Goal: Task Accomplishment & Management: Manage account settings

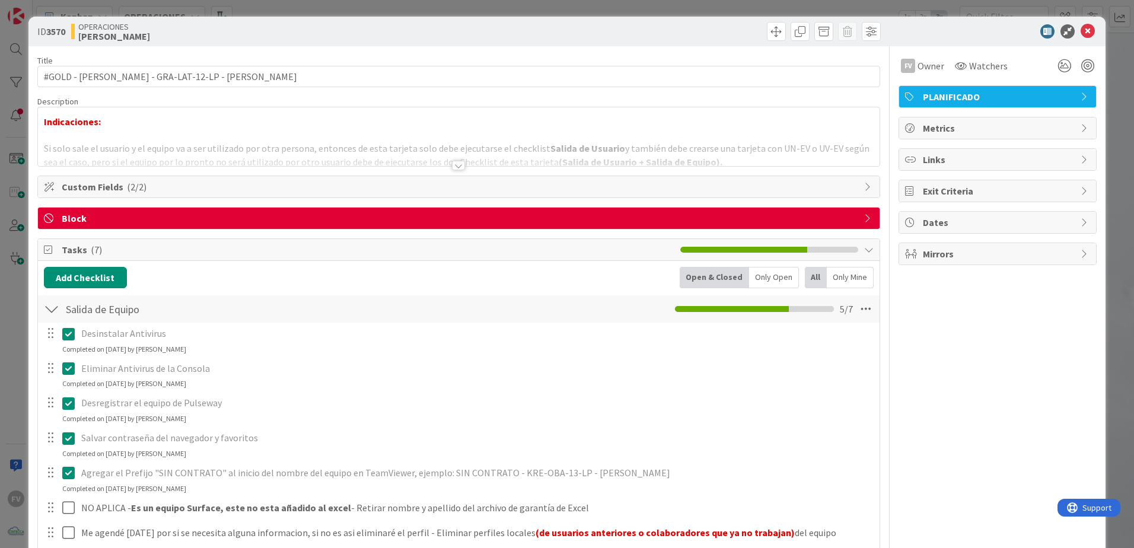
click at [9, 213] on div "ID 3570 OPERACIONES [PERSON_NAME] Title 49 / 128 #GOLD - Salida Equipo - GRA-LA…" at bounding box center [567, 274] width 1134 height 548
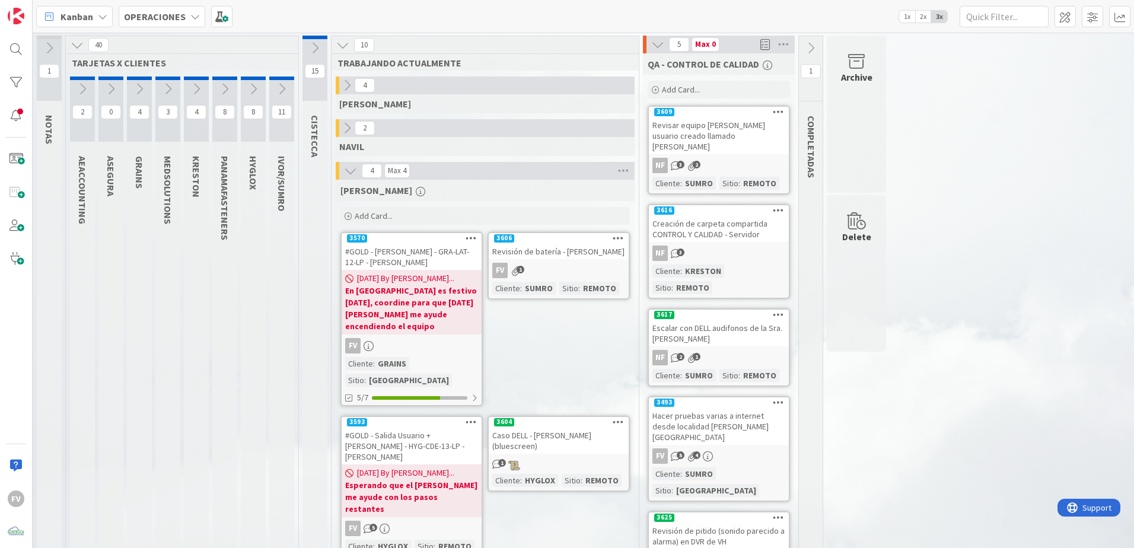
click at [422, 274] on span "[DATE] By [PERSON_NAME]..." at bounding box center [405, 278] width 97 height 12
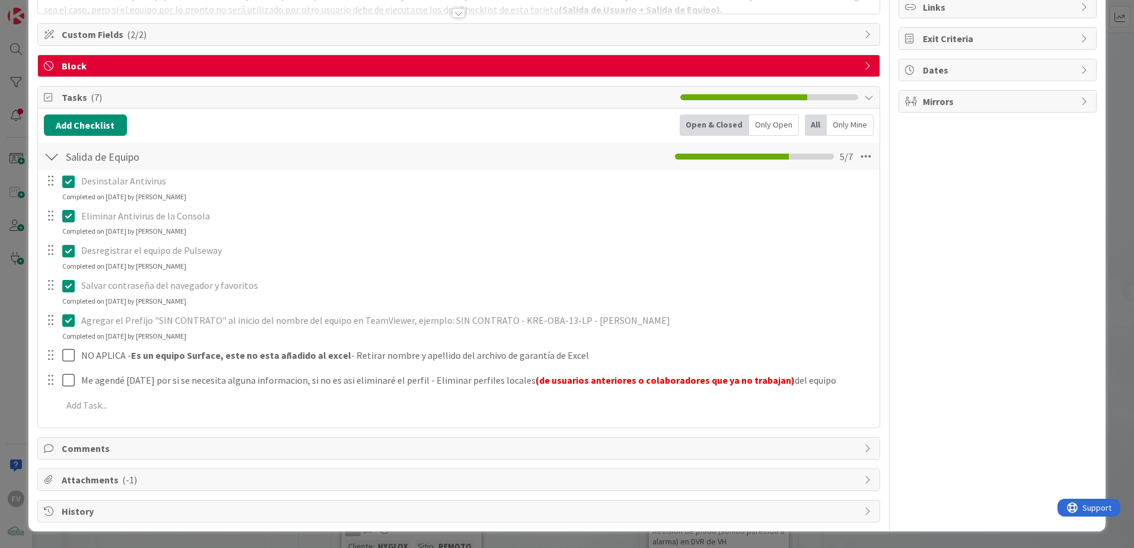
click at [18, 227] on div "ID 3570 OPERACIONES [PERSON_NAME] Title 49 / 128 #GOLD - Salida Equipo - GRA-LA…" at bounding box center [567, 274] width 1134 height 548
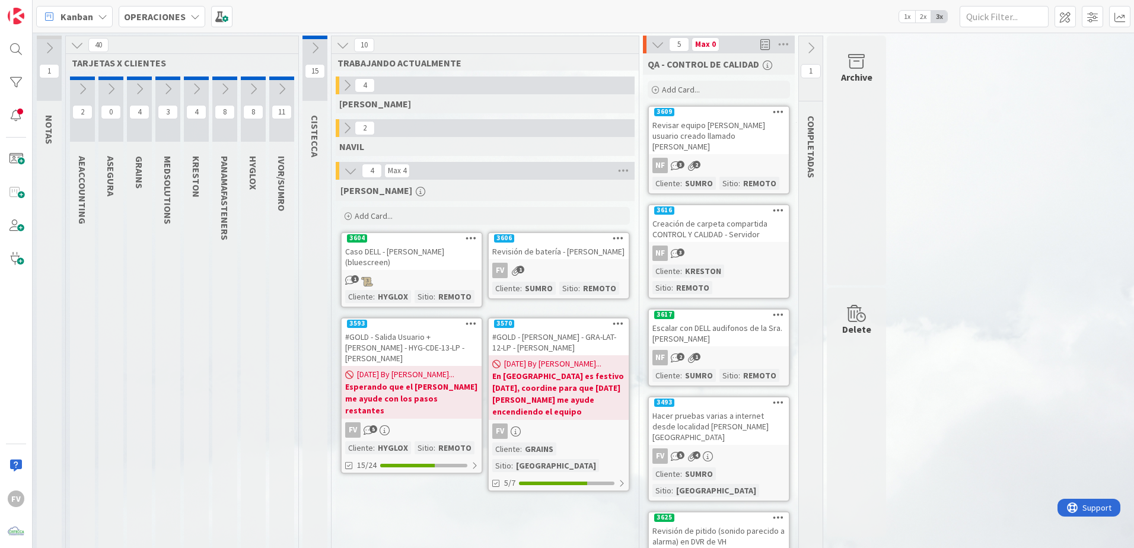
click at [565, 361] on span "[DATE] By [PERSON_NAME]..." at bounding box center [552, 364] width 97 height 12
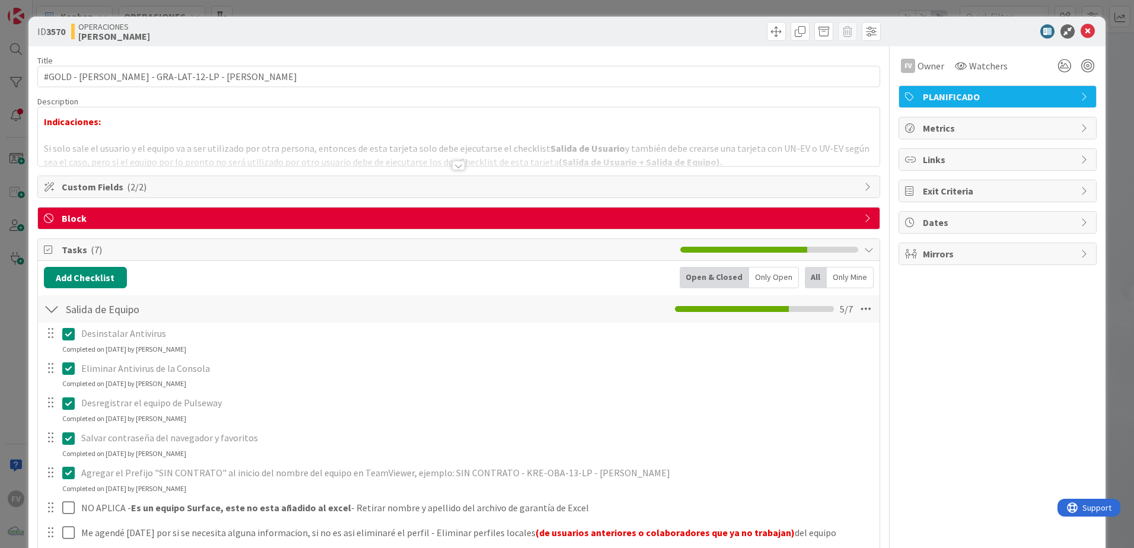
click at [120, 212] on span "Block" at bounding box center [460, 218] width 796 height 14
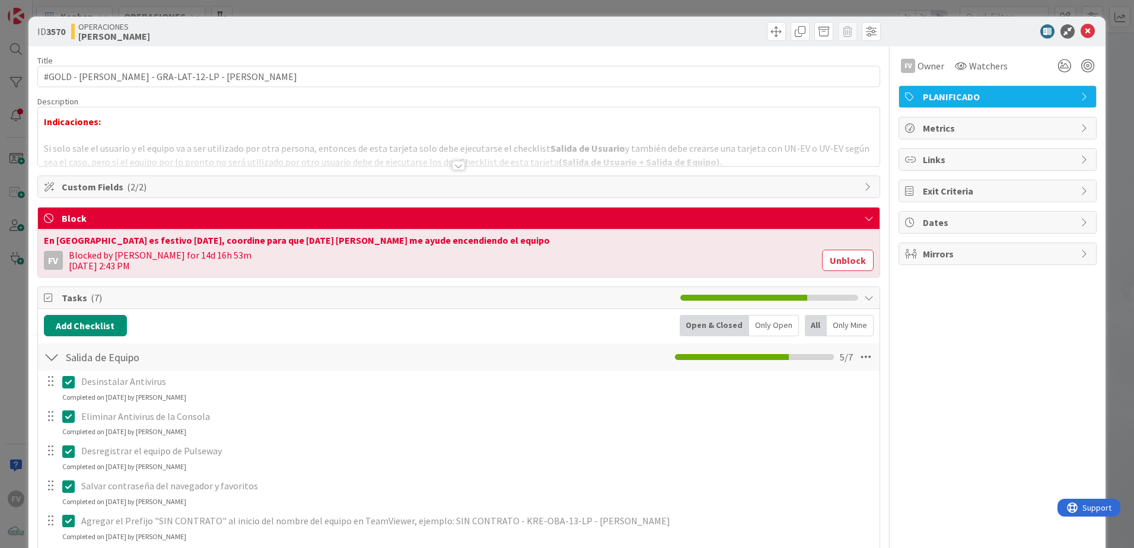
click at [805, 262] on button "Unblock" at bounding box center [848, 260] width 52 height 21
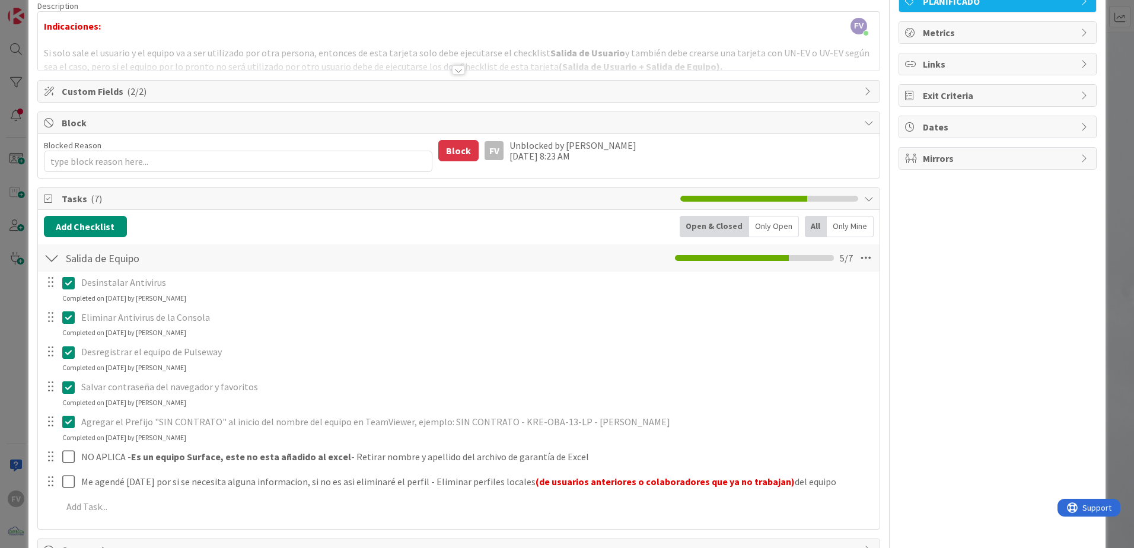
scroll to position [119, 0]
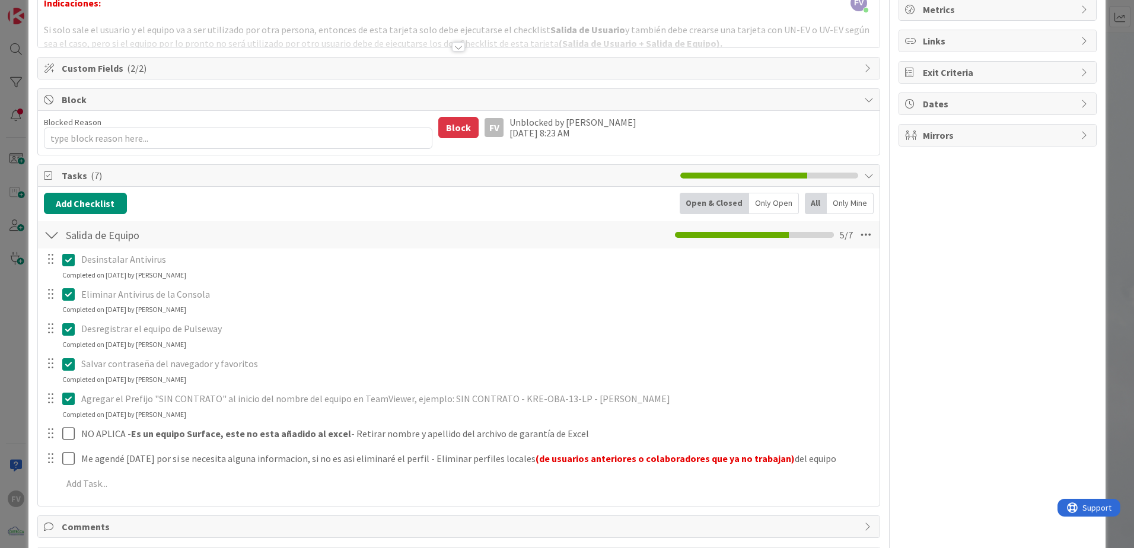
click at [143, 160] on div "Title 49 / 128 #GOLD - Salida Equipo - GRA-LAT-12-LP - [PERSON_NAME] Descriptio…" at bounding box center [458, 264] width 843 height 673
click at [133, 175] on span "Tasks ( 7 )" at bounding box center [368, 175] width 613 height 14
type textarea "x"
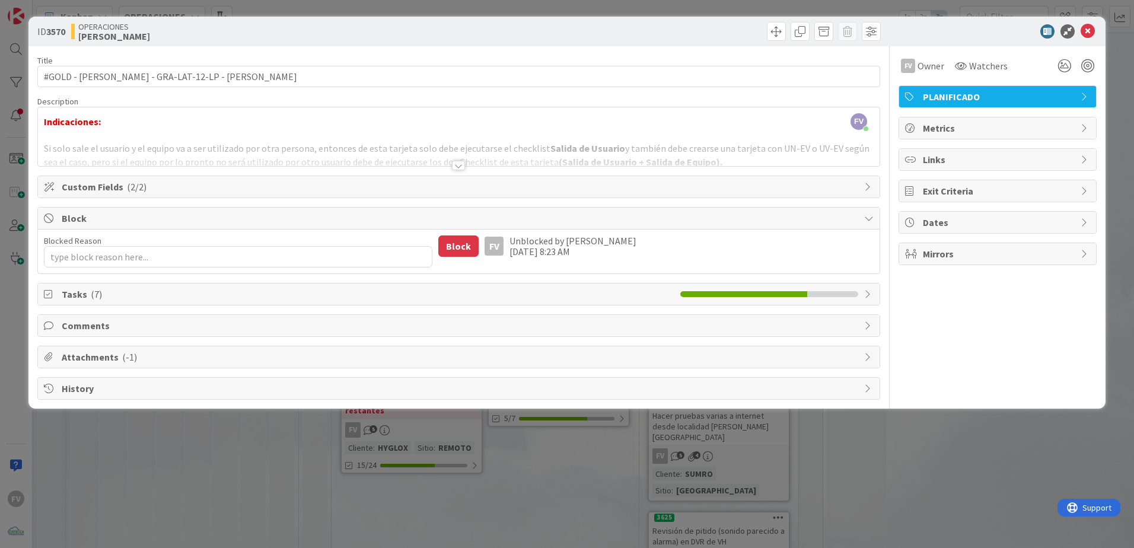
click at [124, 217] on span "Block" at bounding box center [460, 218] width 796 height 14
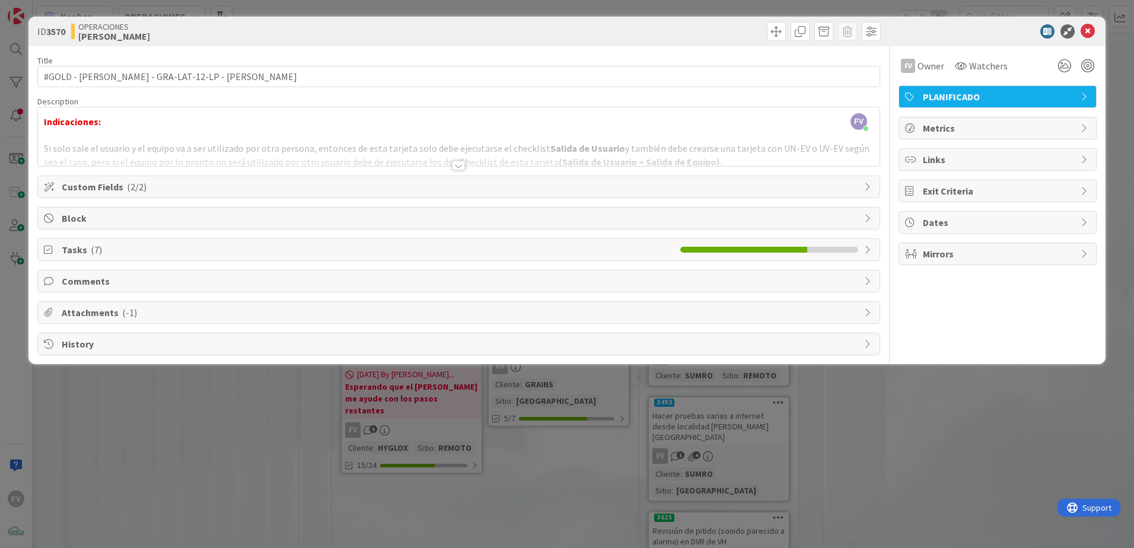
click at [120, 285] on span "Comments" at bounding box center [460, 281] width 796 height 14
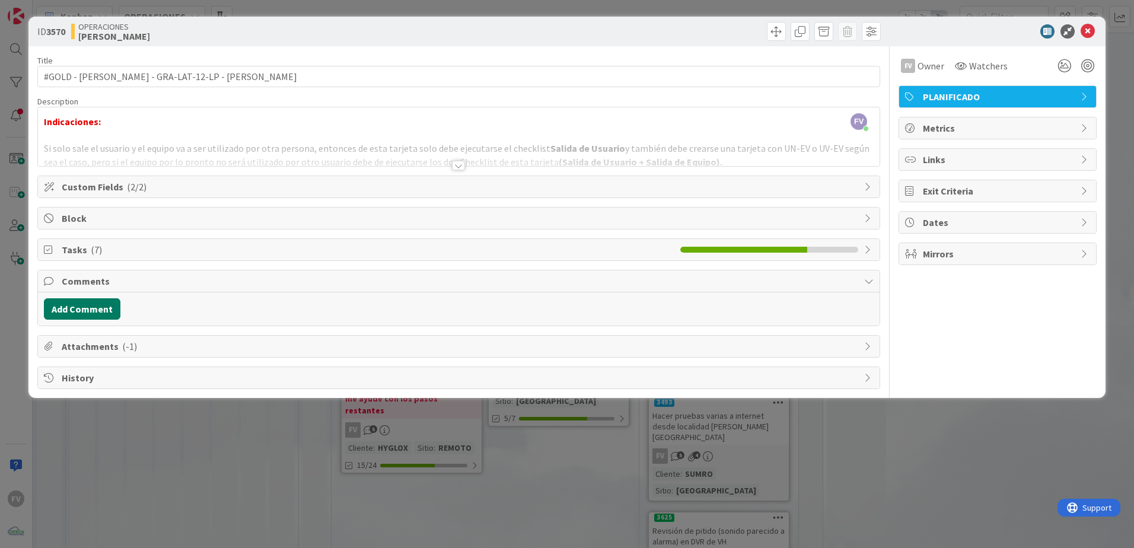
click at [92, 311] on button "Add Comment" at bounding box center [82, 308] width 76 height 21
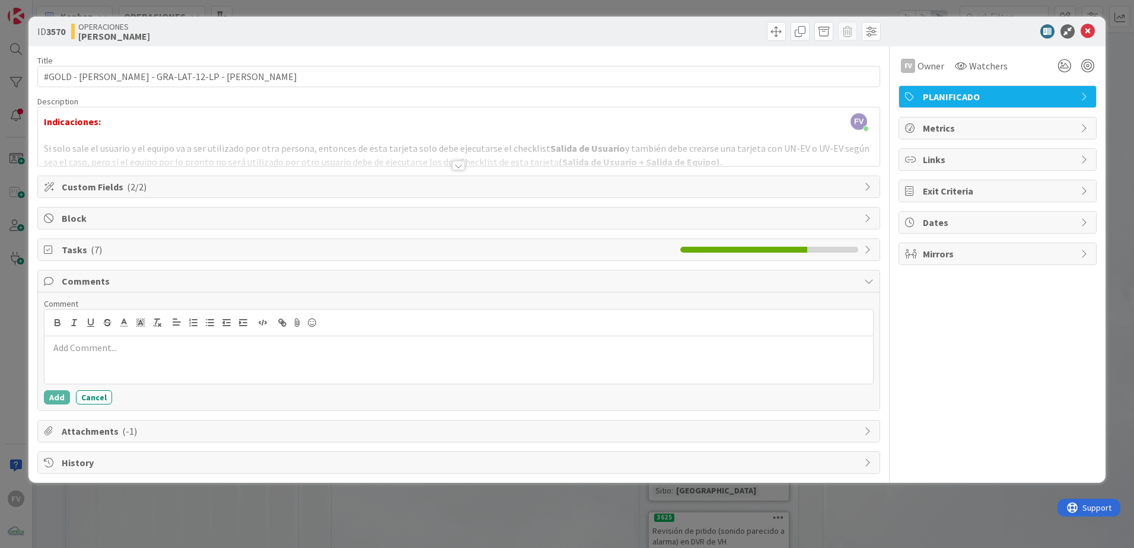
click at [116, 282] on span "Comments" at bounding box center [460, 281] width 796 height 14
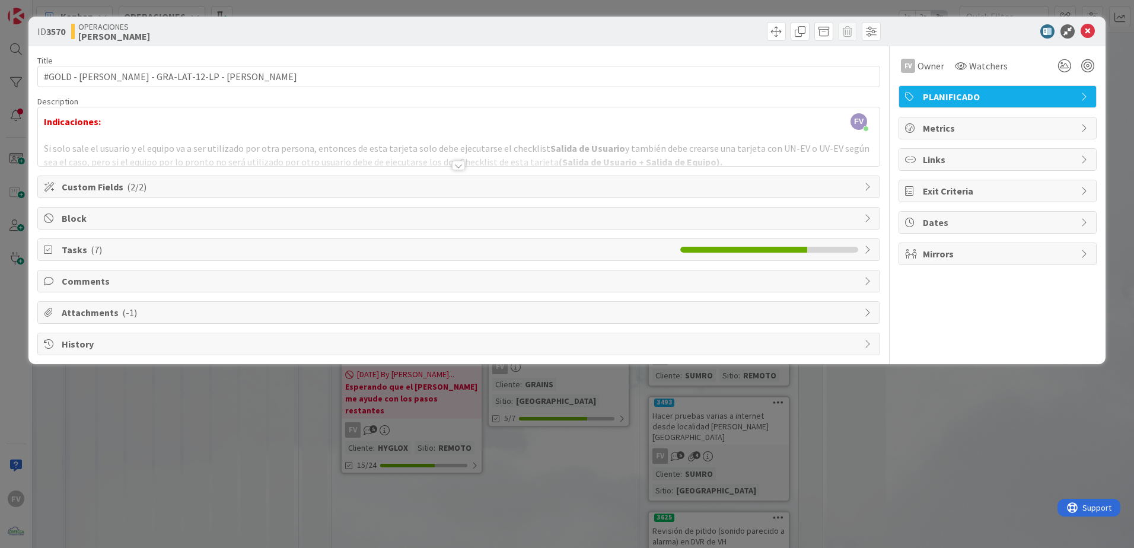
click at [110, 255] on span "Tasks ( 7 )" at bounding box center [368, 250] width 613 height 14
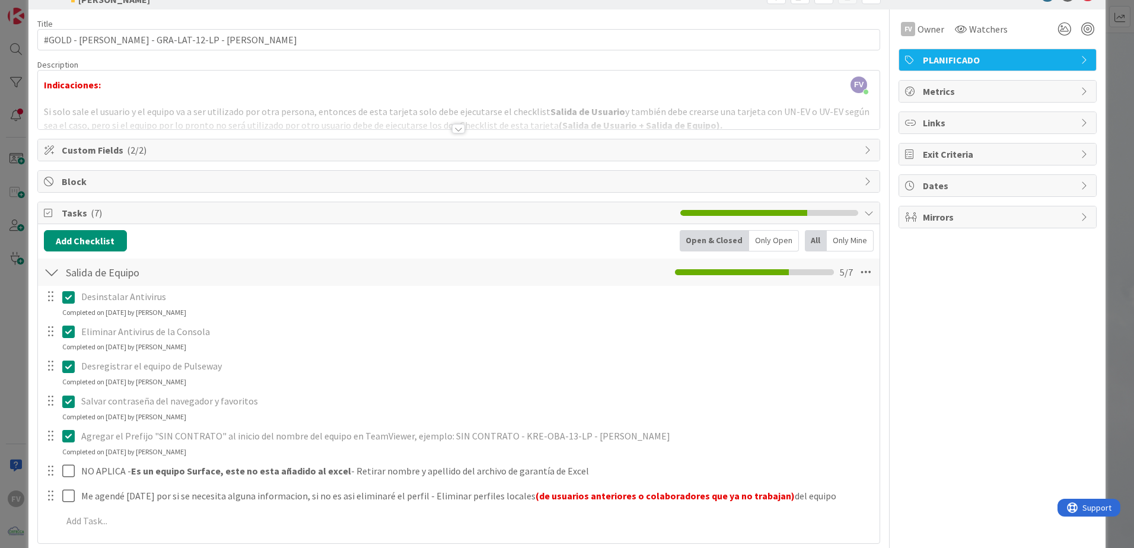
scroll to position [119, 0]
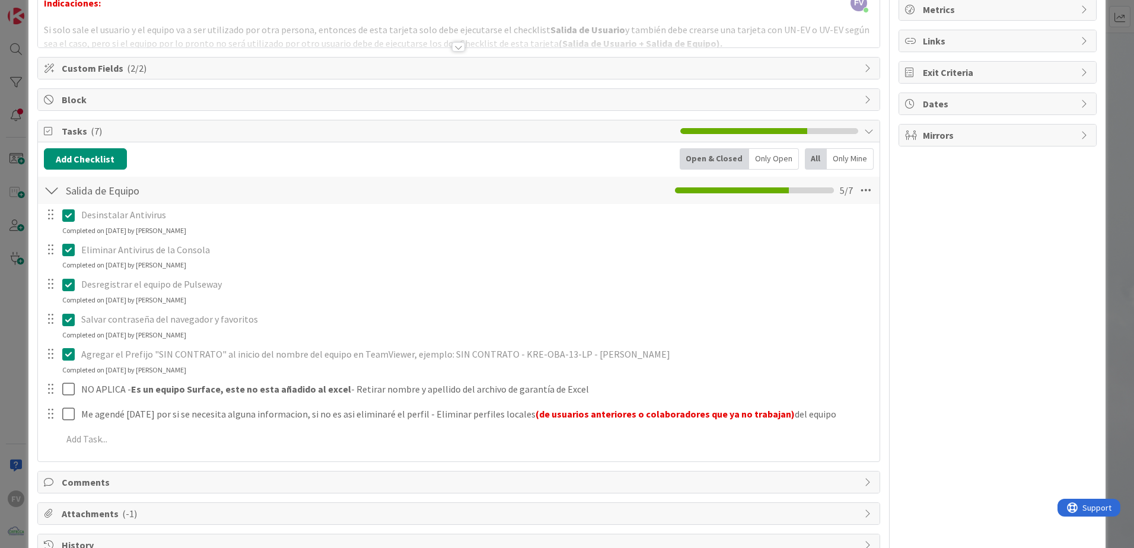
click at [148, 140] on div "Tasks ( 7 )" at bounding box center [458, 131] width 841 height 22
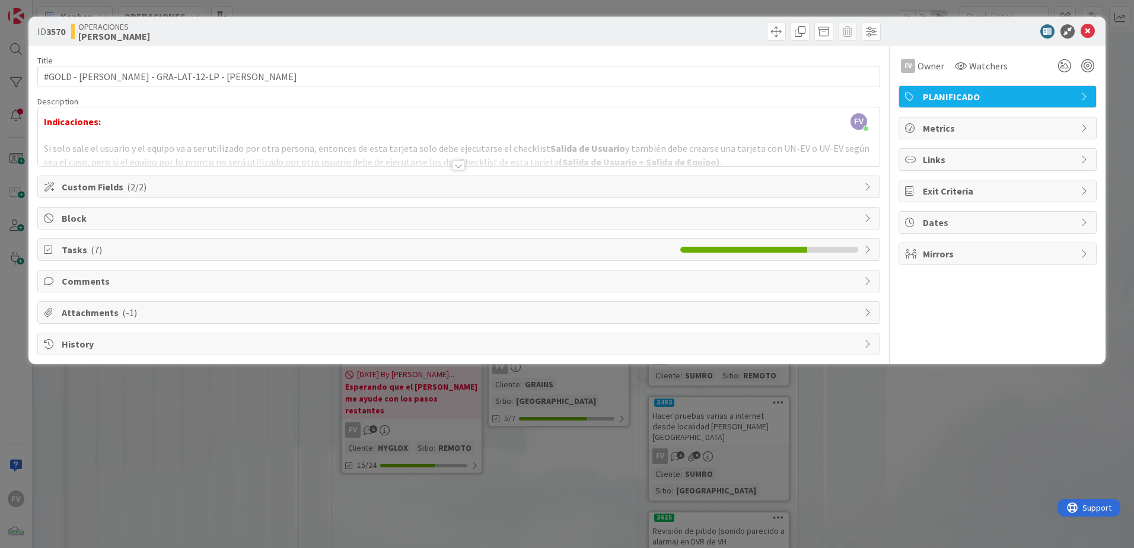
click at [107, 277] on span "Comments" at bounding box center [460, 281] width 796 height 14
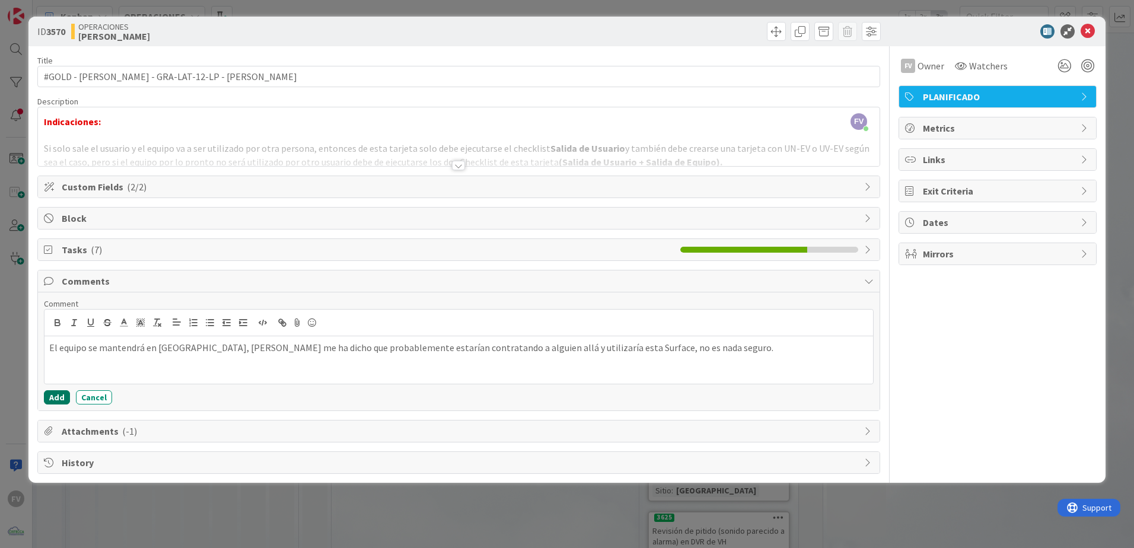
click at [51, 362] on button "Add" at bounding box center [57, 397] width 26 height 14
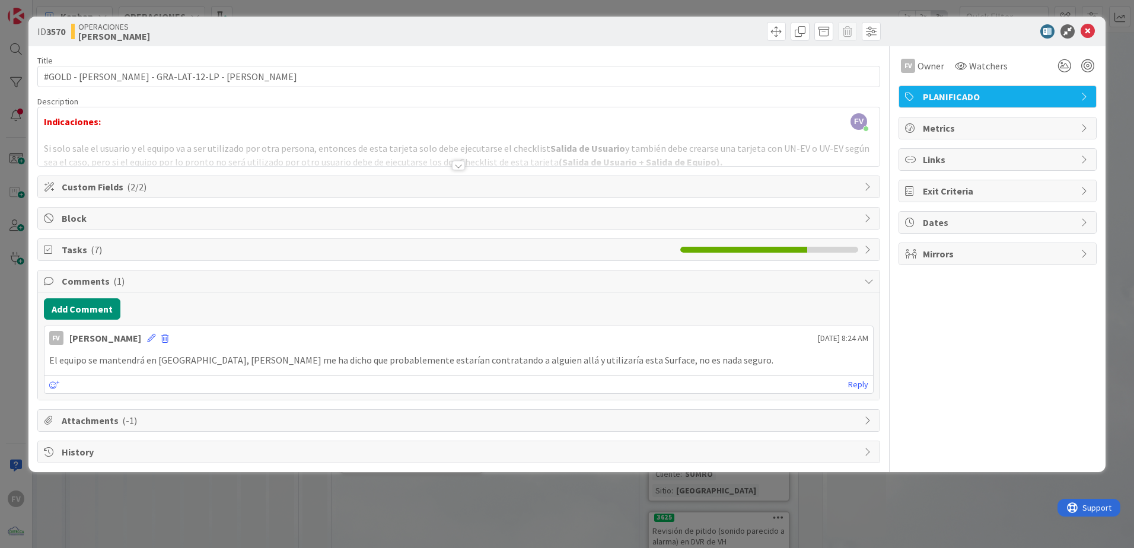
click at [178, 285] on span "Comments ( 1 )" at bounding box center [460, 281] width 796 height 14
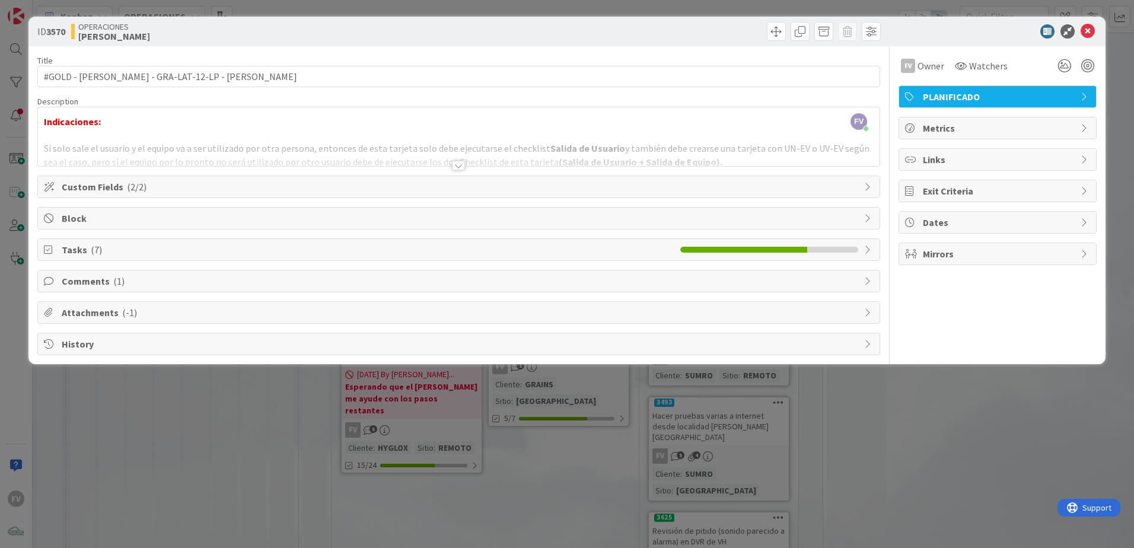
click at [209, 362] on div "ID 3570 OPERACIONES [PERSON_NAME] Title 49 / 128 #GOLD - Salida Equipo - GRA-LA…" at bounding box center [567, 274] width 1134 height 548
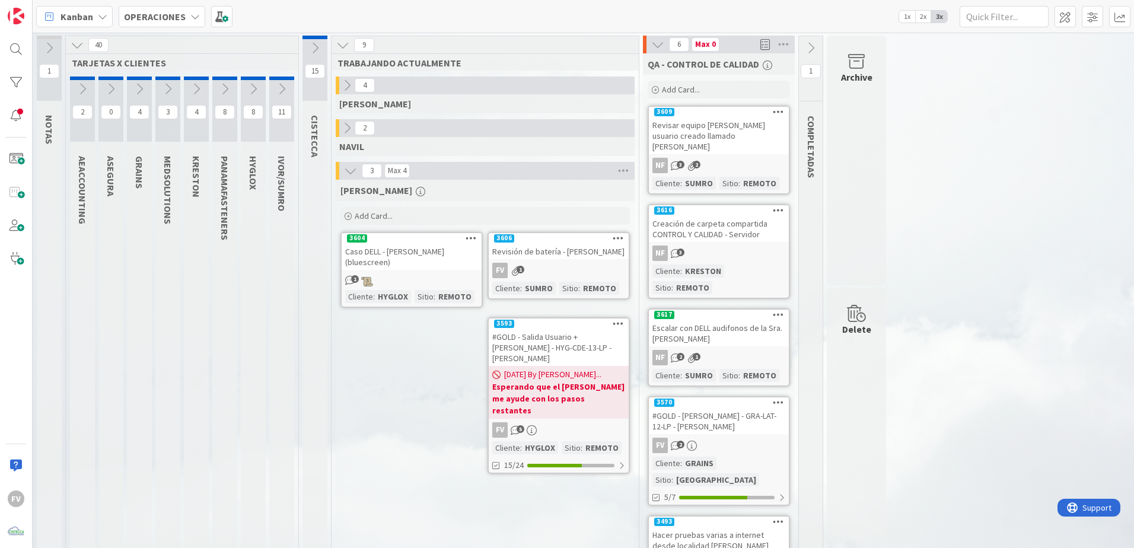
click at [755, 159] on div "NF 3 2" at bounding box center [719, 165] width 140 height 15
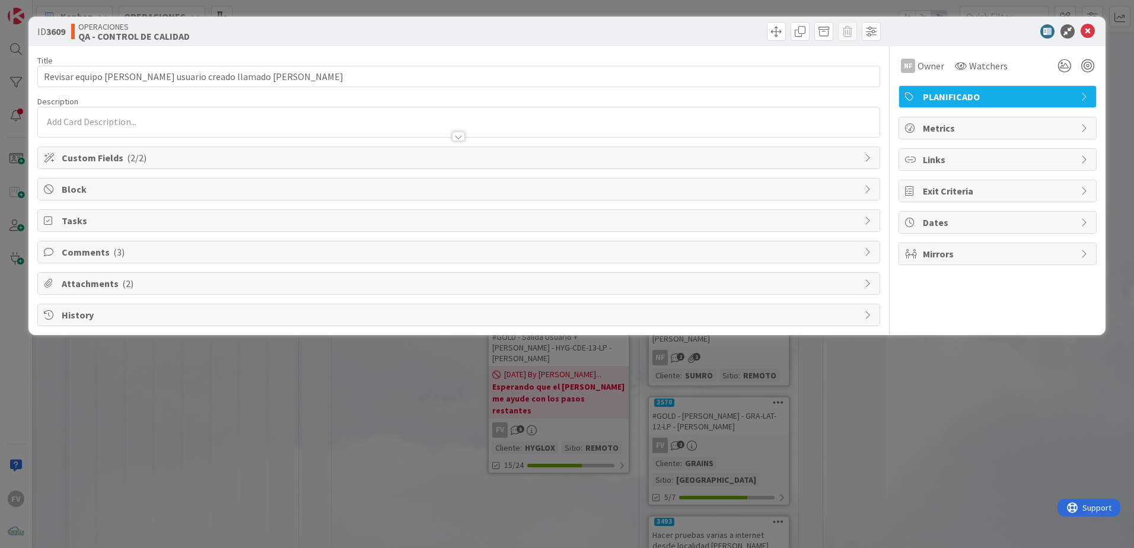
click at [165, 250] on span "Comments ( 3 )" at bounding box center [460, 252] width 796 height 14
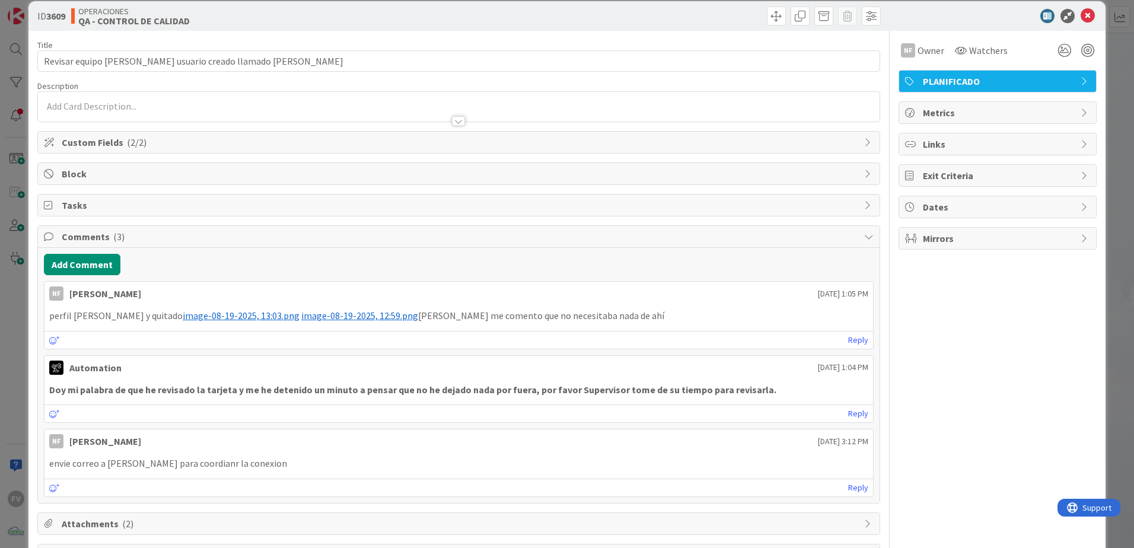
scroll to position [59, 0]
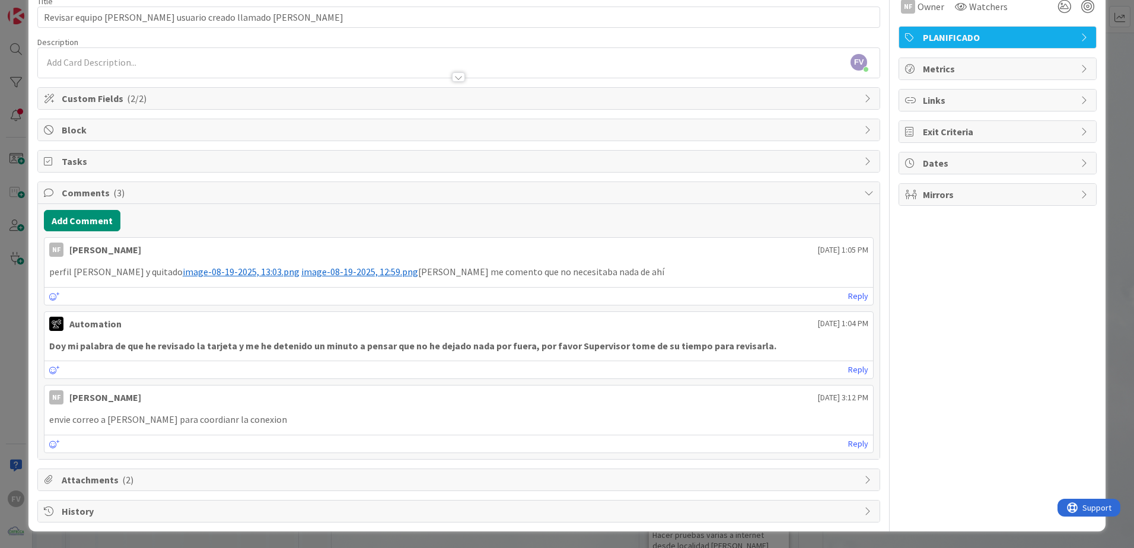
click at [16, 208] on div "ID 3609 OPERACIONES QA - CONTROL DE CALIDAD Title 57 / 128 Revisar equipo [PERS…" at bounding box center [567, 274] width 1134 height 548
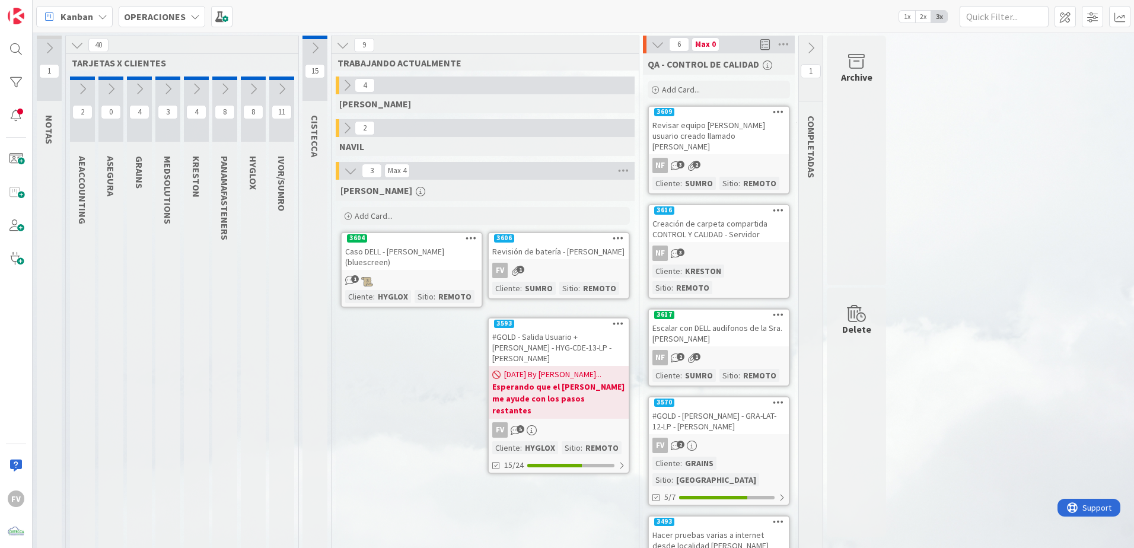
click at [574, 349] on div "#GOLD - Salida Usuario + [PERSON_NAME] - HYG-CDE-13-LP - [PERSON_NAME]" at bounding box center [559, 347] width 140 height 37
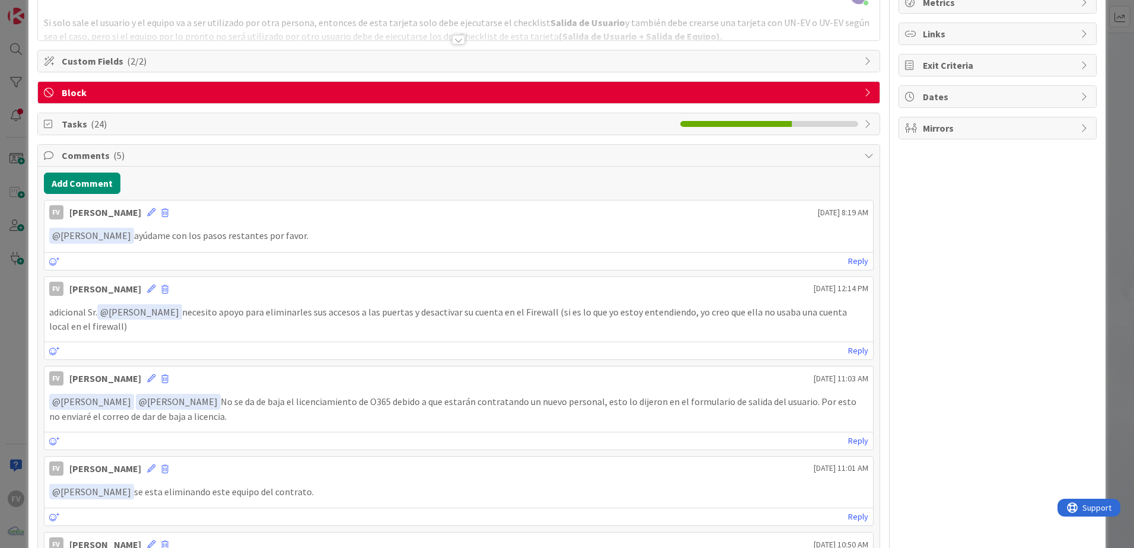
scroll to position [119, 0]
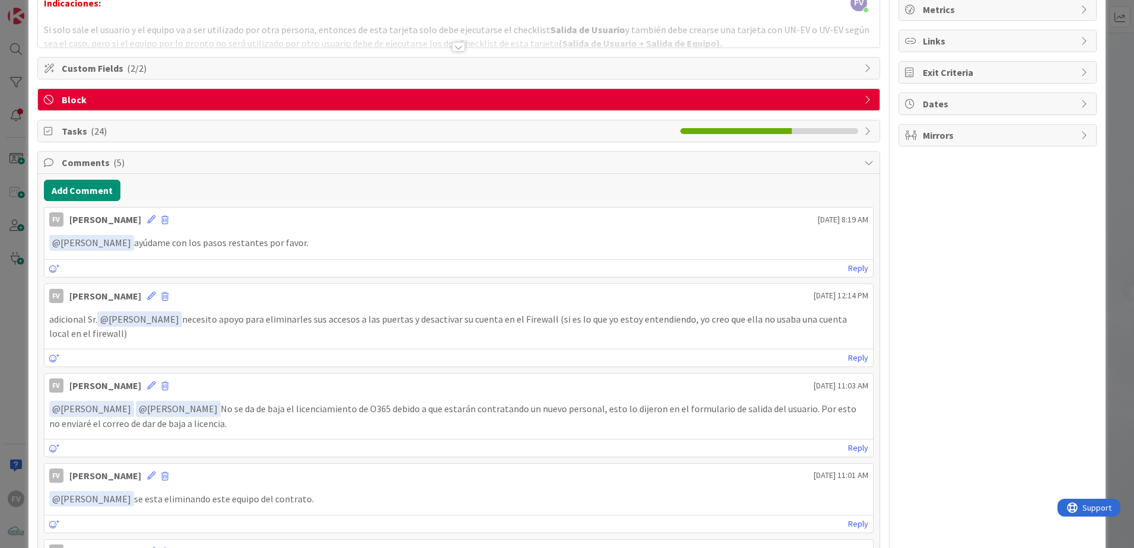
click at [291, 139] on div "Tasks ( 24 )" at bounding box center [458, 130] width 841 height 21
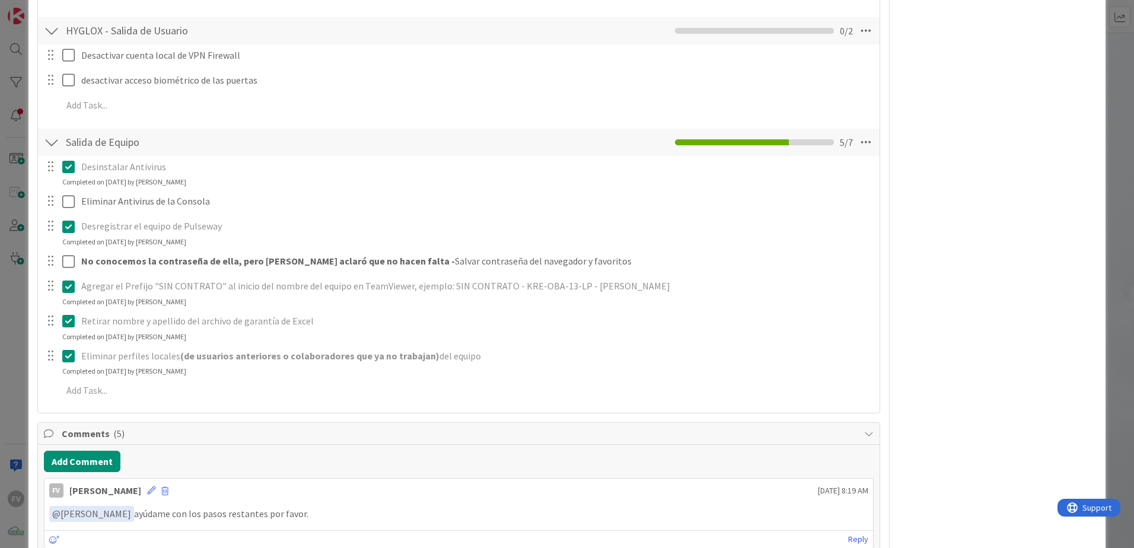
scroll to position [949, 0]
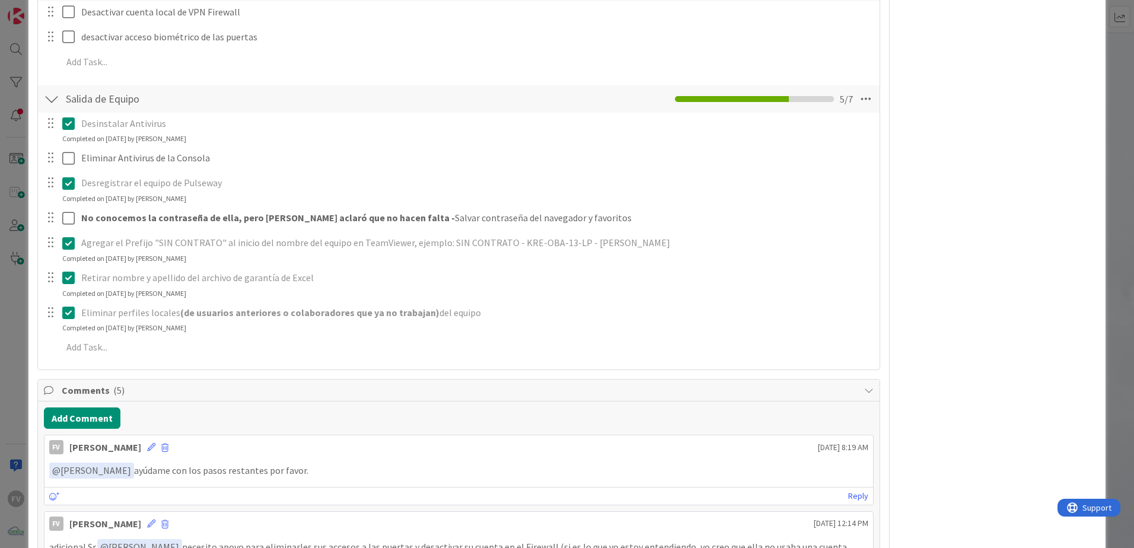
click at [11, 308] on div "ID 3593 OPERACIONES [PERSON_NAME] Title 75 / 128 #GOLD - Salida Usuario + Salid…" at bounding box center [567, 274] width 1134 height 548
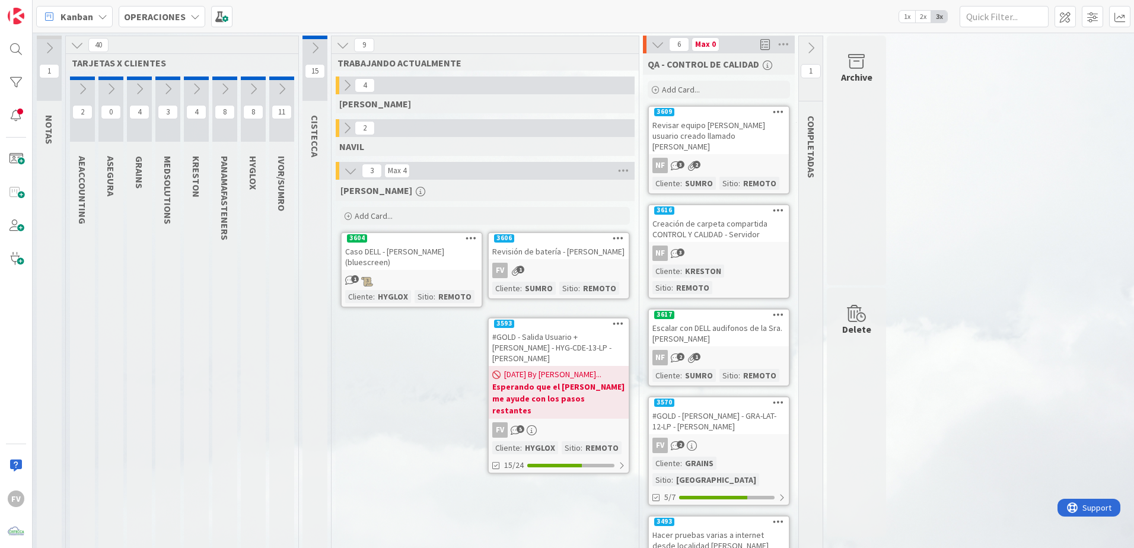
click at [531, 359] on div "#GOLD - Salida Usuario + [PERSON_NAME] - HYG-CDE-13-LP - [PERSON_NAME]" at bounding box center [559, 347] width 140 height 37
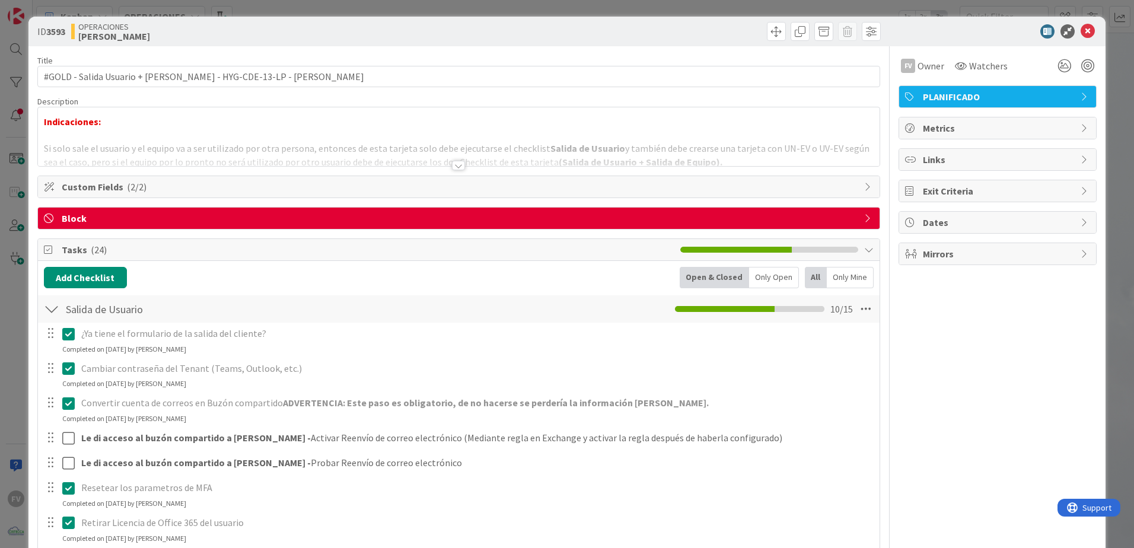
click at [131, 209] on div "Block" at bounding box center [458, 218] width 843 height 23
click at [179, 222] on span "Block" at bounding box center [460, 218] width 796 height 14
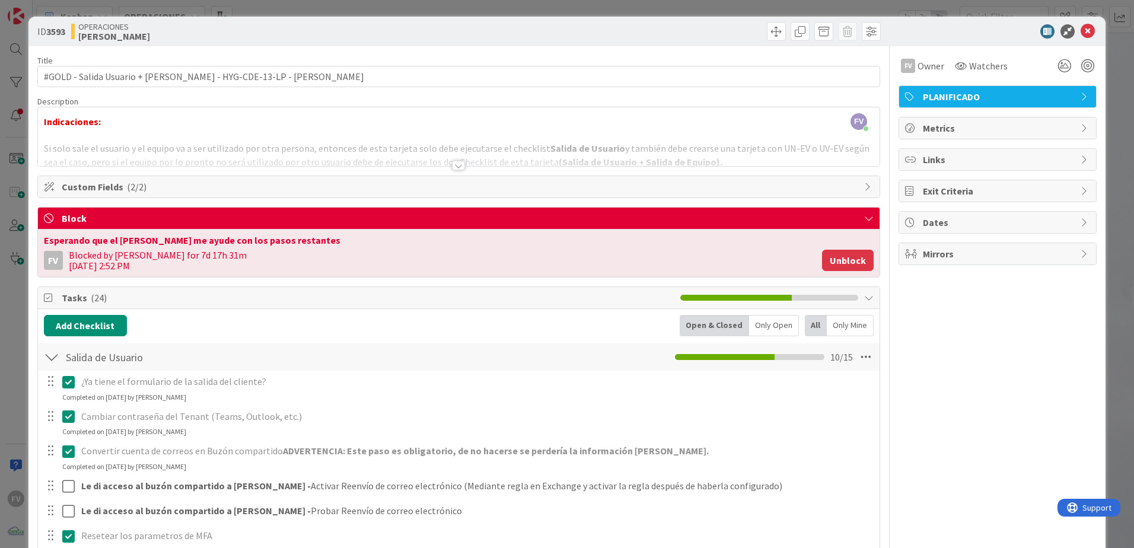
click at [805, 254] on button "Unblock" at bounding box center [848, 260] width 52 height 21
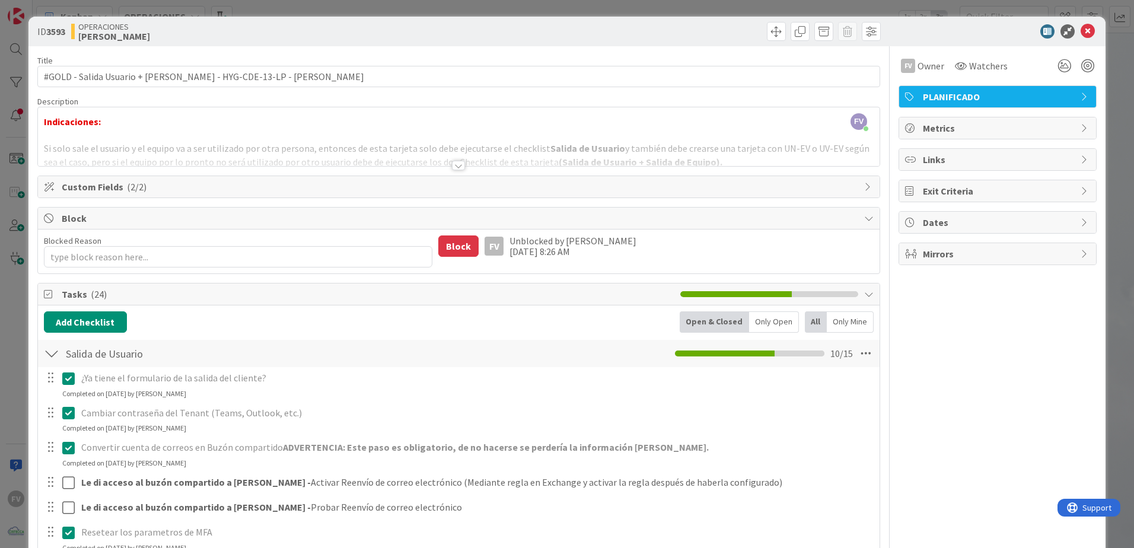
click at [805, 270] on div "ID 3593 OPERACIONES [PERSON_NAME] Title 75 / 128 #GOLD - Salida Usuario + Salid…" at bounding box center [567, 274] width 1134 height 548
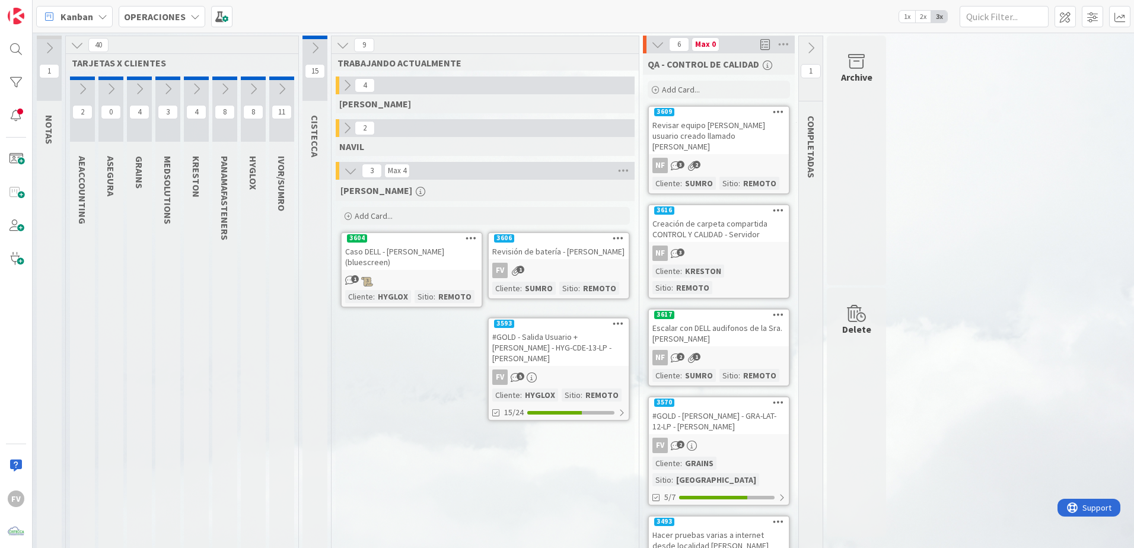
click at [311, 52] on icon at bounding box center [314, 48] width 13 height 13
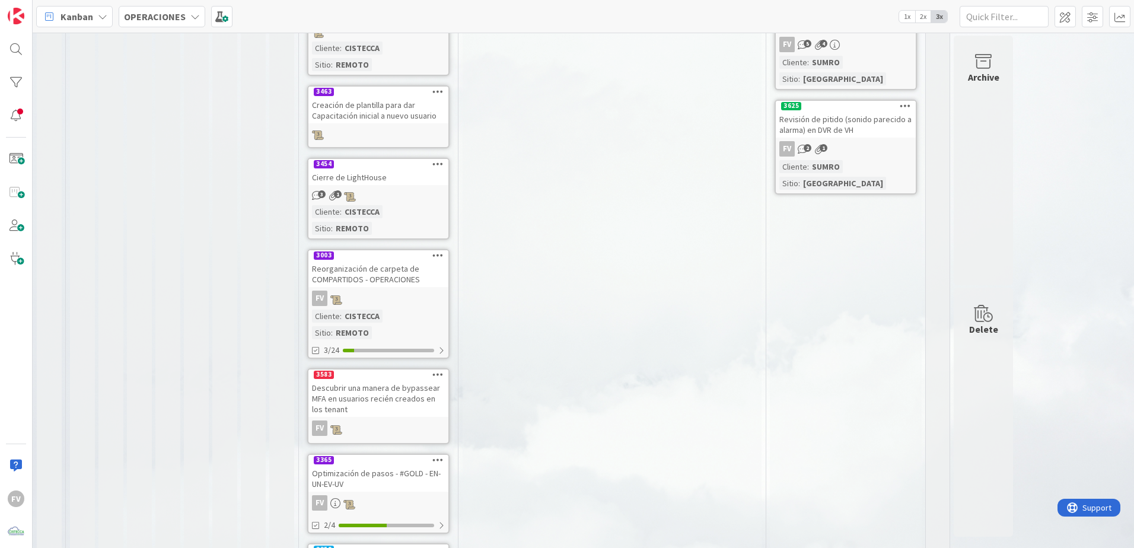
scroll to position [544, 0]
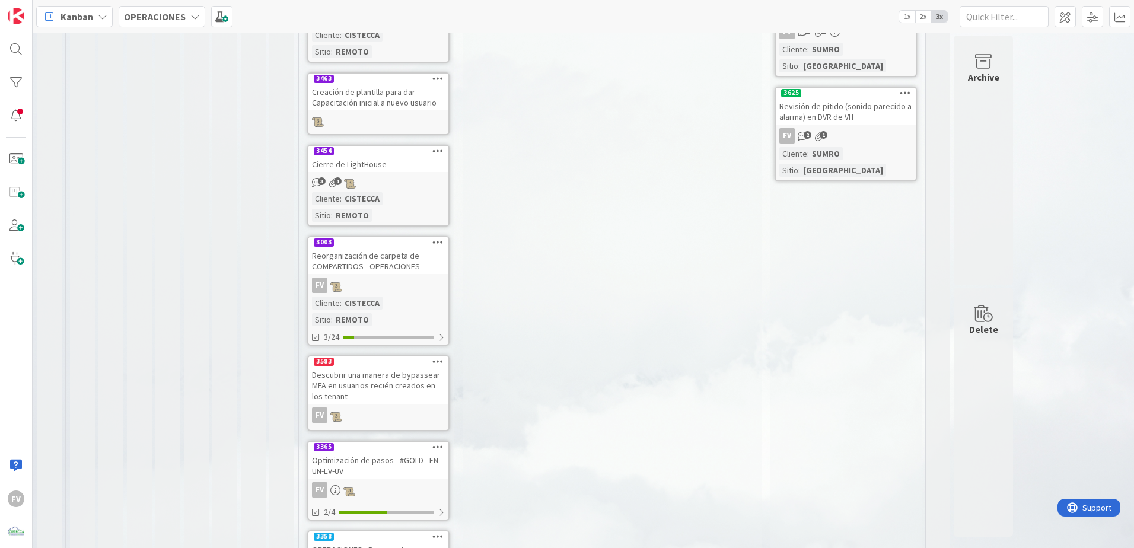
click at [418, 362] on div "Descubrir una manera de bypassear MFA en usuarios recién creados en los tenant" at bounding box center [378, 385] width 140 height 37
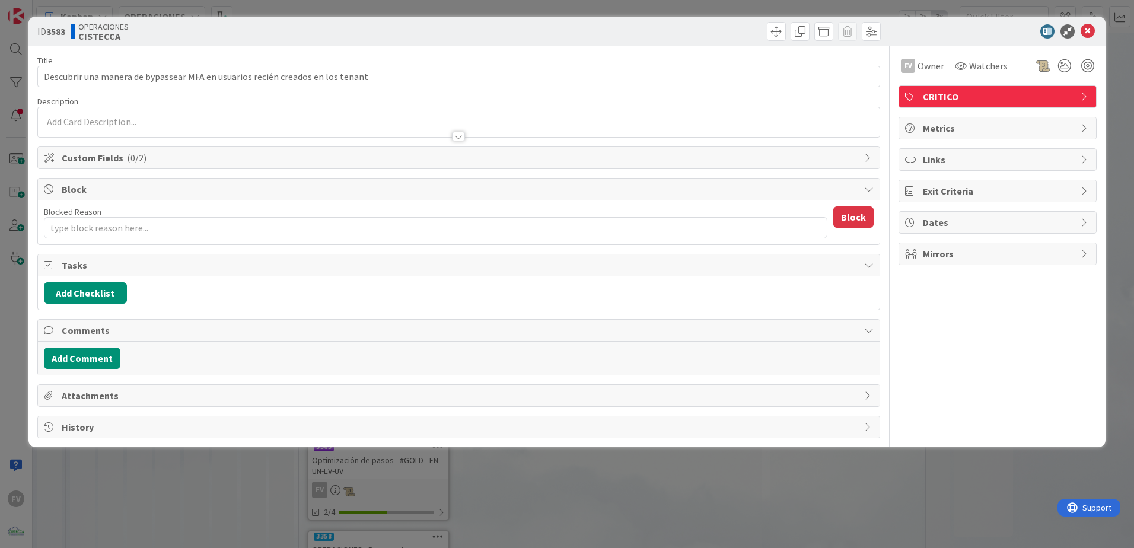
click at [805, 98] on icon at bounding box center [911, 96] width 12 height 9
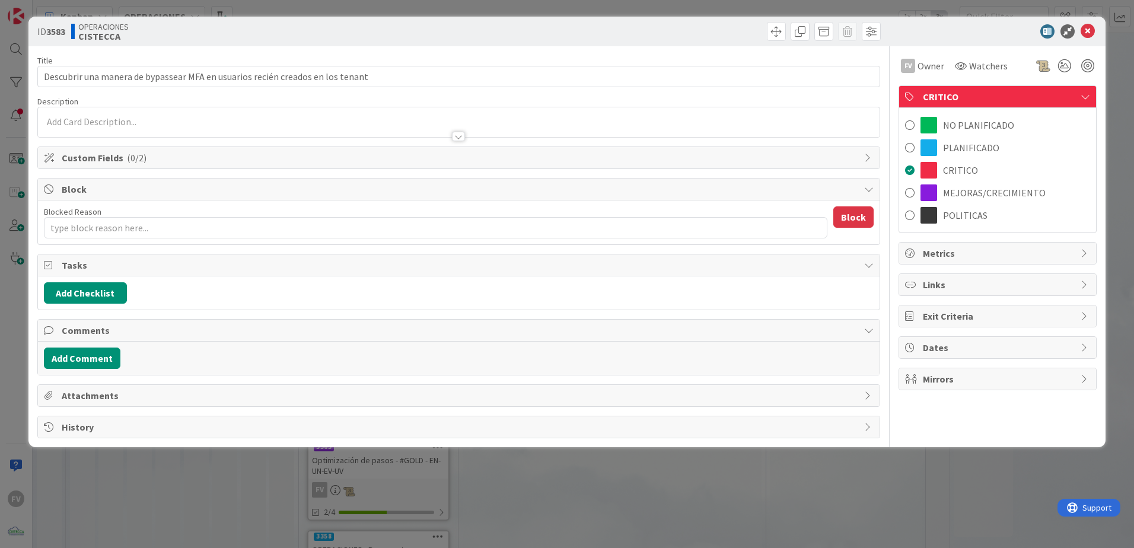
click at [805, 146] on span "PLANIFICADO" at bounding box center [971, 148] width 56 height 14
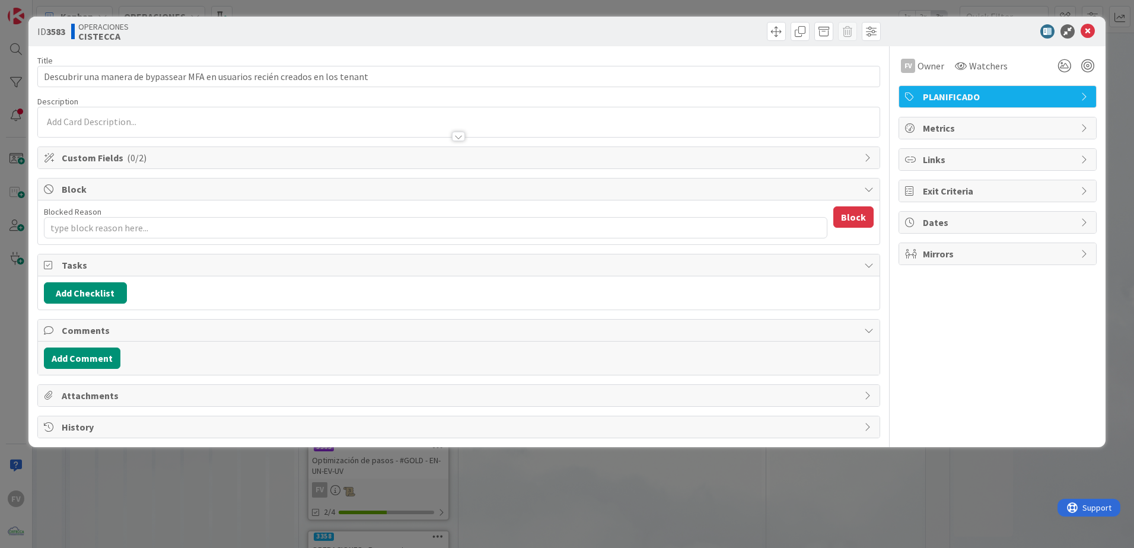
click at [805, 362] on div "ID 3583 OPERACIONES CISTECCA Title 78 / 128 Descubrir una manera de bypassear M…" at bounding box center [567, 274] width 1134 height 548
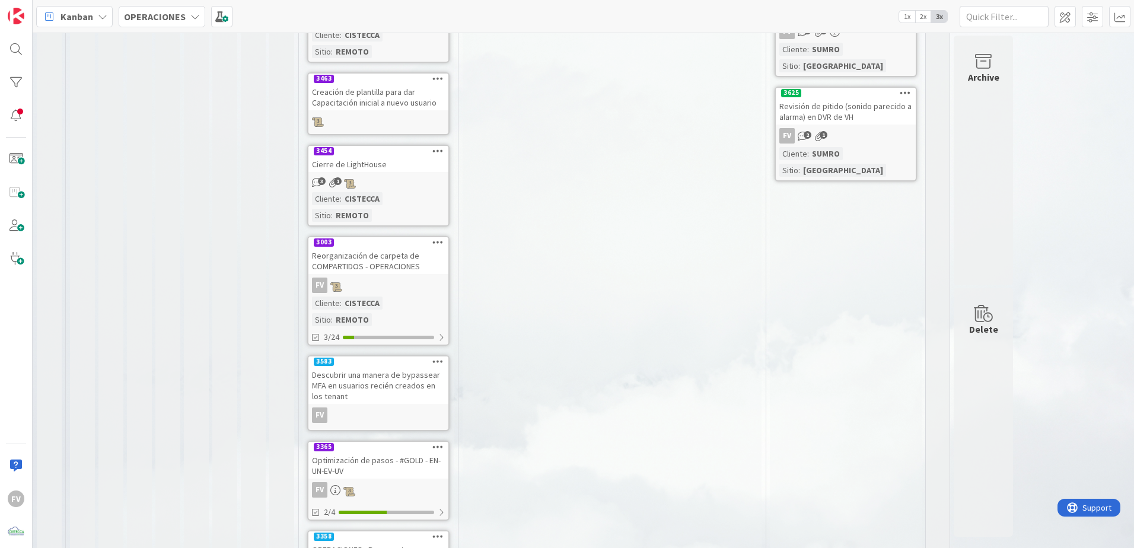
click at [420, 362] on div "Descubrir una manera de bypassear MFA en usuarios recién creados en los tenant" at bounding box center [378, 385] width 140 height 37
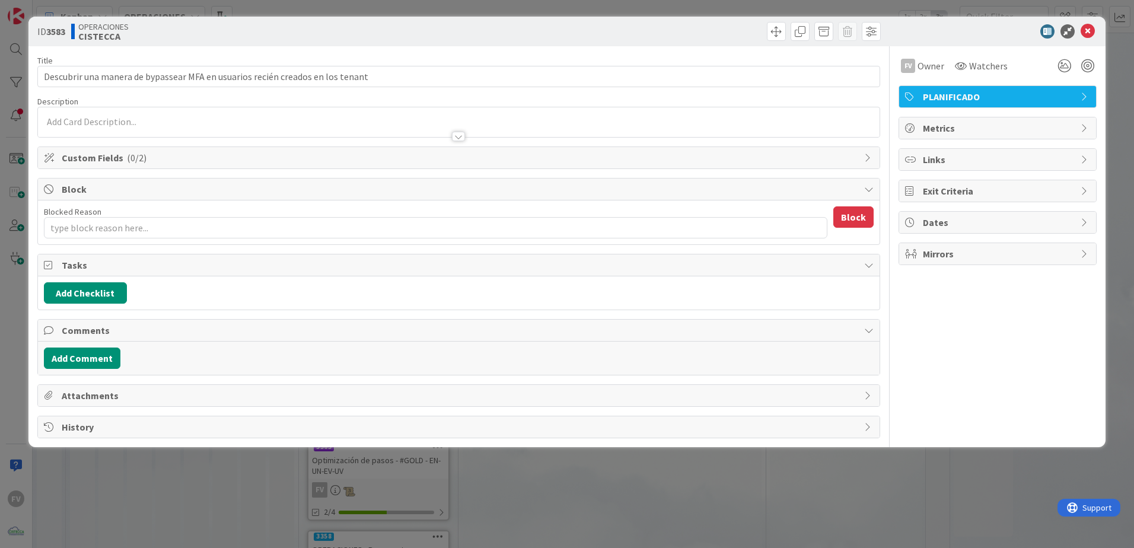
click at [196, 163] on span "Custom Fields ( 0/2 )" at bounding box center [460, 158] width 796 height 14
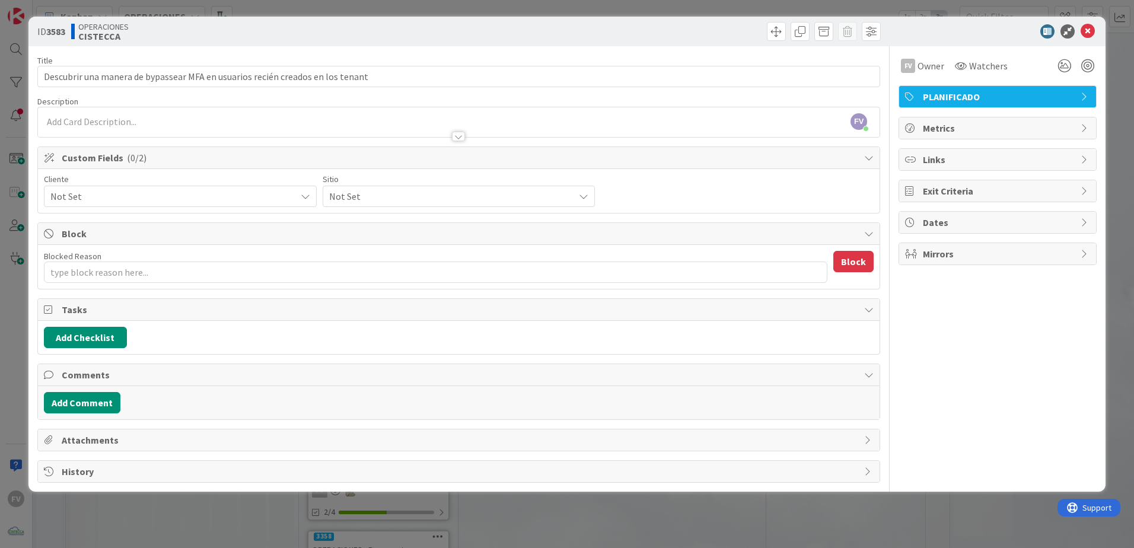
click at [158, 202] on span "Not Set" at bounding box center [170, 196] width 240 height 17
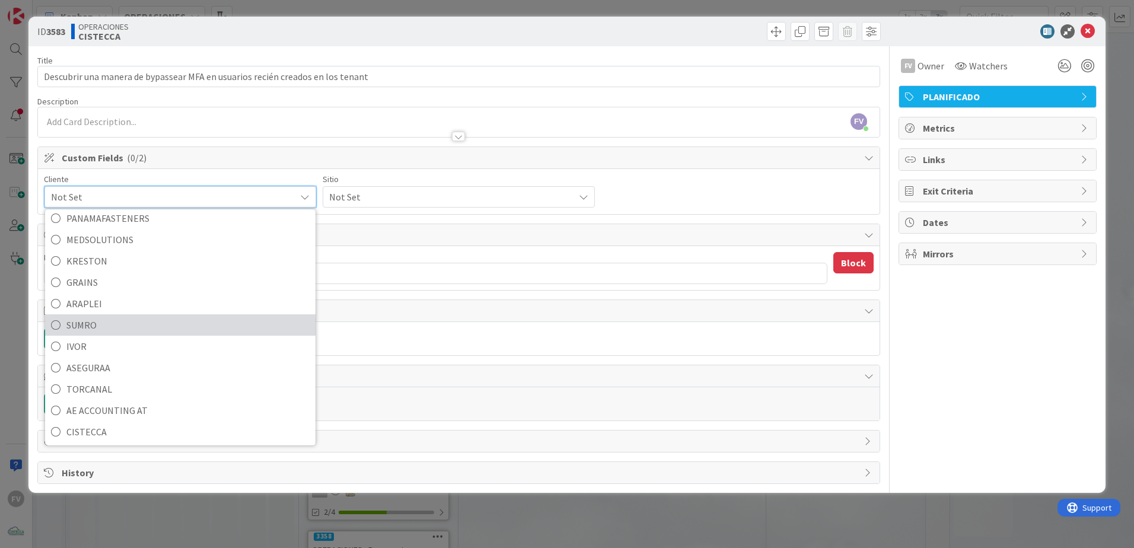
scroll to position [51, 0]
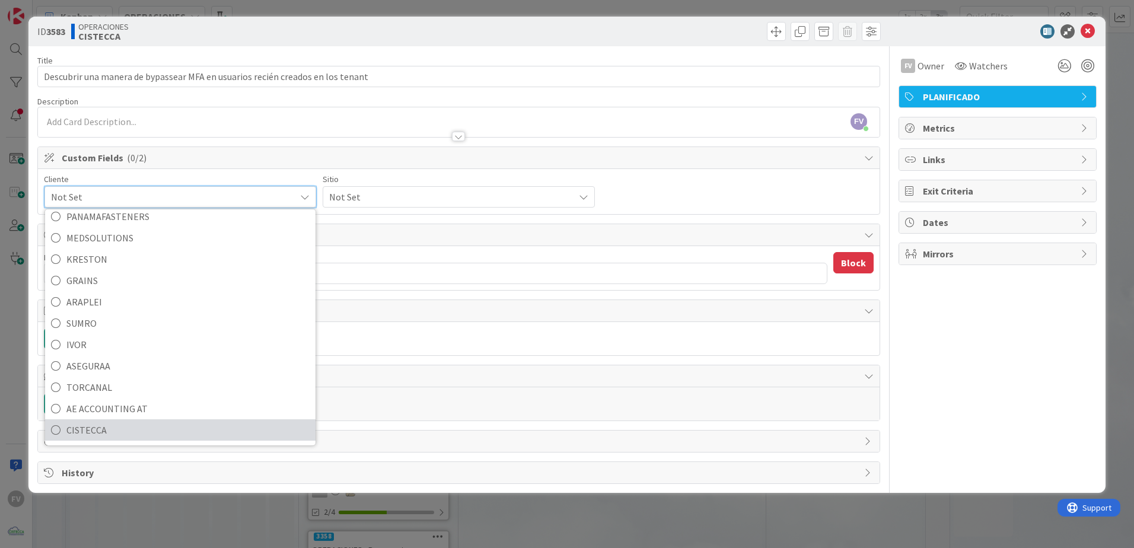
click at [121, 362] on span "CISTECCA" at bounding box center [187, 430] width 243 height 18
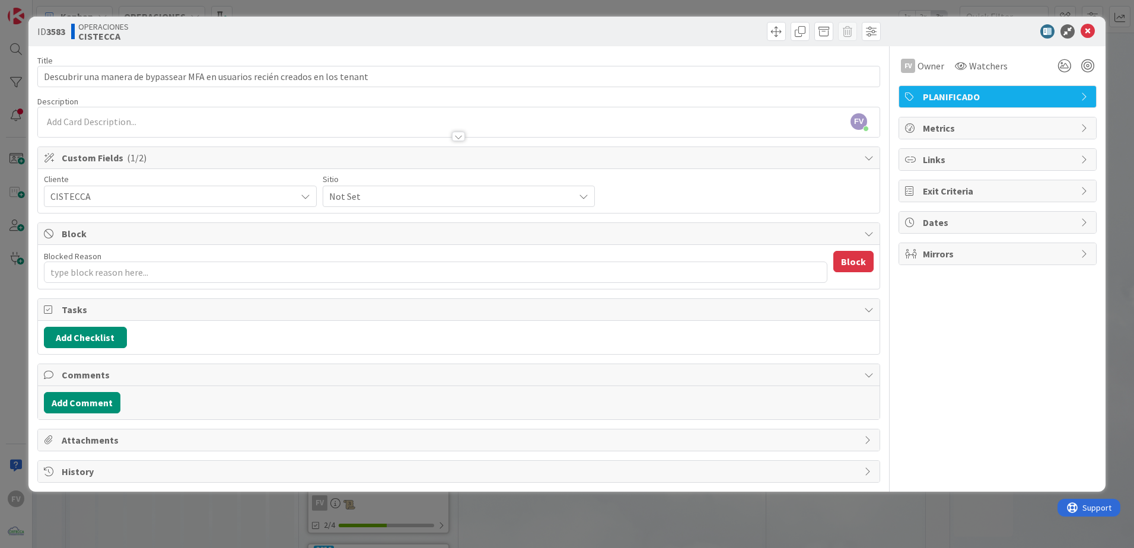
click at [290, 201] on span "Not Set" at bounding box center [170, 196] width 240 height 17
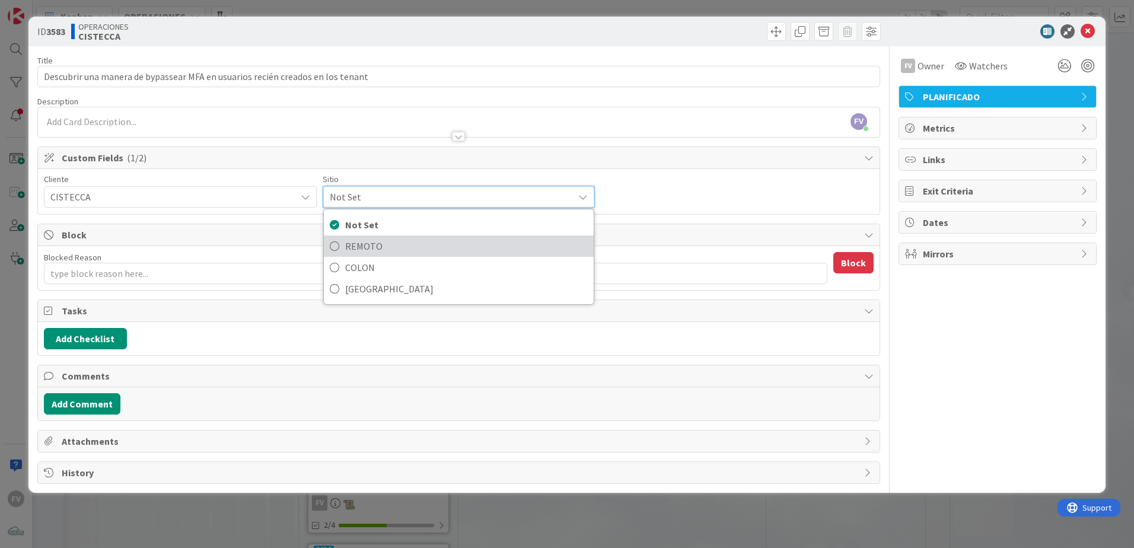
click at [380, 246] on span "REMOTO" at bounding box center [466, 246] width 243 height 18
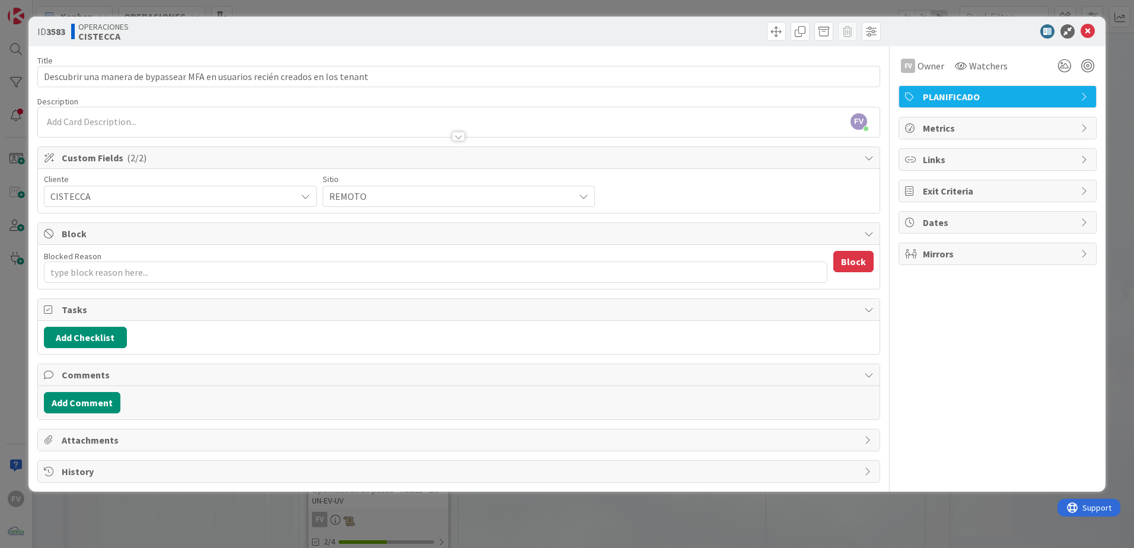
click at [484, 362] on div "ID 3583 OPERACIONES CISTECCA Title 78 / 128 Descubrir una manera de bypassear M…" at bounding box center [567, 274] width 1134 height 548
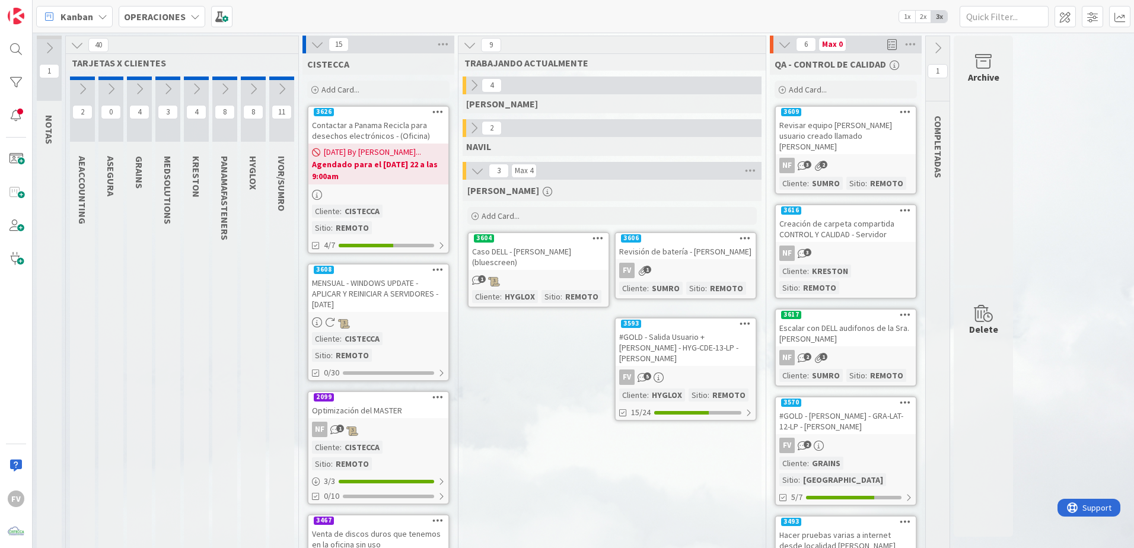
click at [319, 52] on div "15" at bounding box center [378, 45] width 152 height 18
click at [318, 49] on icon at bounding box center [317, 44] width 13 height 13
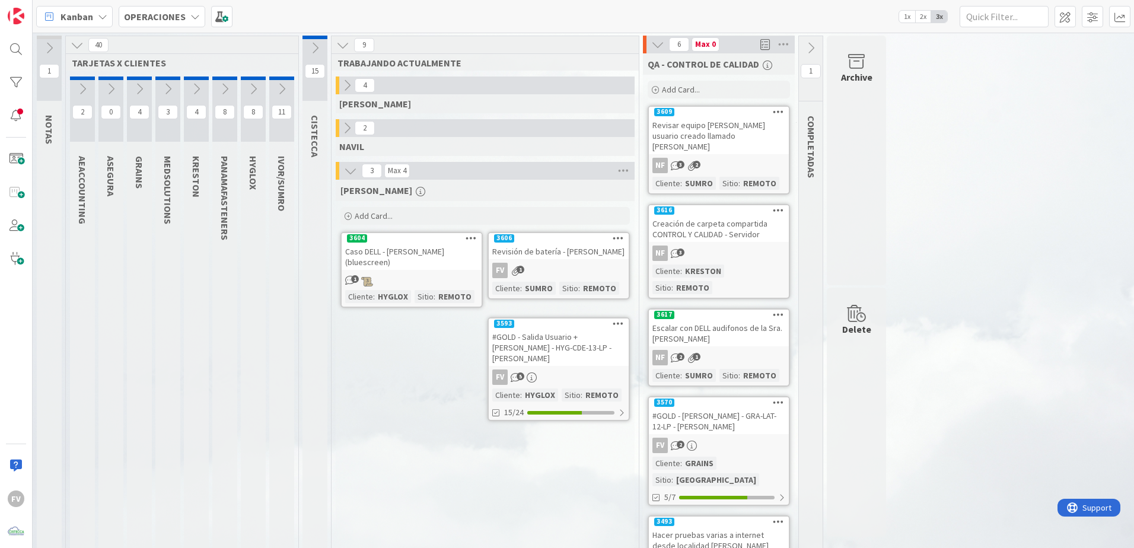
click at [432, 362] on div "[PERSON_NAME] Add Card... 3606 Revisión de batería - [PERSON_NAME] FV 1 Cliente…" at bounding box center [485, 454] width 299 height 549
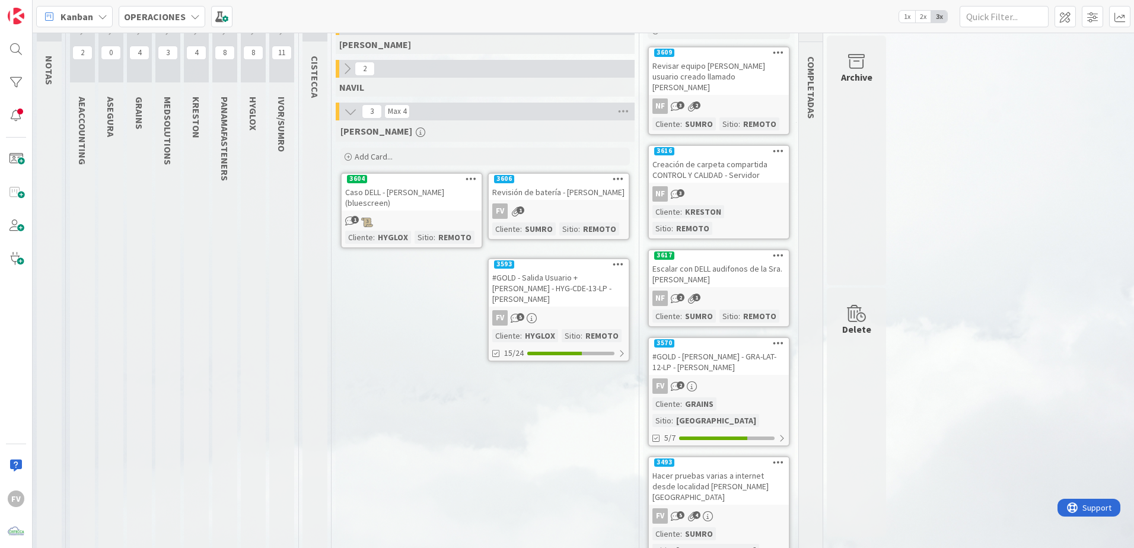
click at [577, 283] on div "#GOLD - Salida Usuario + [PERSON_NAME] - HYG-CDE-13-LP - [PERSON_NAME]" at bounding box center [559, 288] width 140 height 37
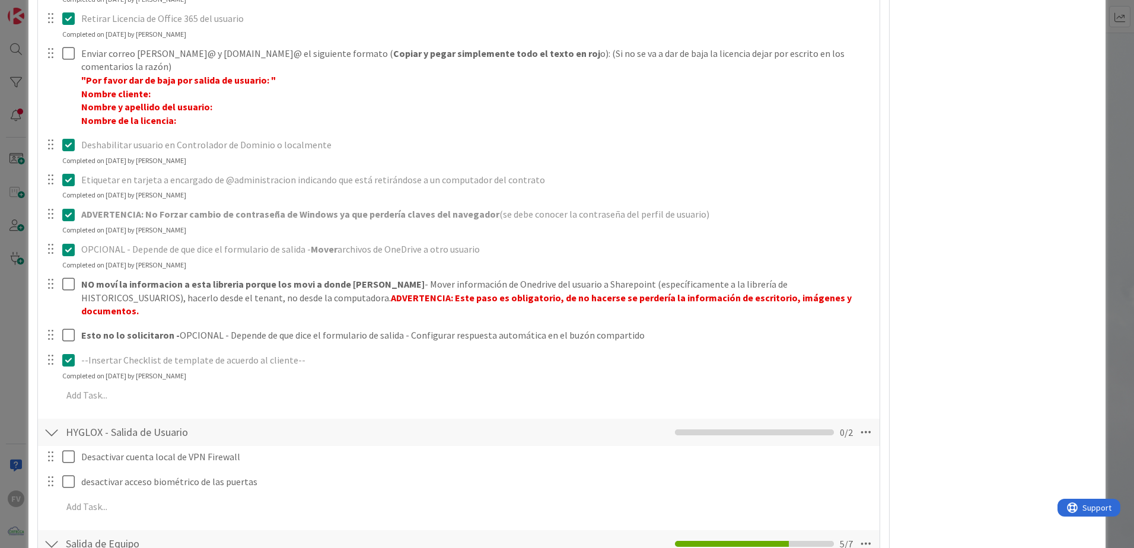
scroll to position [652, 0]
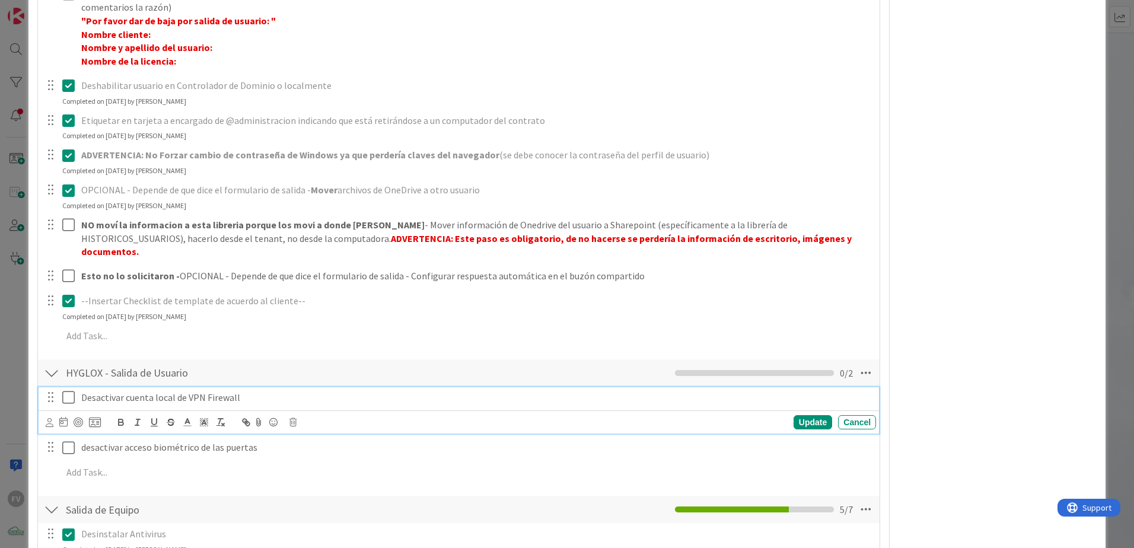
click at [71, 362] on icon at bounding box center [71, 397] width 18 height 14
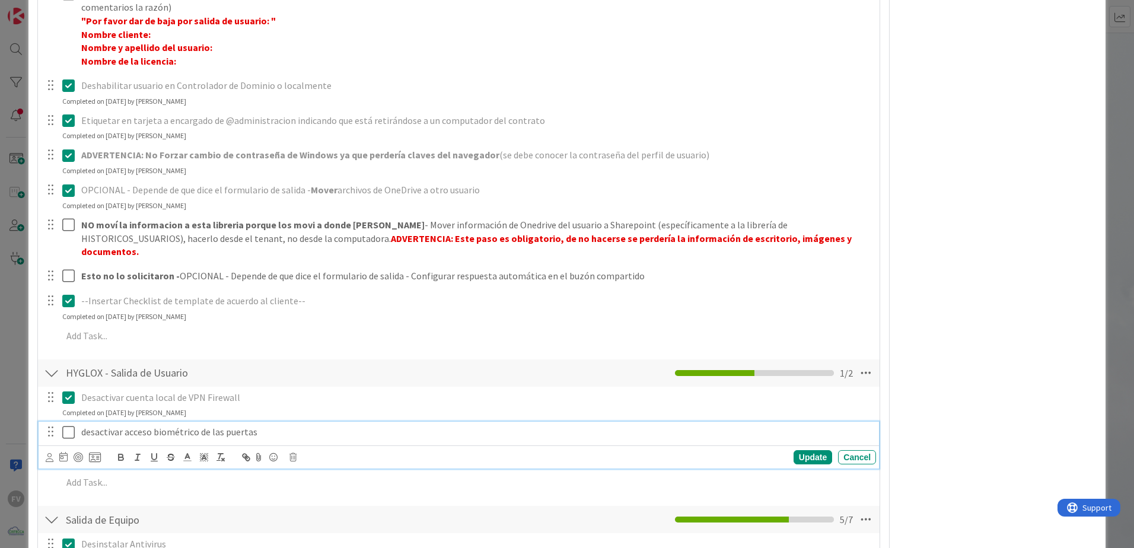
click at [68, 362] on icon at bounding box center [71, 432] width 18 height 14
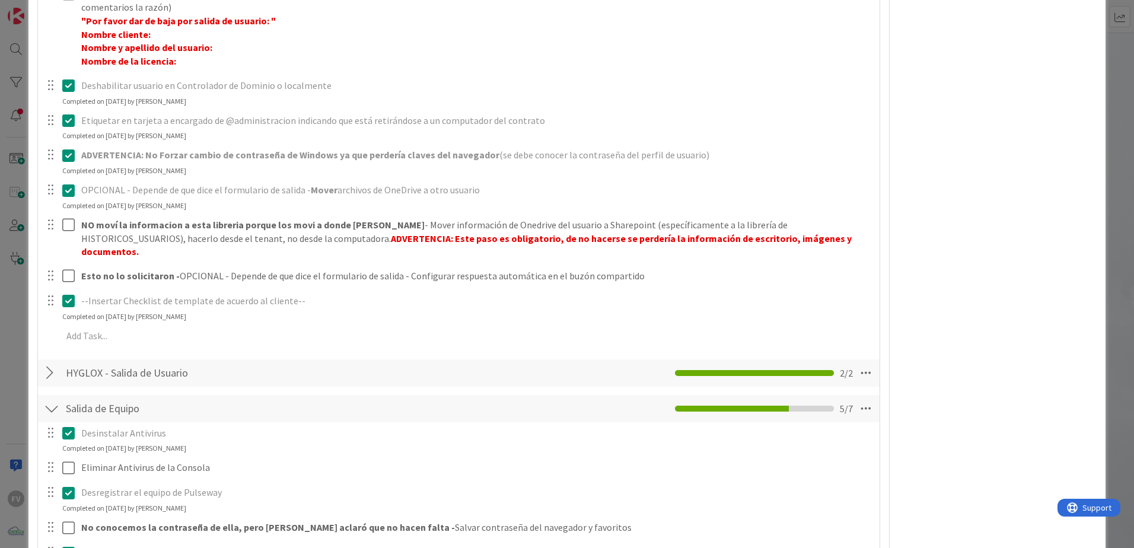
scroll to position [830, 0]
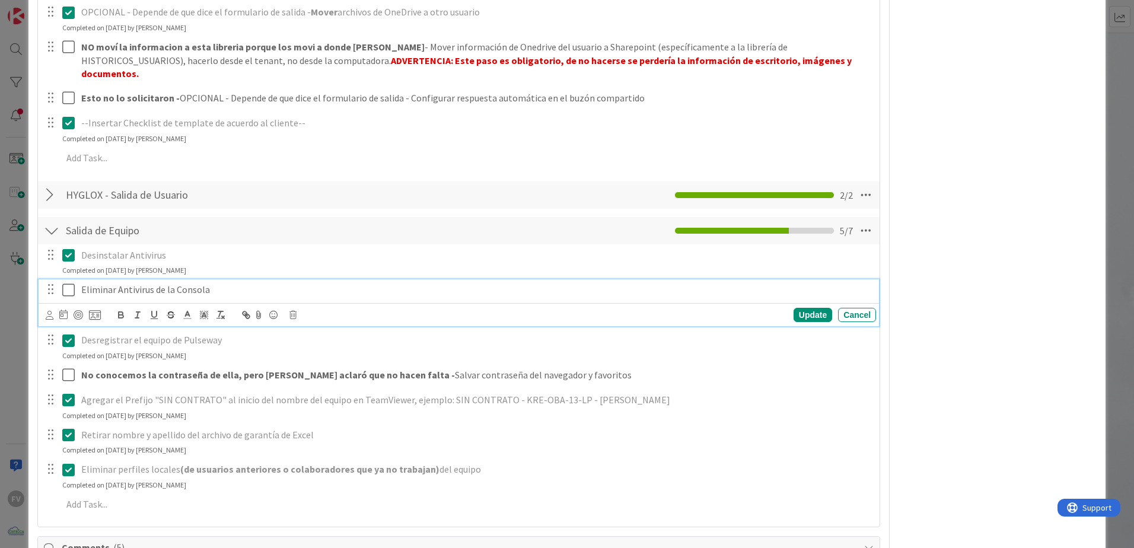
click at [66, 283] on icon at bounding box center [71, 290] width 18 height 14
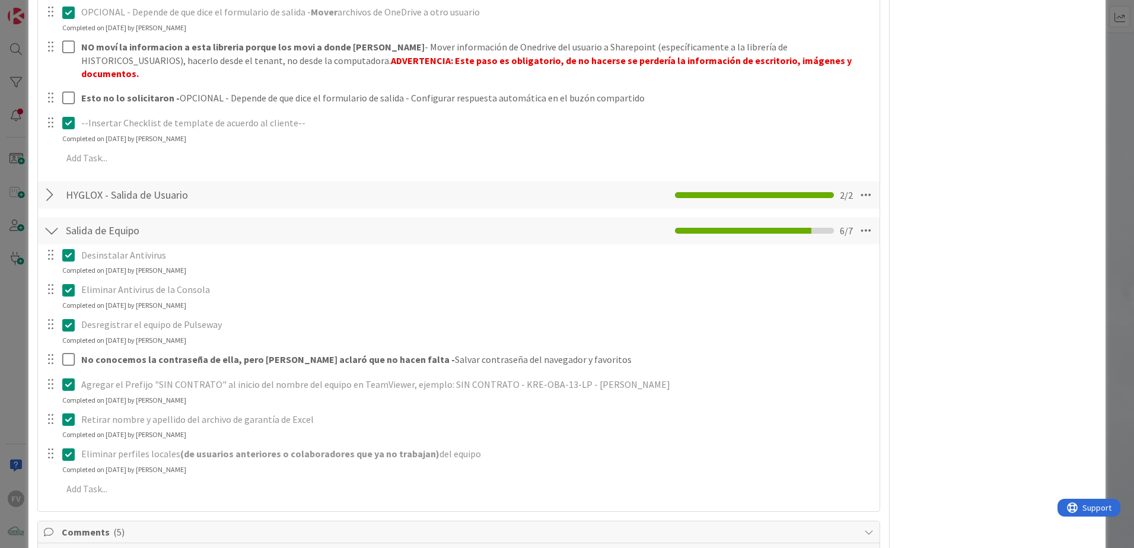
click at [8, 275] on div "ID 3593 OPERACIONES [PERSON_NAME] Title 75 / 128 #GOLD - Salida Usuario + Salid…" at bounding box center [567, 274] width 1134 height 548
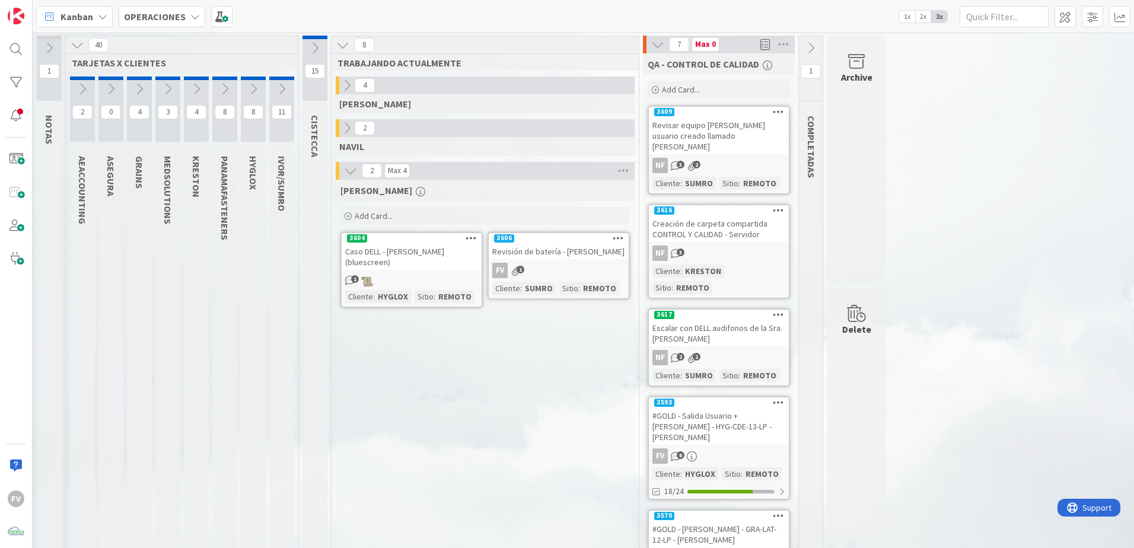
click at [82, 46] on icon at bounding box center [77, 45] width 13 height 13
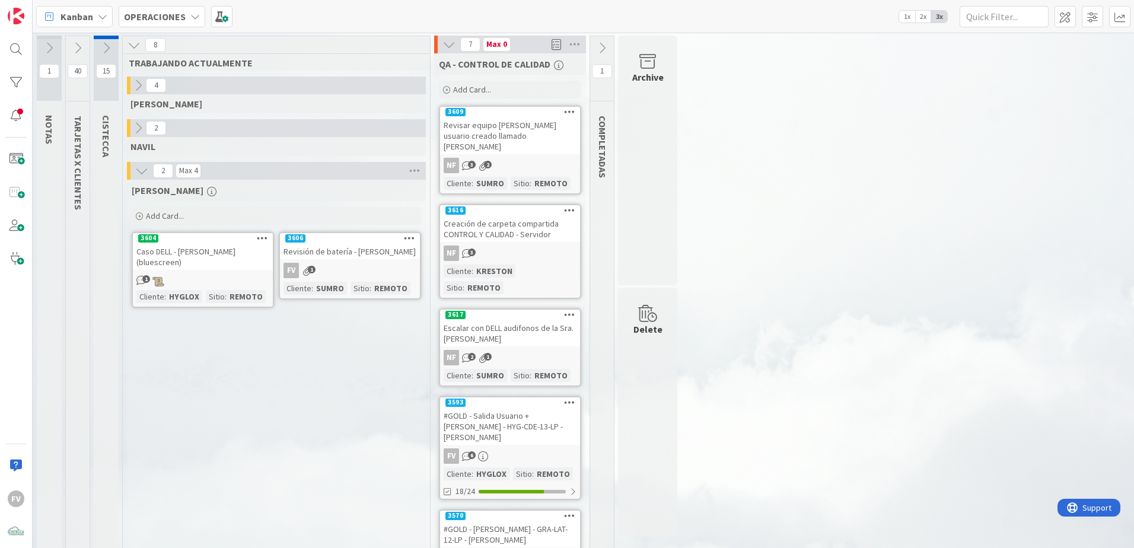
click at [75, 42] on icon at bounding box center [77, 48] width 13 height 13
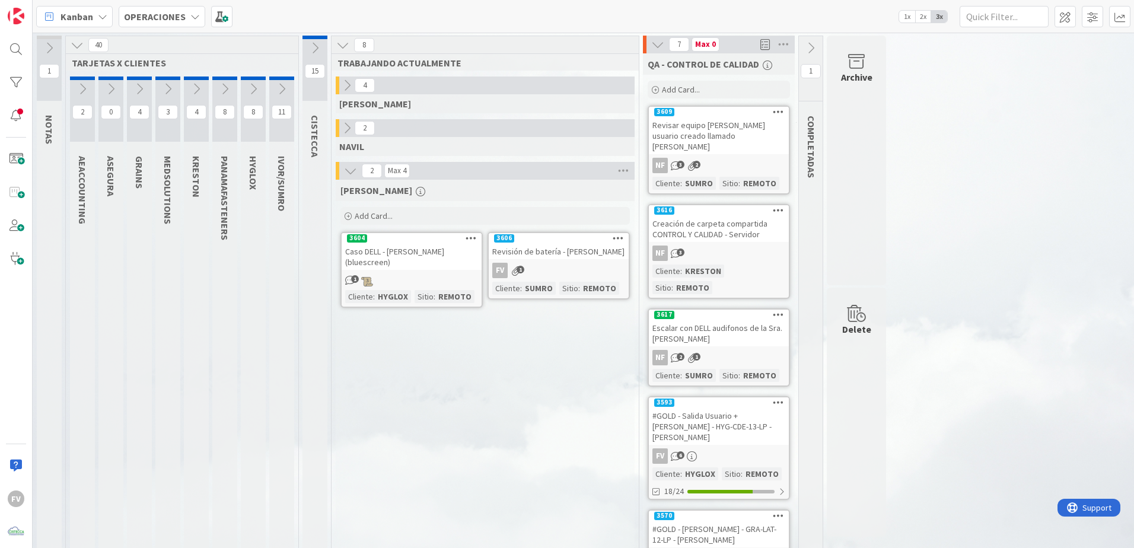
click at [272, 90] on button at bounding box center [281, 89] width 25 height 18
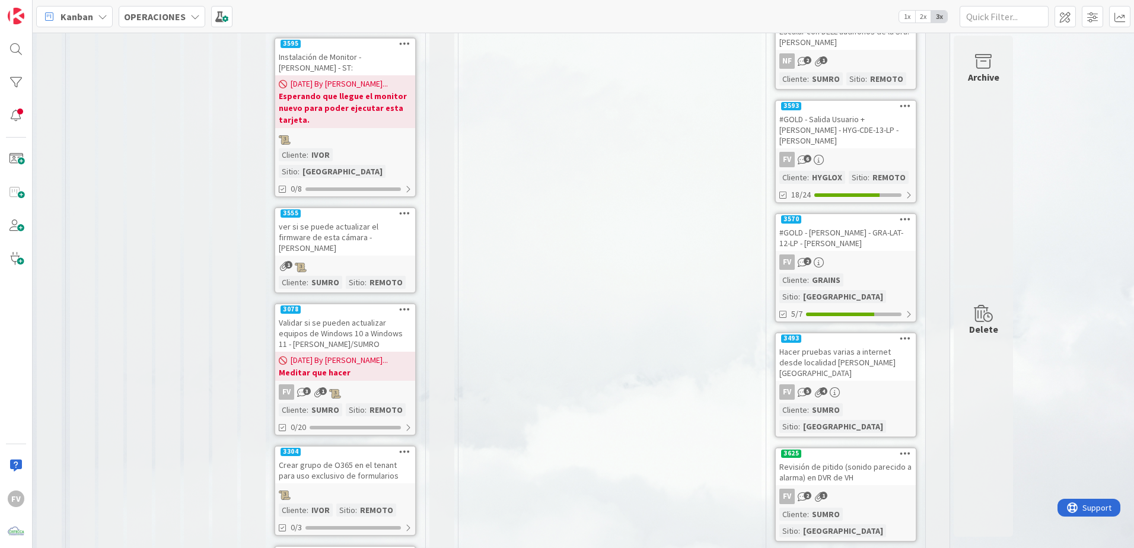
scroll to position [693, 0]
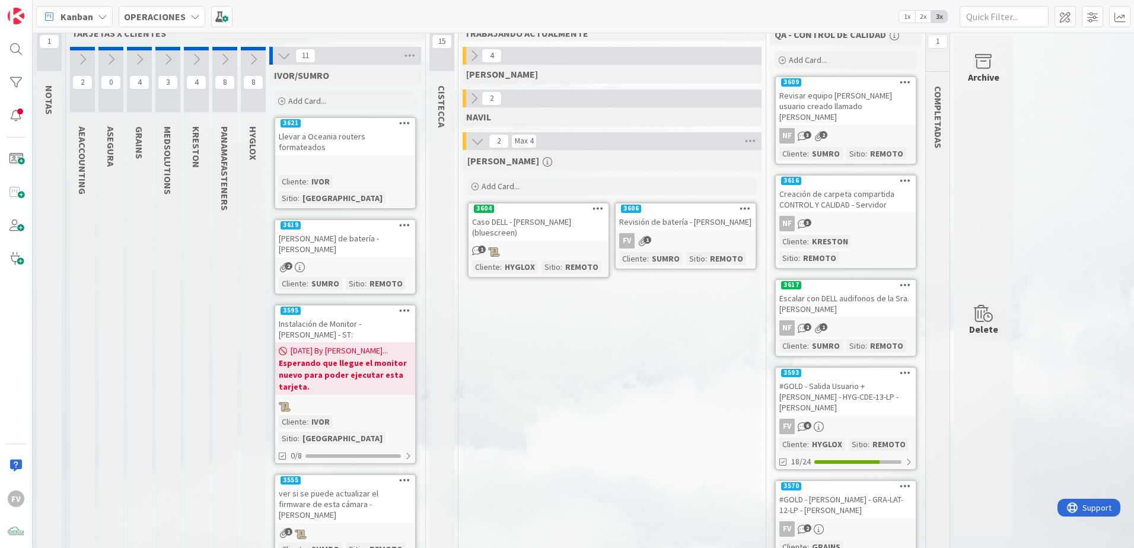
scroll to position [0, 0]
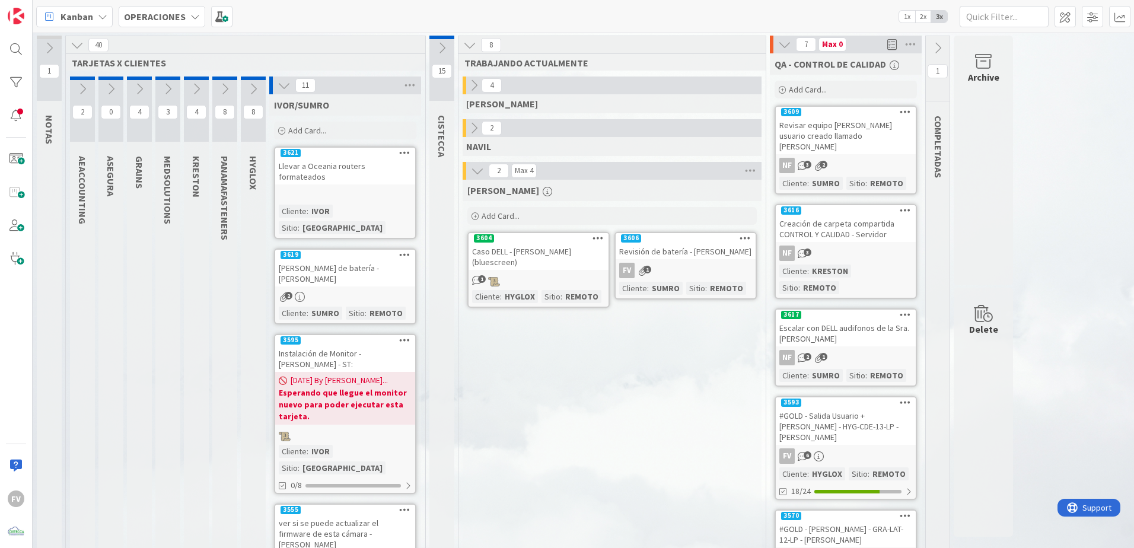
click at [251, 83] on icon at bounding box center [253, 88] width 13 height 13
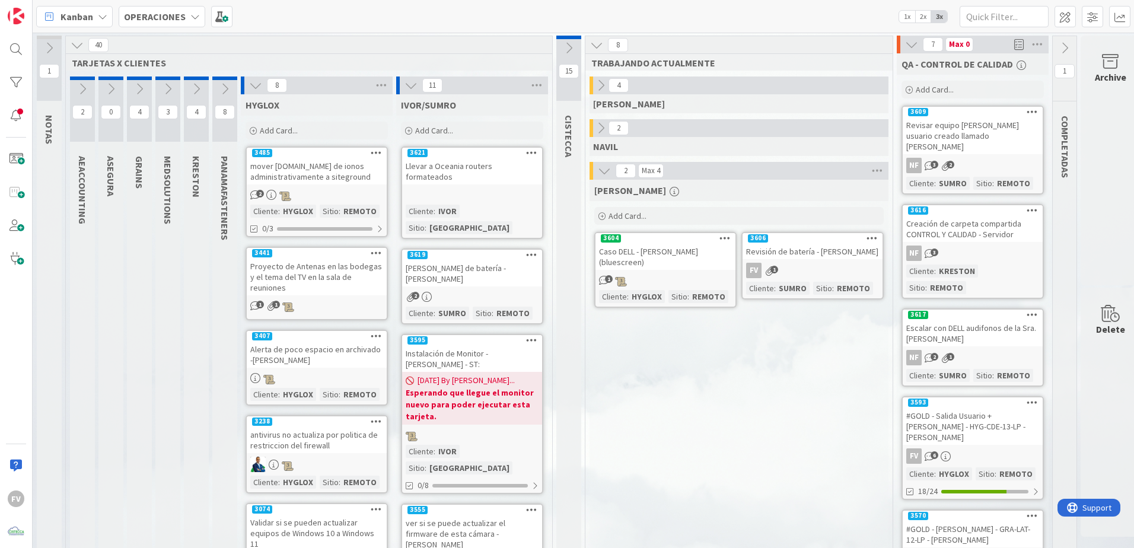
click at [224, 88] on icon at bounding box center [224, 88] width 13 height 13
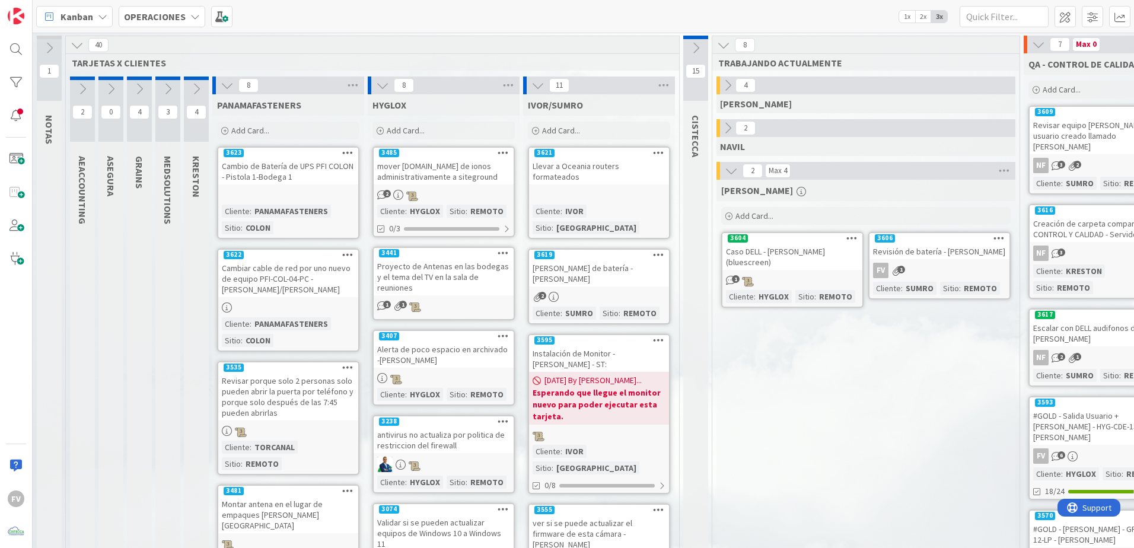
click at [189, 92] on button at bounding box center [196, 89] width 25 height 18
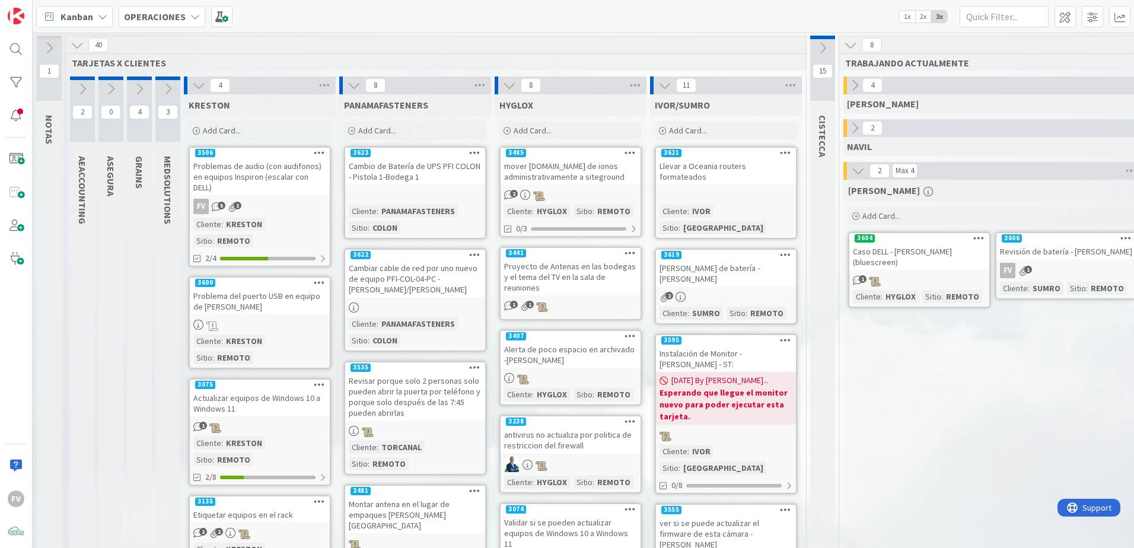
click at [223, 193] on div "Problemas de audio (con audifonos) en equipos Inspiron (escalar con DELL)" at bounding box center [260, 176] width 140 height 37
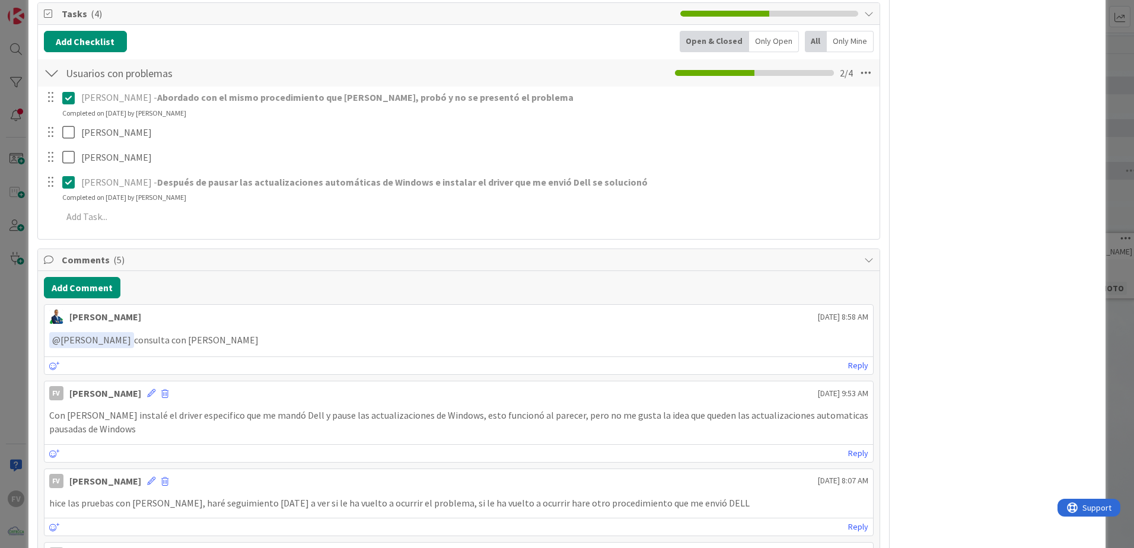
scroll to position [296, 0]
click at [30, 317] on div "ID 3506 OPERACIONES [PERSON_NAME] Title 73 / 128 Problemas de audio (con audifo…" at bounding box center [566, 247] width 1077 height 1055
click at [21, 250] on div "ID 3506 OPERACIONES [PERSON_NAME] Title 73 / 128 Problemas de audio (con audifo…" at bounding box center [567, 274] width 1134 height 548
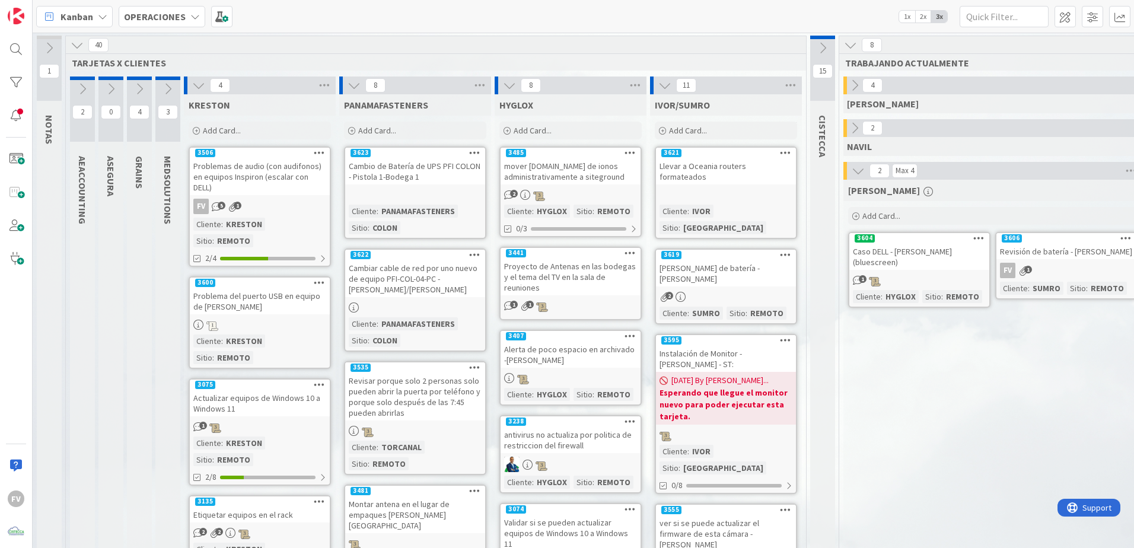
click at [194, 86] on icon at bounding box center [198, 85] width 13 height 13
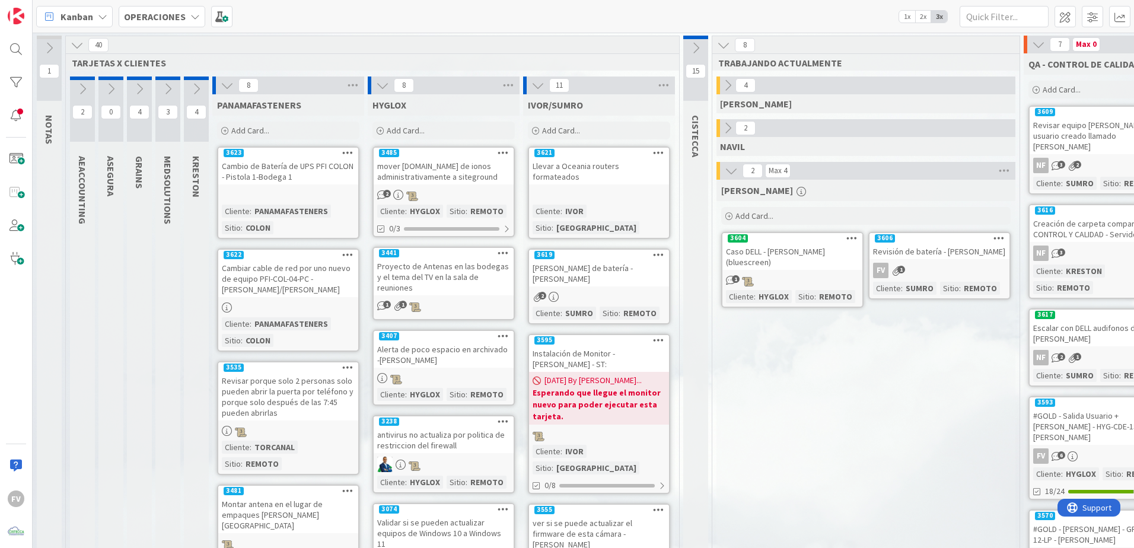
click at [176, 87] on button at bounding box center [167, 89] width 25 height 18
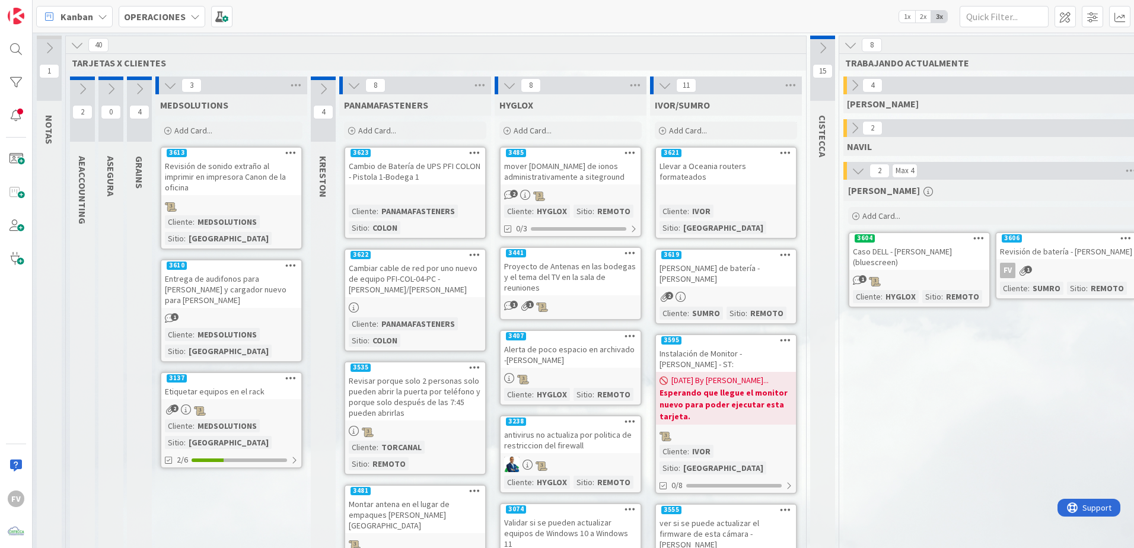
click at [175, 90] on icon at bounding box center [170, 85] width 13 height 13
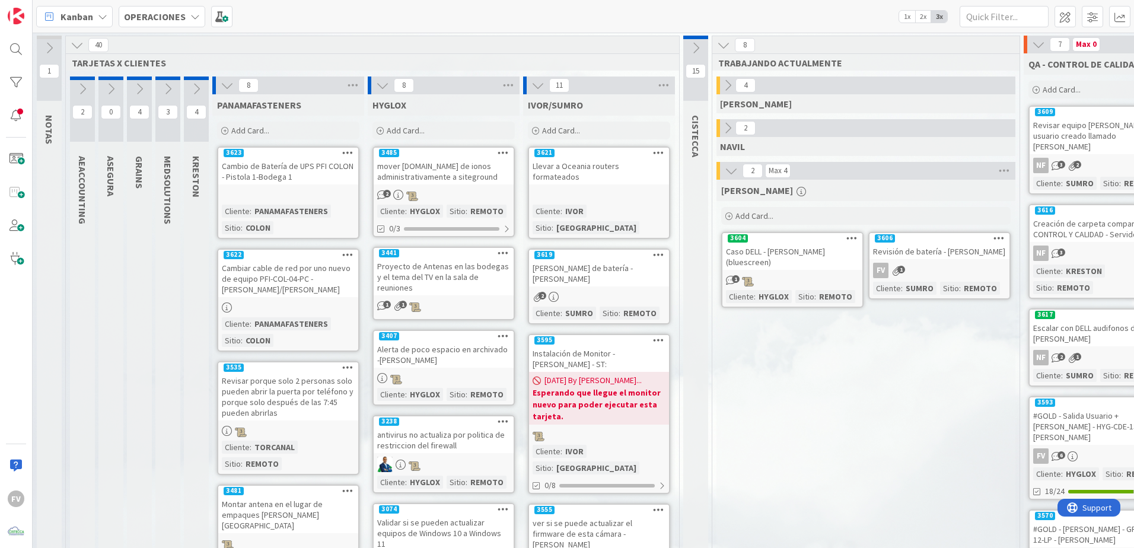
click at [143, 87] on icon at bounding box center [139, 88] width 13 height 13
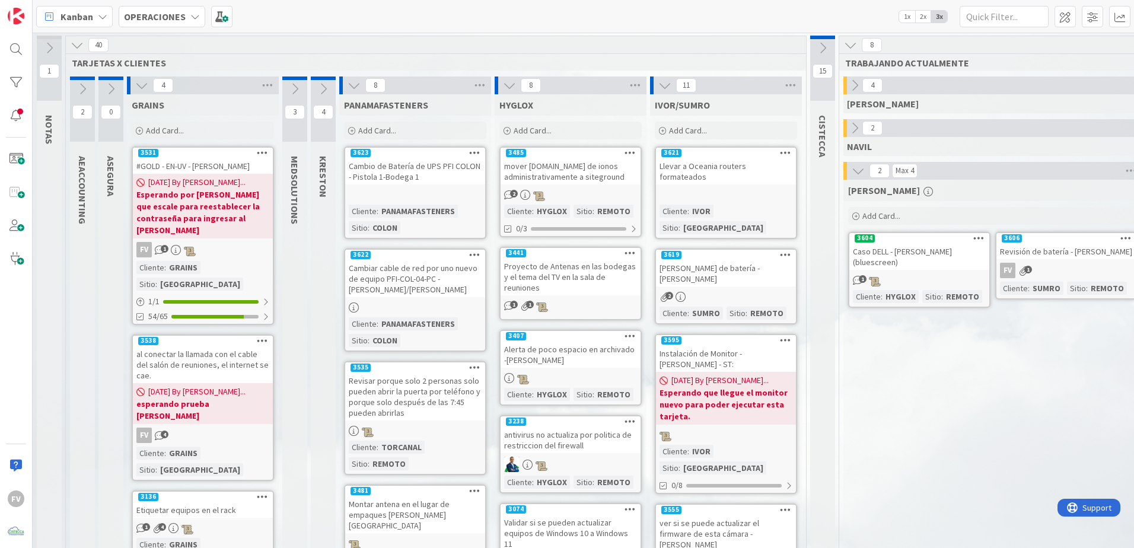
click at [137, 87] on icon at bounding box center [141, 85] width 13 height 13
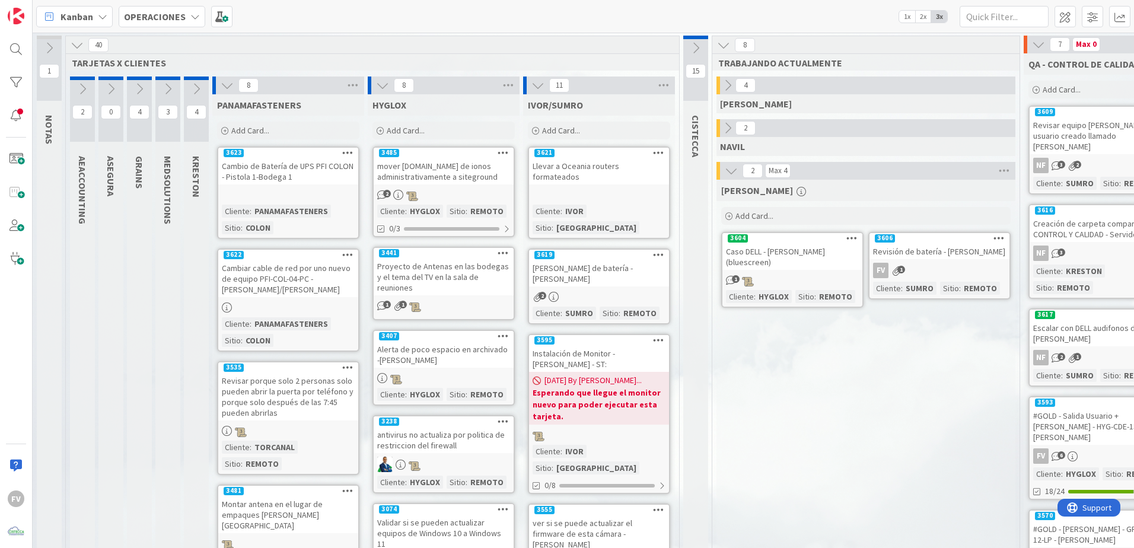
click at [85, 91] on icon at bounding box center [82, 88] width 13 height 13
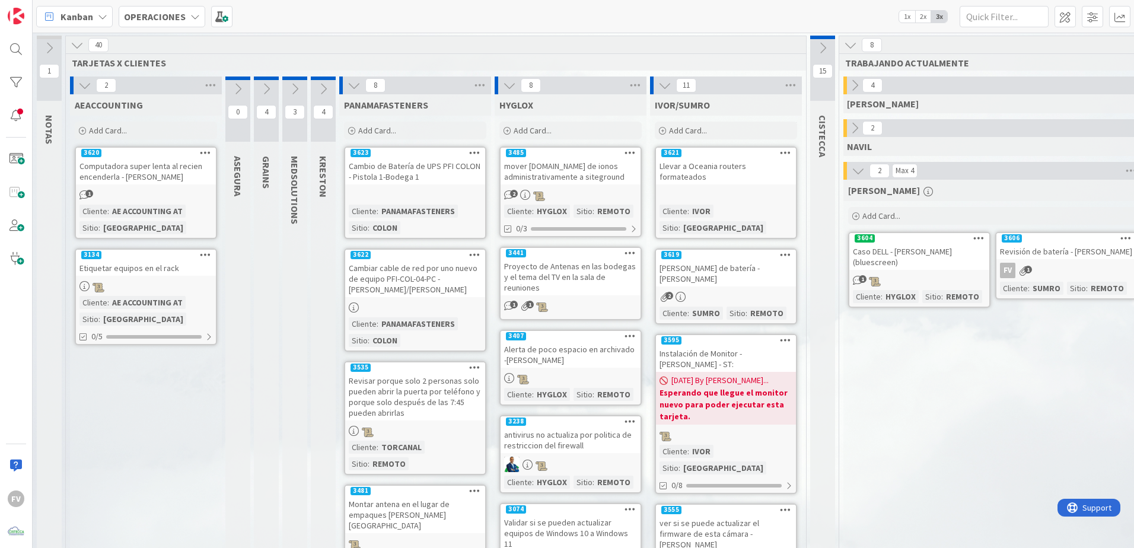
click at [85, 91] on icon at bounding box center [84, 85] width 13 height 13
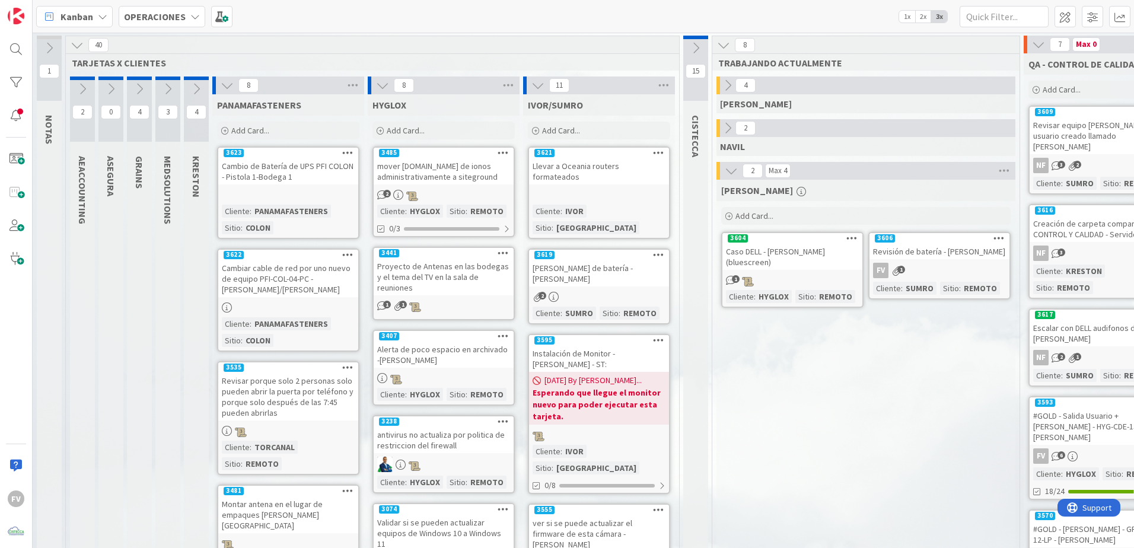
click at [226, 87] on icon at bounding box center [227, 85] width 13 height 13
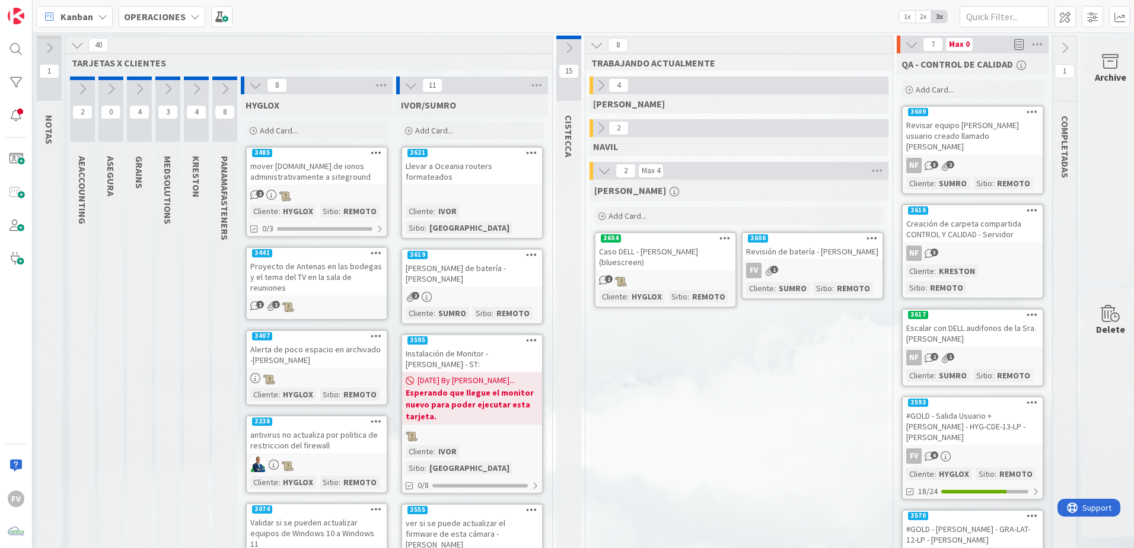
click at [250, 89] on icon at bounding box center [255, 85] width 13 height 13
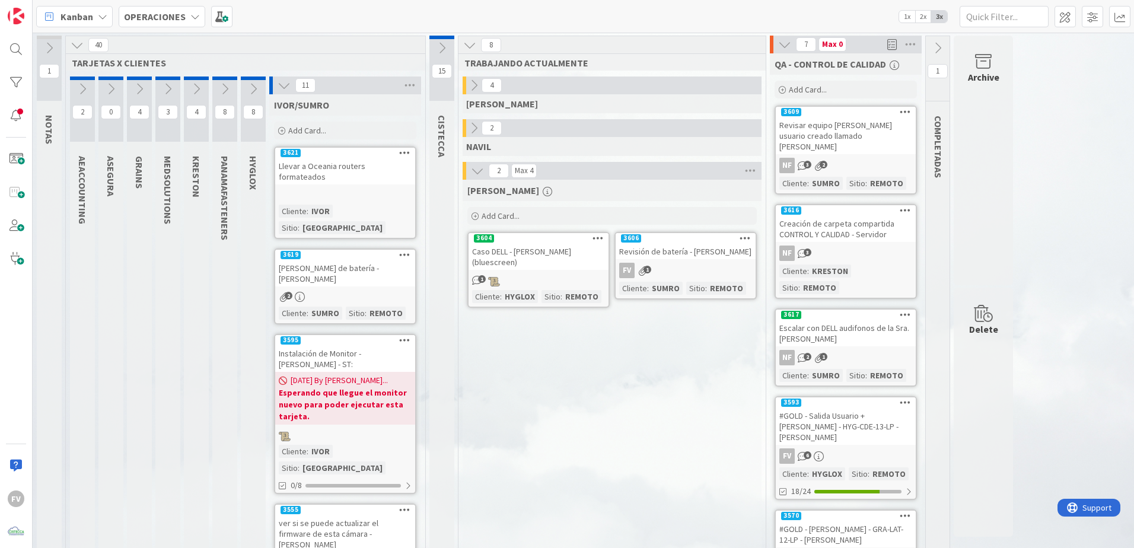
click at [283, 83] on icon at bounding box center [284, 85] width 13 height 13
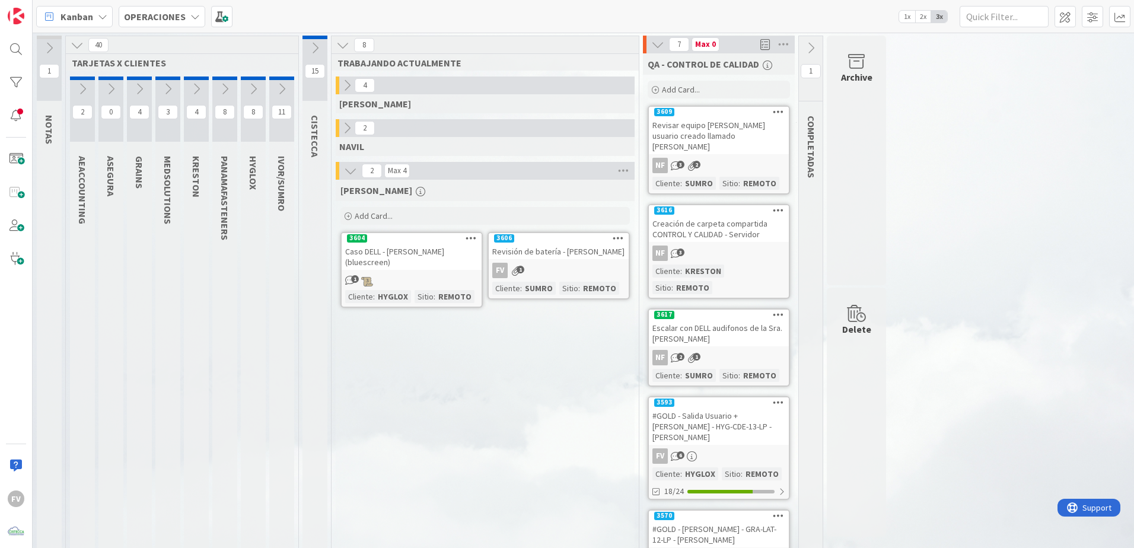
click at [544, 244] on div "Revisión de batería - [PERSON_NAME]" at bounding box center [559, 251] width 140 height 15
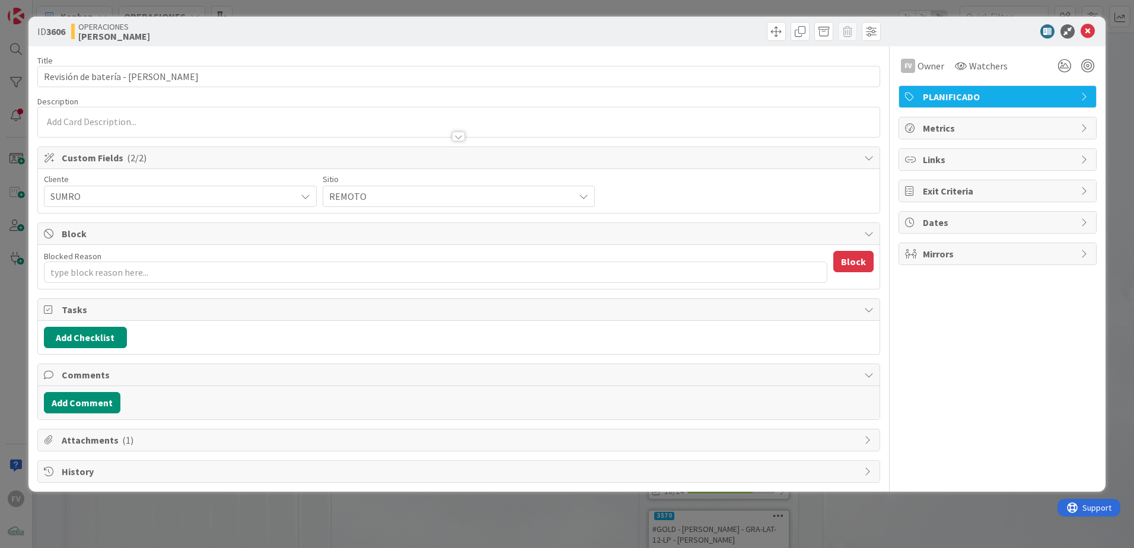
click at [199, 316] on span "Tasks" at bounding box center [460, 309] width 796 height 14
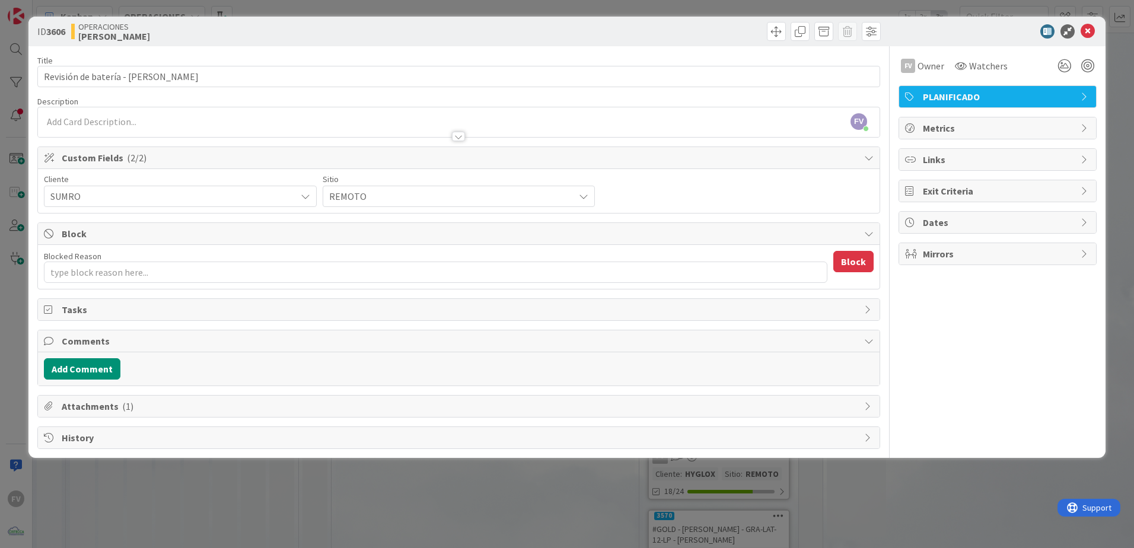
click at [183, 235] on span "Block" at bounding box center [460, 234] width 796 height 14
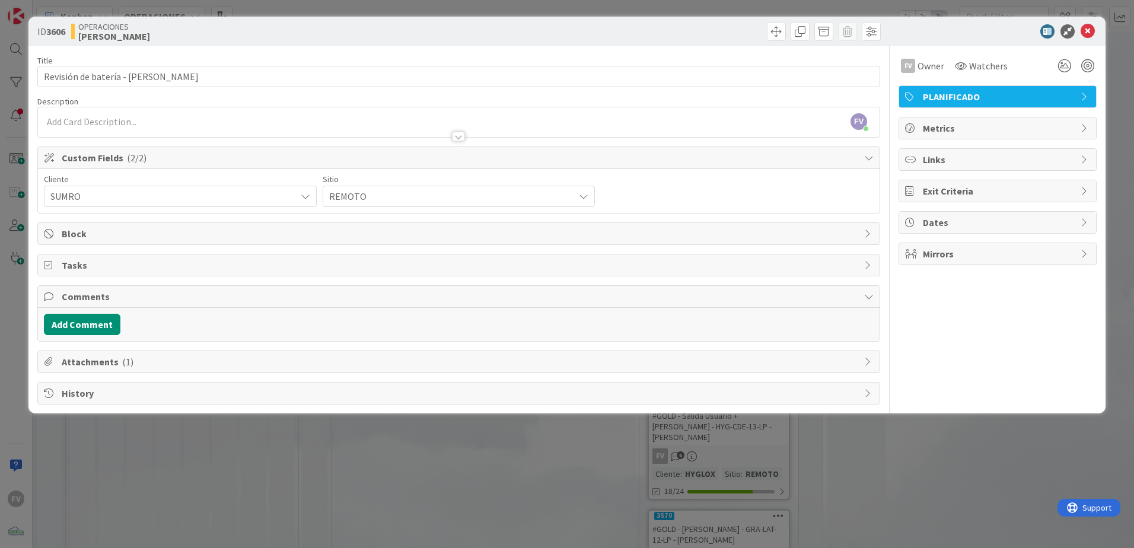
click at [146, 292] on span "Comments" at bounding box center [460, 296] width 796 height 14
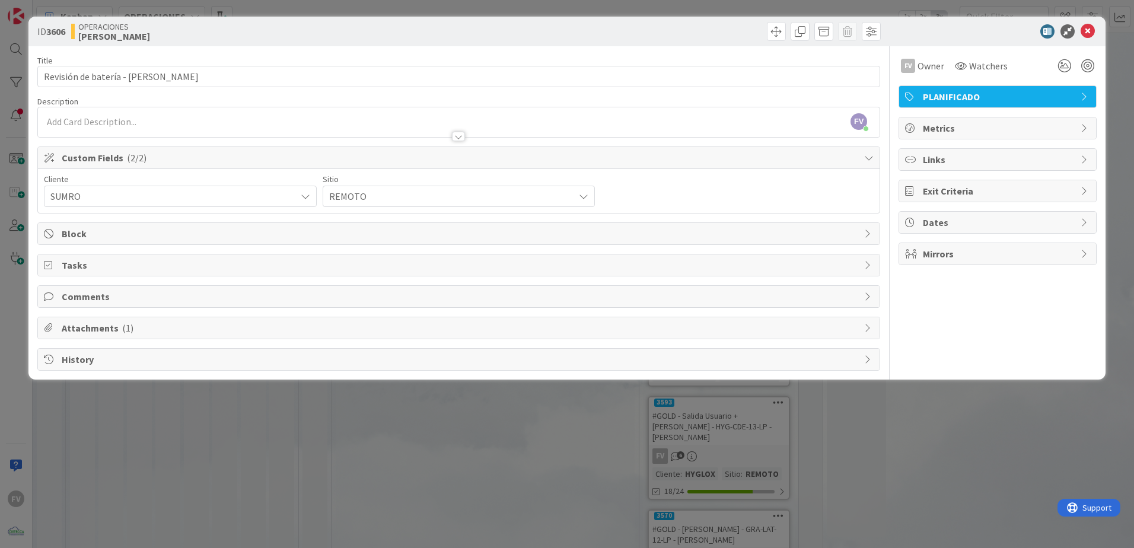
click at [199, 362] on div "ID 3606 OPERACIONES [PERSON_NAME] Title 33 / 128 Revisión de batería - [PERSON_…" at bounding box center [567, 274] width 1134 height 548
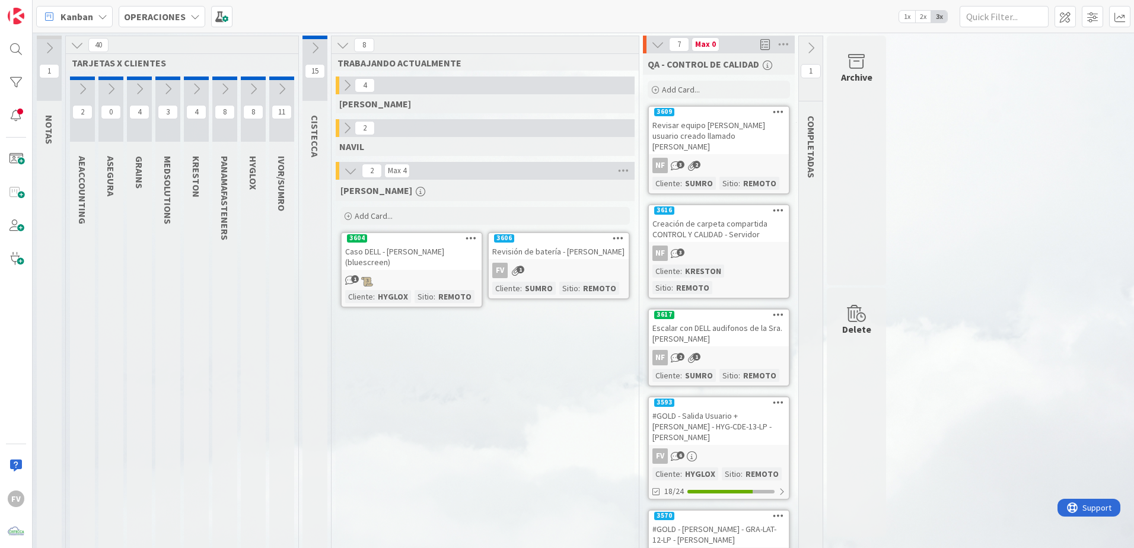
click at [81, 43] on icon at bounding box center [77, 45] width 13 height 13
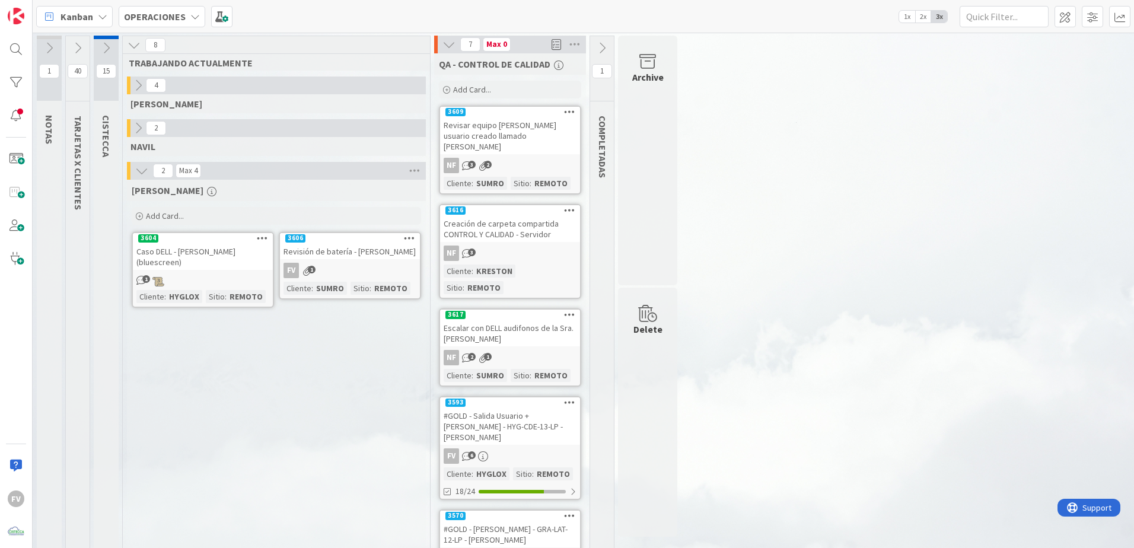
click at [81, 44] on icon at bounding box center [77, 48] width 13 height 13
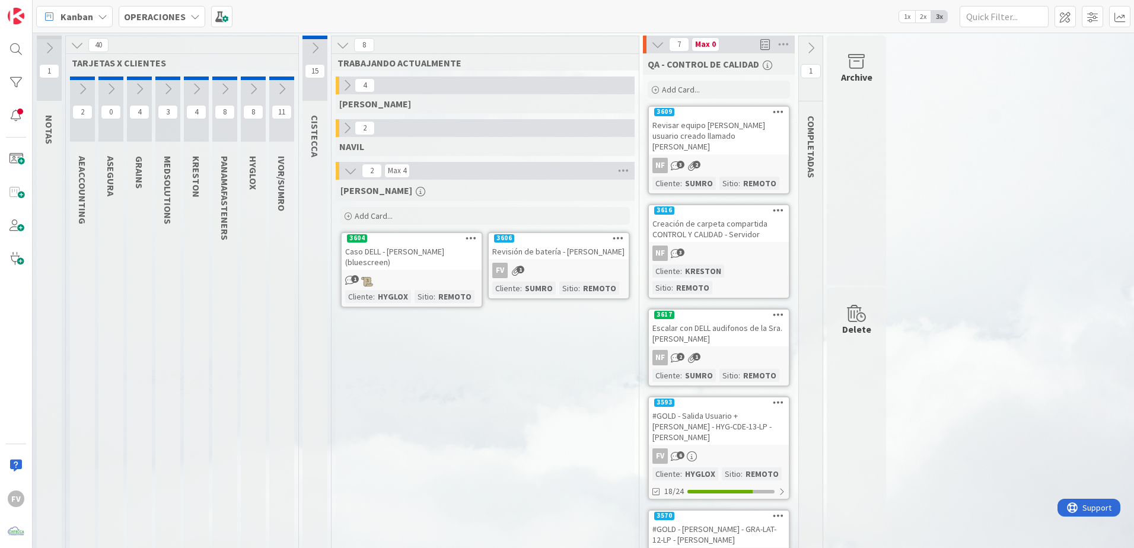
click at [161, 90] on icon at bounding box center [167, 88] width 13 height 13
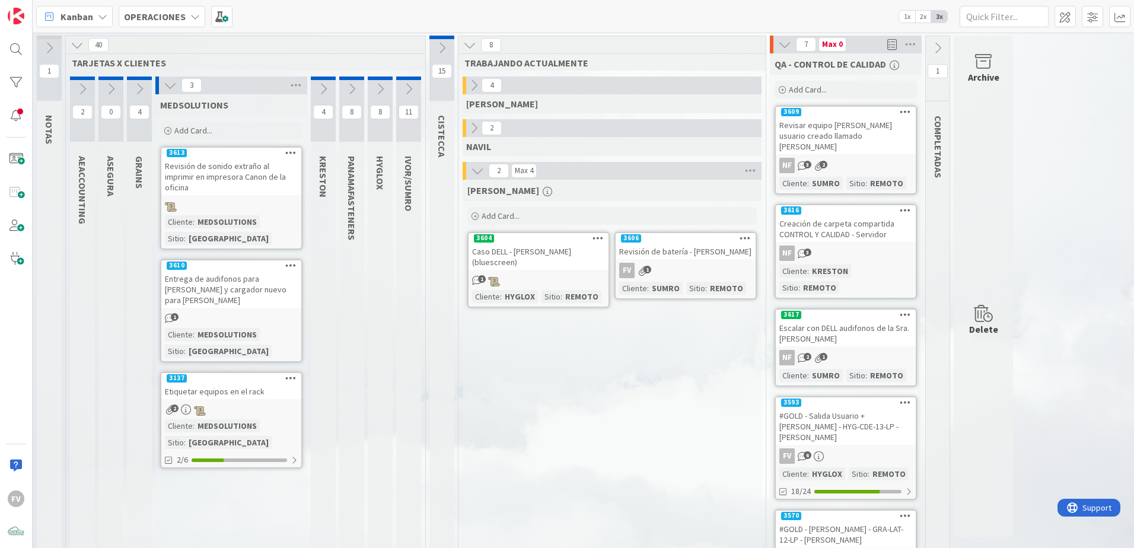
click at [168, 83] on icon at bounding box center [170, 85] width 13 height 13
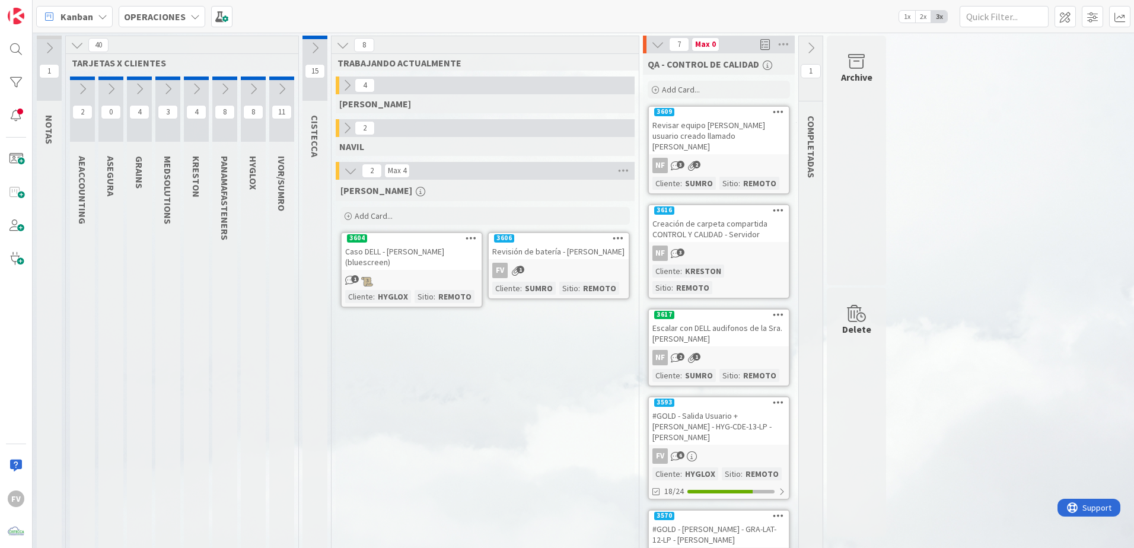
click at [167, 90] on icon at bounding box center [167, 88] width 13 height 13
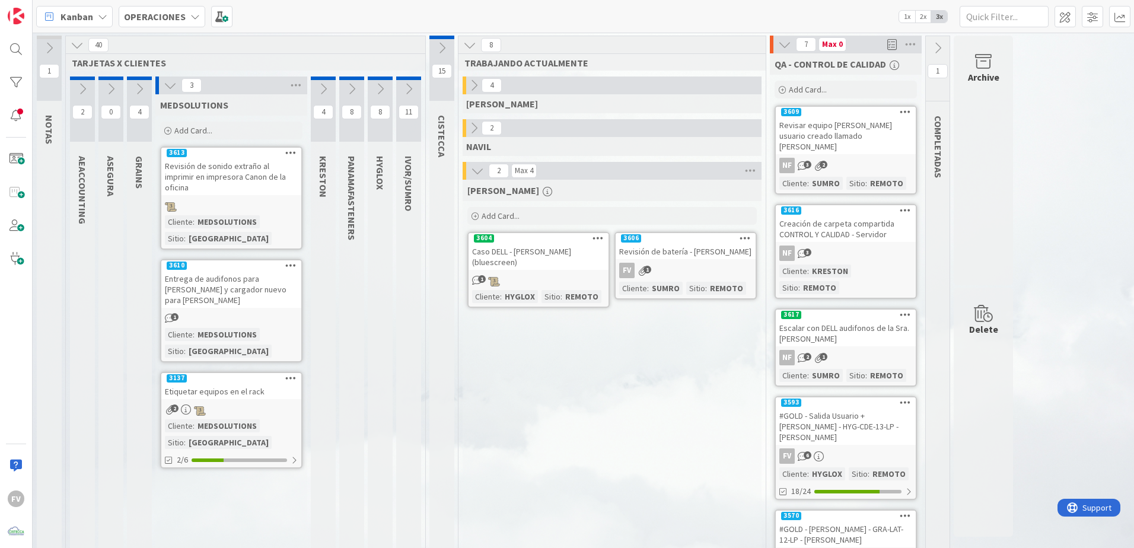
click at [167, 89] on icon at bounding box center [170, 85] width 13 height 13
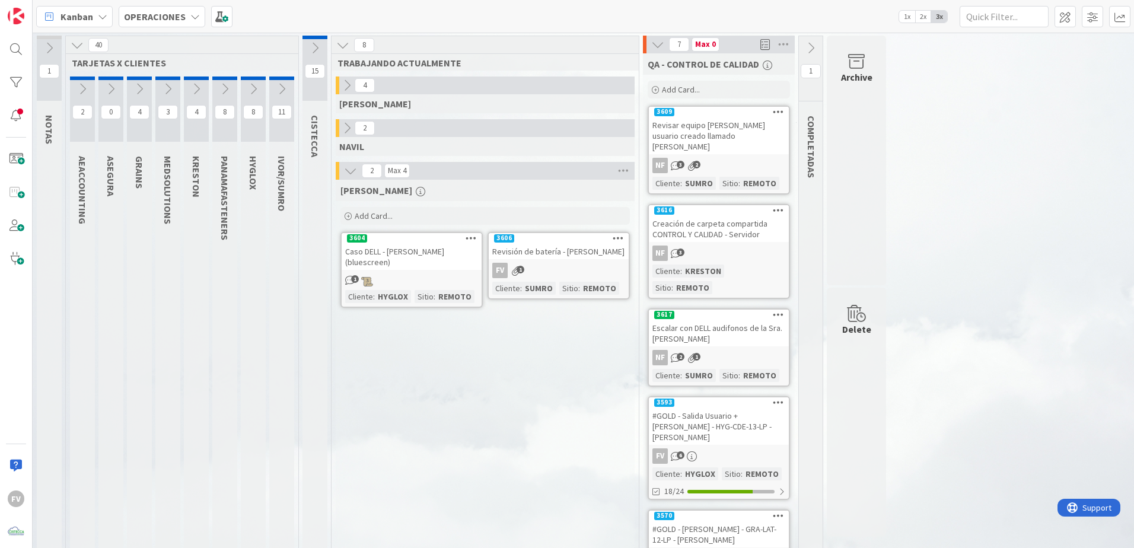
click at [167, 89] on icon at bounding box center [167, 88] width 13 height 13
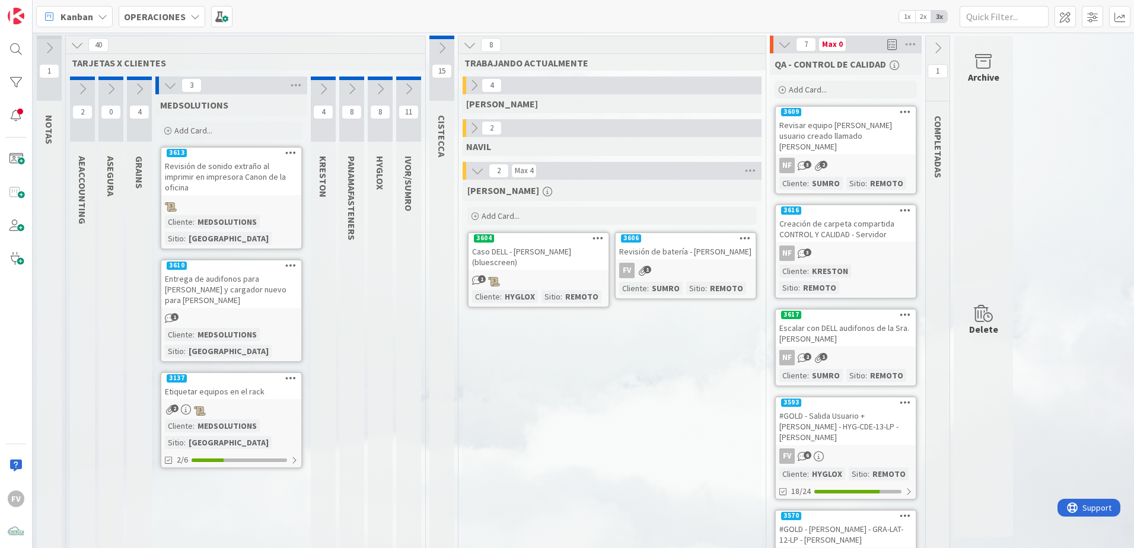
click at [173, 85] on icon at bounding box center [170, 85] width 13 height 13
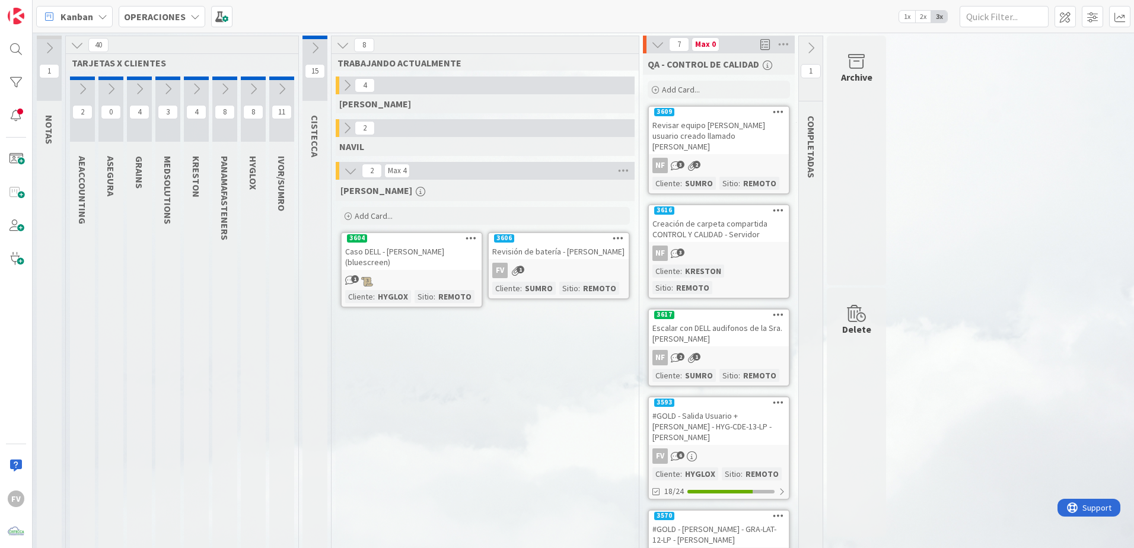
click at [423, 264] on div "Caso DELL - [PERSON_NAME] (bluescreen)" at bounding box center [412, 257] width 140 height 26
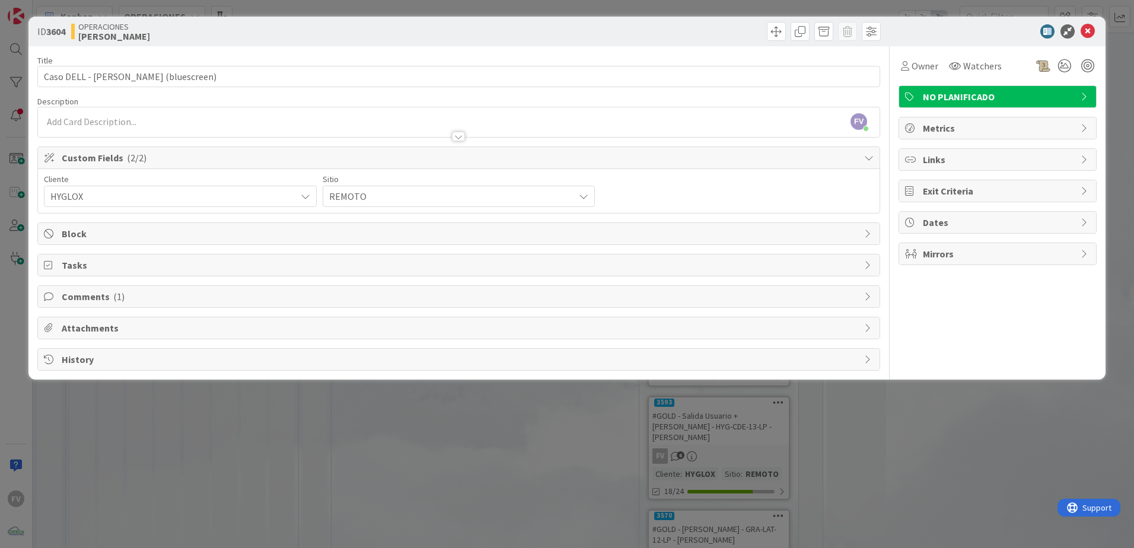
click at [451, 152] on span "Custom Fields ( 2/2 )" at bounding box center [460, 158] width 796 height 14
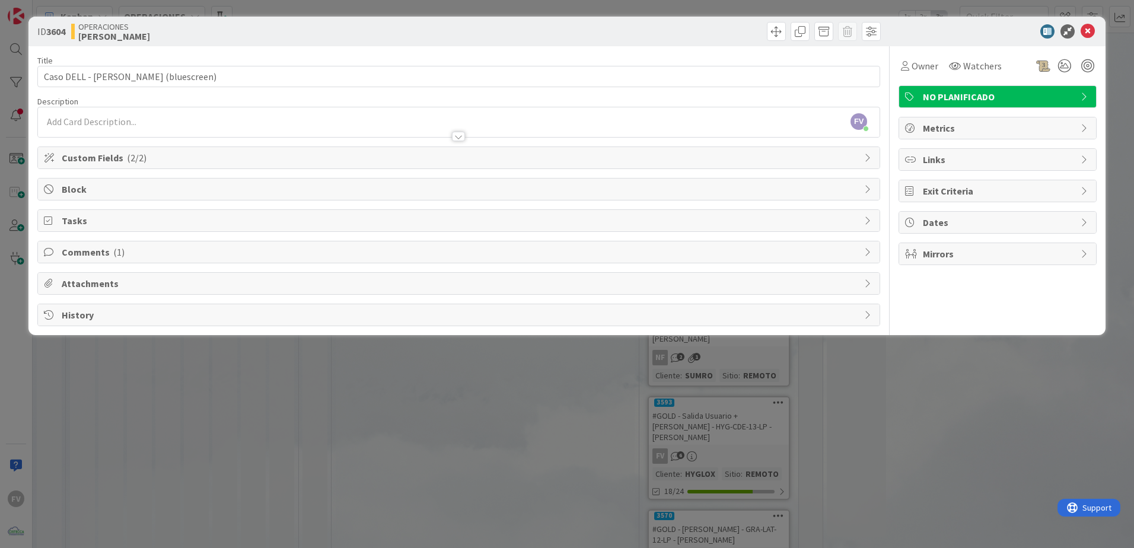
click at [275, 362] on div "ID 3604 OPERACIONES [PERSON_NAME] Title 40 / 128 Caso DELL - [PERSON_NAME] (blu…" at bounding box center [567, 274] width 1134 height 548
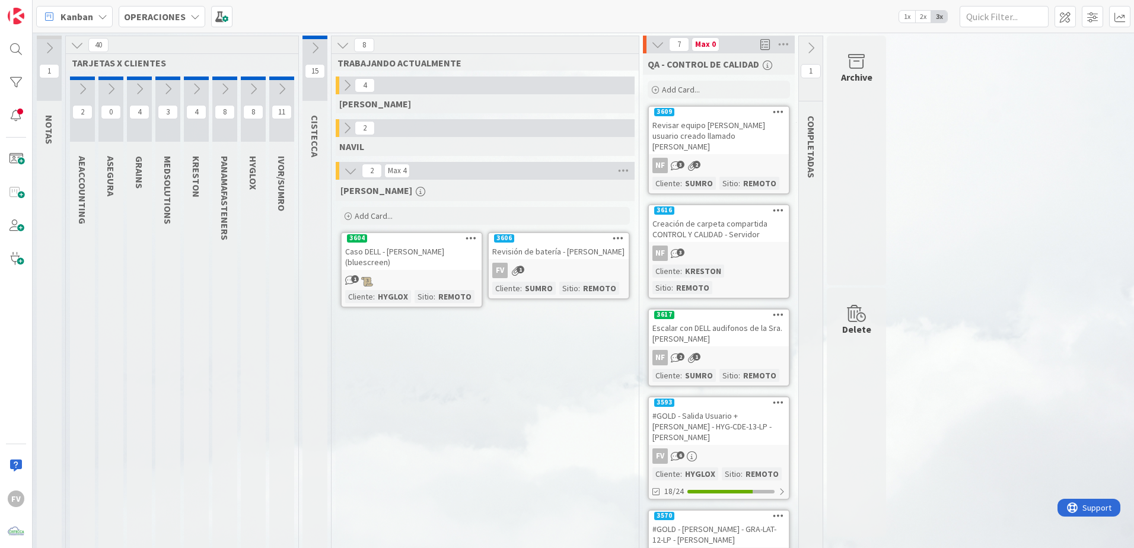
click at [805, 362] on div "1 NOTAS 40 TARJETAS X CLIENTES 2 AEACCOUNTING 0 ASEGURA 4 GRAINS 3 MEDSOLUTIONS…" at bounding box center [583, 445] width 1096 height 818
click at [176, 91] on button at bounding box center [167, 89] width 25 height 18
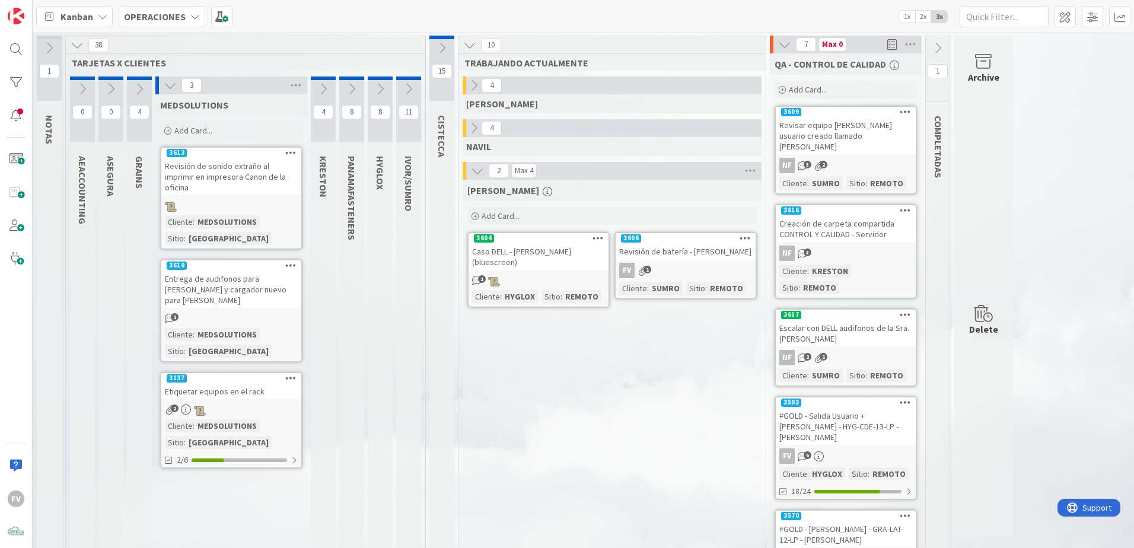
click at [474, 122] on icon at bounding box center [473, 128] width 13 height 13
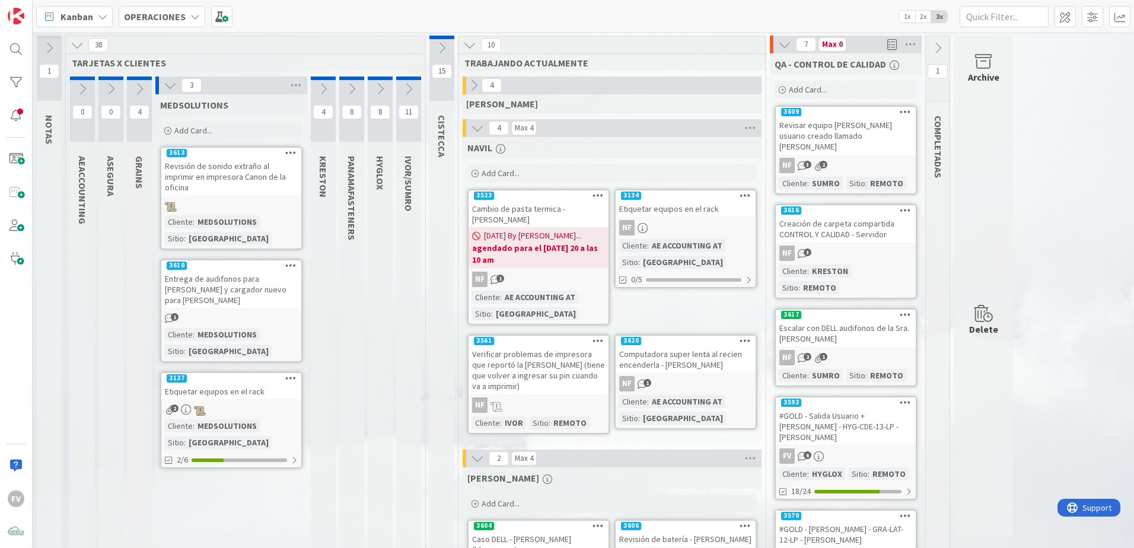
click at [175, 84] on icon at bounding box center [170, 85] width 13 height 13
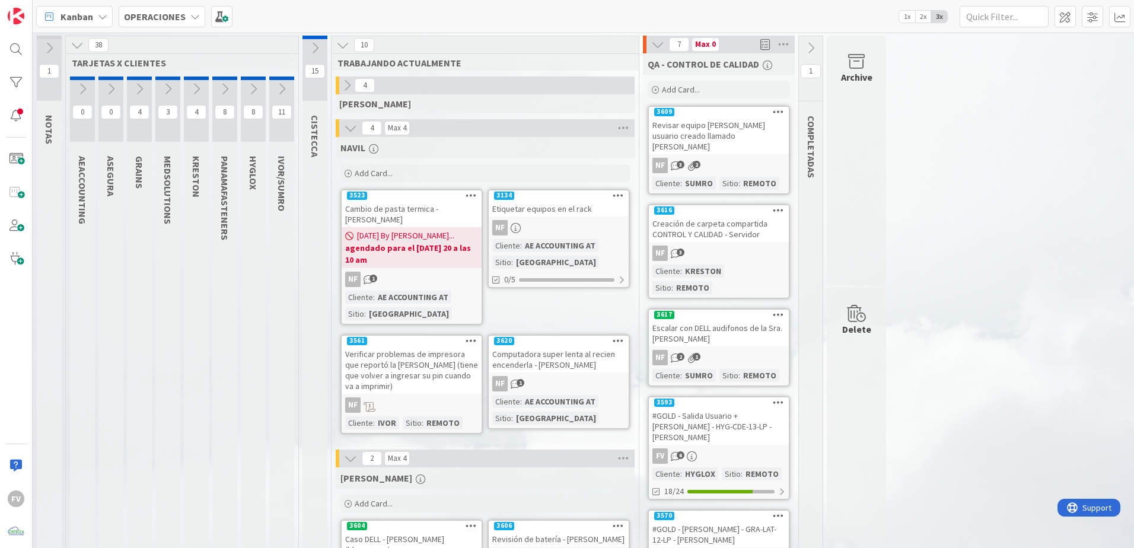
click at [355, 131] on icon at bounding box center [350, 128] width 13 height 13
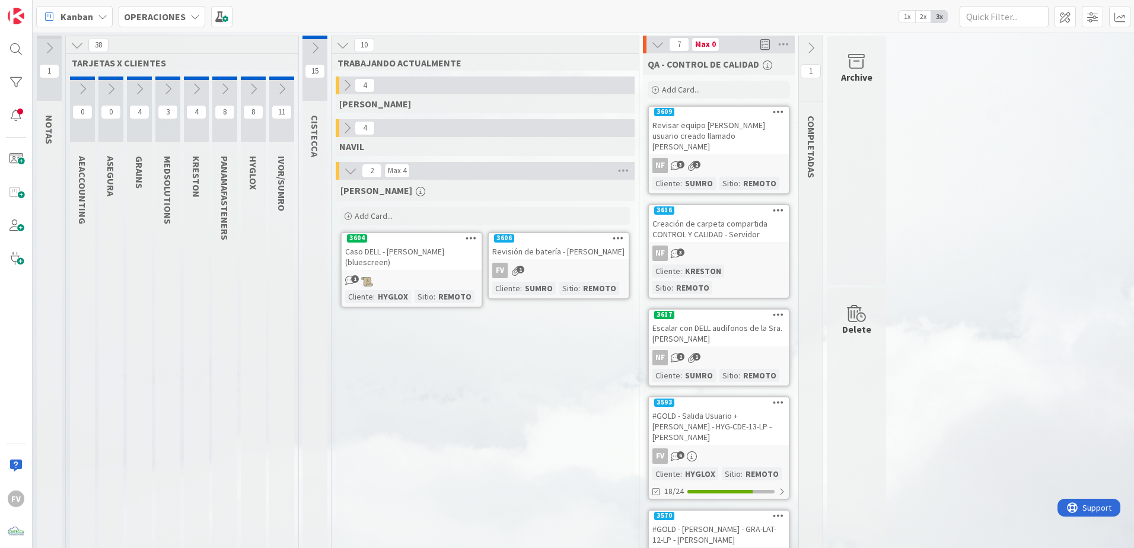
click at [353, 91] on icon at bounding box center [346, 85] width 13 height 13
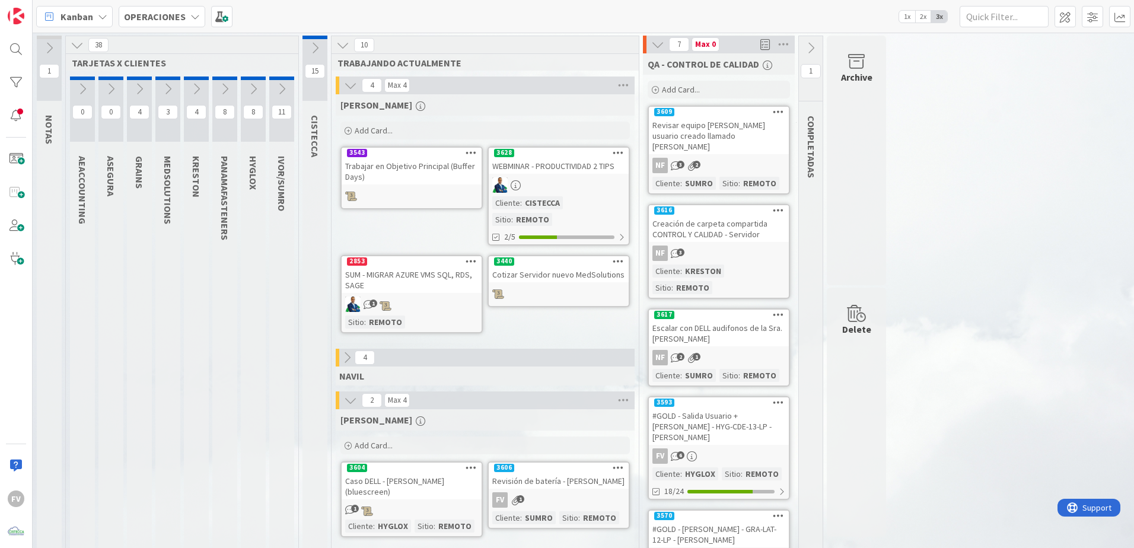
click at [527, 184] on icon at bounding box center [530, 186] width 12 height 10
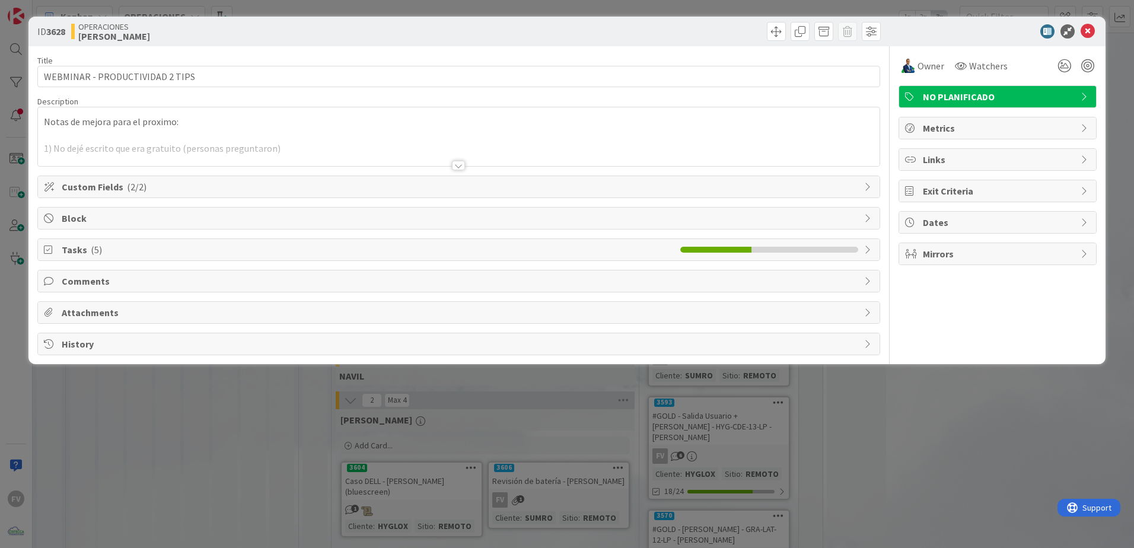
click at [87, 250] on span "Tasks ( 5 )" at bounding box center [368, 250] width 613 height 14
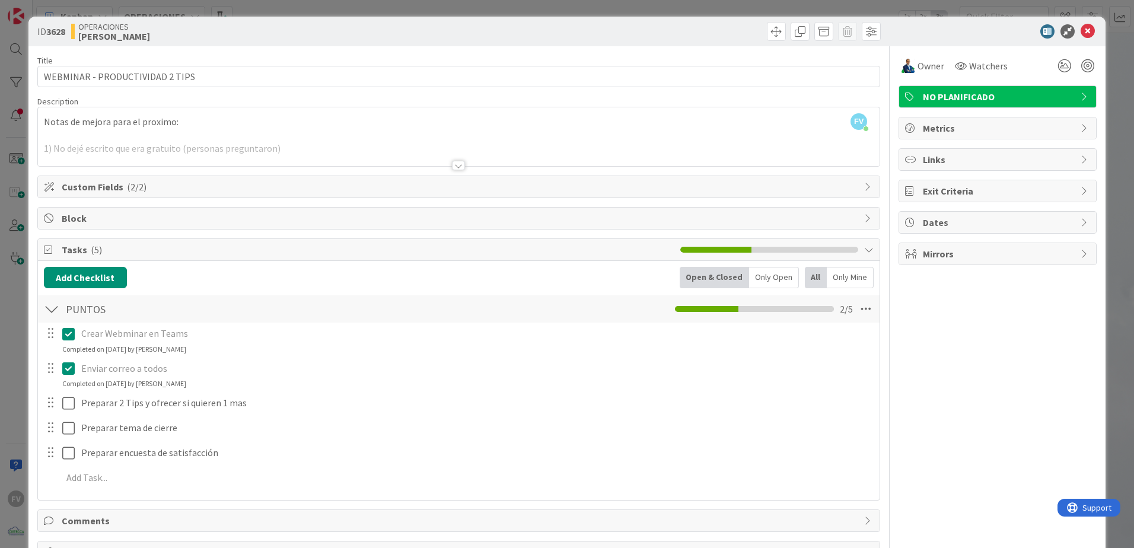
click at [162, 251] on span "Tasks ( 5 )" at bounding box center [368, 250] width 613 height 14
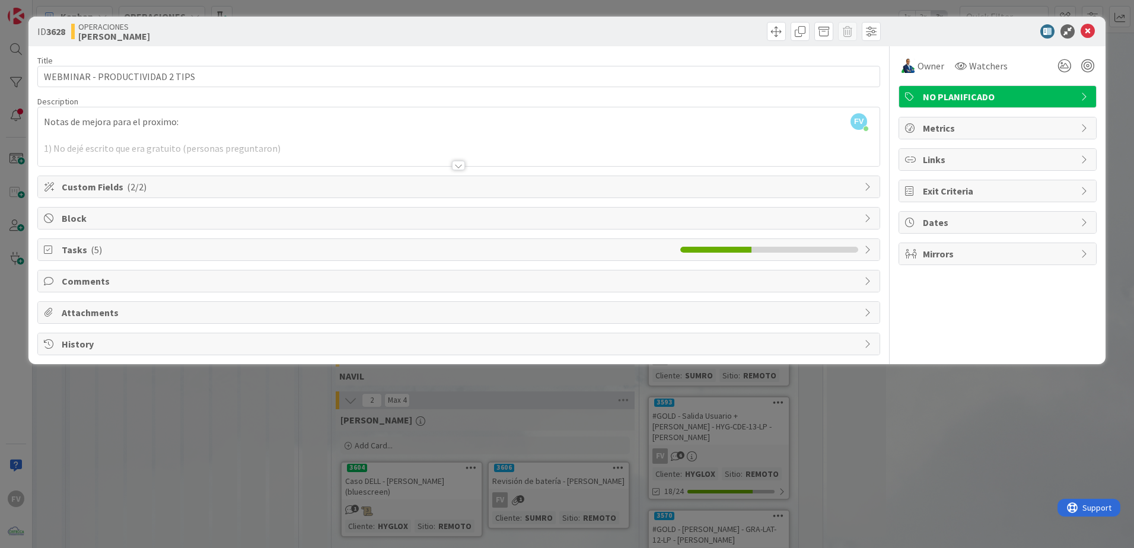
click at [466, 166] on div at bounding box center [458, 160] width 843 height 13
click at [460, 164] on div at bounding box center [458, 165] width 13 height 9
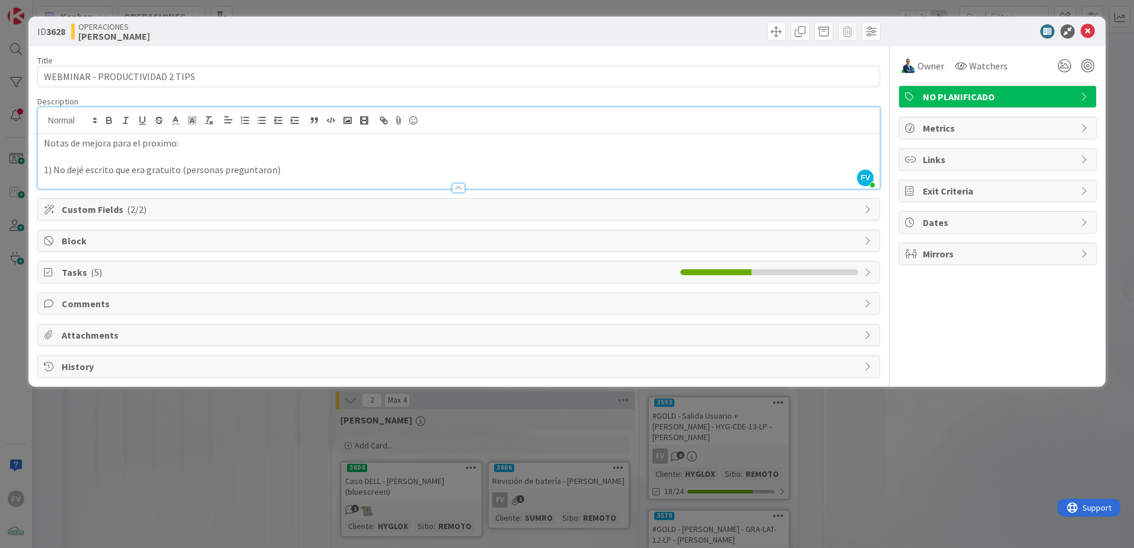
click at [397, 362] on div "ID 3628 OPERACIONES [PERSON_NAME] Title 31 / 128 WEBMINAR - PRODUCTIVIDAD 2 TIP…" at bounding box center [567, 274] width 1134 height 548
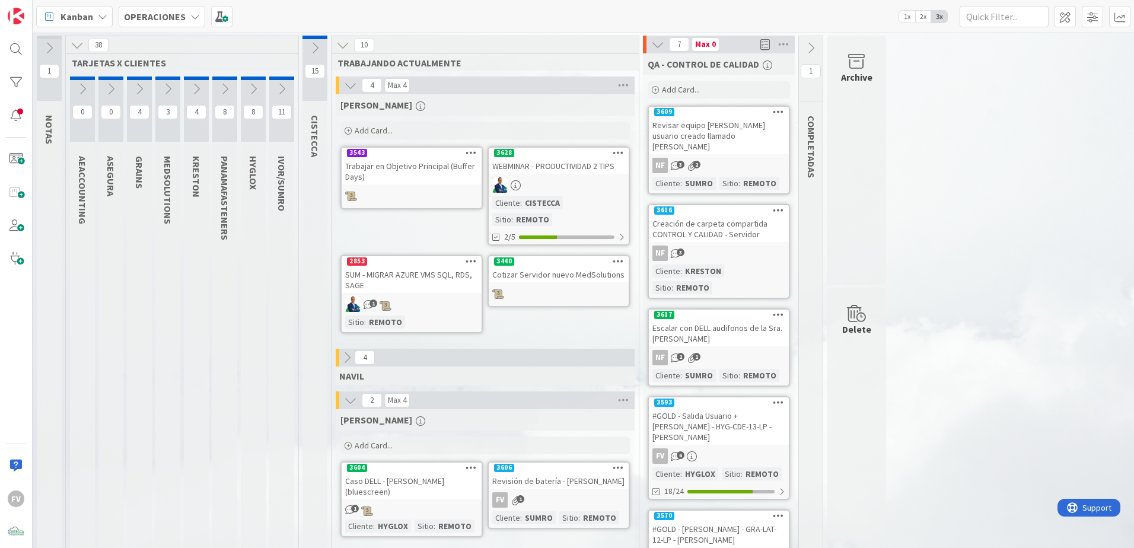
click at [426, 362] on div "Add Card..." at bounding box center [484, 445] width 289 height 18
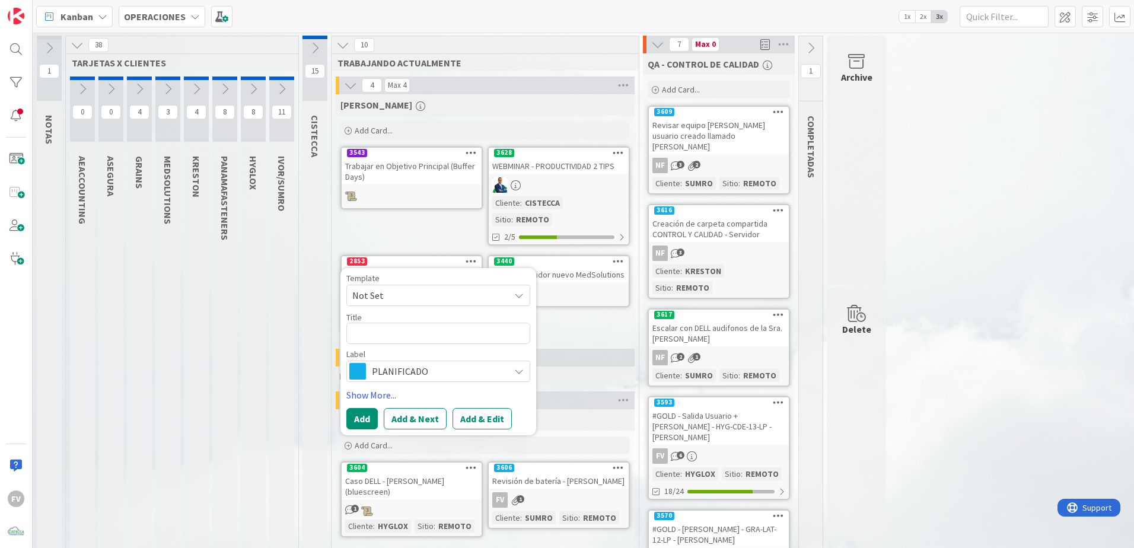
click at [429, 312] on div "Title 0 / 128" at bounding box center [438, 317] width 184 height 11
click at [437, 323] on textarea at bounding box center [438, 333] width 184 height 21
type textarea "x"
type textarea "C"
type textarea "x"
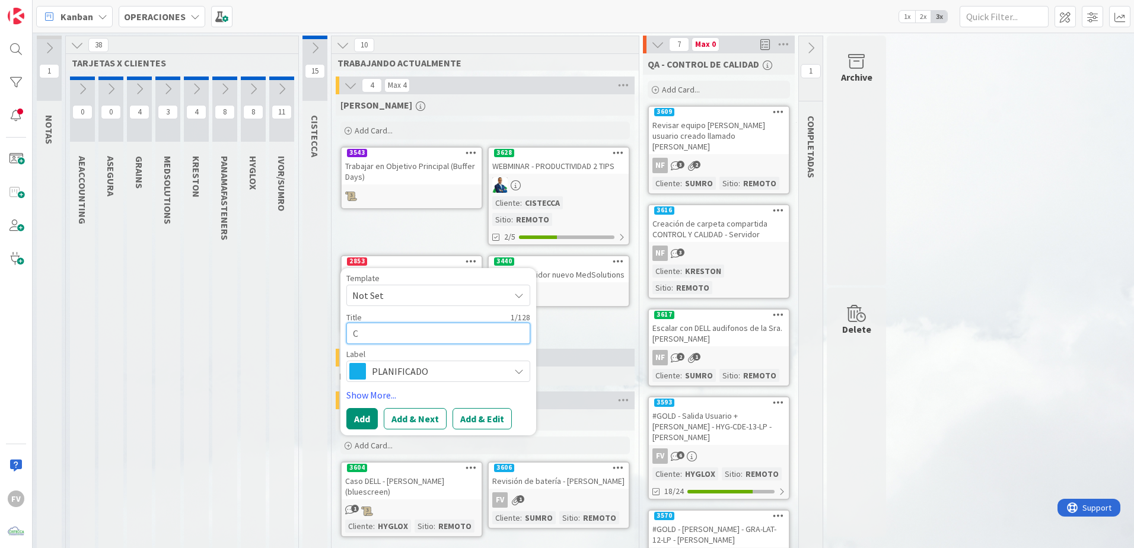
type textarea "Ca"
type textarea "x"
type textarea "Cas"
type textarea "x"
type textarea "Caso"
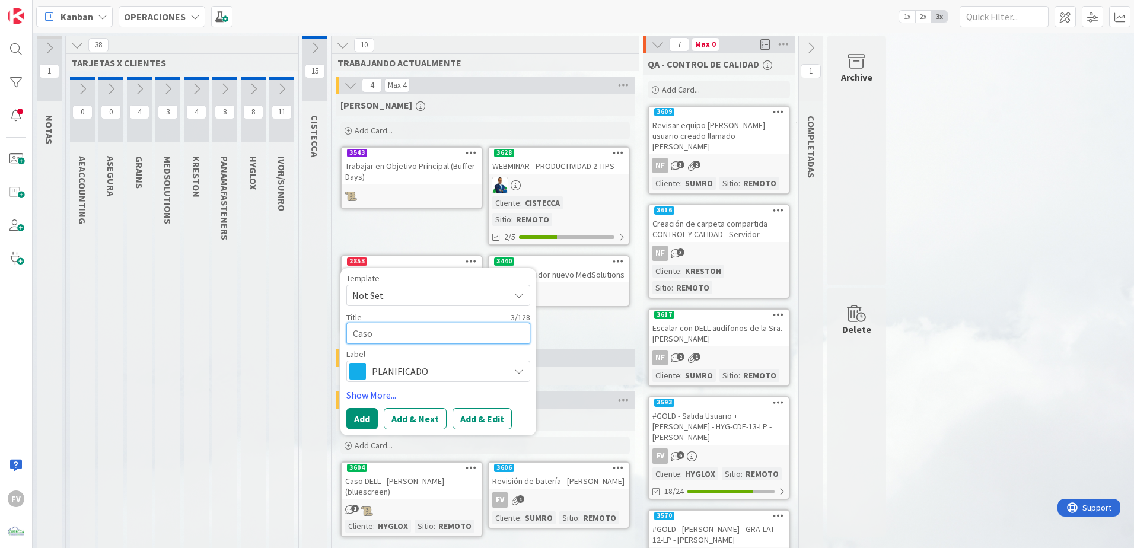
type textarea "x"
type textarea "Caso"
type textarea "x"
type textarea "Caso J"
type textarea "x"
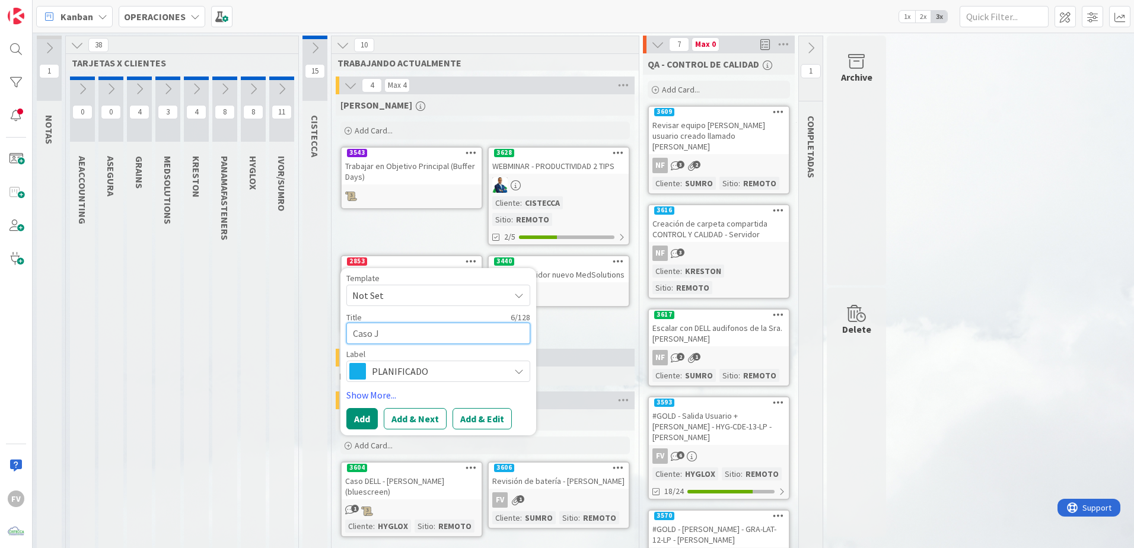
type textarea "Caso Ju"
type textarea "x"
type textarea "Caso Jua"
type textarea "x"
type textarea "Caso [PERSON_NAME]"
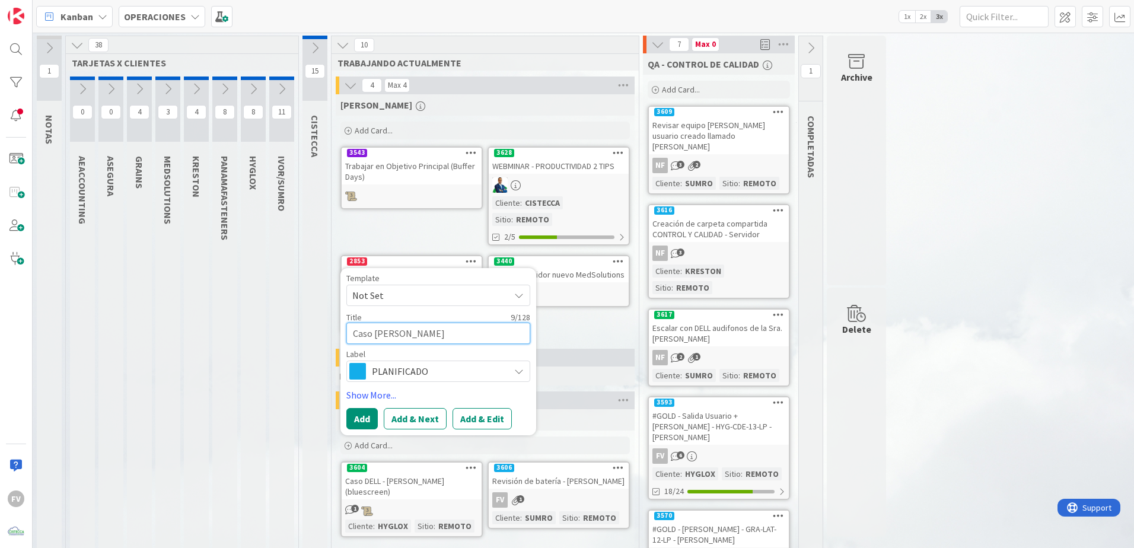
type textarea "x"
type textarea "Caso [PERSON_NAME]"
type textarea "x"
type textarea "Caso [PERSON_NAME]"
type textarea "x"
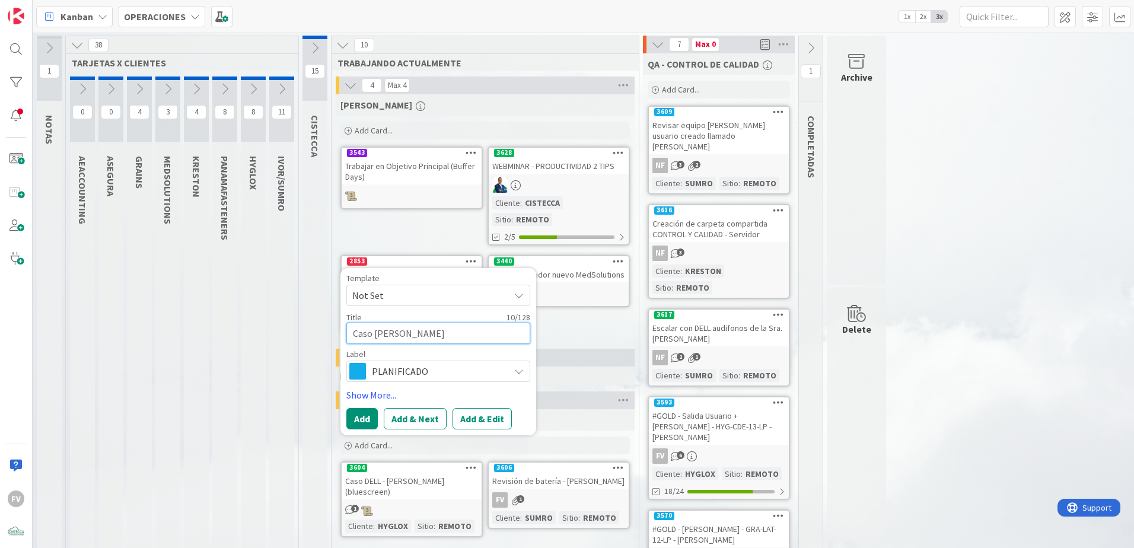
type textarea "Caso [PERSON_NAME]"
type textarea "x"
type textarea "Caso [PERSON_NAME]"
type textarea "x"
type textarea "Caso [PERSON_NAME]"
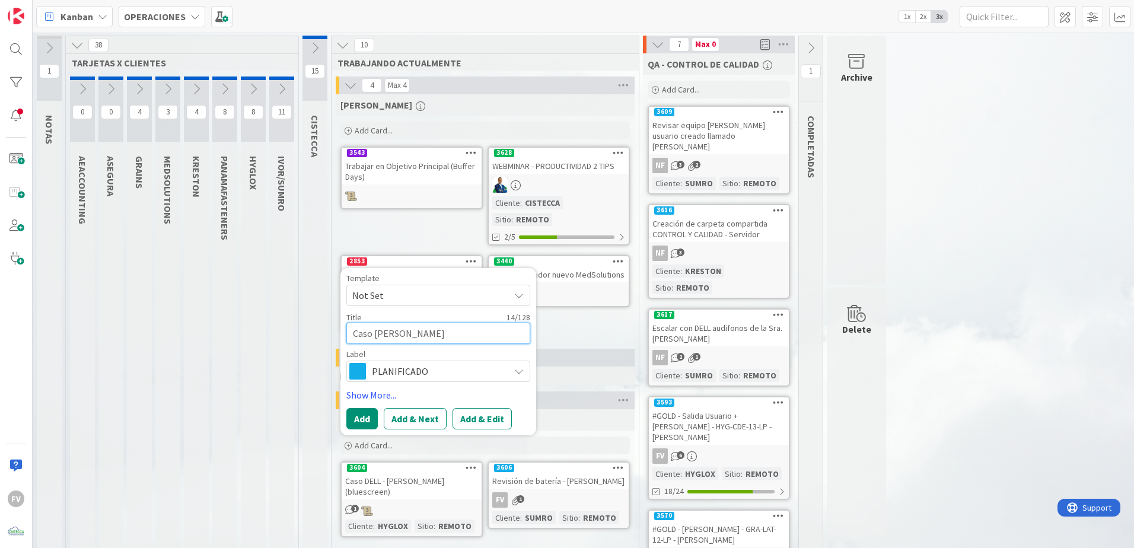
type textarea "x"
type textarea "Caso [PERSON_NAME]"
type textarea "x"
type textarea "Caso [PERSON_NAME] -"
type textarea "x"
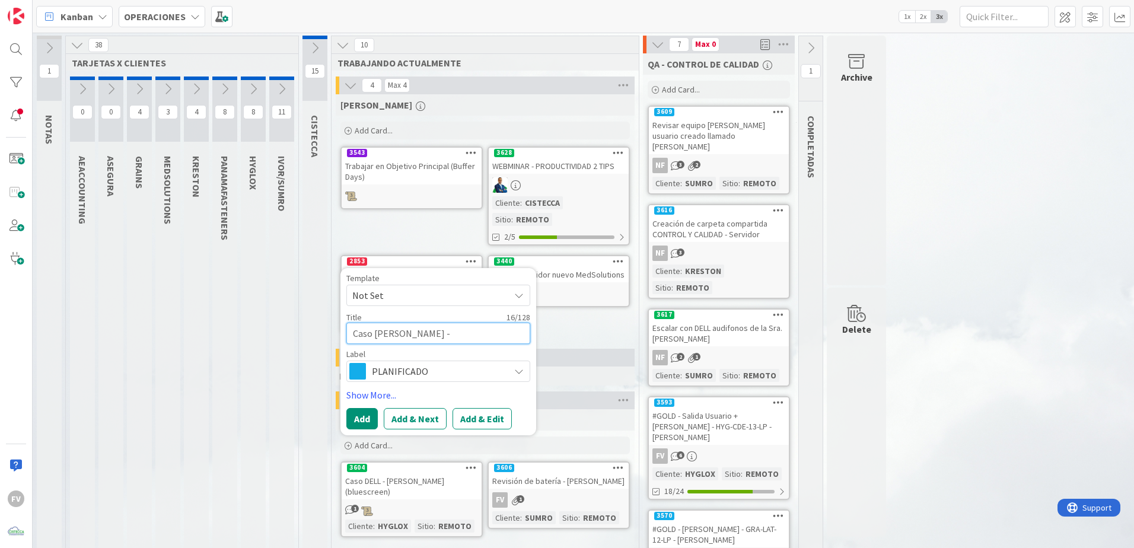
type textarea "Caso [PERSON_NAME] -"
type textarea "x"
type textarea "Caso [PERSON_NAME]"
type textarea "x"
type textarea "Caso [PERSON_NAME] - Co"
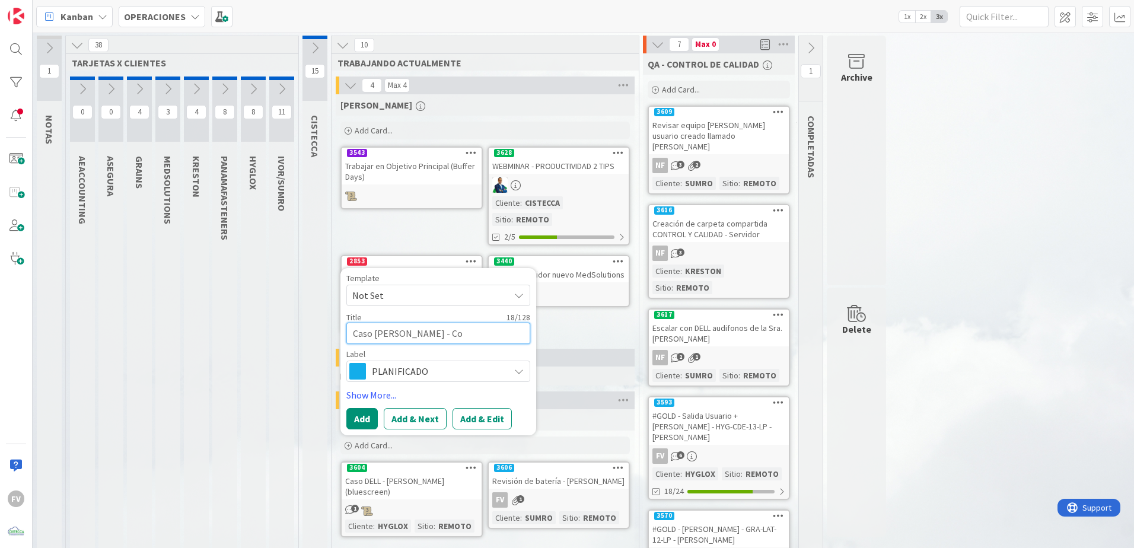
type textarea "x"
type textarea "Caso [PERSON_NAME] - Com"
type textarea "x"
type textarea "Caso [PERSON_NAME] - Comp"
type textarea "x"
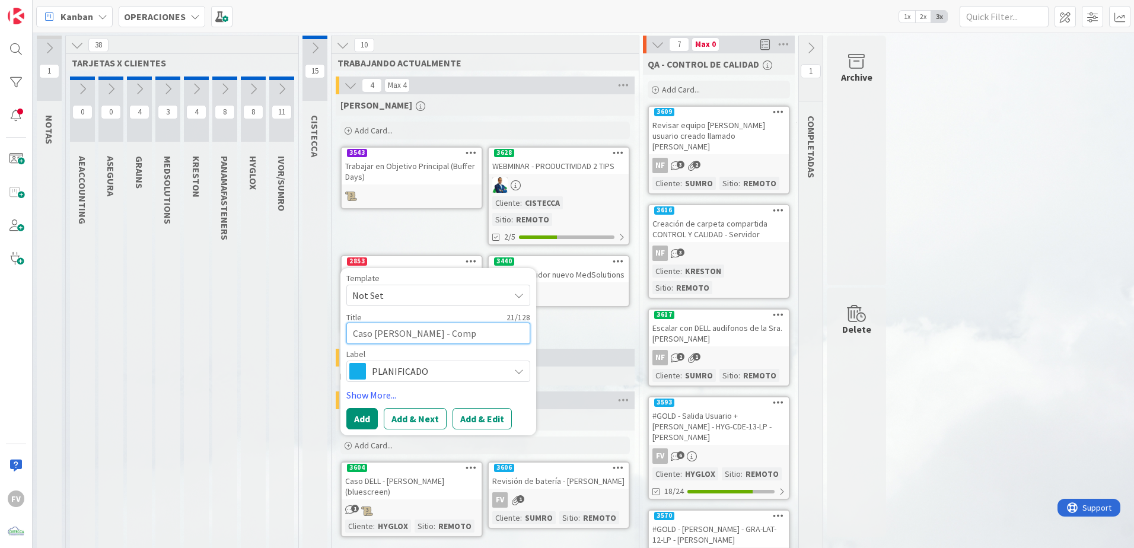
type textarea "Caso [PERSON_NAME]"
type textarea "x"
type textarea "Caso [PERSON_NAME] - Comput"
type textarea "x"
type textarea "Caso [PERSON_NAME] - Computa"
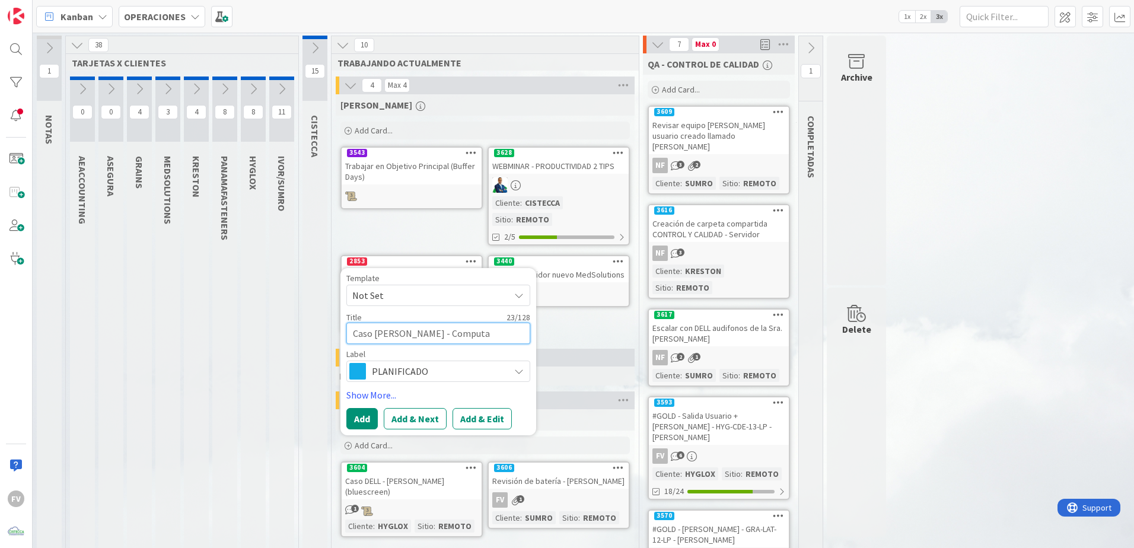
type textarea "x"
type textarea "Caso [PERSON_NAME] - Computad"
type textarea "x"
type textarea "Caso [PERSON_NAME] - Computador"
type textarea "x"
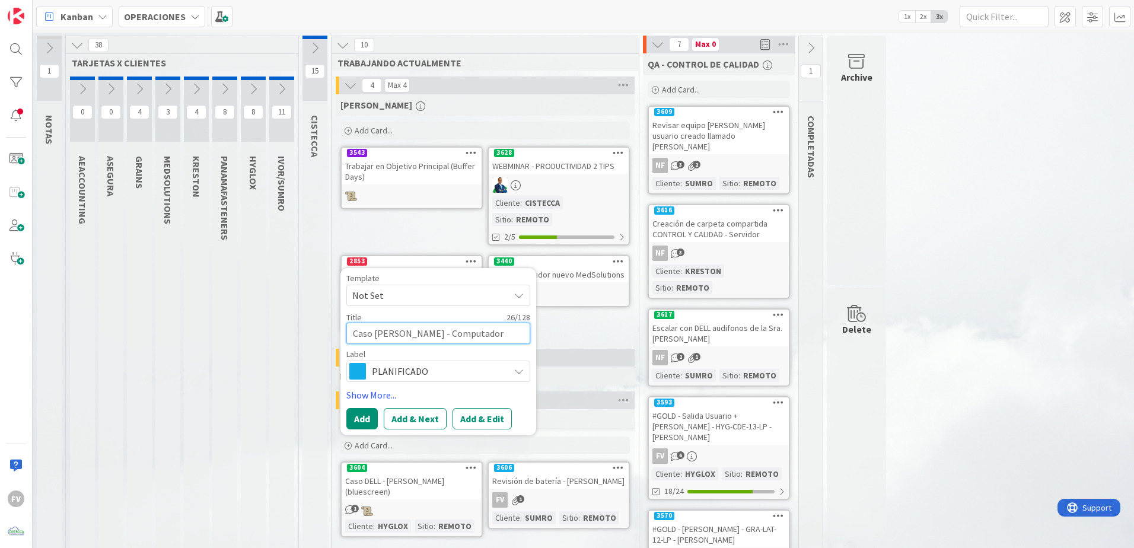
type textarea "Caso [PERSON_NAME] - Computadora"
type textarea "x"
type textarea "Caso [PERSON_NAME] - Computadora"
type textarea "x"
type textarea "Caso [PERSON_NAME] - Computadora p"
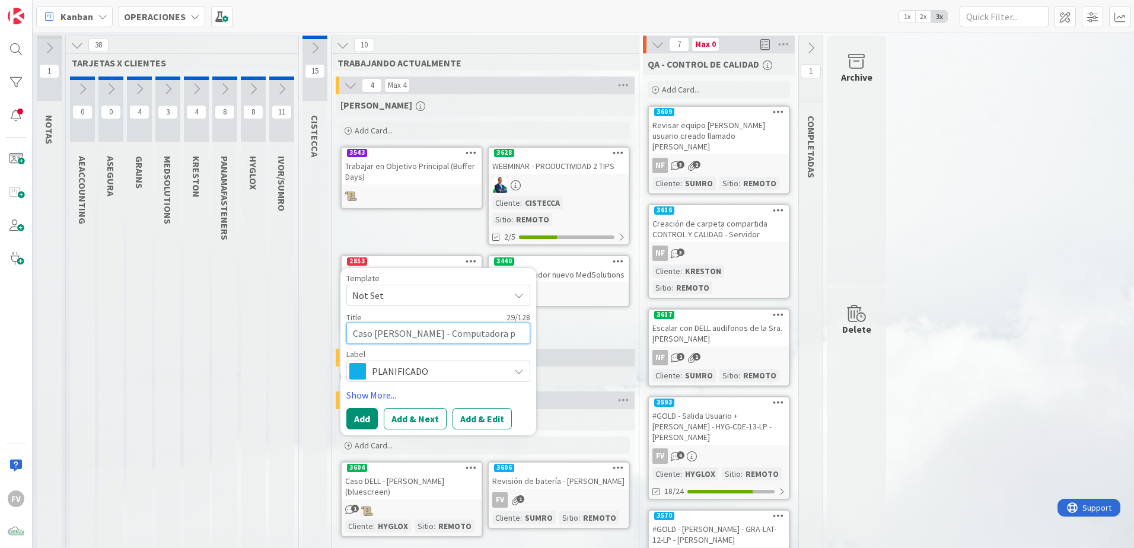
type textarea "x"
type textarea "Caso [PERSON_NAME] - Computadora pe"
type textarea "x"
type textarea "Caso [PERSON_NAME] - Computadora per"
type textarea "x"
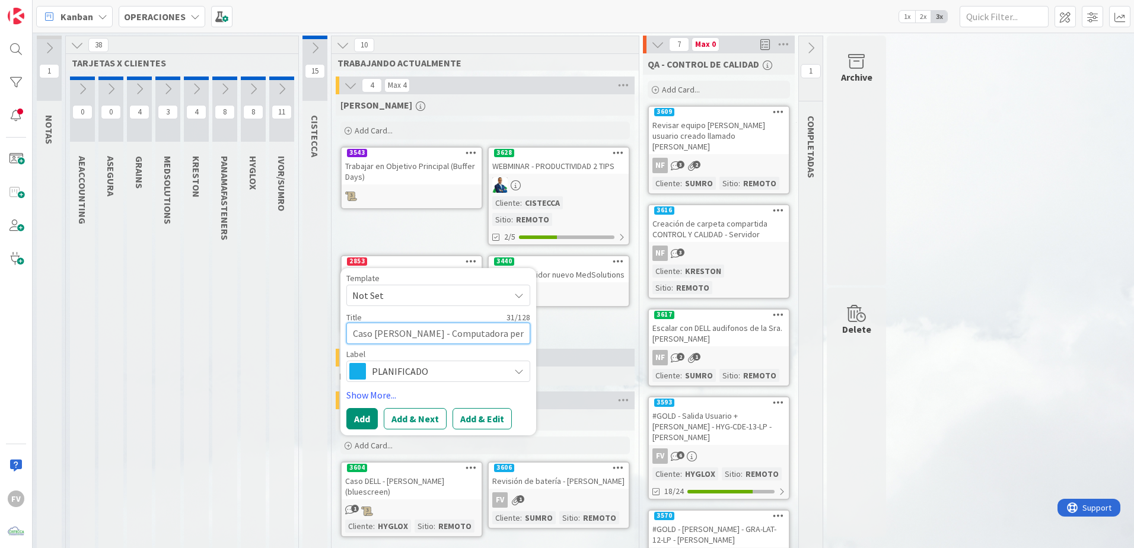
type textarea "Caso [PERSON_NAME] - Computadora pers"
type textarea "x"
type textarea "Caso [PERSON_NAME] - Computadora perso"
type textarea "x"
type textarea "Caso [PERSON_NAME] - Computadora persona"
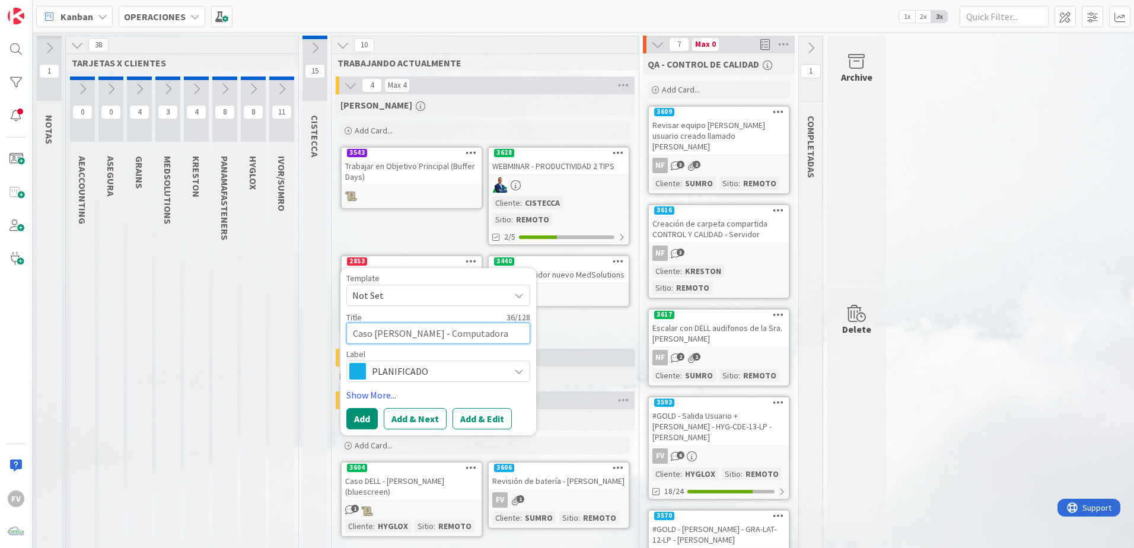
type textarea "x"
type textarea "Caso [PERSON_NAME] - Computadora personal"
click at [366, 362] on button "Add" at bounding box center [361, 418] width 31 height 21
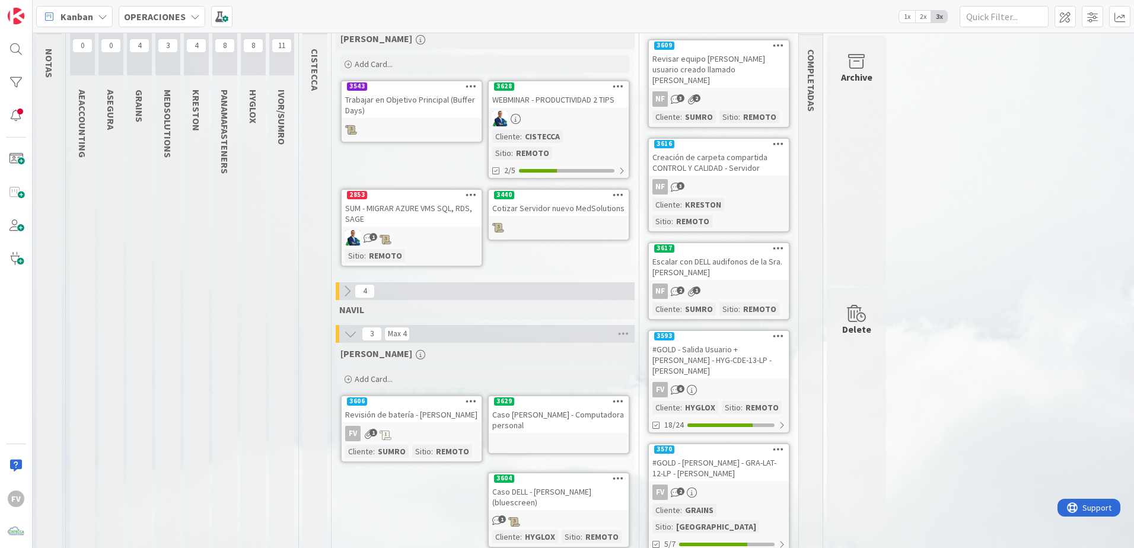
scroll to position [119, 0]
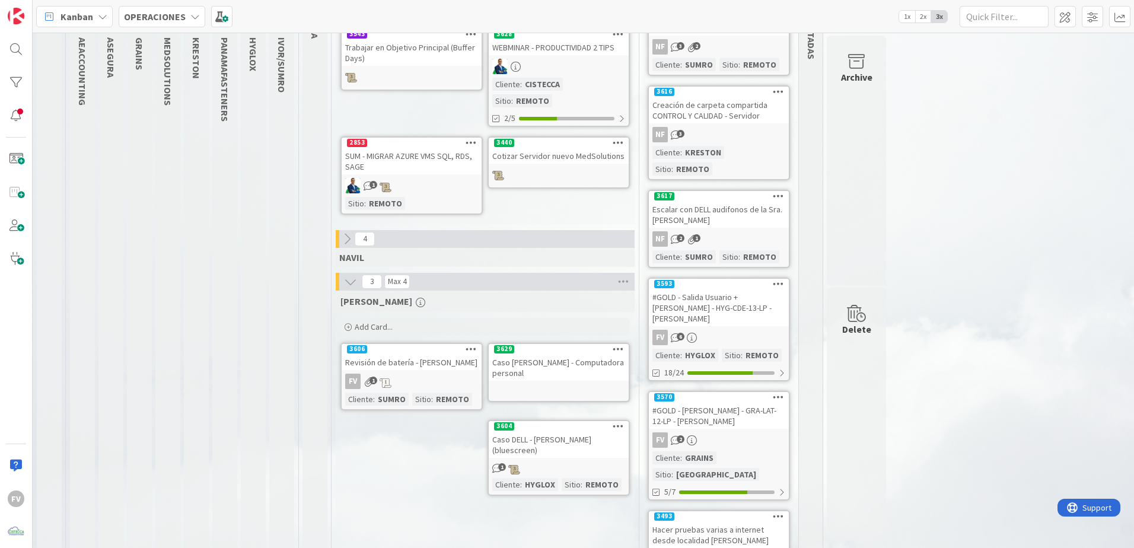
click at [591, 361] on div "Caso [PERSON_NAME] - Computadora personal" at bounding box center [559, 368] width 140 height 26
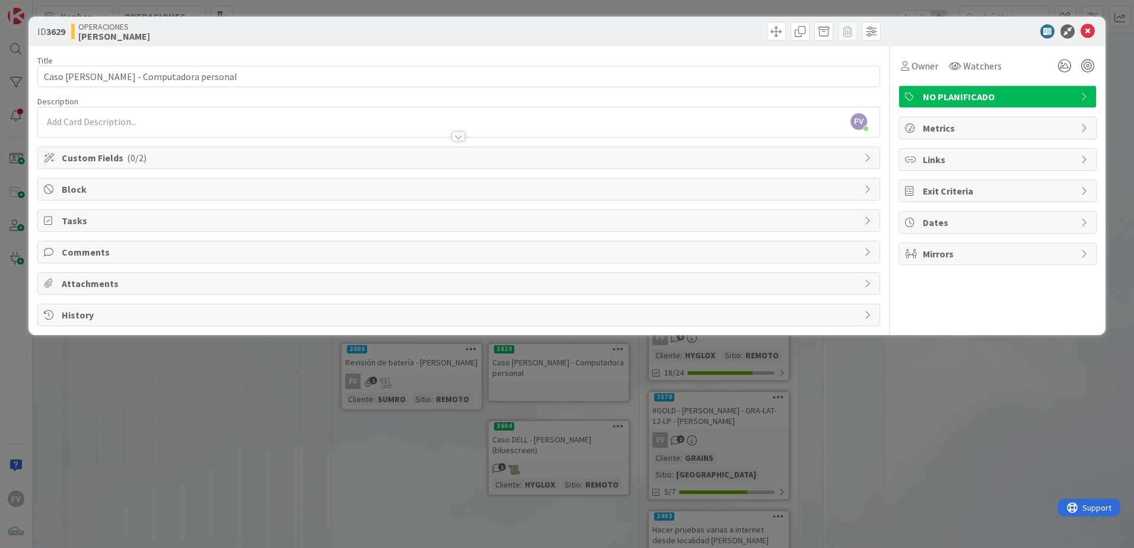
click at [152, 130] on div at bounding box center [458, 131] width 841 height 12
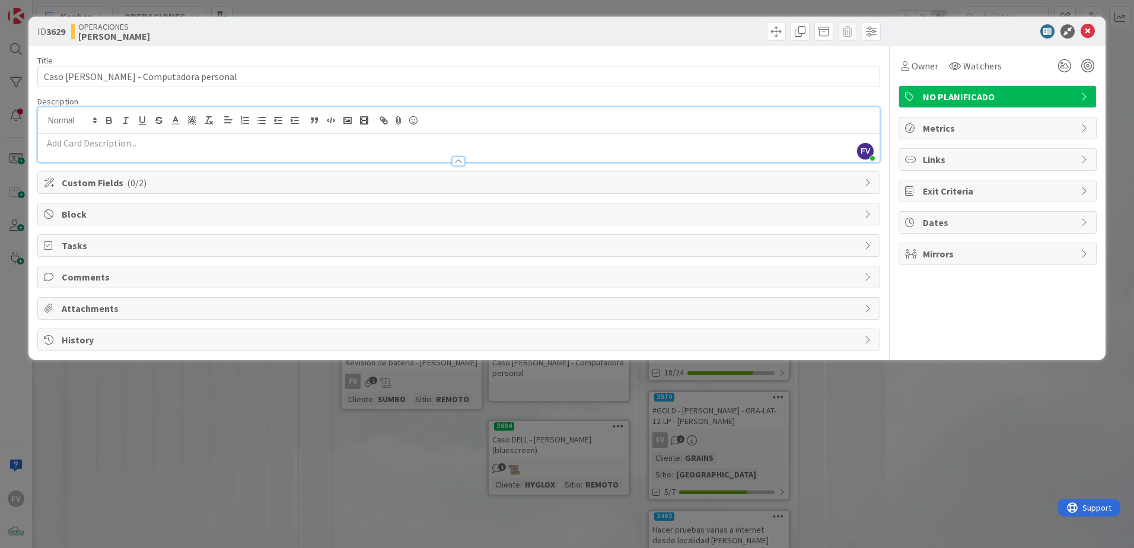
click at [171, 136] on div at bounding box center [458, 148] width 841 height 28
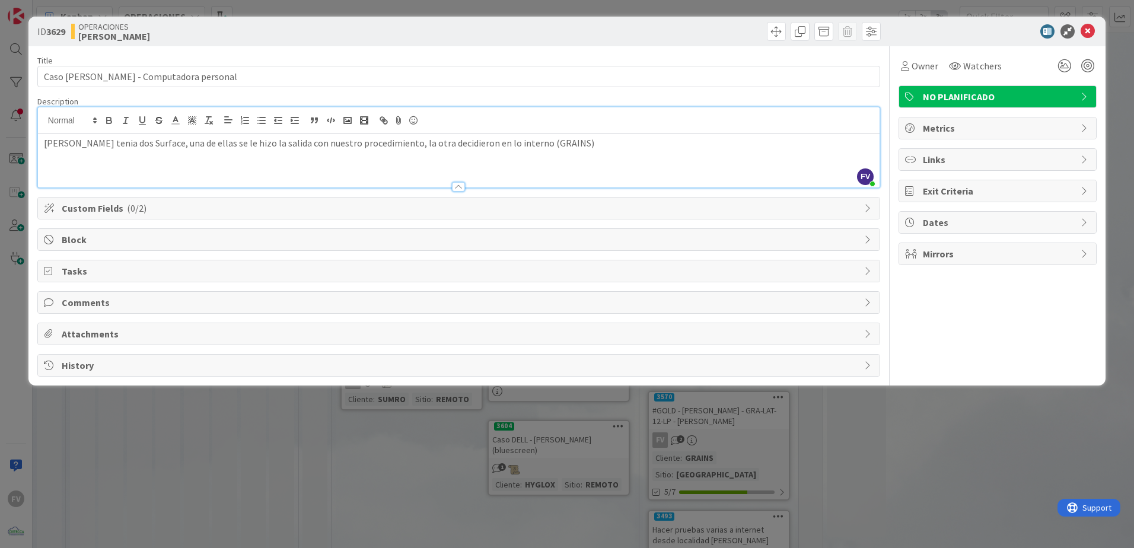
click at [576, 152] on div "[PERSON_NAME] tenia dos Surface, una de ellas se le hizo la salida con nuestro …" at bounding box center [458, 160] width 841 height 53
click at [627, 145] on p "[PERSON_NAME] tenia dos Surface, una de ellas se le hizo la salida con nuestro …" at bounding box center [459, 143] width 830 height 14
drag, startPoint x: 394, startPoint y: 145, endPoint x: 414, endPoint y: 143, distance: 20.9
drag, startPoint x: 414, startPoint y: 143, endPoint x: 425, endPoint y: 139, distance: 11.3
click at [649, 150] on div "[PERSON_NAME] tenia dos Surface, una de ellas se le hizo la salida con nuestro …" at bounding box center [458, 160] width 841 height 53
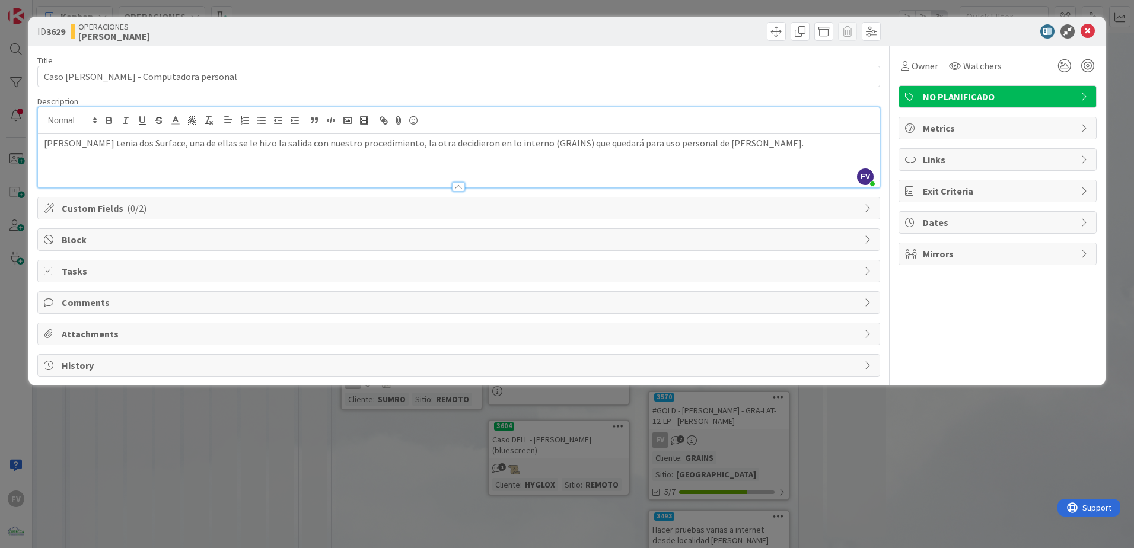
click at [805, 307] on div "Owner Watchers NO PLANIFICADO Metrics Links Exit Criteria Dates Mirrors" at bounding box center [997, 211] width 198 height 330
click at [133, 265] on span "Tasks" at bounding box center [460, 271] width 796 height 14
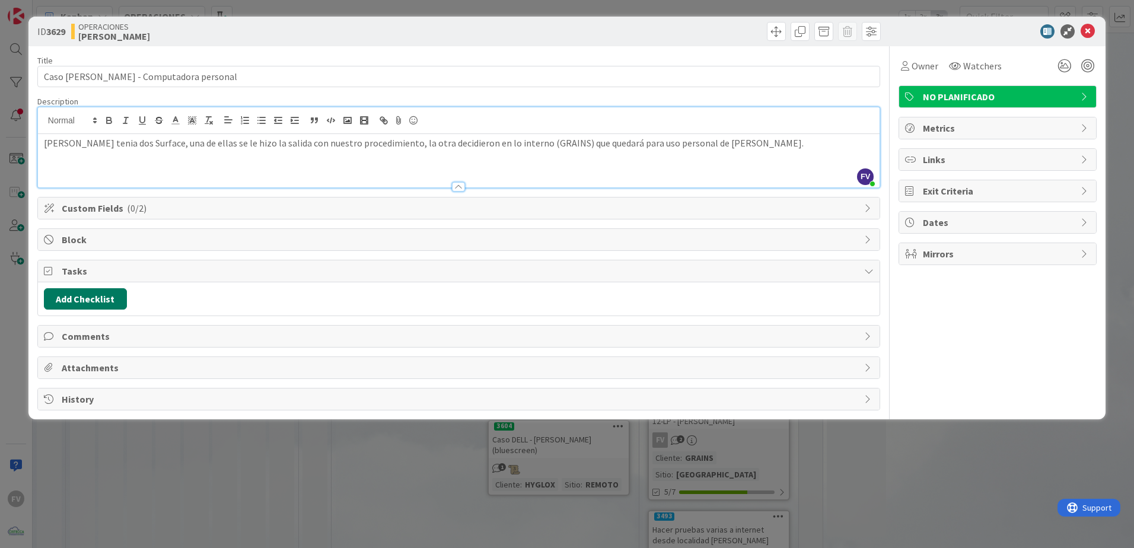
click at [105, 298] on button "Add Checklist" at bounding box center [85, 298] width 83 height 21
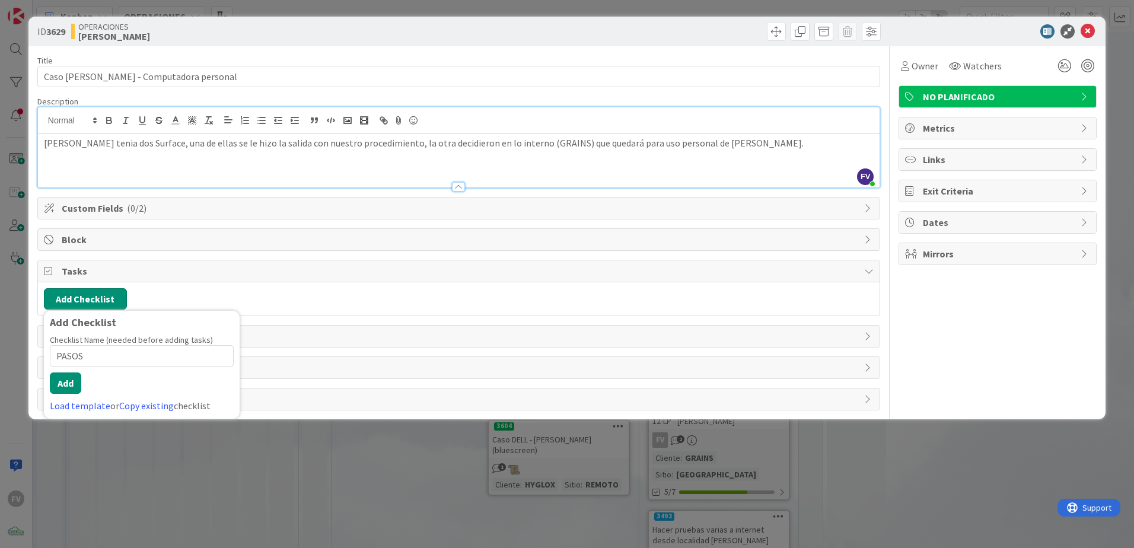
type input "PASOS"
click at [72, 362] on button "Add" at bounding box center [65, 382] width 31 height 21
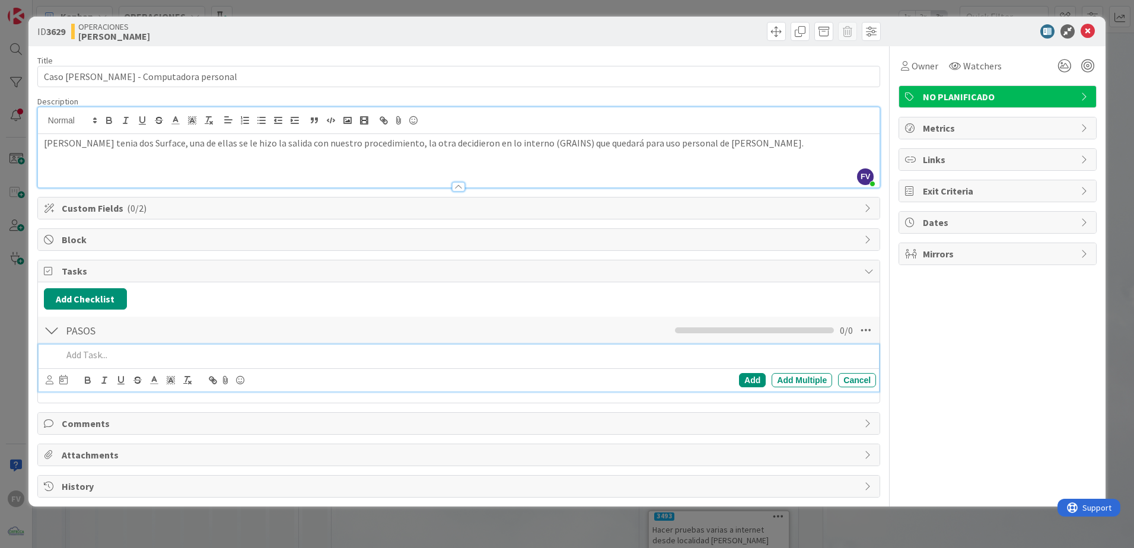
click at [88, 354] on p at bounding box center [466, 355] width 809 height 14
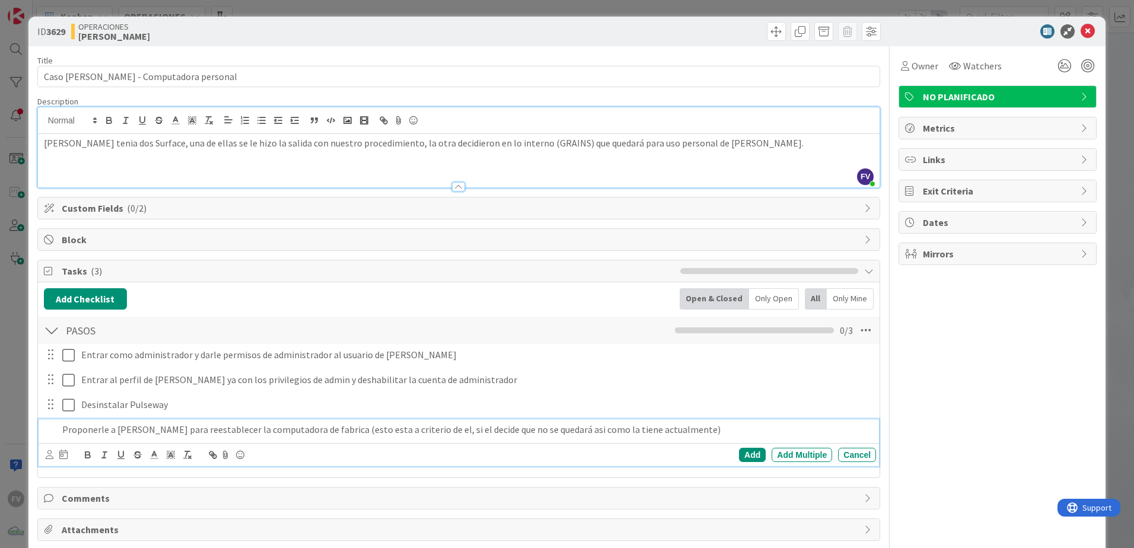
drag, startPoint x: 538, startPoint y: 420, endPoint x: 540, endPoint y: 432, distance: 11.9
click at [489, 362] on p "Proponerle a [PERSON_NAME] para reestablecer la computadora de fabrica (esto es…" at bounding box center [466, 430] width 809 height 14
drag, startPoint x: 403, startPoint y: 427, endPoint x: 403, endPoint y: 433, distance: 6.5
click at [753, 362] on div "Add" at bounding box center [752, 455] width 27 height 14
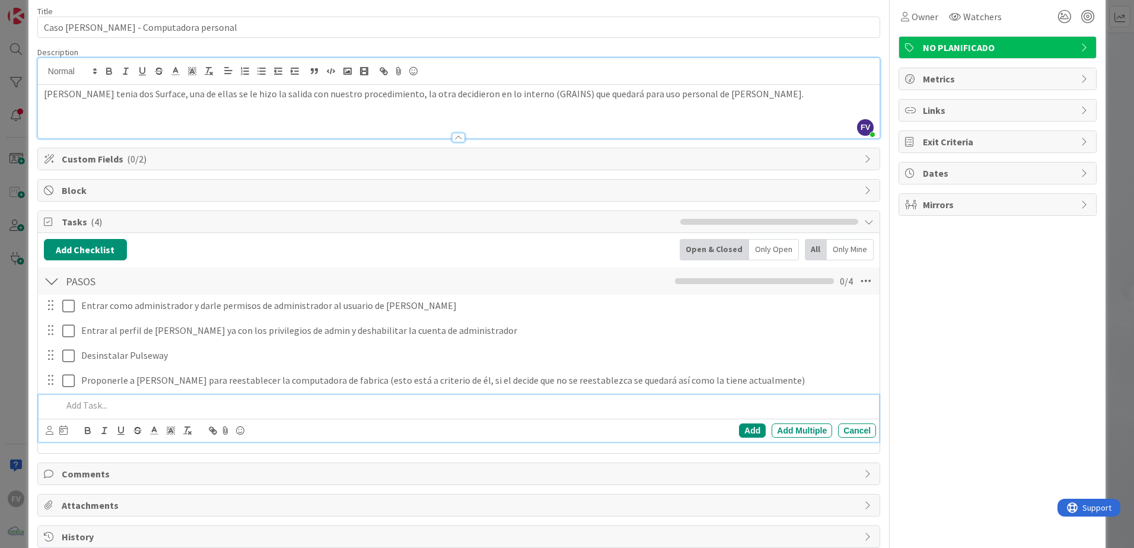
click at [115, 362] on p at bounding box center [466, 405] width 809 height 14
click at [805, 362] on div "Cancel" at bounding box center [857, 430] width 38 height 14
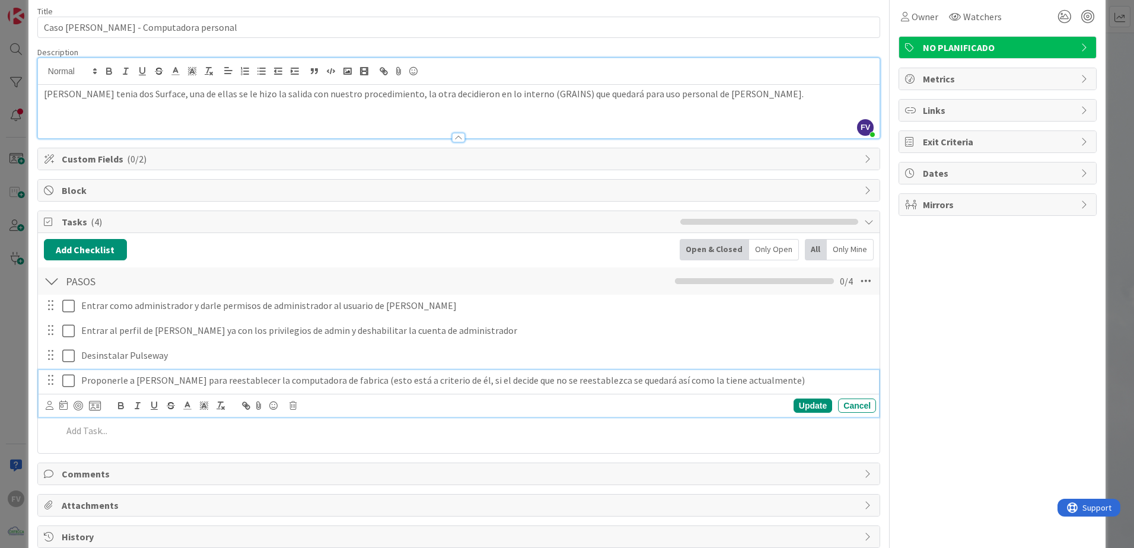
click at [785, 362] on p "Proponerle a [PERSON_NAME] para reestablecer la computadora de fabrica (esto es…" at bounding box center [476, 381] width 790 height 14
click at [793, 362] on div "Update" at bounding box center [812, 405] width 39 height 14
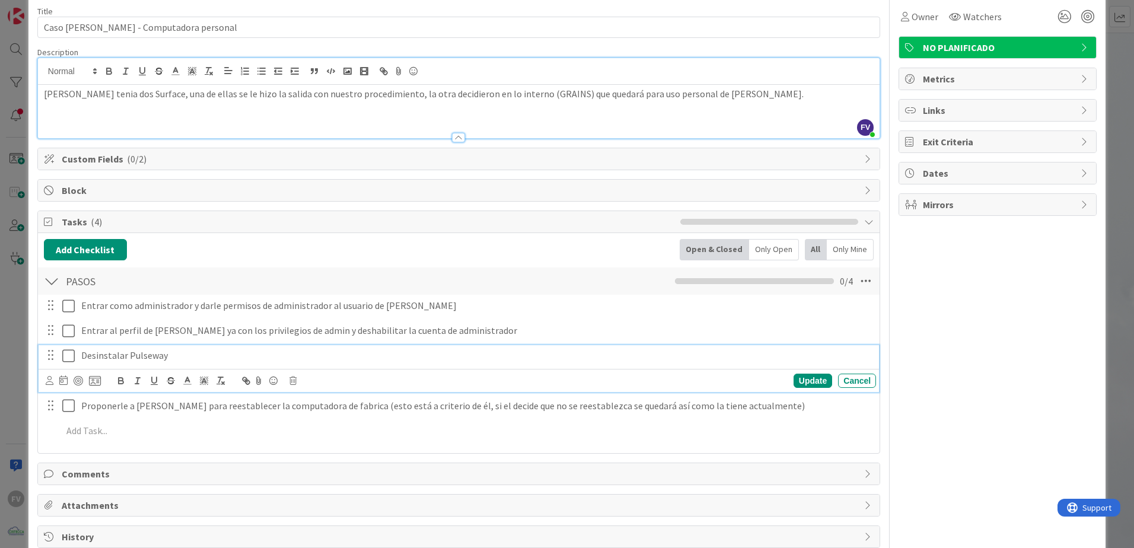
click at [690, 352] on p "Desinstalar Pulseway" at bounding box center [476, 356] width 790 height 14
click at [802, 362] on div "Update" at bounding box center [812, 381] width 39 height 14
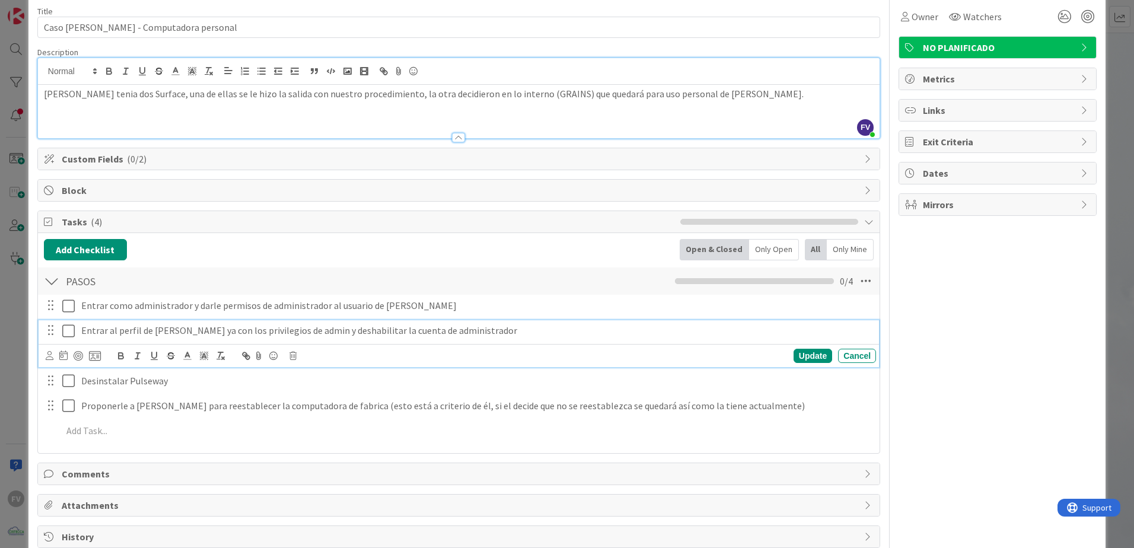
click at [655, 329] on p "Entrar al perfil de [PERSON_NAME] ya con los privilegios de admin y deshabilita…" at bounding box center [476, 331] width 790 height 14
click at [793, 359] on div "Update" at bounding box center [812, 356] width 39 height 14
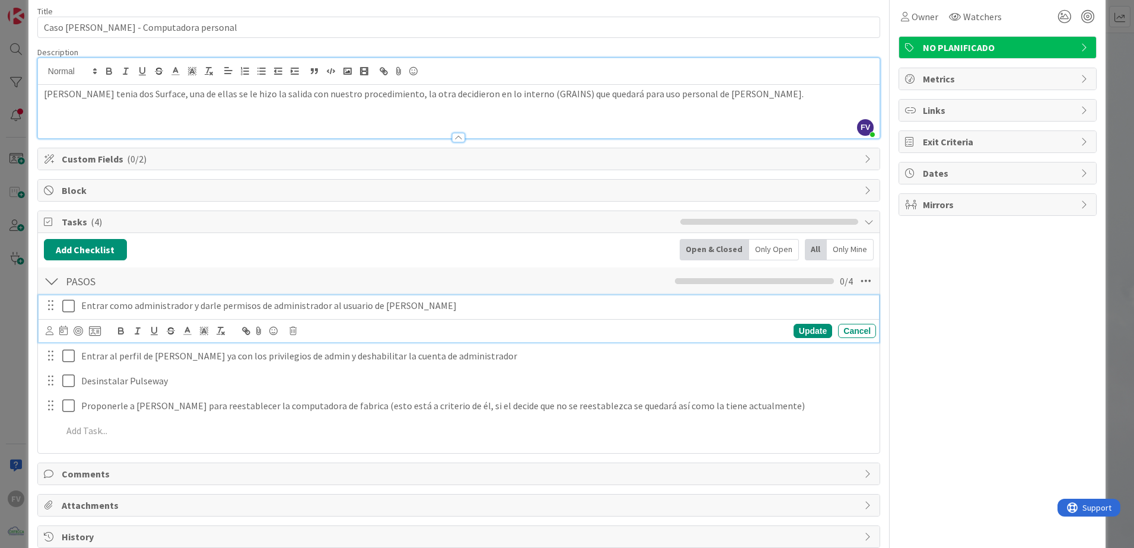
drag, startPoint x: 553, startPoint y: 310, endPoint x: 698, endPoint y: 346, distance: 149.0
click at [554, 310] on p "Entrar como administrador y darle permisos de administrador al usuario de [PERS…" at bounding box center [476, 306] width 790 height 14
click at [805, 334] on div "Update" at bounding box center [812, 331] width 39 height 14
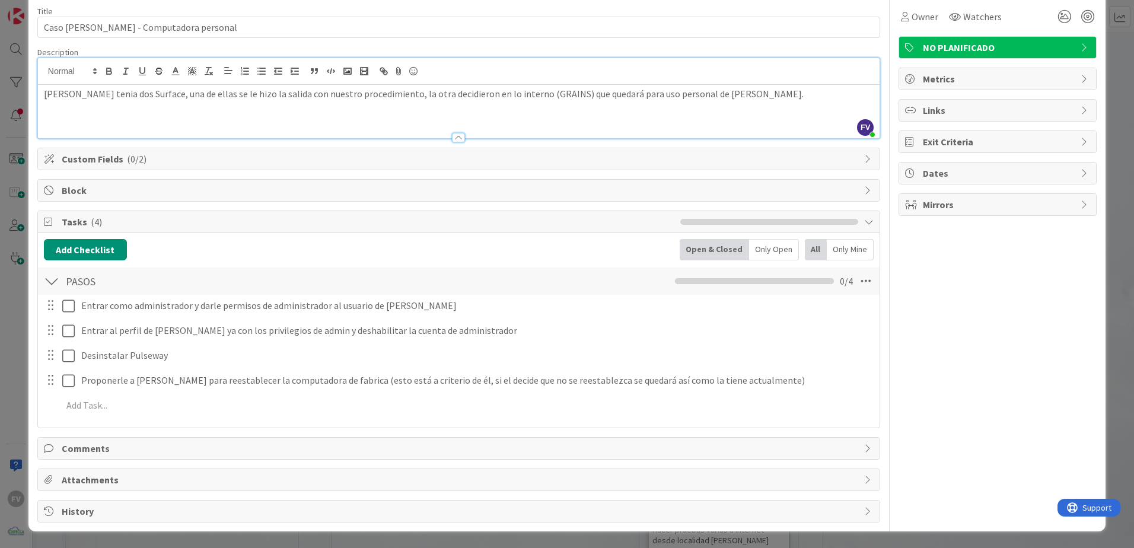
click at [805, 362] on div "Owner Watchers NO PLANIFICADO Metrics Links Exit Criteria Dates Mirrors" at bounding box center [997, 259] width 198 height 525
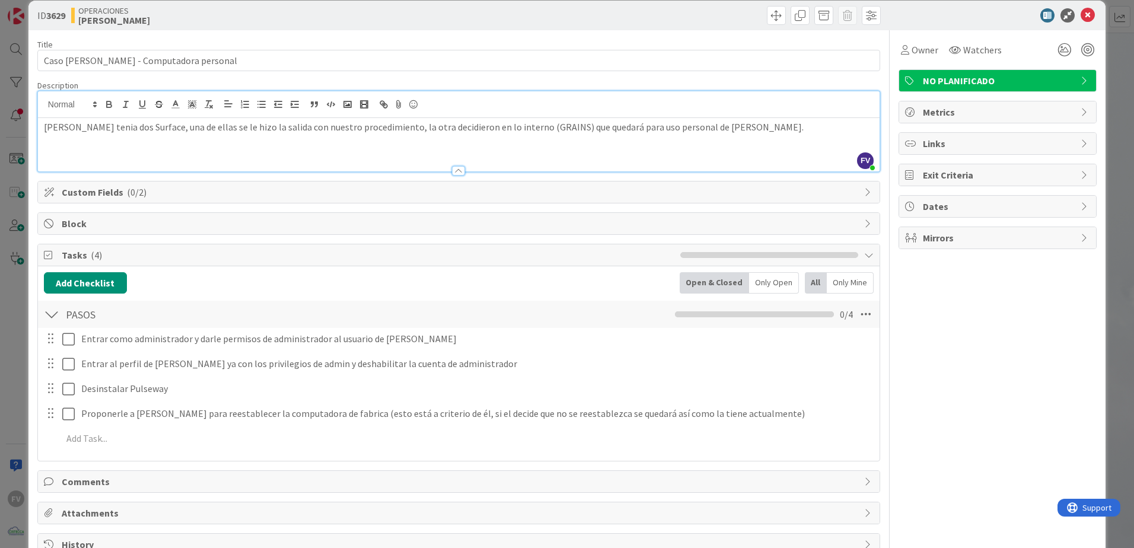
scroll to position [0, 0]
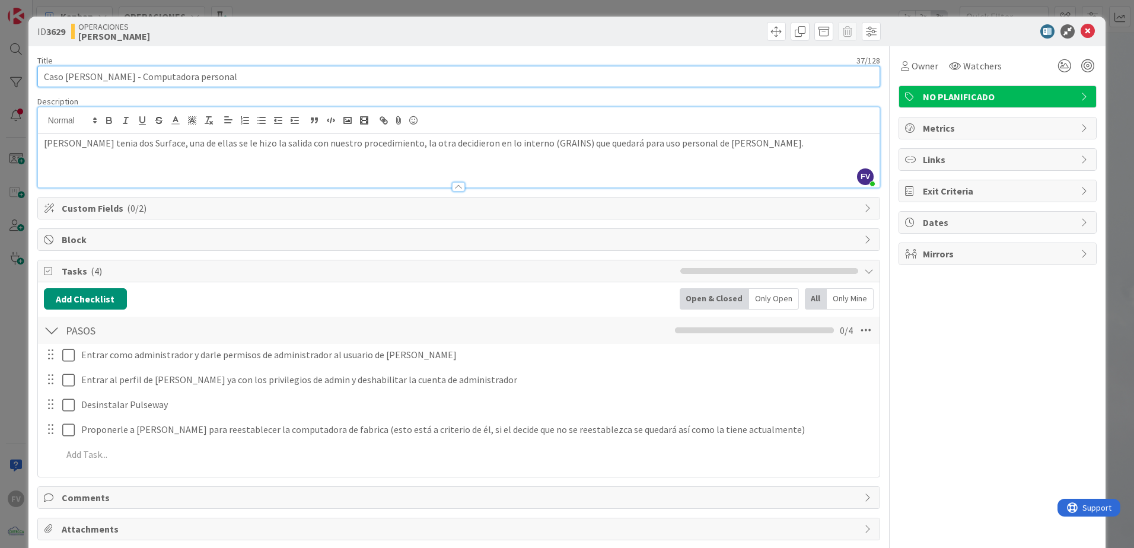
drag, startPoint x: 165, startPoint y: 79, endPoint x: 112, endPoint y: 79, distance: 53.4
click at [112, 79] on input "Caso [PERSON_NAME] - Computadora personal" at bounding box center [458, 76] width 843 height 21
type input "Caso [PERSON_NAME] personal"
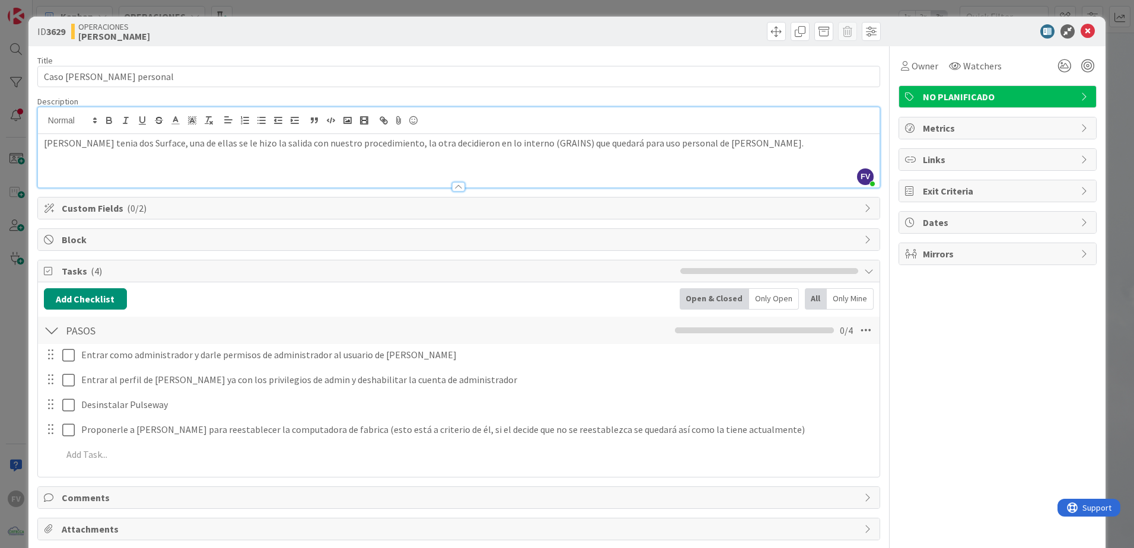
click at [14, 156] on div "ID 3629 OPERACIONES [PERSON_NAME] Title 32 / 128 Caso [PERSON_NAME] personal De…" at bounding box center [567, 274] width 1134 height 548
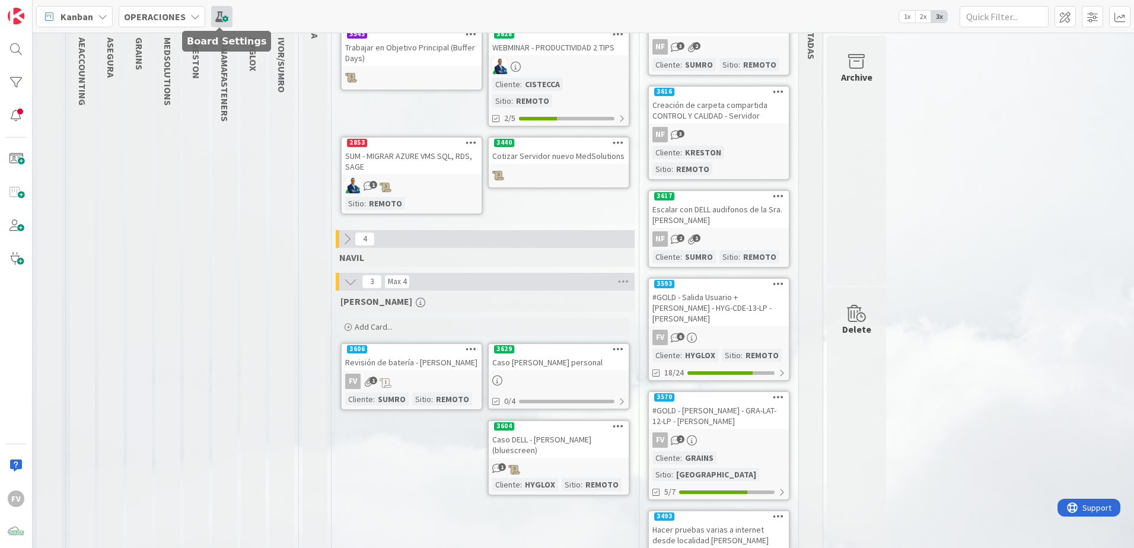
click at [218, 21] on span at bounding box center [221, 16] width 21 height 21
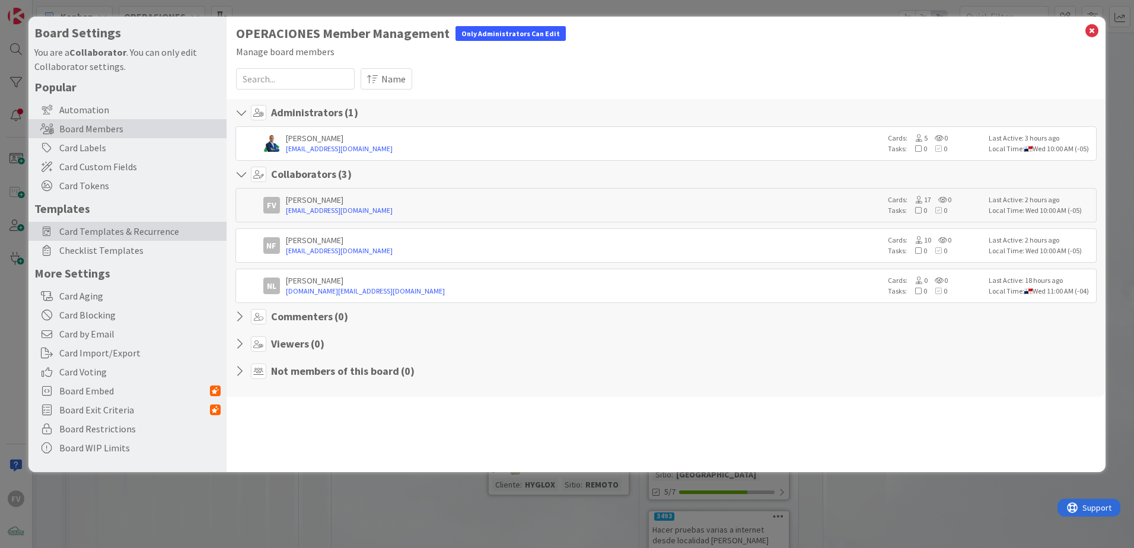
click at [135, 228] on span "Card Templates & Recurrence" at bounding box center [139, 231] width 161 height 14
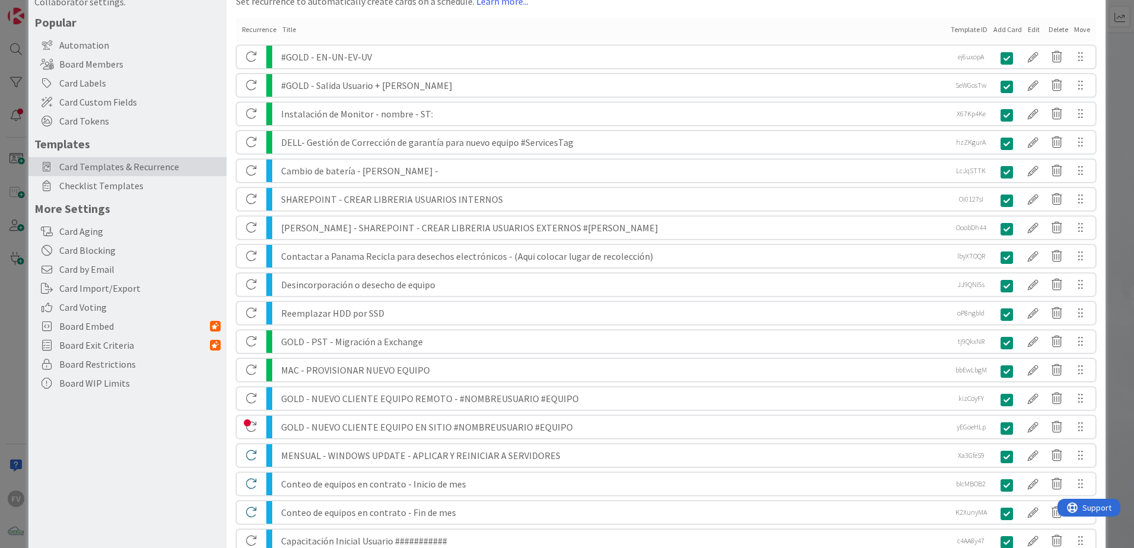
scroll to position [12, 0]
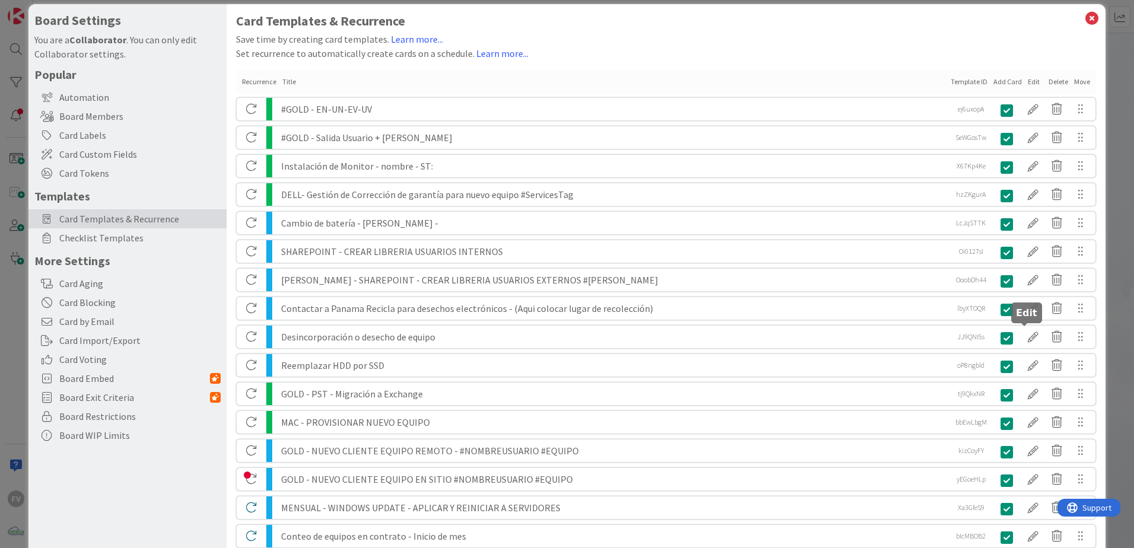
click at [805, 341] on div at bounding box center [1033, 337] width 24 height 20
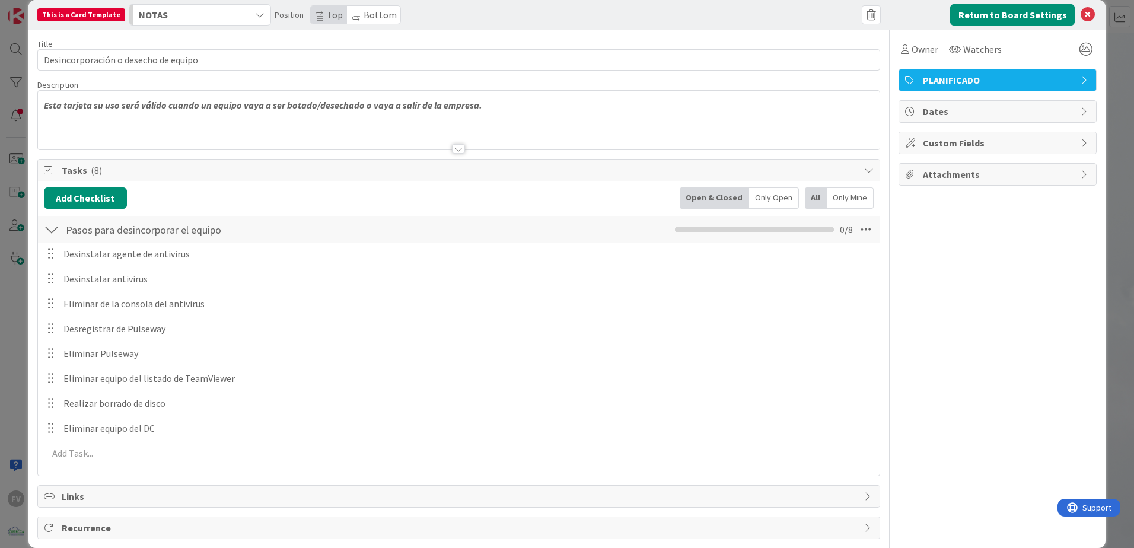
scroll to position [33, 0]
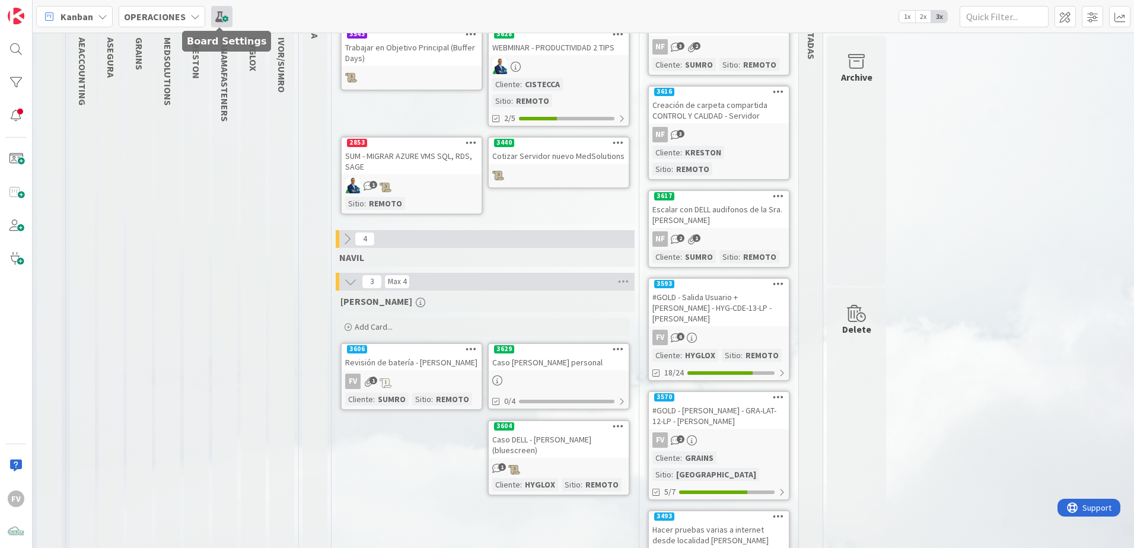
click at [230, 25] on span at bounding box center [221, 16] width 21 height 21
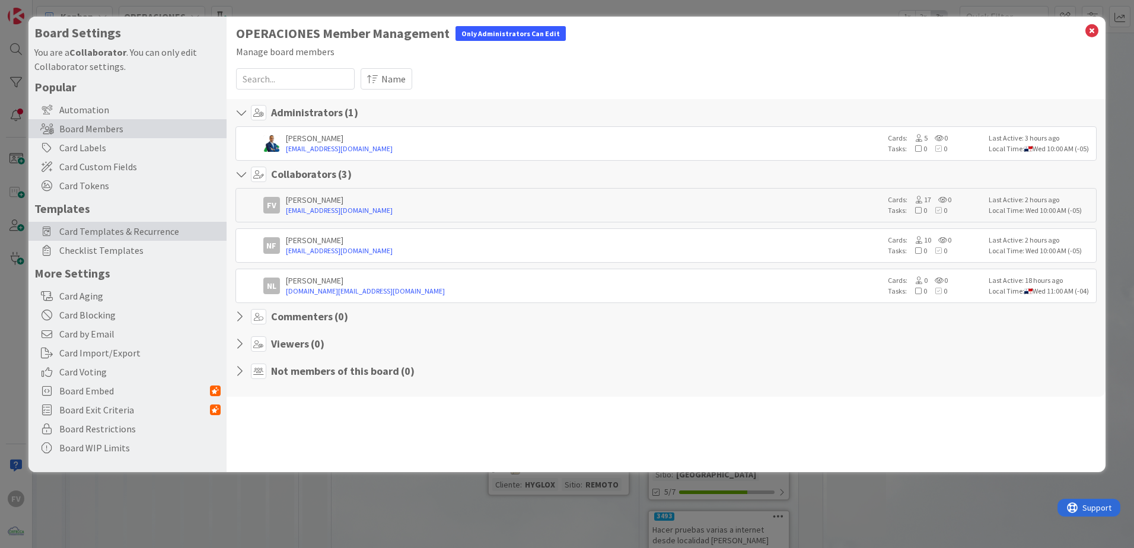
click at [177, 230] on span "Card Templates & Recurrence" at bounding box center [139, 231] width 161 height 14
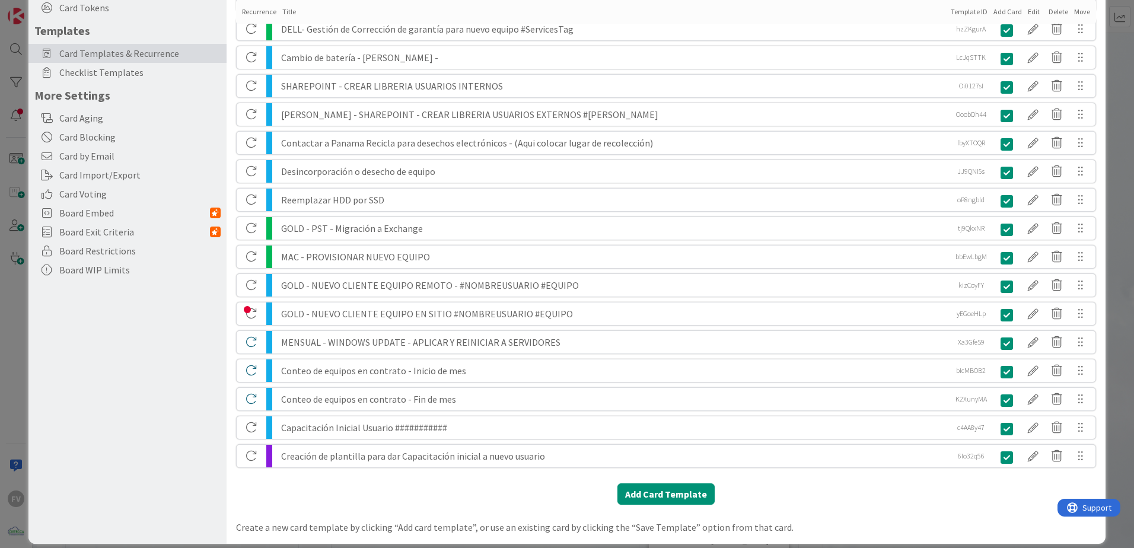
scroll to position [119, 0]
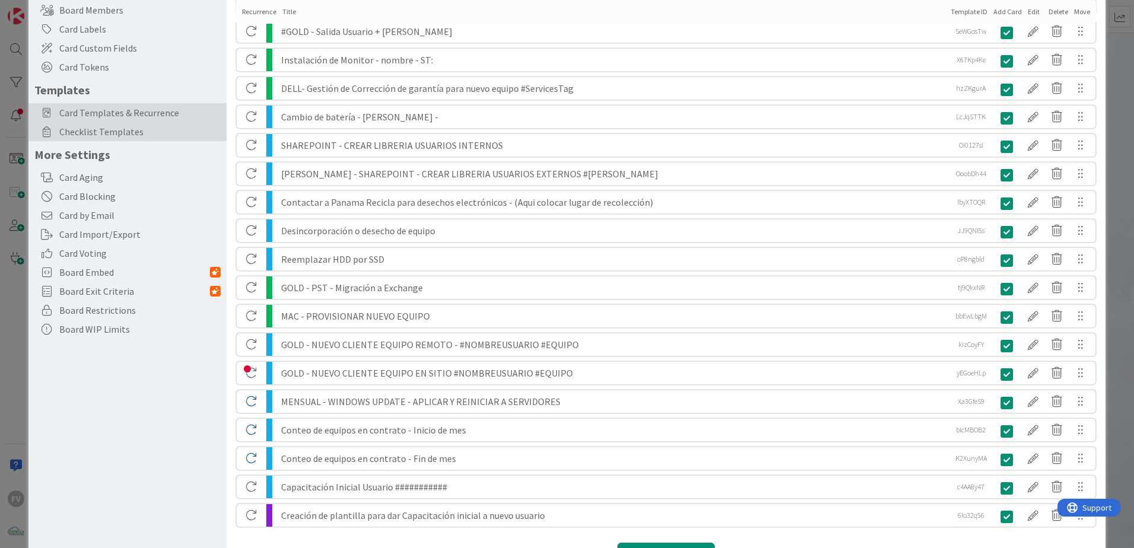
click at [129, 133] on span "Checklist Templates" at bounding box center [139, 132] width 161 height 14
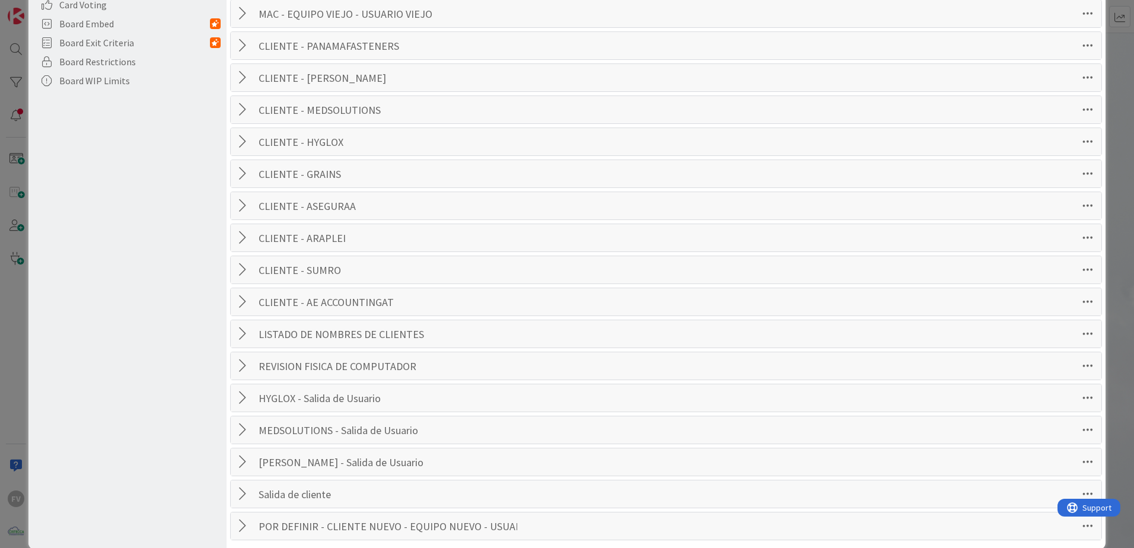
scroll to position [385, 0]
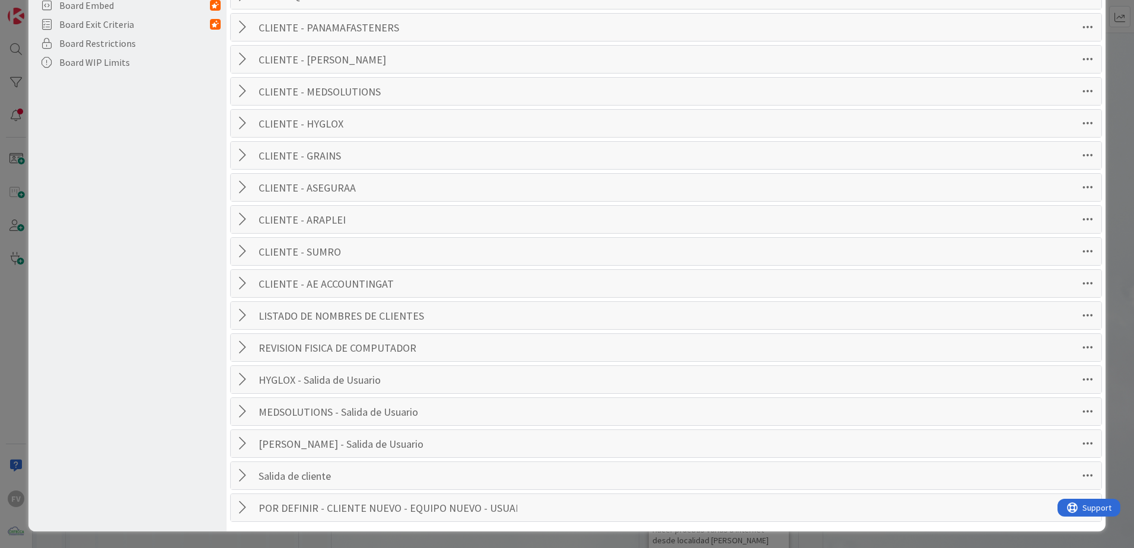
click at [15, 335] on div "Board Settings You are a Collaborator . You can only edit Collaborator settings…" at bounding box center [567, 274] width 1134 height 548
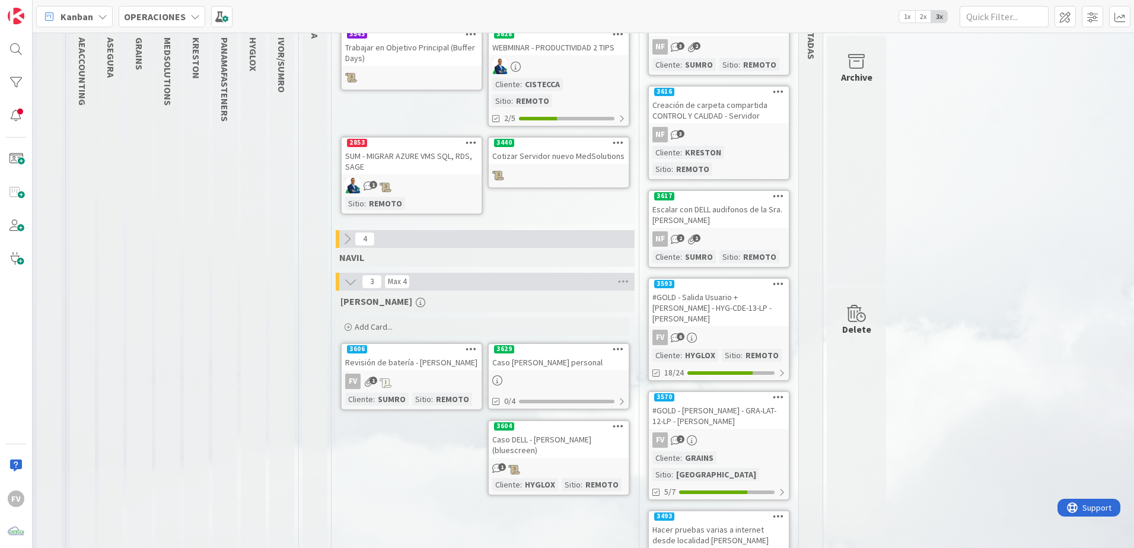
click at [550, 362] on div at bounding box center [559, 380] width 140 height 13
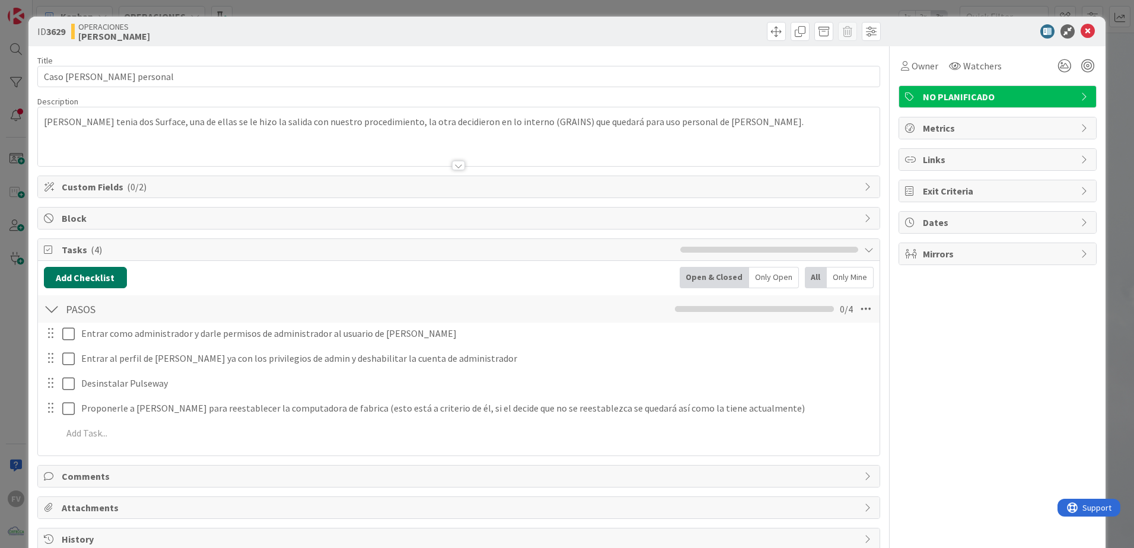
click at [104, 269] on button "Add Checklist" at bounding box center [85, 277] width 83 height 21
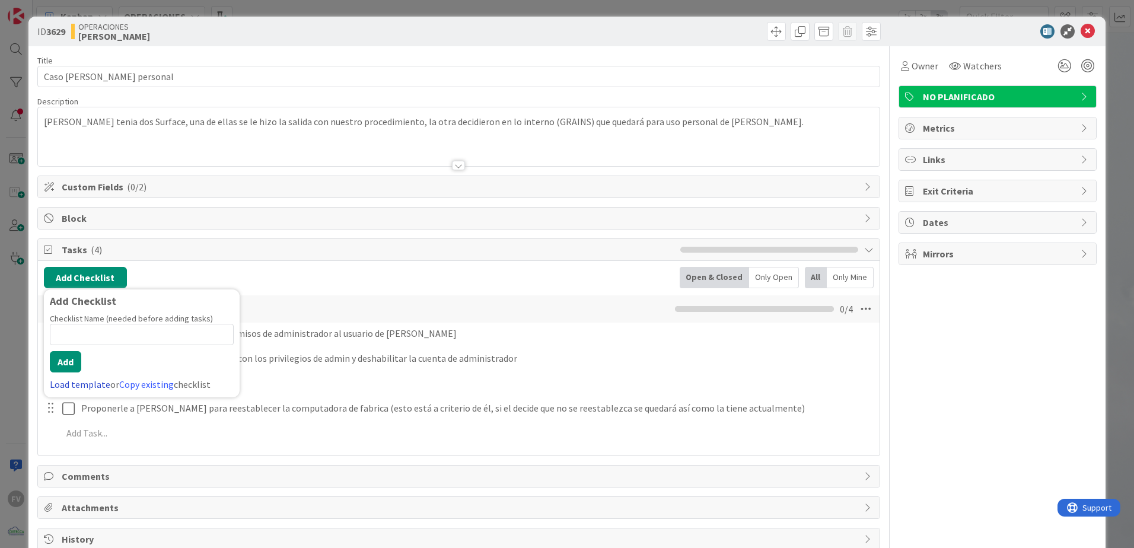
click at [85, 362] on link "Load template" at bounding box center [80, 384] width 60 height 12
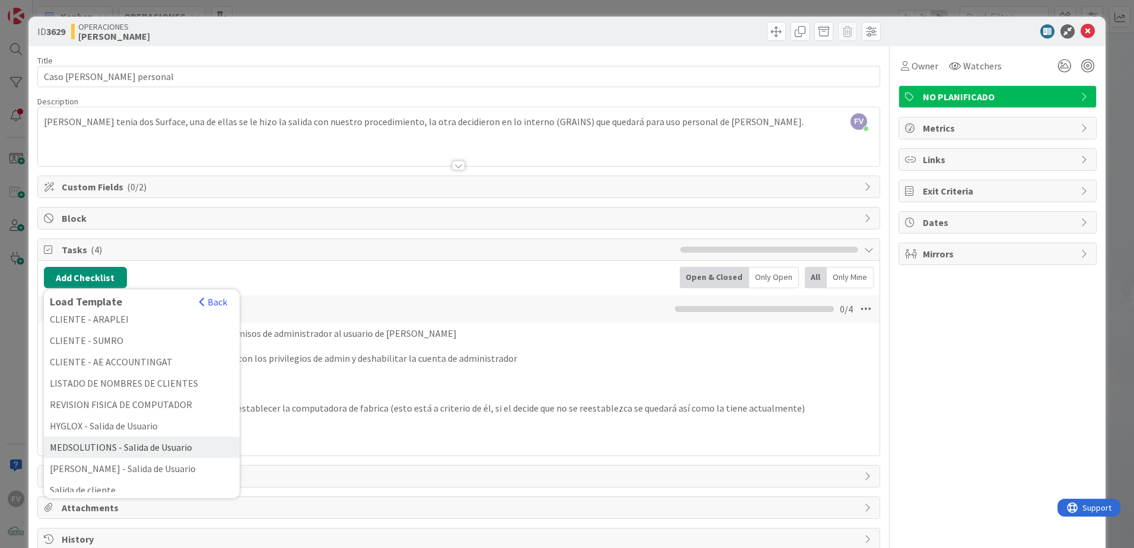
scroll to position [349, 0]
click at [119, 362] on div "Salida de cliente" at bounding box center [142, 445] width 196 height 21
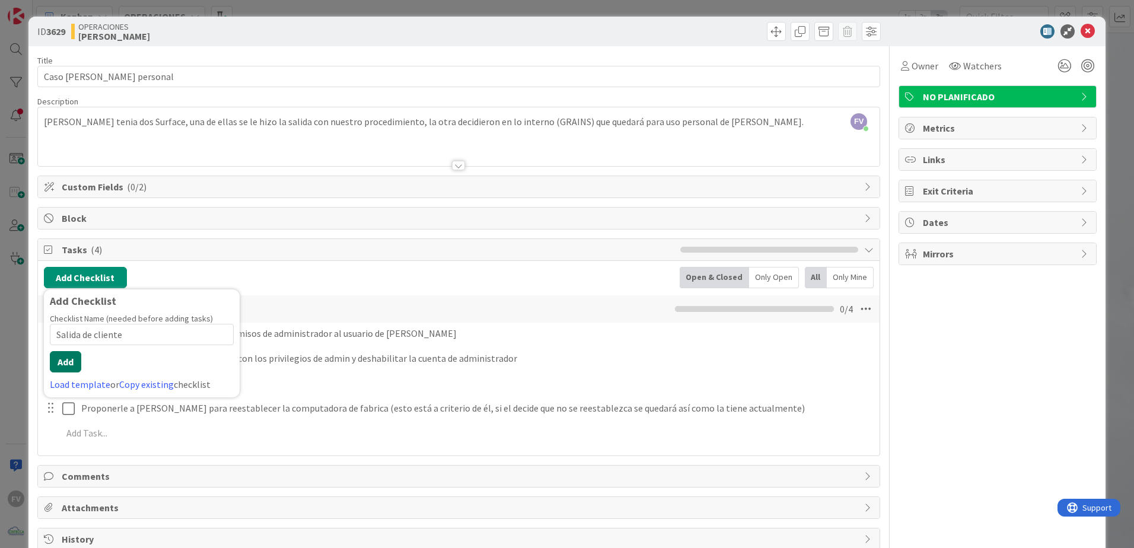
click at [69, 356] on button "Add" at bounding box center [65, 361] width 31 height 21
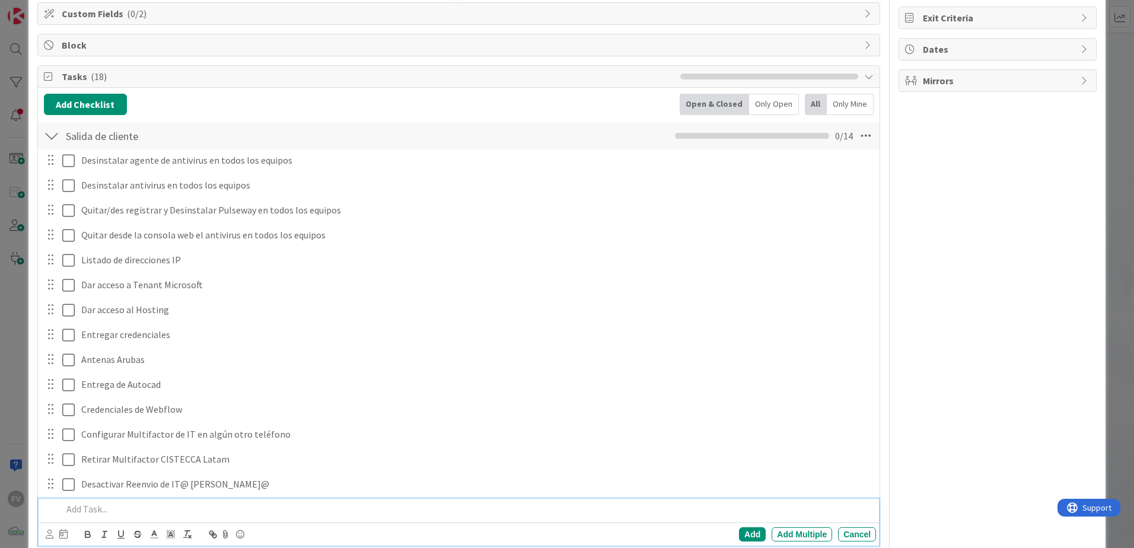
scroll to position [171, 0]
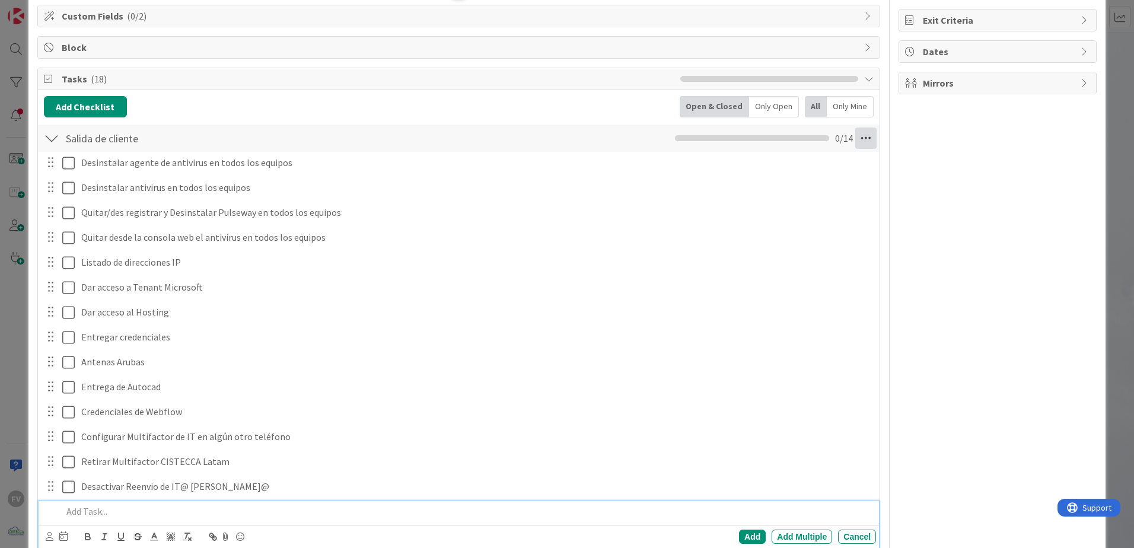
click at [805, 146] on icon at bounding box center [865, 137] width 21 height 21
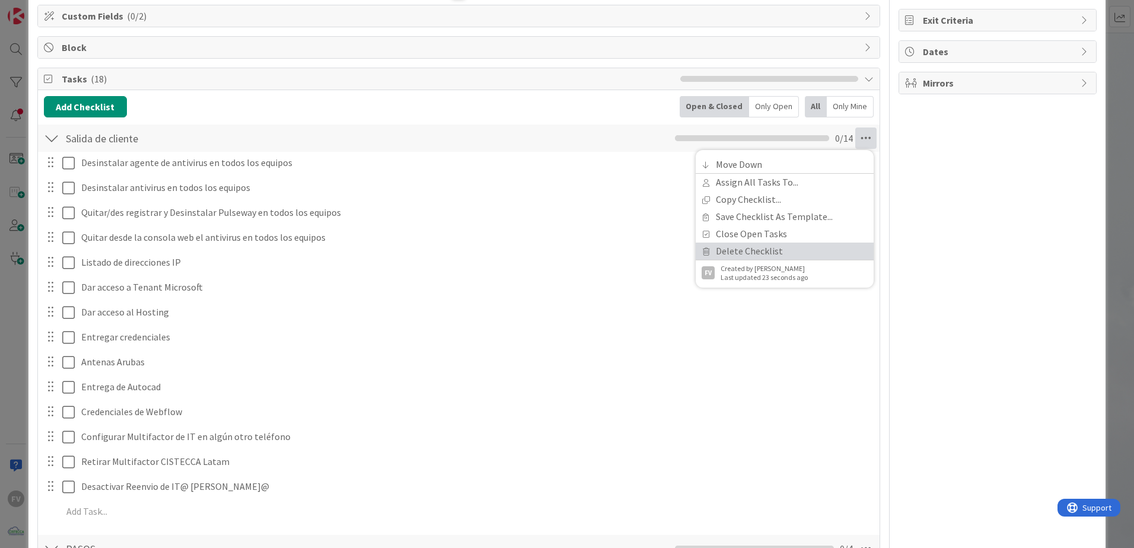
click at [769, 248] on link "Delete Checklist" at bounding box center [785, 251] width 178 height 17
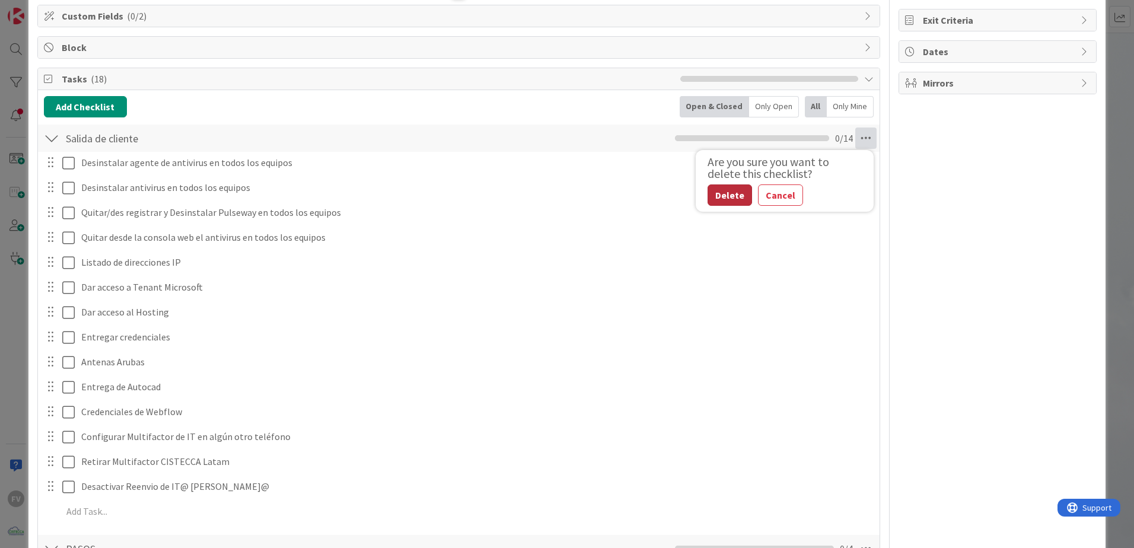
click at [721, 197] on button "Delete" at bounding box center [729, 194] width 44 height 21
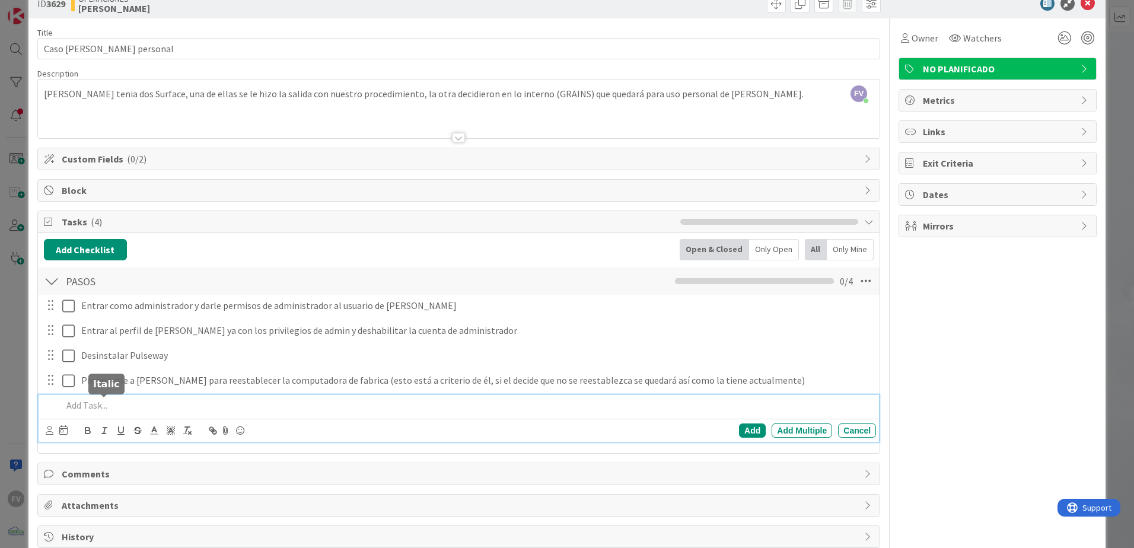
click at [107, 362] on div "Add Add Multiple Cancel" at bounding box center [459, 418] width 840 height 47
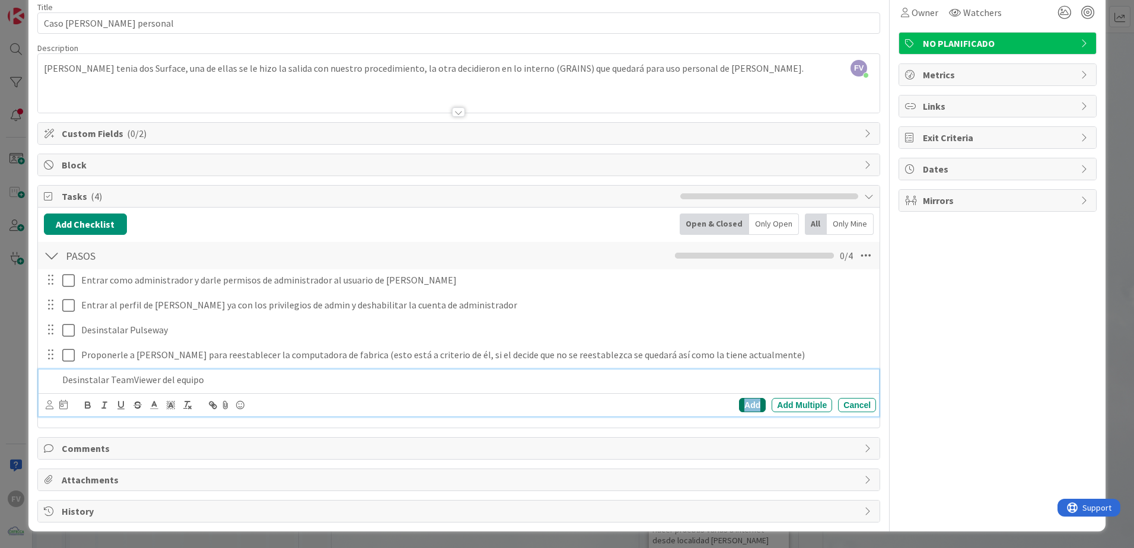
click at [748, 362] on div "Add" at bounding box center [752, 405] width 27 height 14
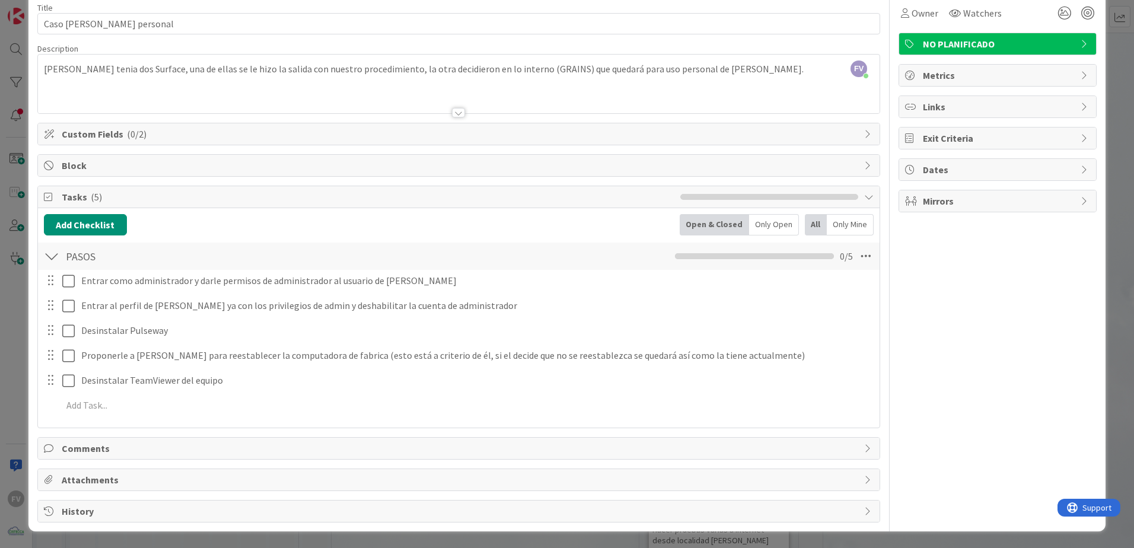
click at [805, 80] on div "ID 3629 OPERACIONES [PERSON_NAME] Title 32 / 128 Caso [PERSON_NAME] personal De…" at bounding box center [567, 274] width 1134 height 548
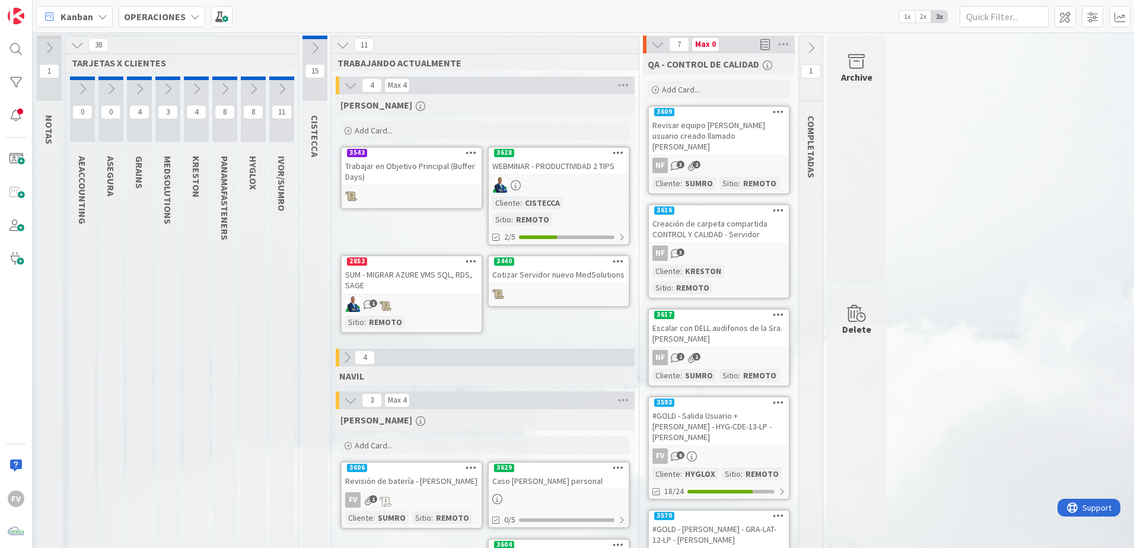
click at [310, 44] on icon at bounding box center [314, 48] width 13 height 13
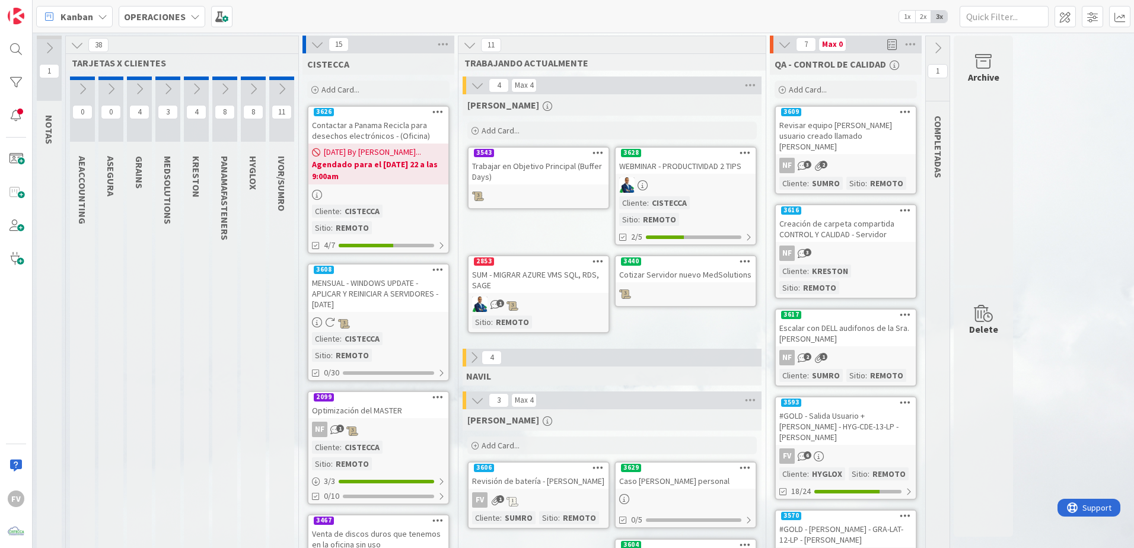
click at [361, 95] on div "Add Card..." at bounding box center [378, 90] width 142 height 18
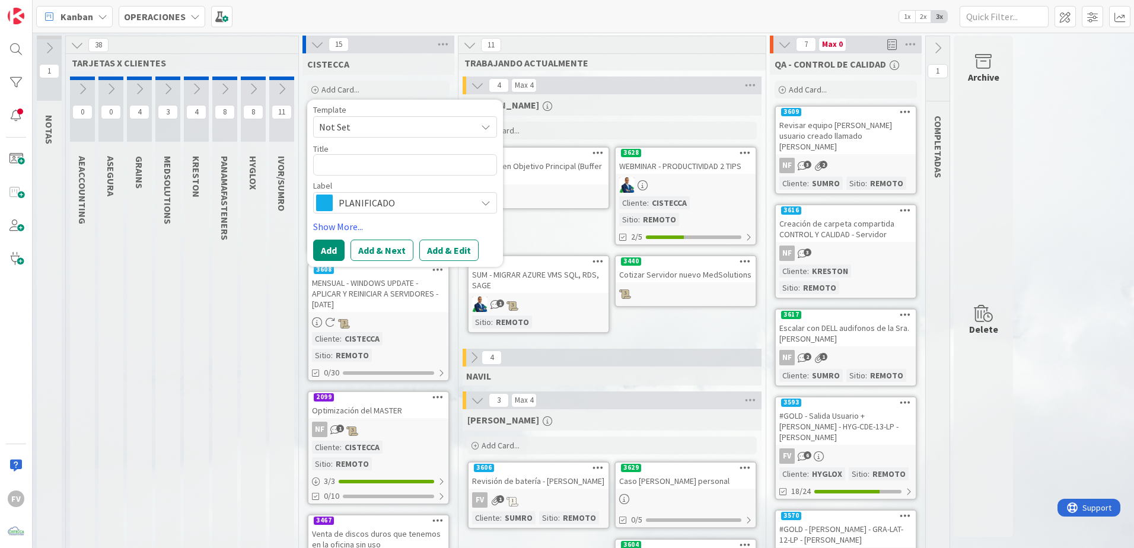
type textarea "x"
type textarea "D"
type textarea "x"
type textarea "Do"
type textarea "x"
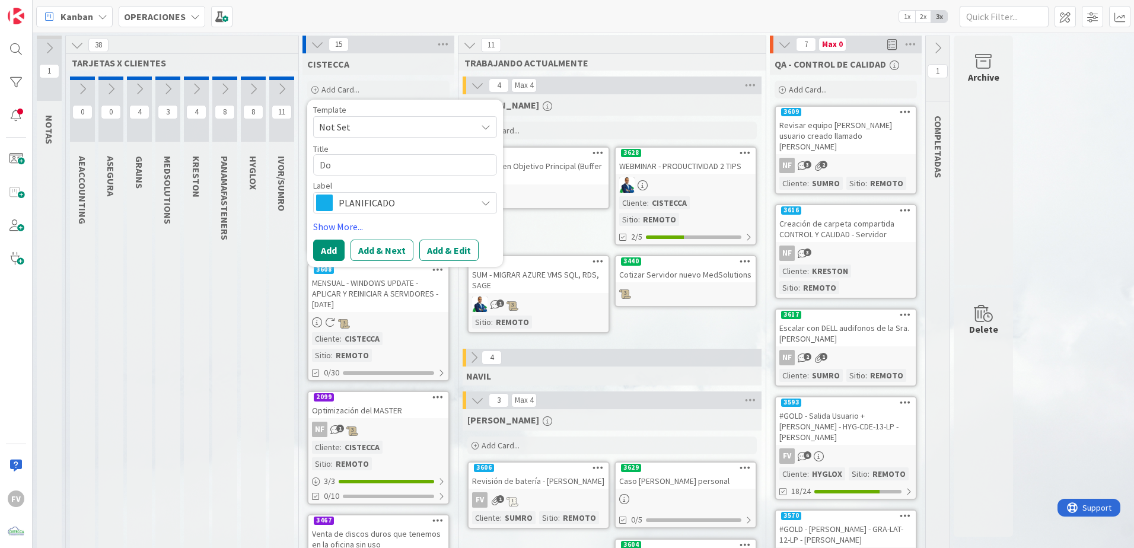
type textarea "Doc"
type textarea "x"
type textarea "Docu"
type textarea "x"
type textarea "Docum"
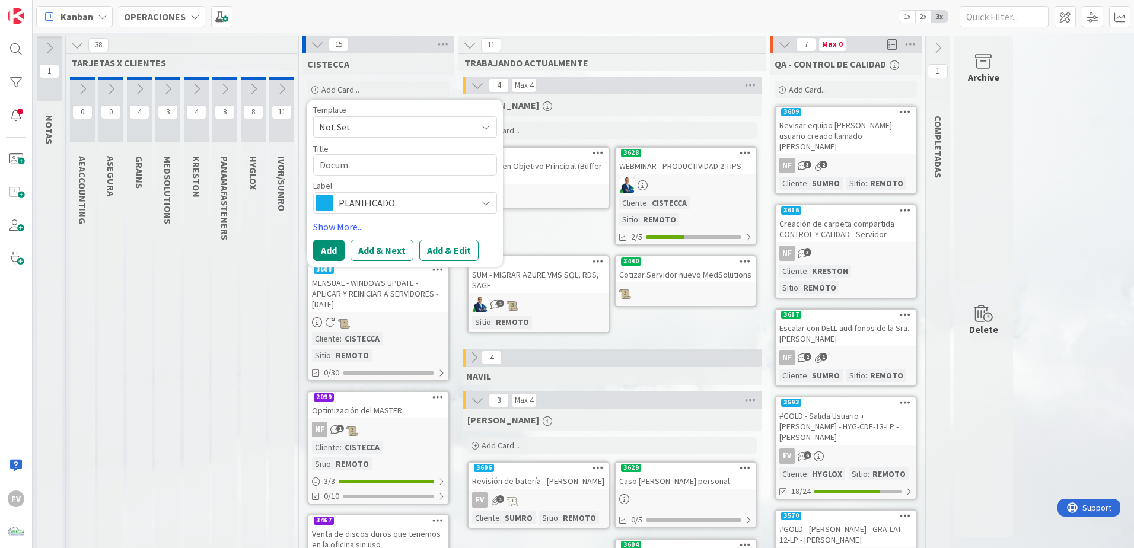
type textarea "x"
type textarea "Docume"
type textarea "x"
type textarea "Documen"
type textarea "x"
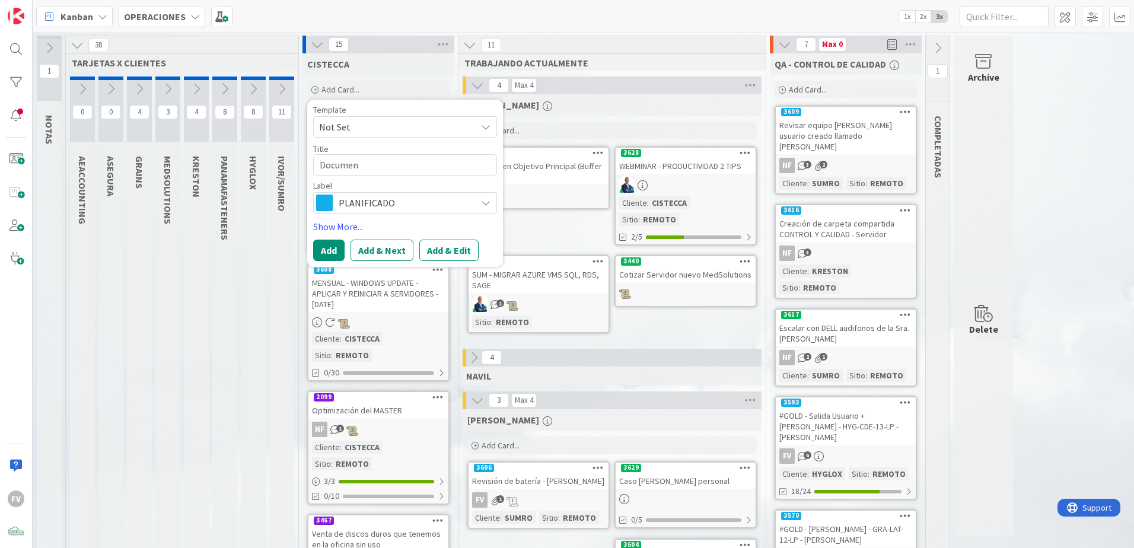
type textarea "Document"
type textarea "x"
type textarea "Documenta"
type textarea "x"
type textarea "Documentac"
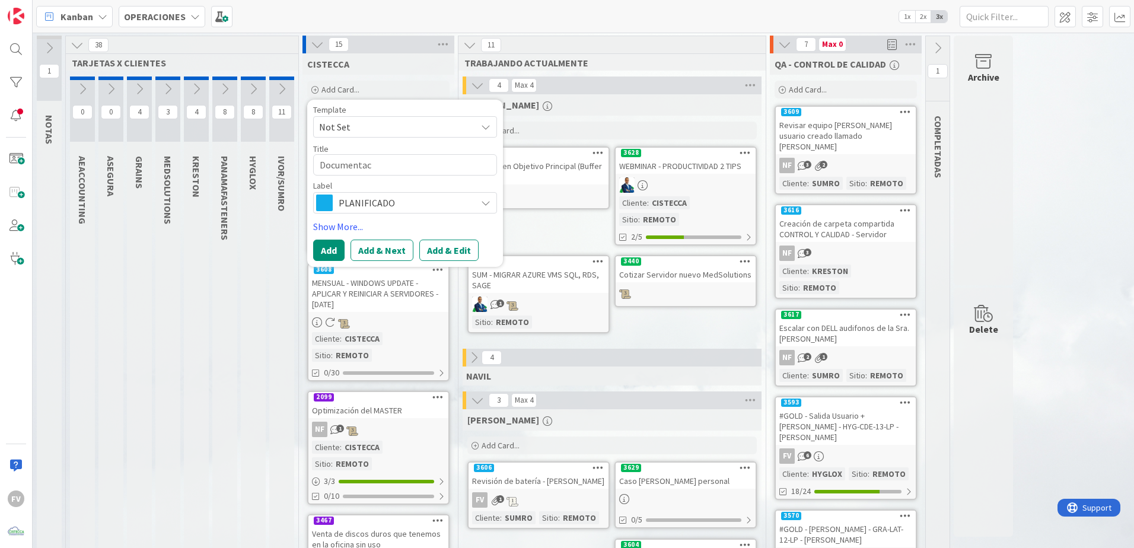
type textarea "x"
type textarea "Documentaci"
type textarea "x"
type textarea "Documentació"
type textarea "x"
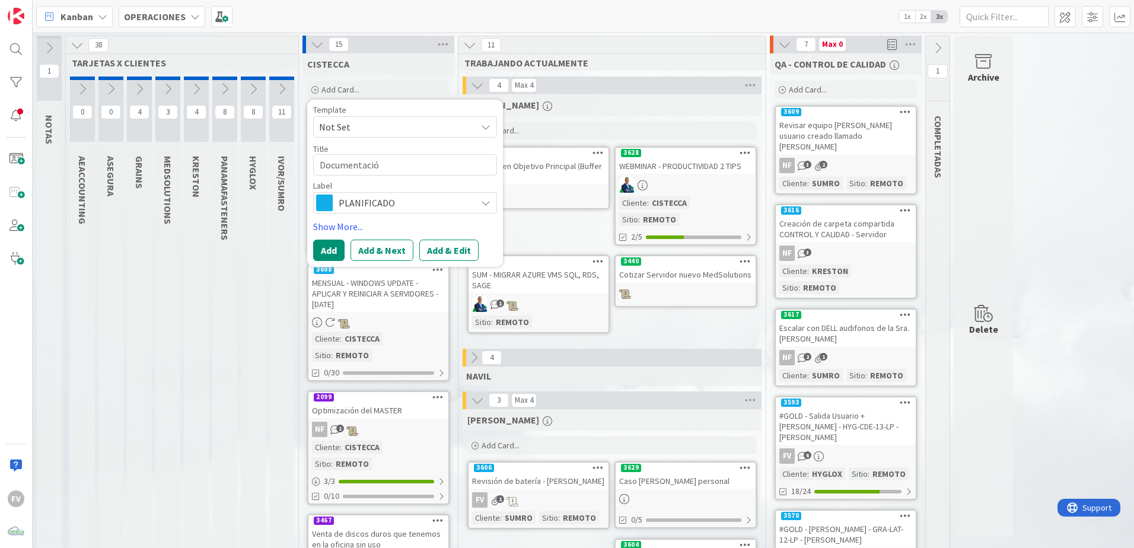
type textarea "Documentación"
type textarea "x"
type textarea "Documentación"
type textarea "x"
type textarea "Documentación d"
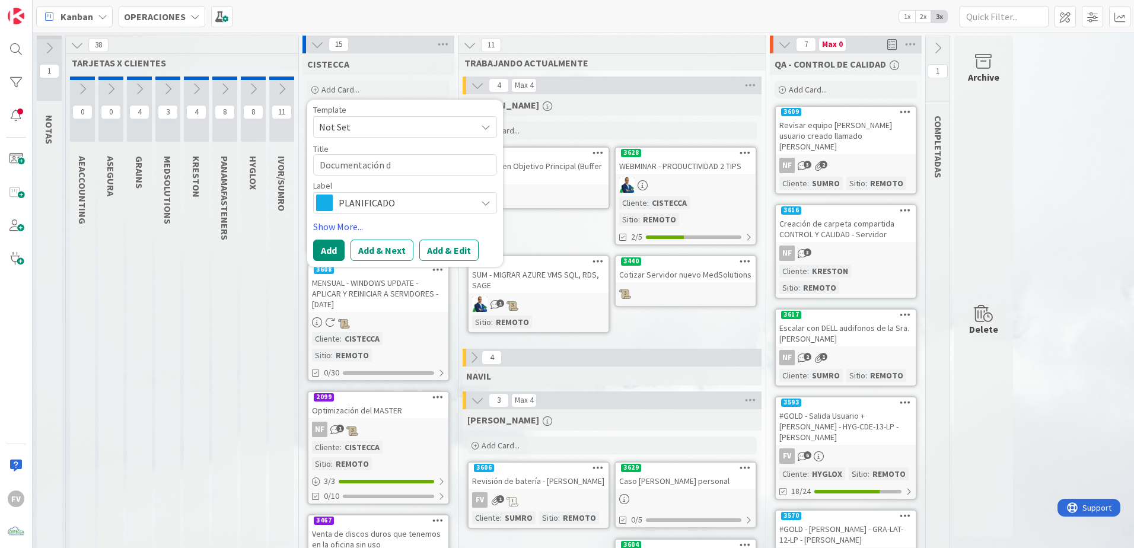
type textarea "x"
type textarea "Documentación de"
type textarea "x"
type textarea "Documentación de"
type textarea "x"
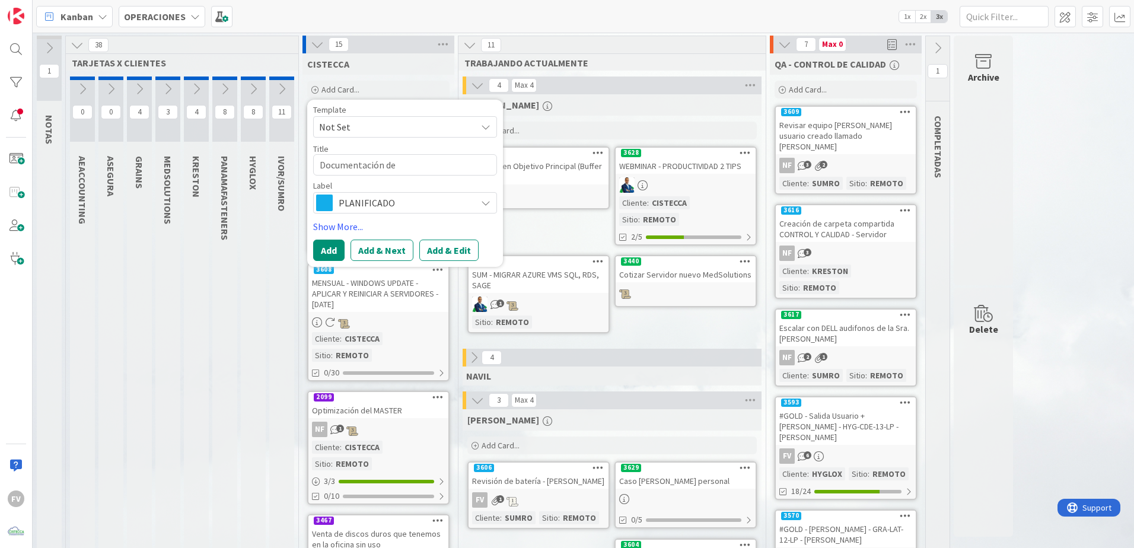
type textarea "Documentación de c"
type textarea "x"
type textarea "Documentación de cr"
type textarea "x"
type textarea "Documentación de cre"
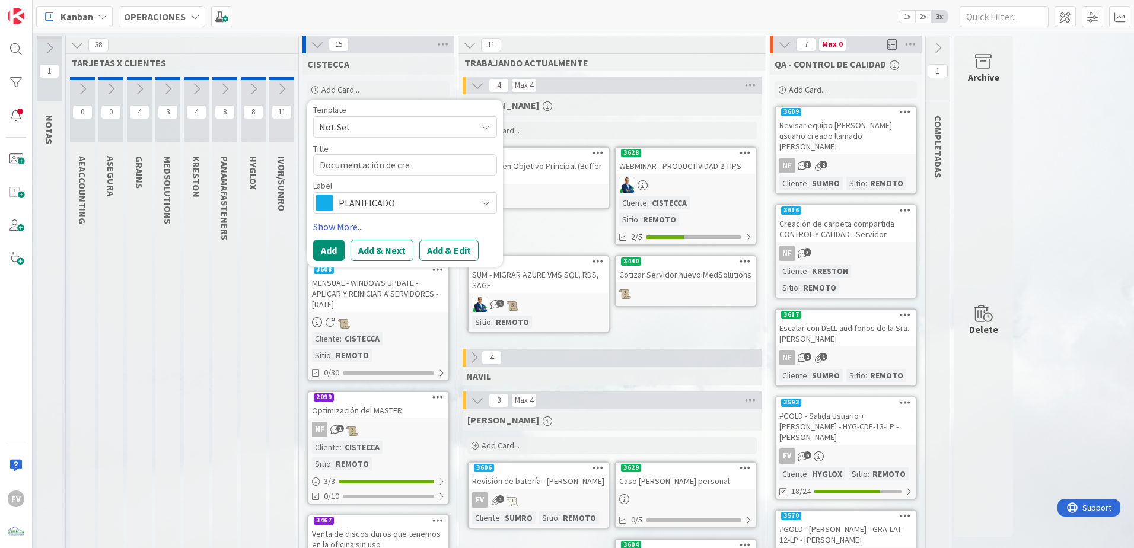
type textarea "x"
type textarea "Documentación [PERSON_NAME]"
type textarea "x"
type textarea "Documentación de creac"
type textarea "x"
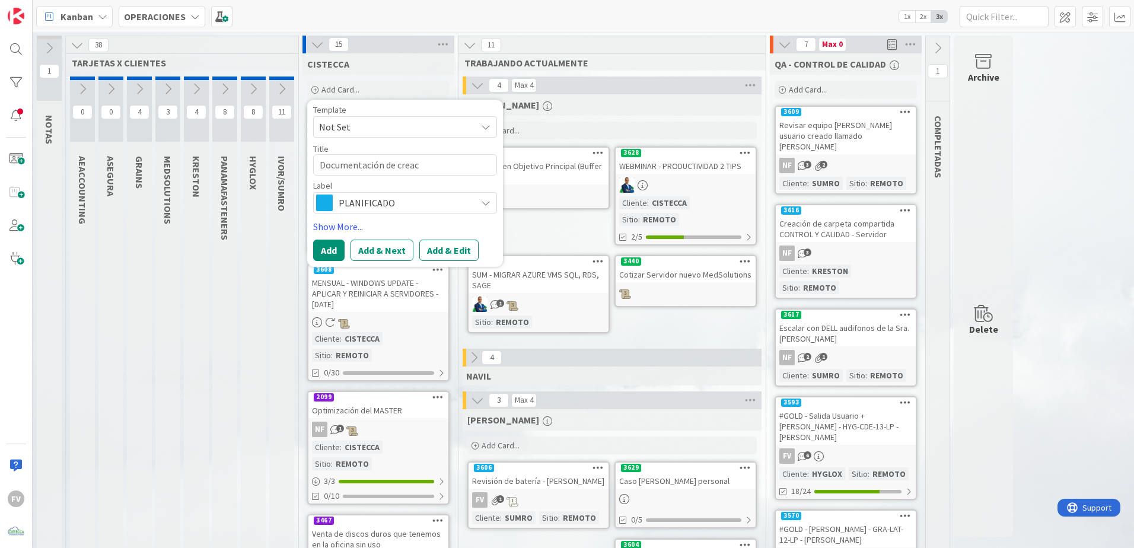
type textarea "Documentación de creaci"
type textarea "x"
type textarea "Documentación de creacio"
type textarea "x"
type textarea "Documentación de creacion"
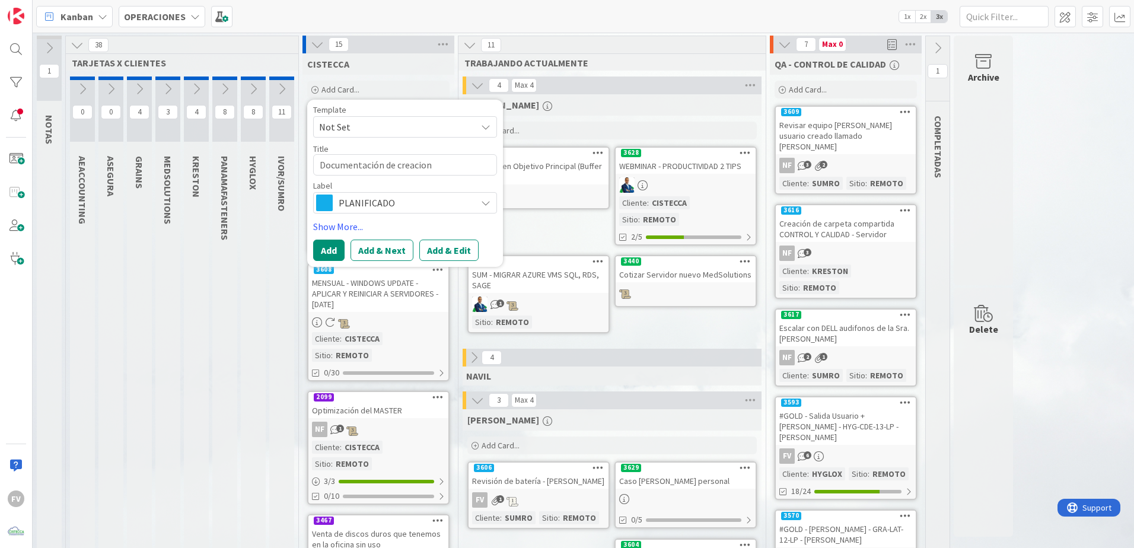
type textarea "x"
type textarea "Documentación de creacion"
type textarea "x"
type textarea "Documentación de creacion d"
type textarea "x"
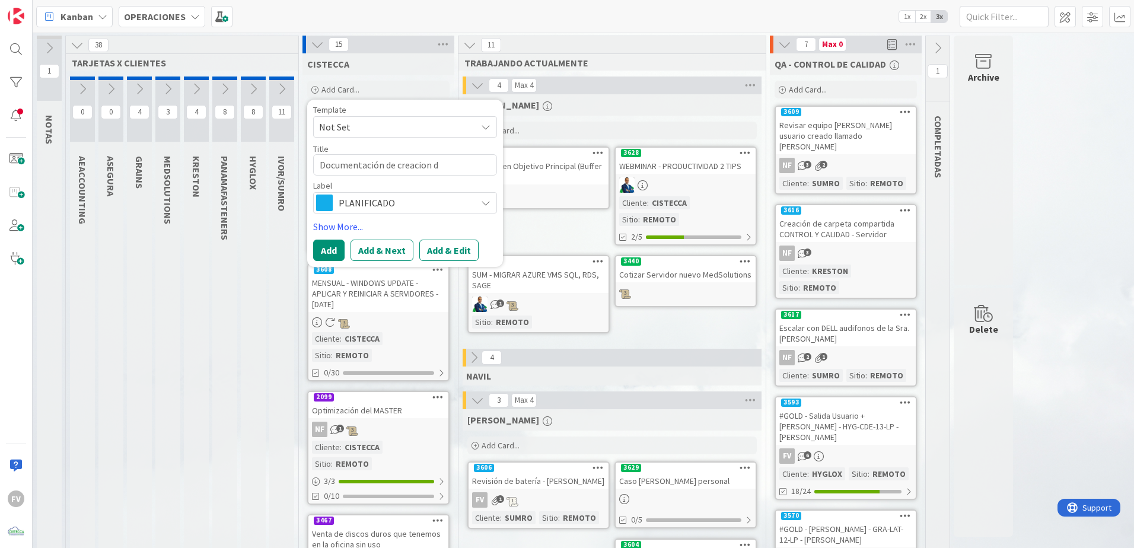
type textarea "Documentación de creacion de"
type textarea "x"
type textarea "Documentación de creacion de"
type textarea "x"
type textarea "Documentación de creacion de c"
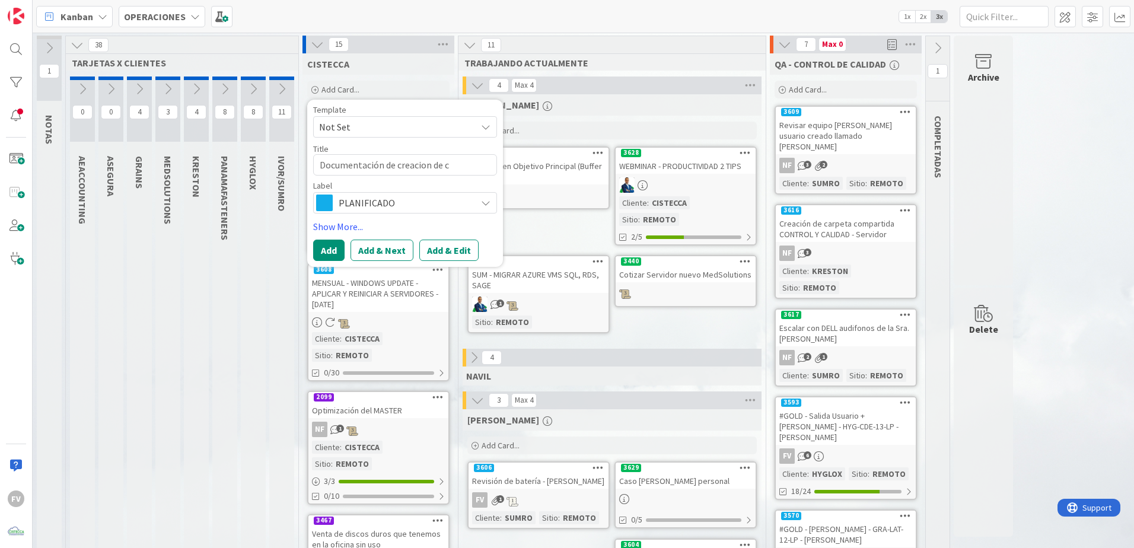
type textarea "x"
type textarea "Documentación de creacion de ca"
type textarea "x"
type textarea "Documentación de creacion de carp"
type textarea "x"
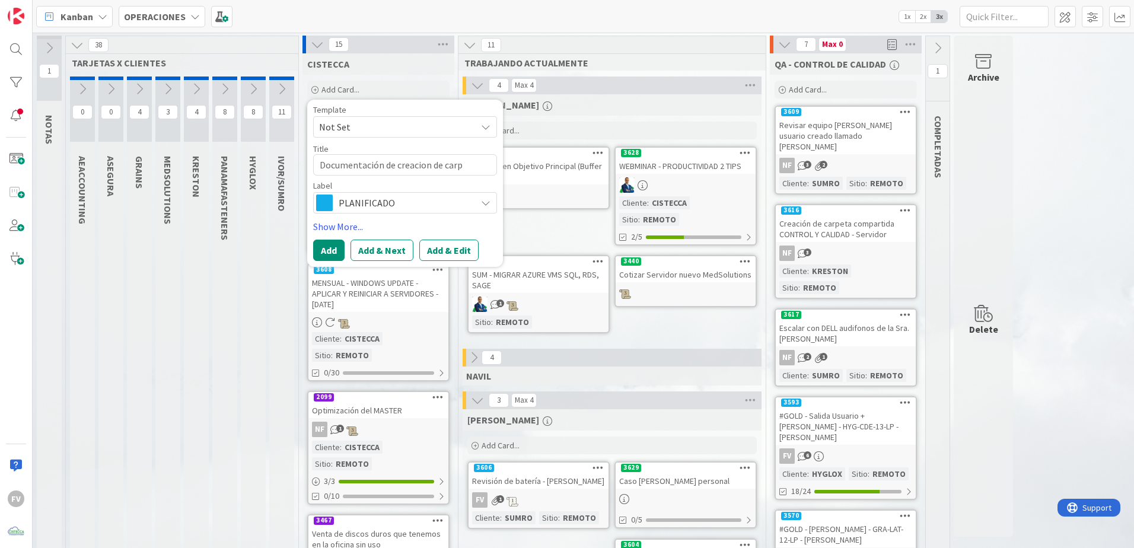
type textarea "Documentación de creacion de carpe"
type textarea "x"
type textarea "Documentación de creacion de carpet"
type textarea "x"
type textarea "Documentación de creacion de carpeta"
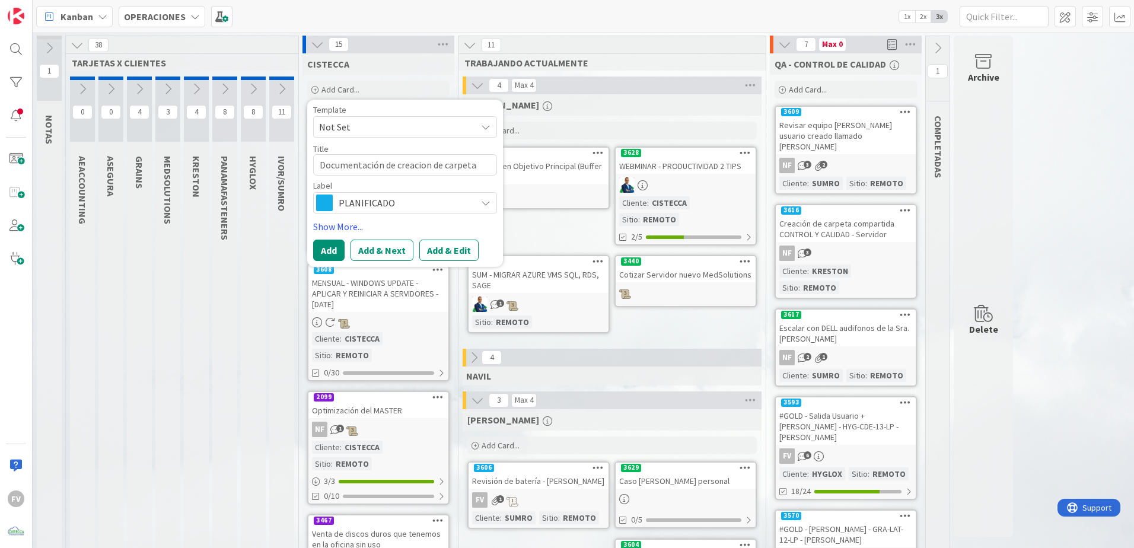
type textarea "x"
type textarea "Documentación de creacion de carpetas"
type textarea "x"
type textarea "Documentación de creacion de carpetas c"
type textarea "x"
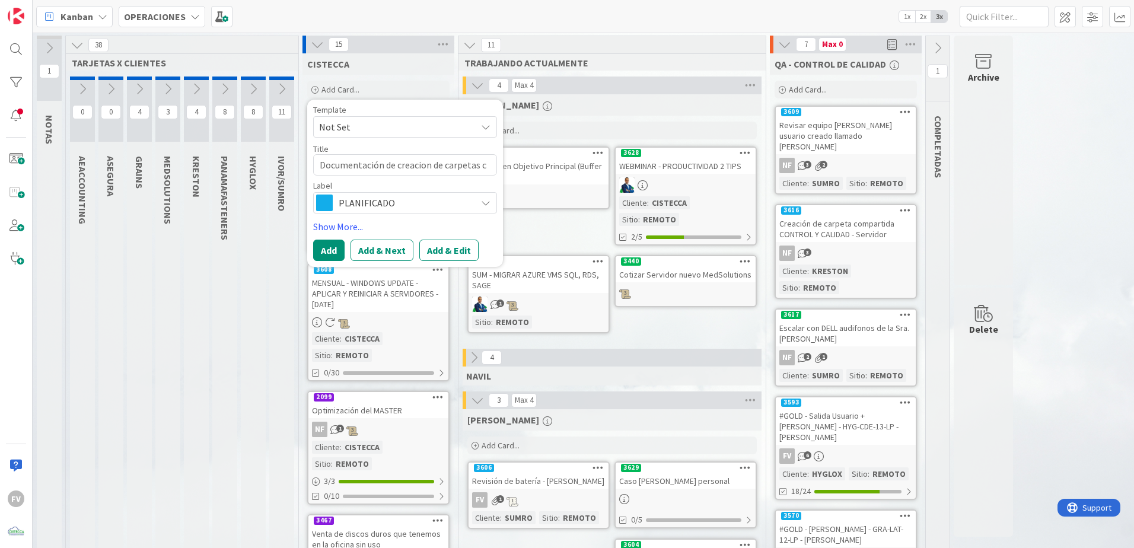
type textarea "Documentación de creacion de carpetas co"
type textarea "x"
type textarea "Documentación de creacion de carpetas com"
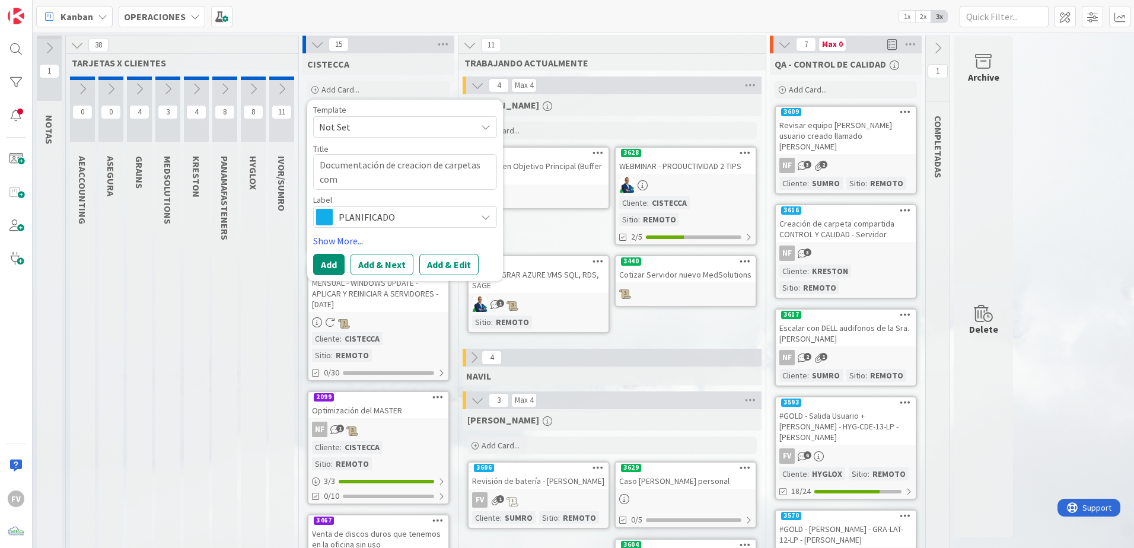
type textarea "x"
type textarea "Documentación de creacion de carpetas comp"
type textarea "x"
type textarea "Documentación de creacion de carpetas compa"
type textarea "x"
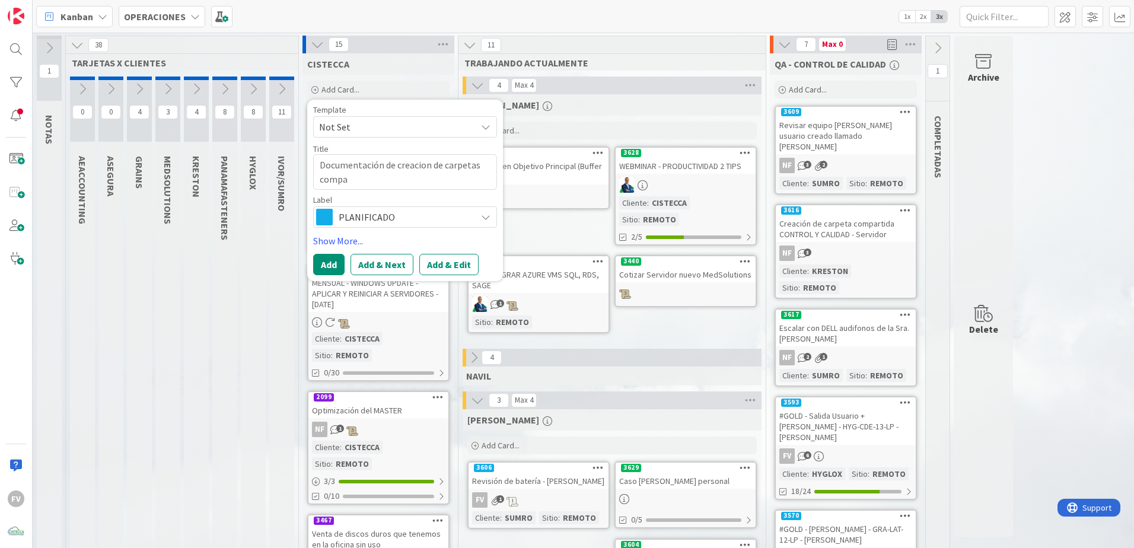
type textarea "Documentación de creacion de carpetas compar"
type textarea "x"
type textarea "Documentación de creacion de carpetas compart"
type textarea "x"
type textarea "Documentación de creacion de carpetas comparti"
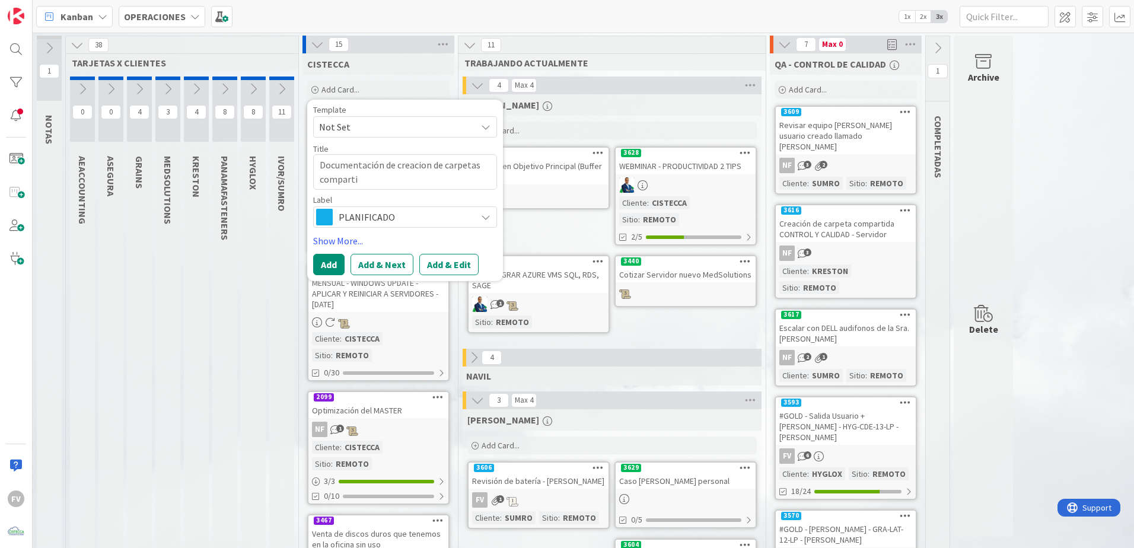
type textarea "x"
type textarea "Documentación de creacion de carpetas compartid"
type textarea "x"
type textarea "Documentación de creacion de carpetas compartida"
type textarea "x"
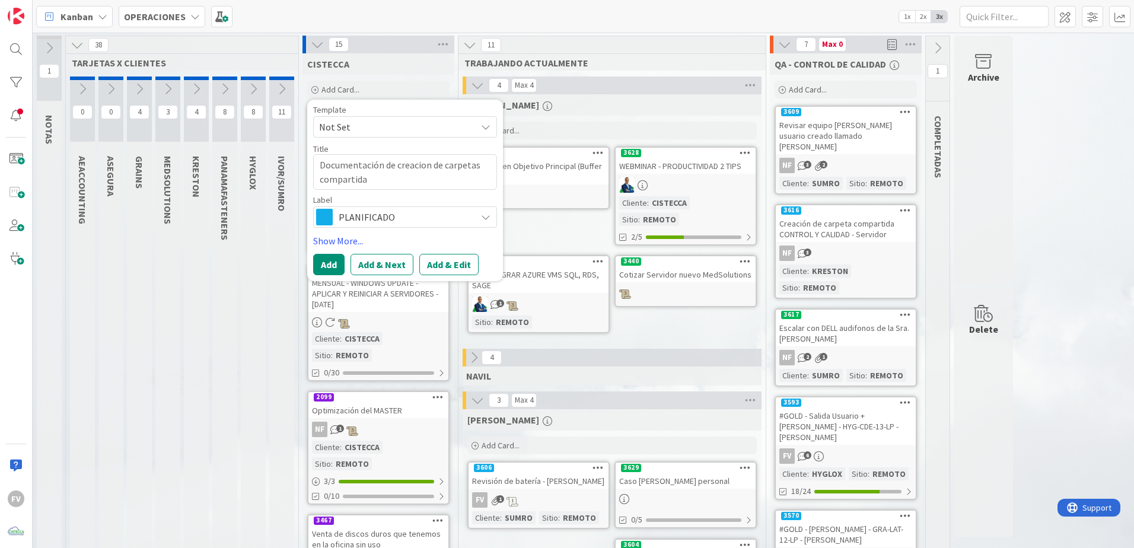
type textarea "Documentación de creacion de carpetas compartidas"
type textarea "x"
type textarea "Documentación de creacion de carpetas compartidas"
type textarea "x"
type textarea "Documentación de creacion de carpetas compartidas e"
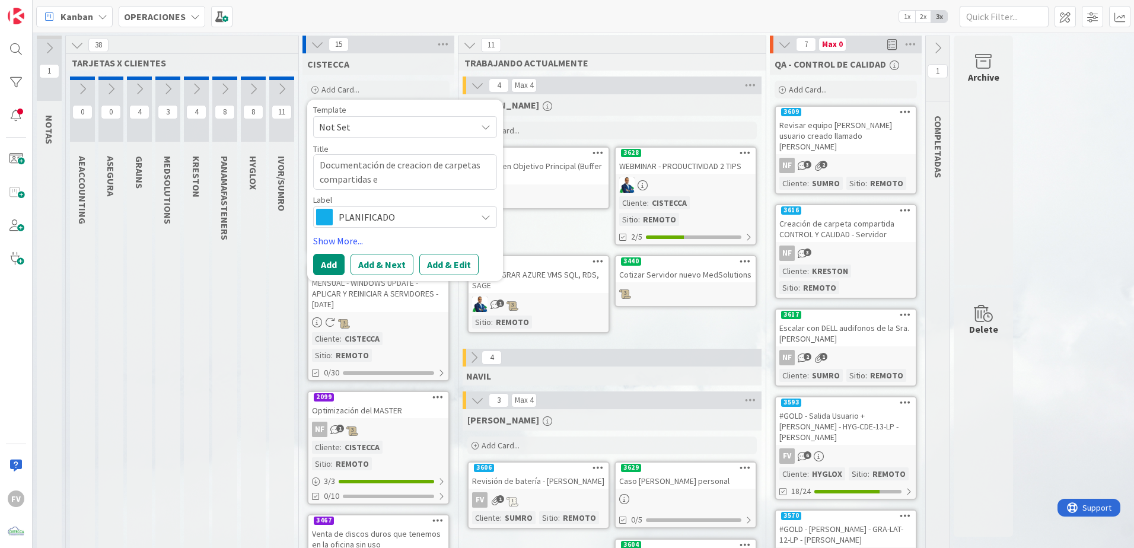
type textarea "x"
type textarea "Documentación de creacion de carpetas compartidas en"
type textarea "x"
type textarea "Documentación de creacion de carpetas compartidas en"
type textarea "x"
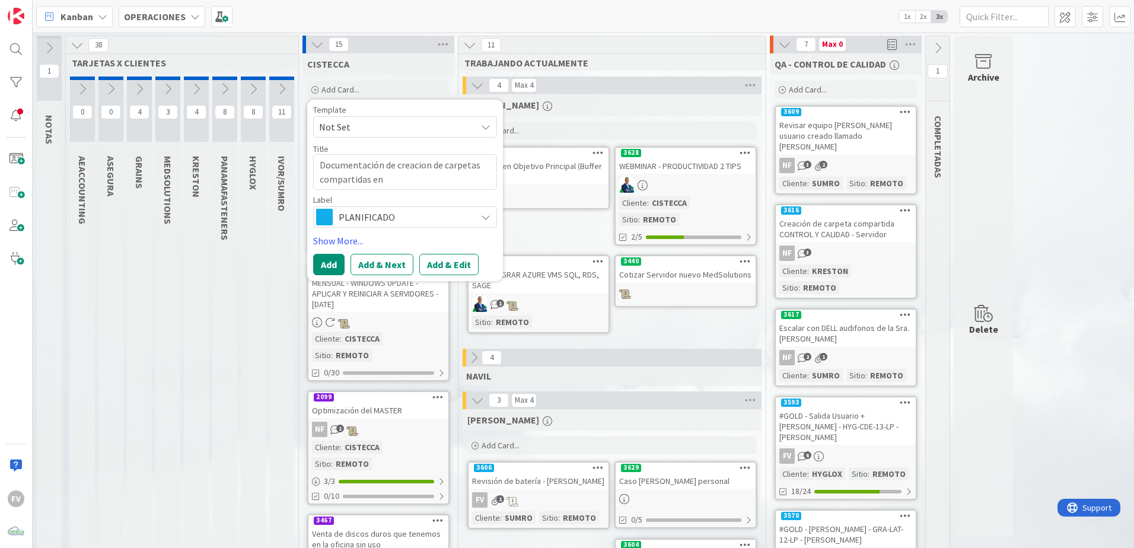
type textarea "Documentación de creacion de carpetas compartidas en e"
type textarea "x"
type textarea "Documentación de creacion de carpetas compartidas en el"
type textarea "x"
type textarea "Documentación de creacion de carpetas compartidas en el"
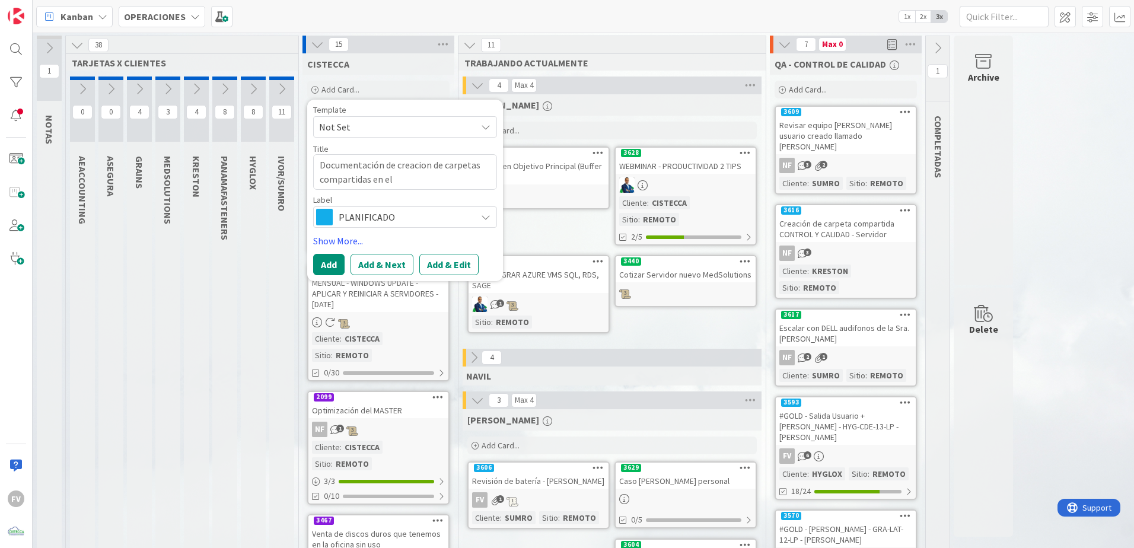
type textarea "x"
type textarea "Documentación de creacion de carpetas compartidas en el"
type textarea "x"
type textarea "Documentación de creacion de carpetas compartidas en el s"
type textarea "x"
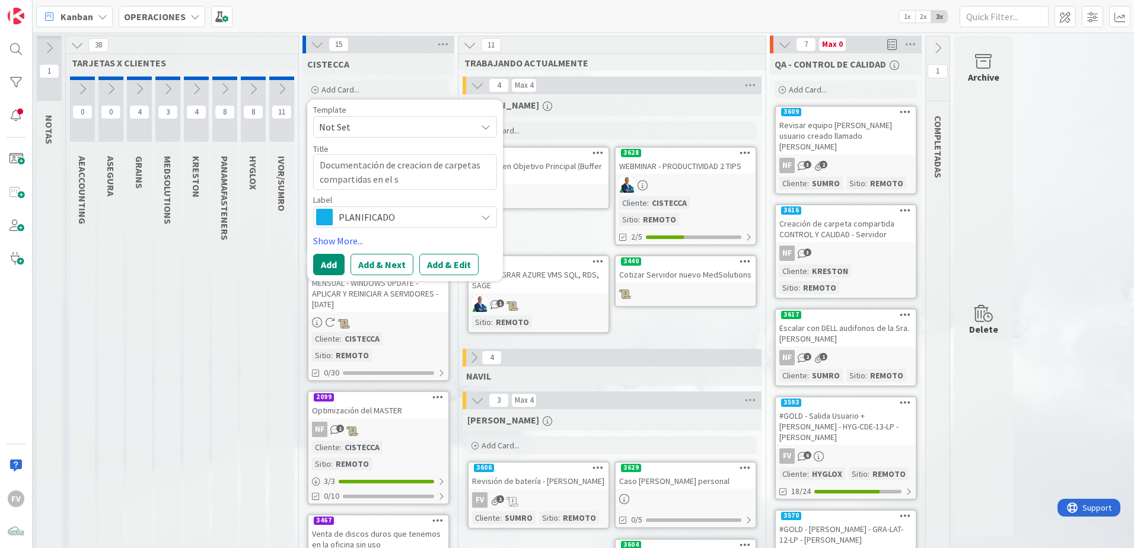
type textarea "Documentación de creacion de carpetas compartidas en el se"
type textarea "x"
type textarea "Documentación de creacion de carpetas compartidas en el ser"
type textarea "x"
type textarea "Documentación de creacion de carpetas compartidas en el serf"
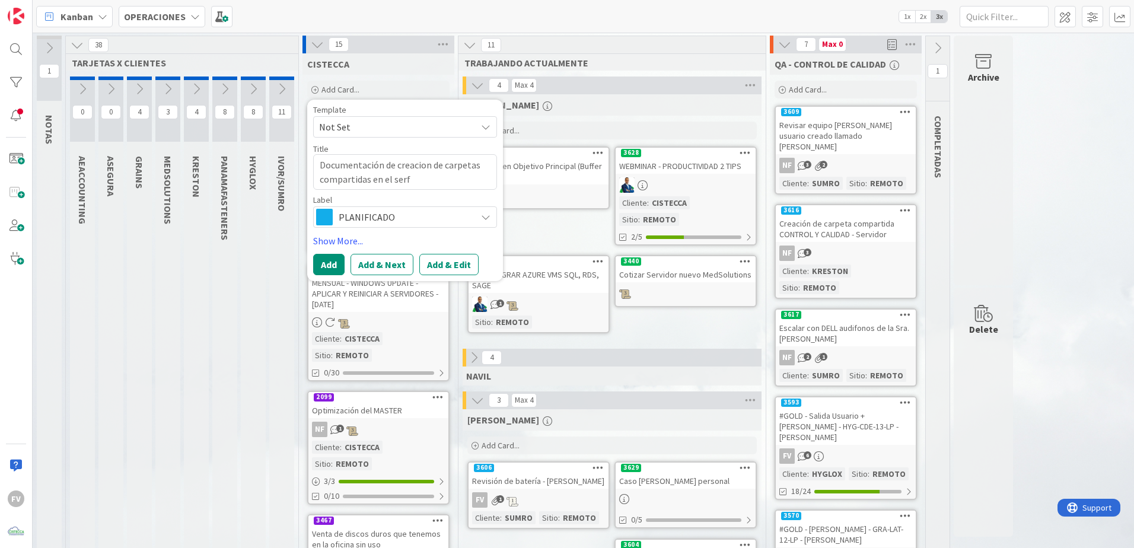
type textarea "x"
type textarea "Documentación de creacion de carpetas compartidas en el serfi"
type textarea "x"
type textarea "Documentación de creacion de carpetas compartidas en el serf"
type textarea "x"
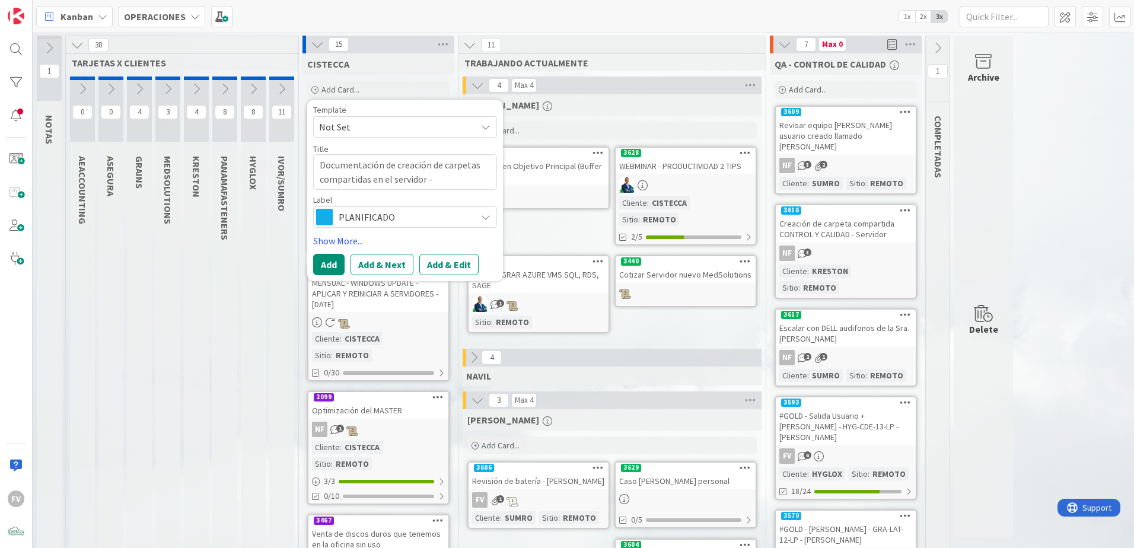
click at [342, 222] on span "PLANIFICADO" at bounding box center [405, 217] width 132 height 17
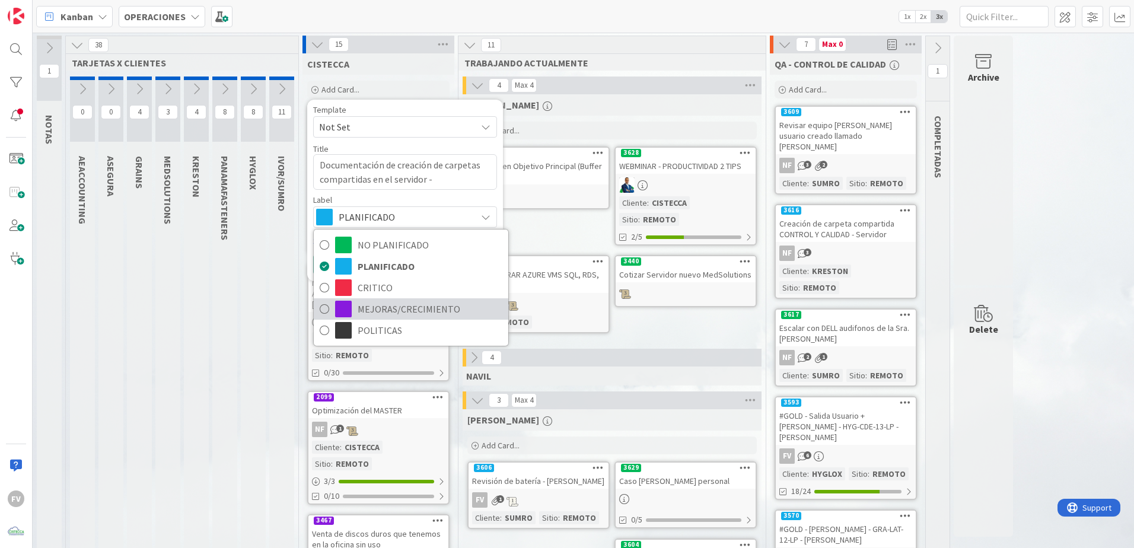
click at [378, 307] on span "MEJORAS/CRECIMIENTO" at bounding box center [430, 309] width 145 height 18
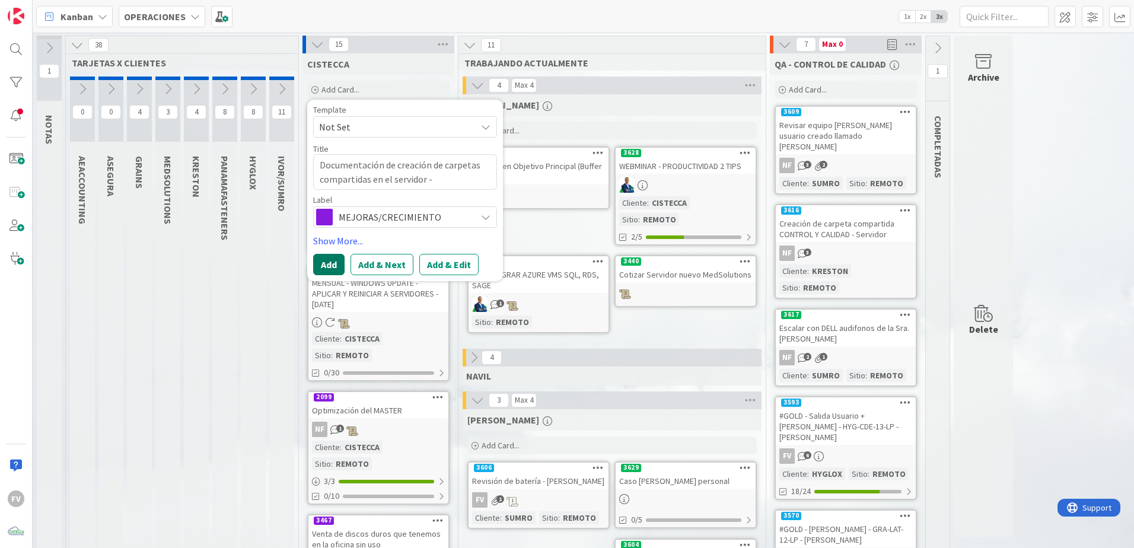
click at [331, 268] on button "Add" at bounding box center [328, 264] width 31 height 21
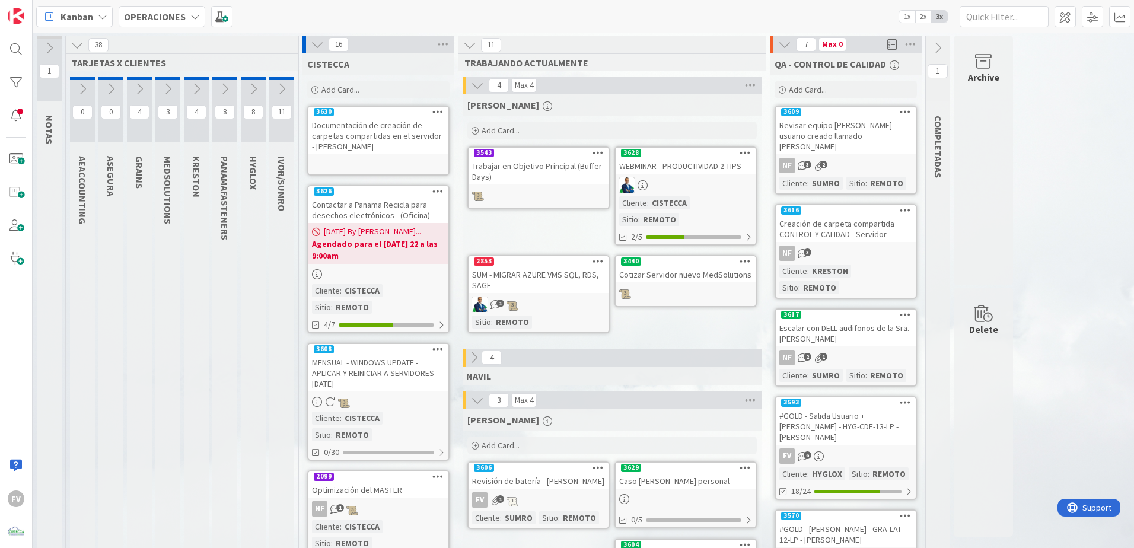
click at [367, 113] on div "3630" at bounding box center [378, 112] width 140 height 11
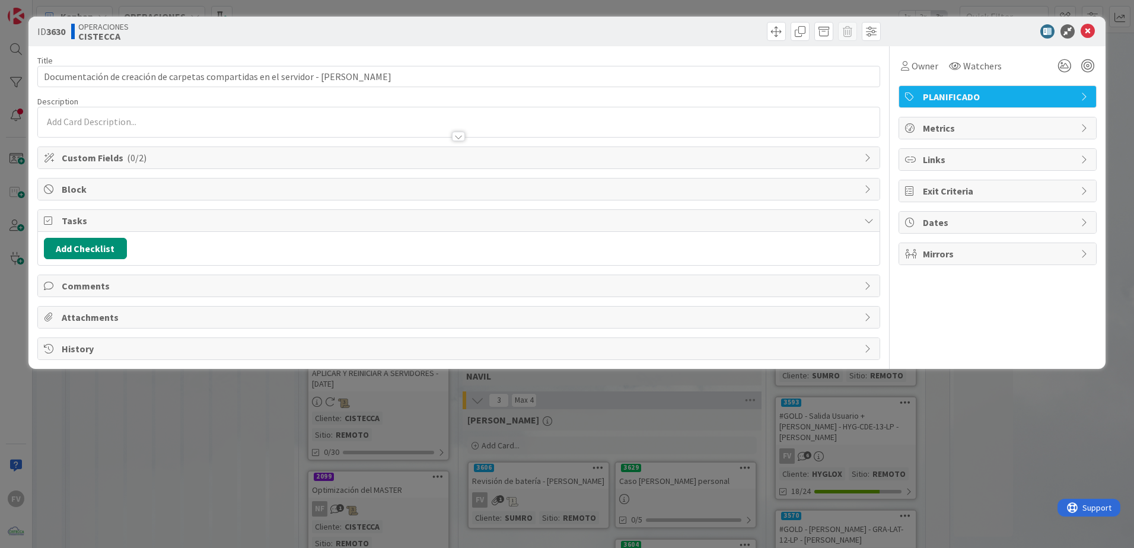
click at [805, 98] on span "PLANIFICADO" at bounding box center [999, 97] width 152 height 14
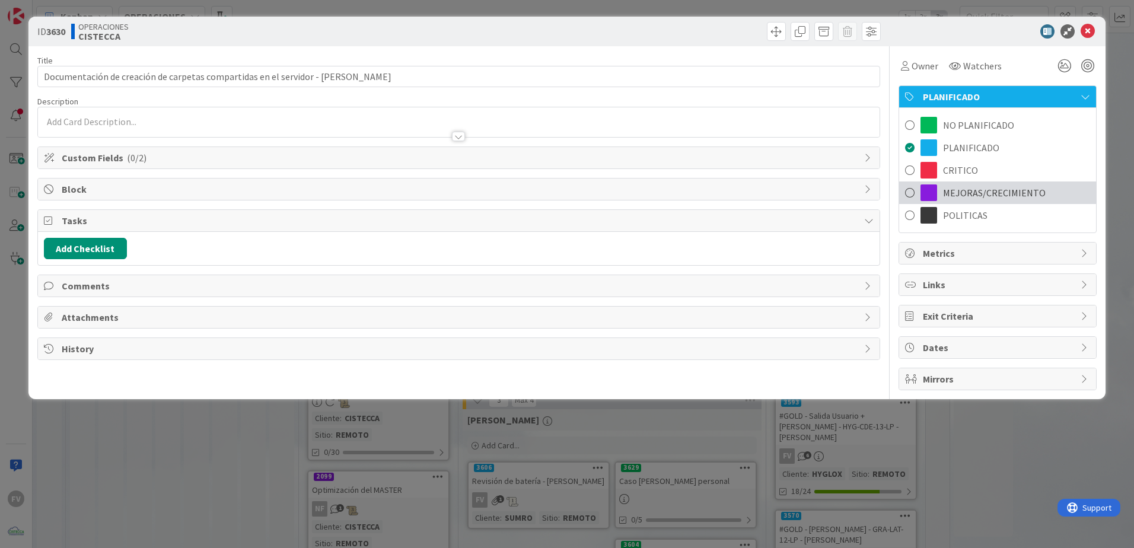
click at [805, 192] on span "MEJORAS/CRECIMIENTO" at bounding box center [994, 193] width 103 height 14
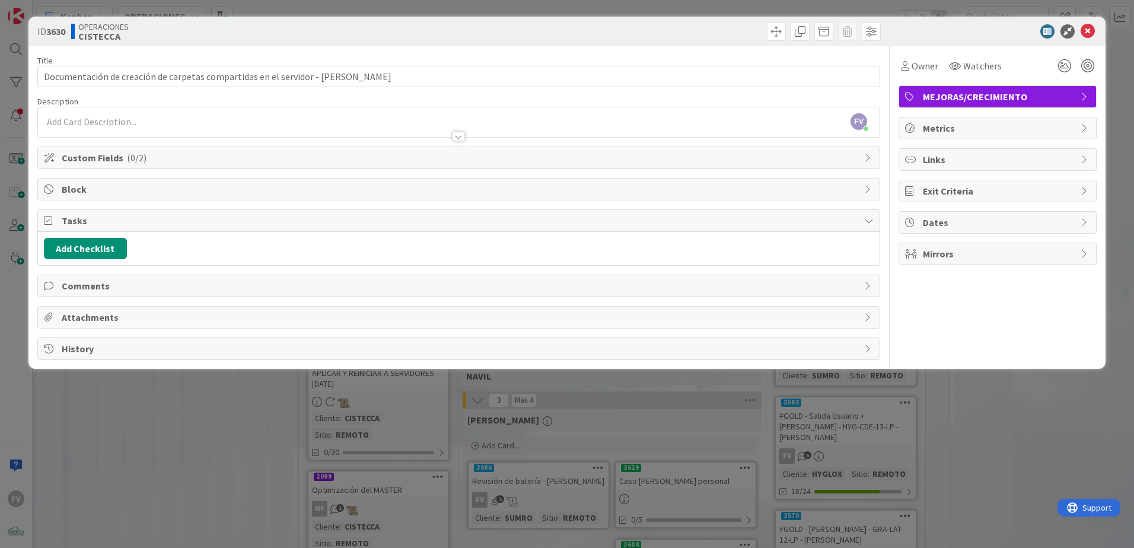
click at [805, 14] on div "ID 3630 OPERACIONES CISTECCA Title 74 / 128 Documentación de creación de carpet…" at bounding box center [567, 274] width 1134 height 548
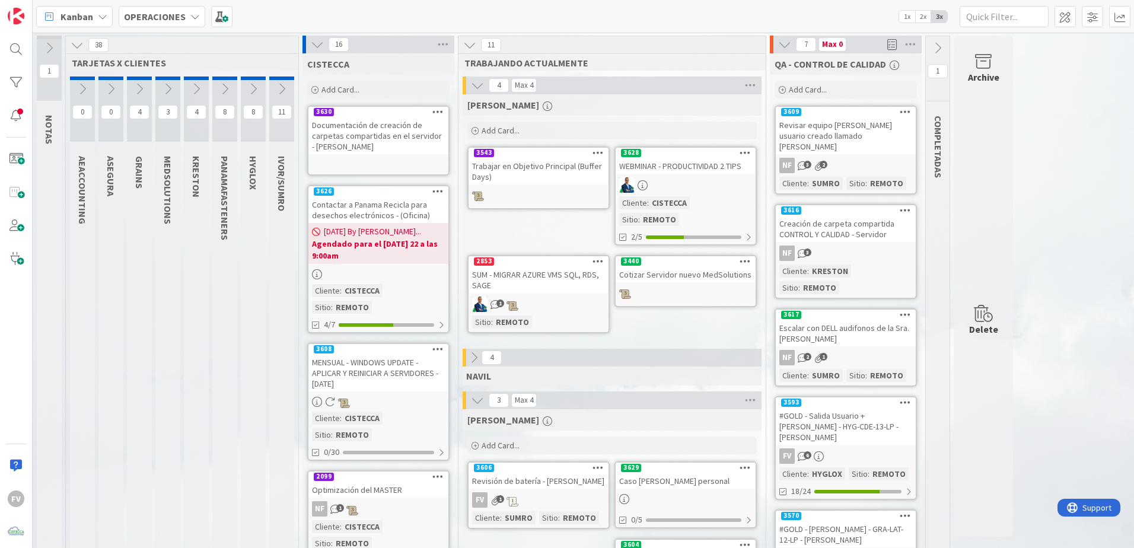
click at [395, 122] on div "Documentación de creación de carpetas compartidas en el servidor - [PERSON_NAME]" at bounding box center [378, 135] width 140 height 37
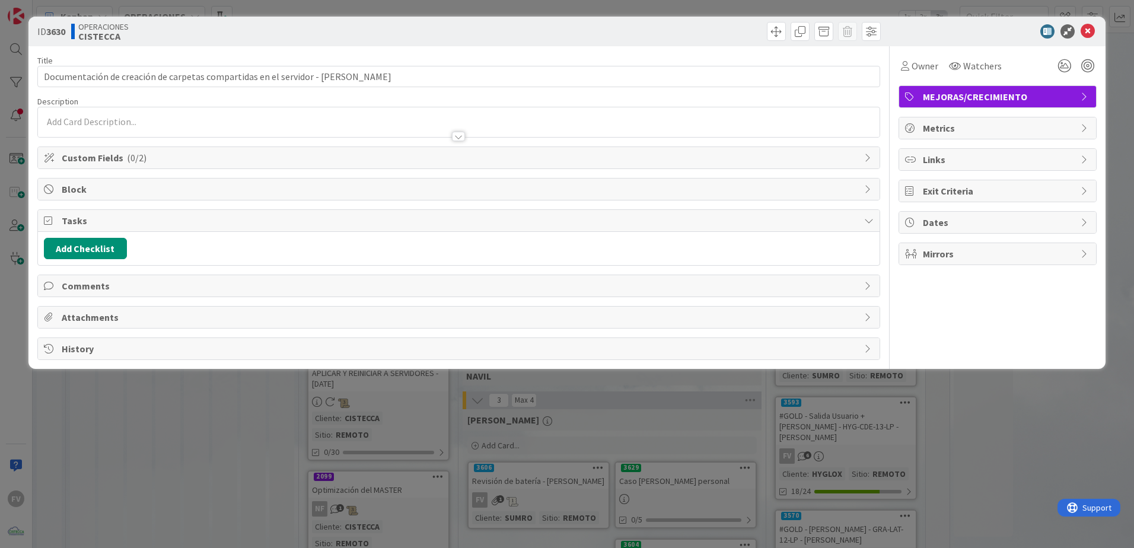
click at [111, 225] on span "Tasks" at bounding box center [460, 220] width 796 height 14
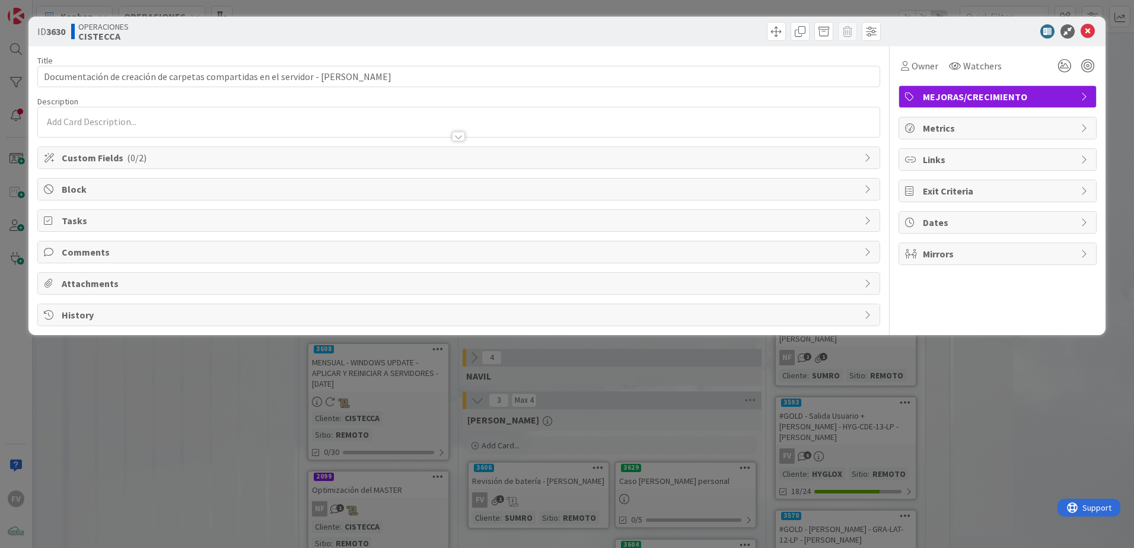
click at [224, 362] on div "ID 3630 OPERACIONES CISTECCA Title 74 / 128 Documentación de creación de carpet…" at bounding box center [567, 274] width 1134 height 548
click at [364, 140] on div "Documentación de creación de carpetas compartidas en el servidor - [PERSON_NAME]" at bounding box center [378, 135] width 140 height 37
click at [120, 164] on span "Custom Fields ( 0/2 )" at bounding box center [460, 158] width 796 height 14
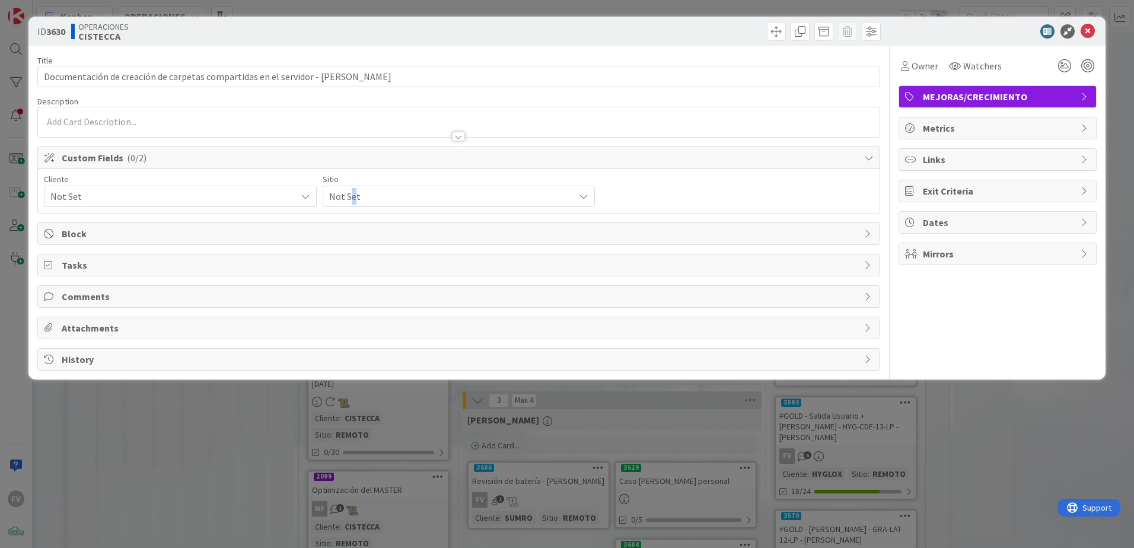
click at [290, 202] on span "Not Set" at bounding box center [170, 196] width 240 height 17
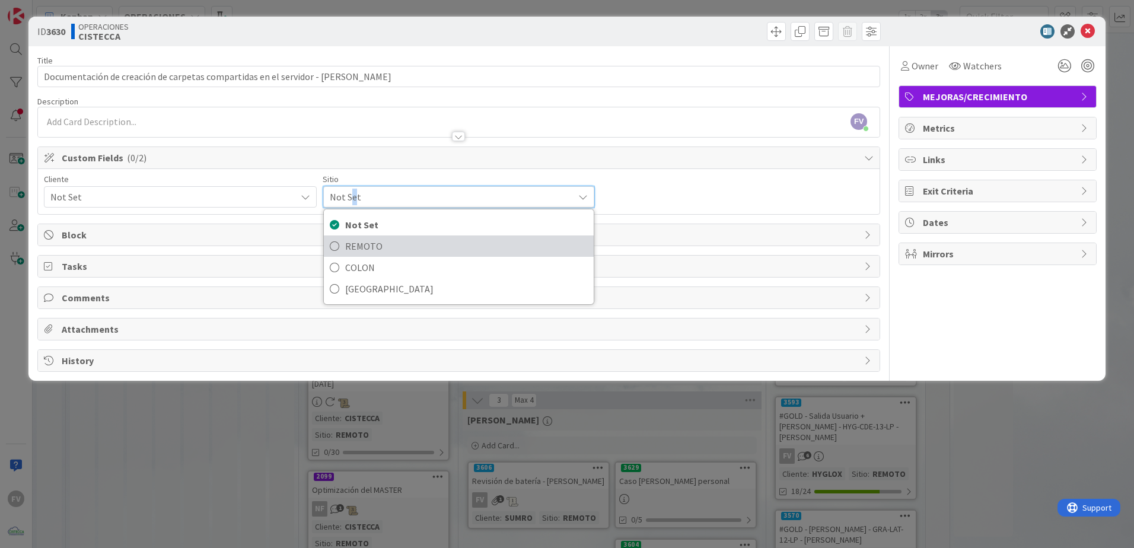
drag, startPoint x: 353, startPoint y: 202, endPoint x: 365, endPoint y: 246, distance: 46.0
click at [369, 246] on span "REMOTO" at bounding box center [466, 246] width 243 height 18
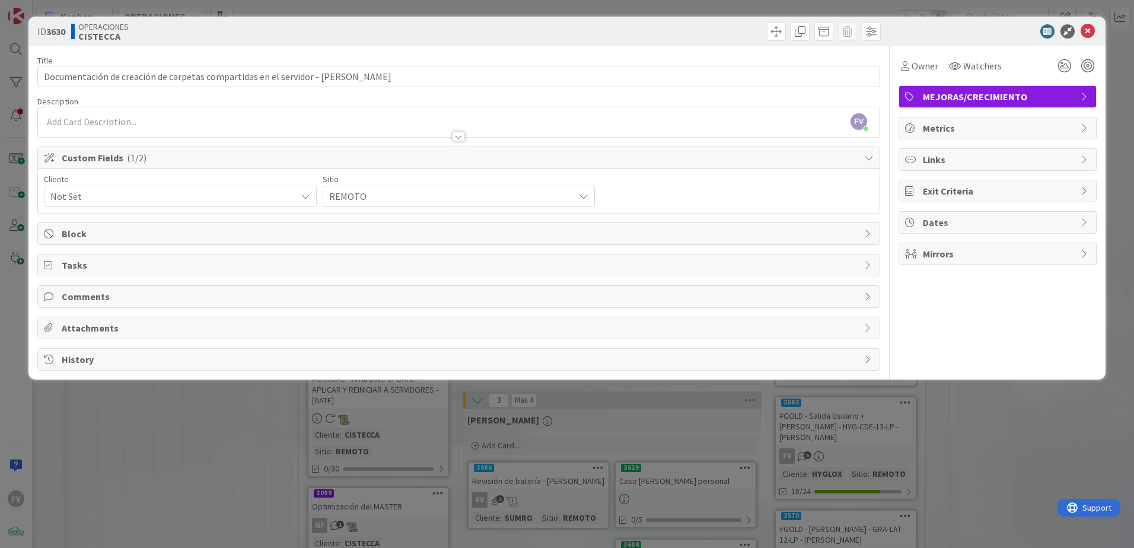
click at [264, 197] on span "Not Set" at bounding box center [170, 196] width 240 height 17
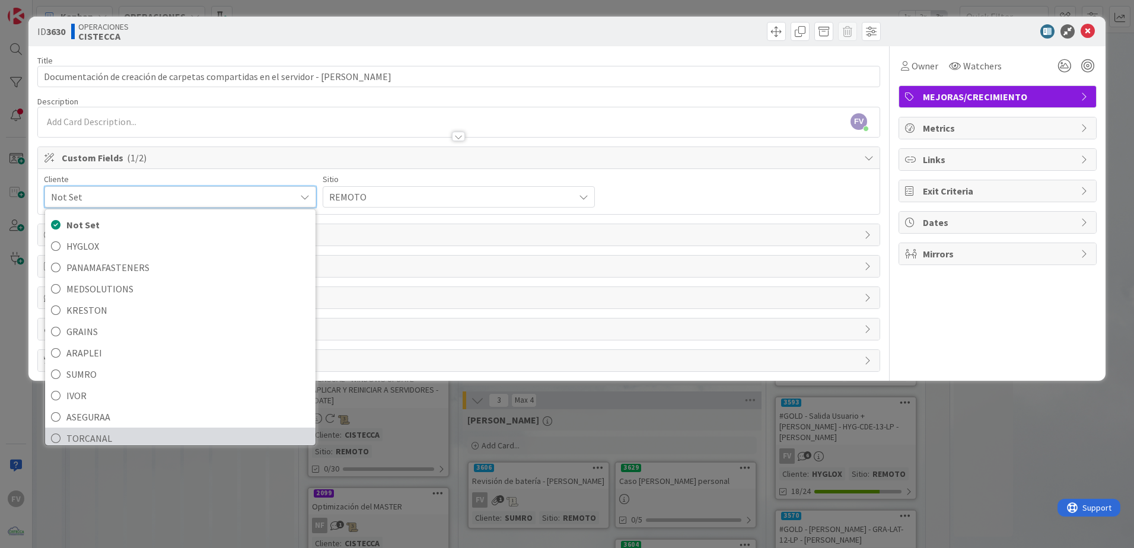
scroll to position [51, 0]
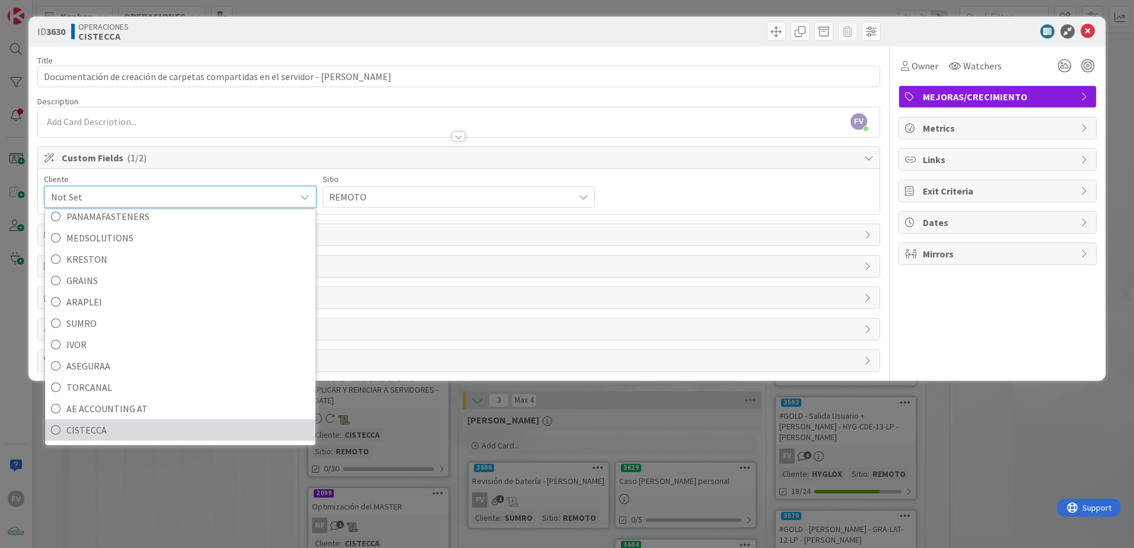
click at [132, 362] on span "CISTECCA" at bounding box center [187, 430] width 243 height 18
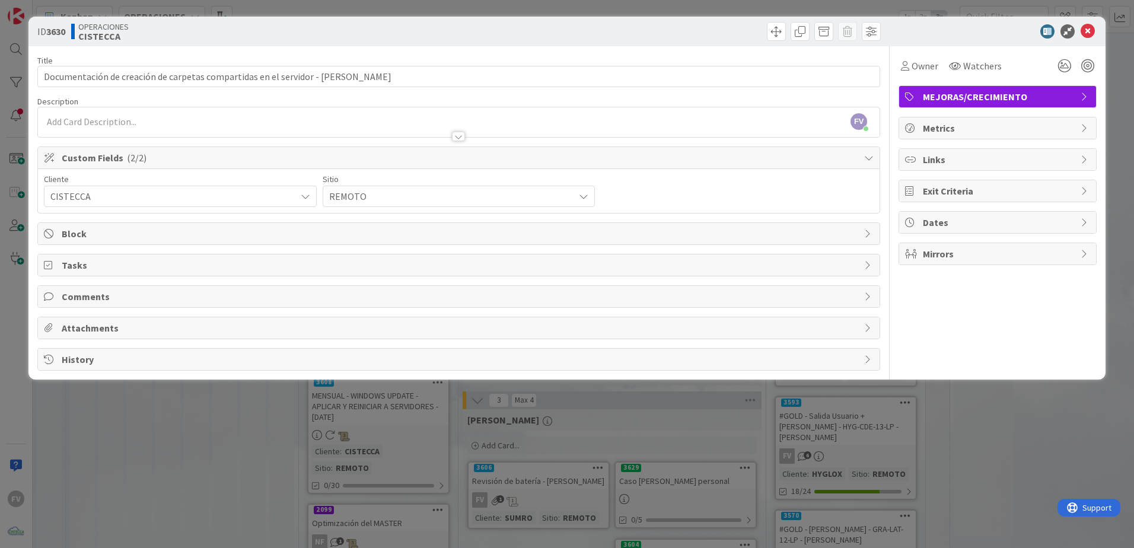
click at [301, 362] on div "ID 3630 OPERACIONES CISTECCA Title 74 / 128 Documentación de creación de carpet…" at bounding box center [567, 274] width 1134 height 548
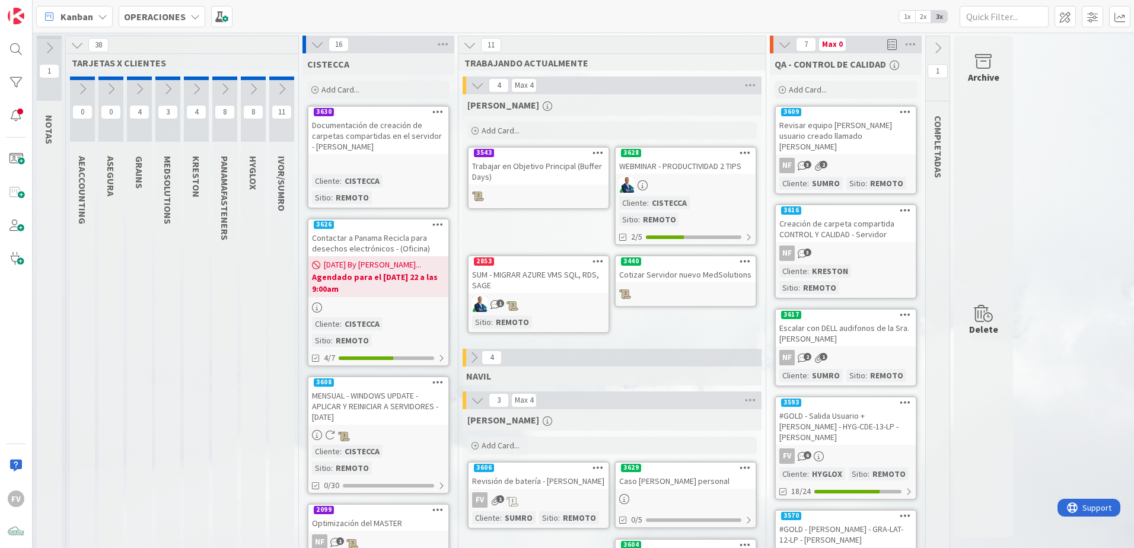
click at [477, 79] on icon at bounding box center [477, 85] width 13 height 13
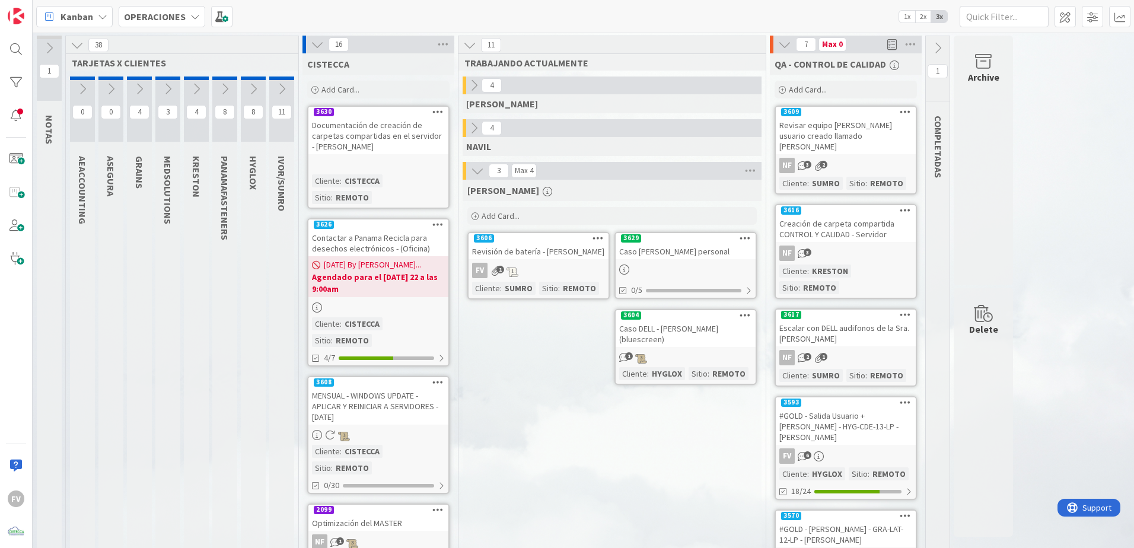
click at [313, 47] on icon at bounding box center [317, 44] width 13 height 13
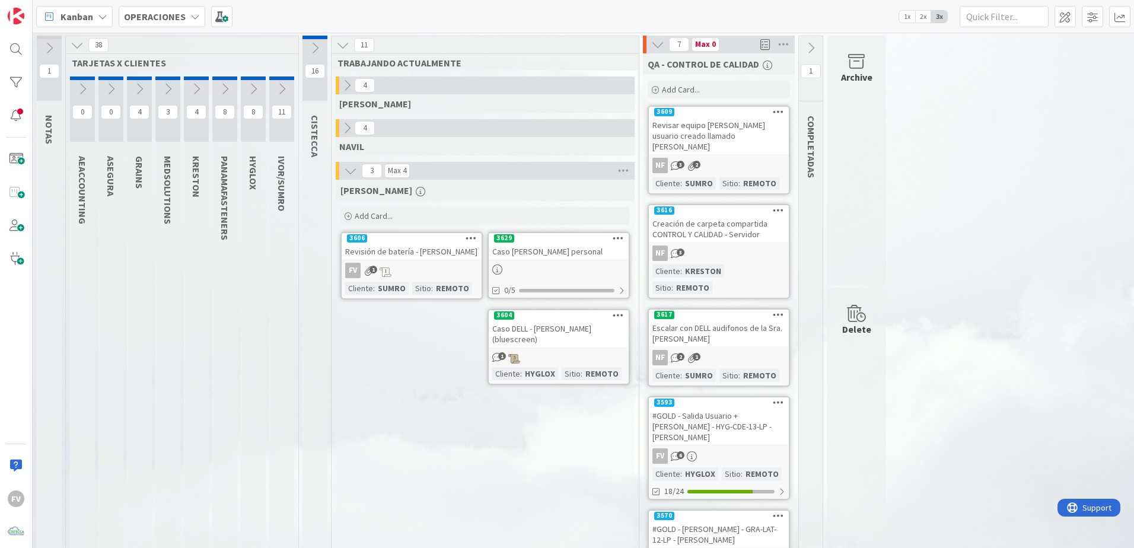
click at [568, 271] on div at bounding box center [559, 269] width 140 height 13
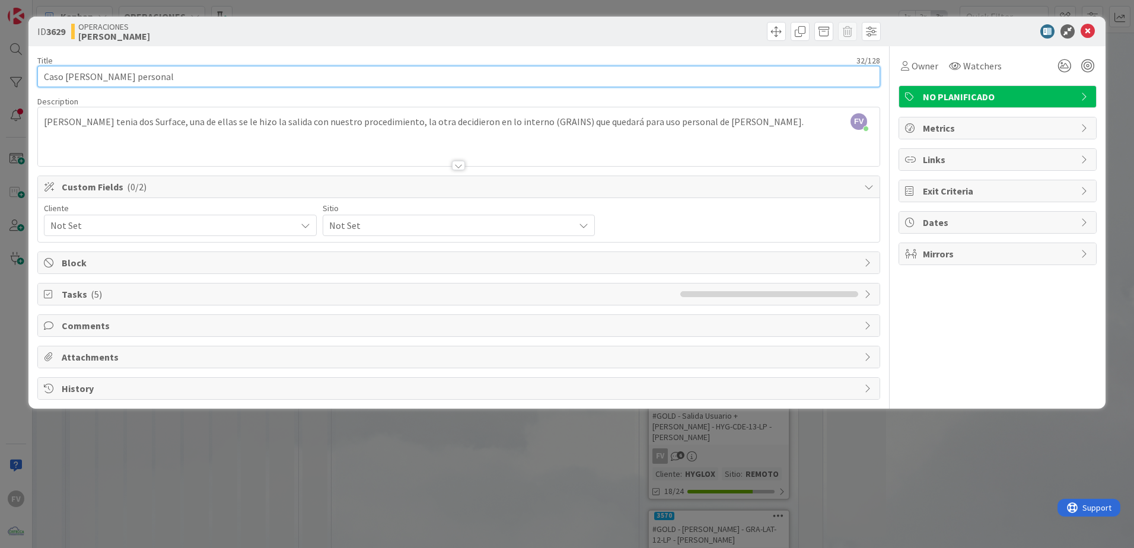
drag, startPoint x: 190, startPoint y: 78, endPoint x: 113, endPoint y: 75, distance: 77.7
click at [113, 75] on input "Caso [PERSON_NAME] personal" at bounding box center [458, 76] width 843 height 21
paste input "GRA-LAT-06-LP - CO - [GEOGRAPHIC_DATA][PERSON_NAME]"
click at [311, 78] on input "Caso [PERSON_NAME] - GRA-LAT-06-LP - CO - Antigua [PERSON_NAME] será un equipo …" at bounding box center [458, 76] width 843 height 21
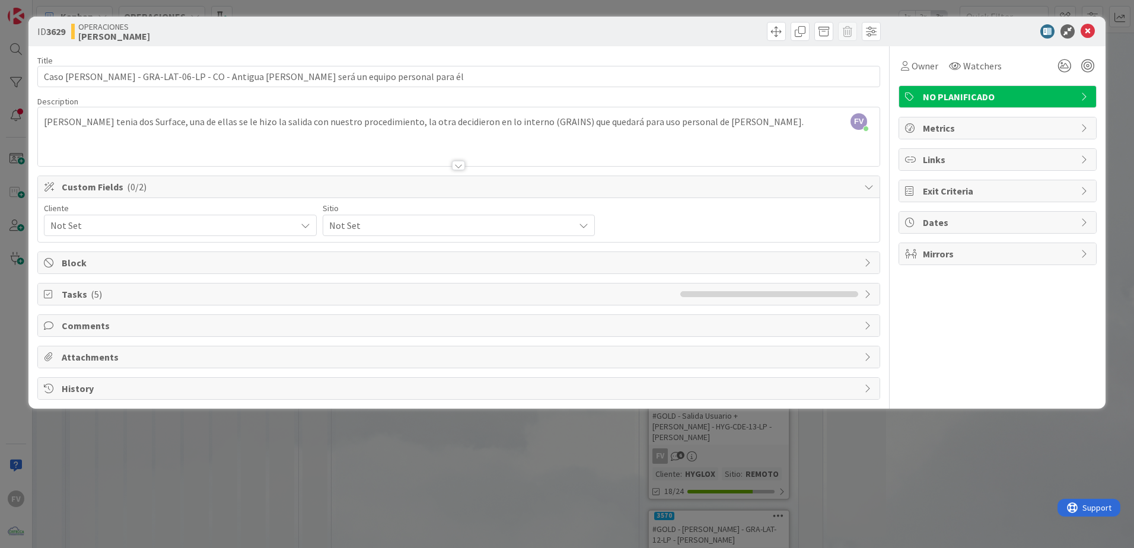
click at [805, 362] on div "ID 3629 OPERACIONES [PERSON_NAME] Title 95 / 128 Caso [PERSON_NAME]-LAT-06-LP -…" at bounding box center [567, 274] width 1134 height 548
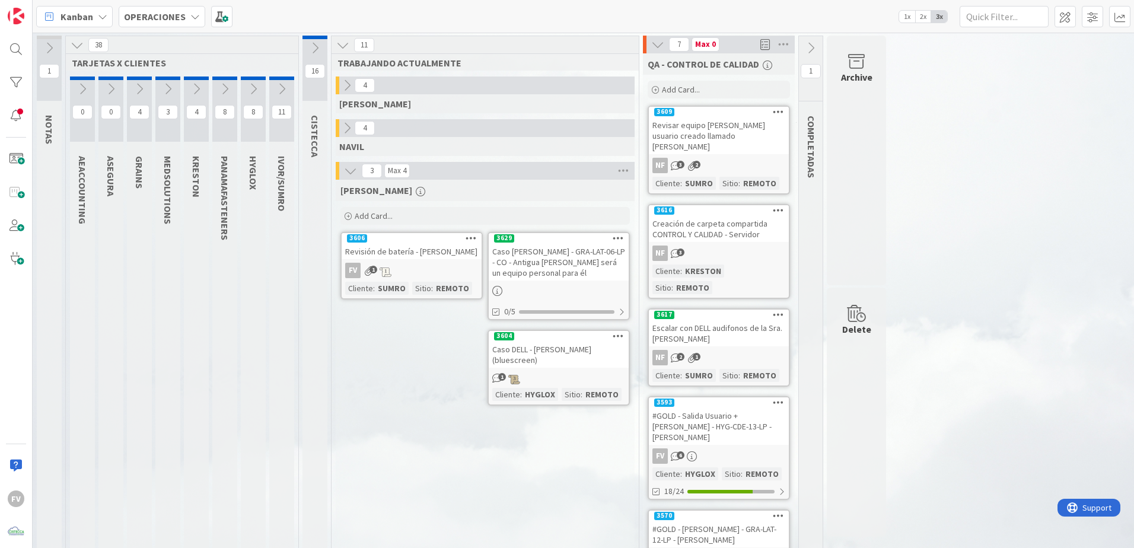
click at [602, 277] on div "Caso [PERSON_NAME] - GRA-LAT-06-LP - CO - Antigua [PERSON_NAME] será un equipo …" at bounding box center [559, 262] width 140 height 37
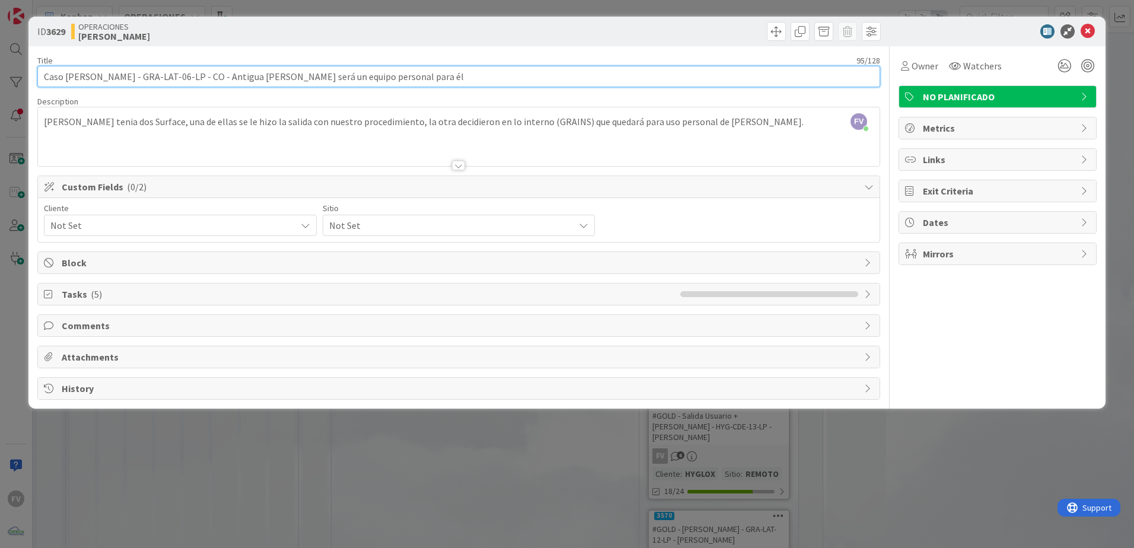
drag, startPoint x: 265, startPoint y: 78, endPoint x: 190, endPoint y: 75, distance: 74.8
click at [190, 75] on input "Caso [PERSON_NAME] - GRA-LAT-06-LP - CO - Antigua [PERSON_NAME] será un equipo …" at bounding box center [458, 76] width 843 height 21
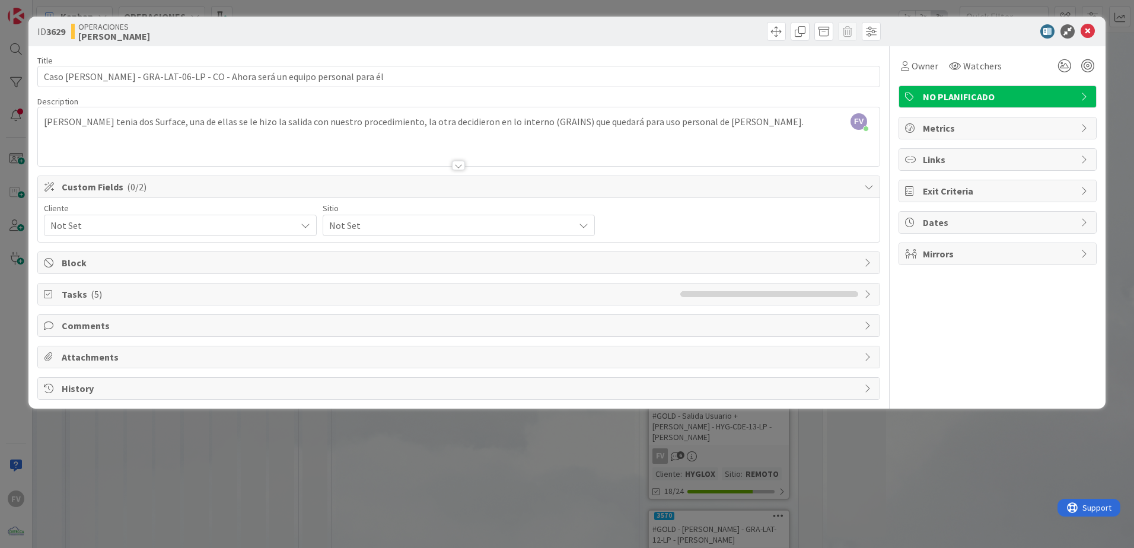
click at [572, 362] on div "ID 3629 OPERACIONES [PERSON_NAME] Title 75 / 128 Caso [PERSON_NAME] - GRA-LAT-0…" at bounding box center [567, 274] width 1134 height 548
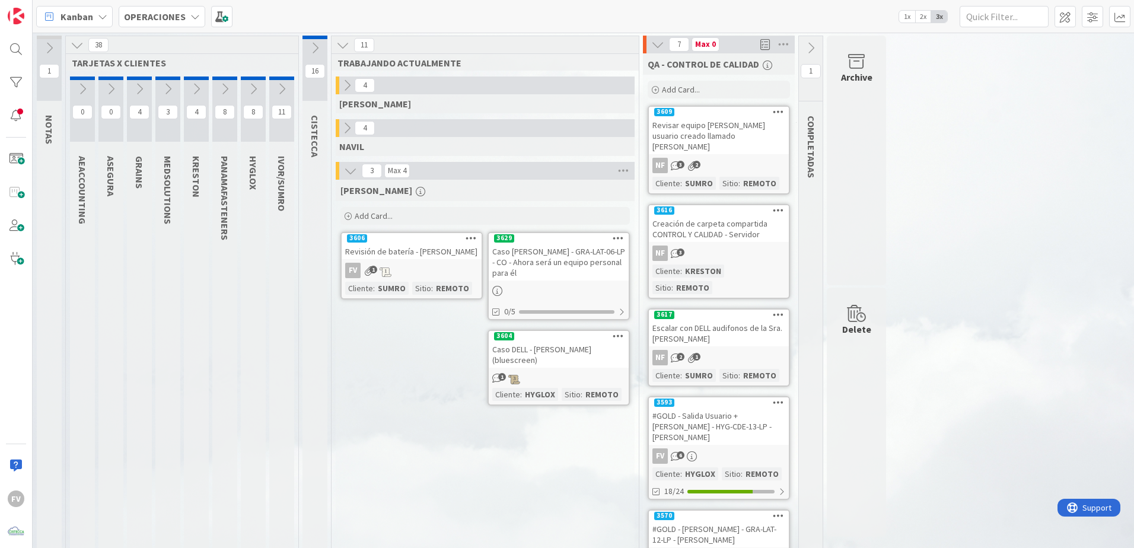
click at [586, 284] on div at bounding box center [559, 290] width 140 height 13
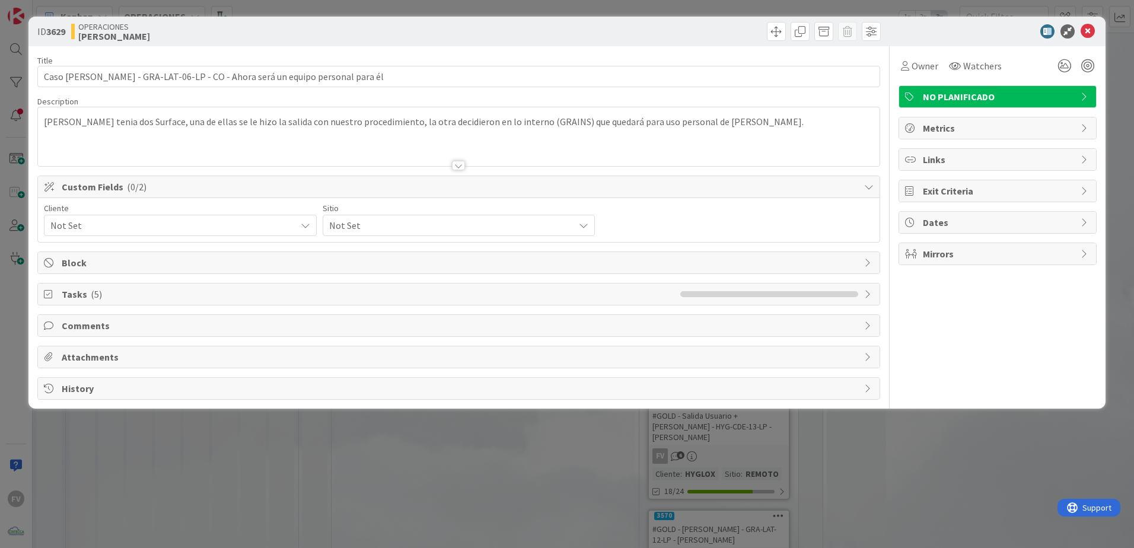
click at [273, 213] on div "Cliente Not Set" at bounding box center [180, 220] width 273 height 32
click at [269, 232] on span "Not Set" at bounding box center [170, 225] width 240 height 17
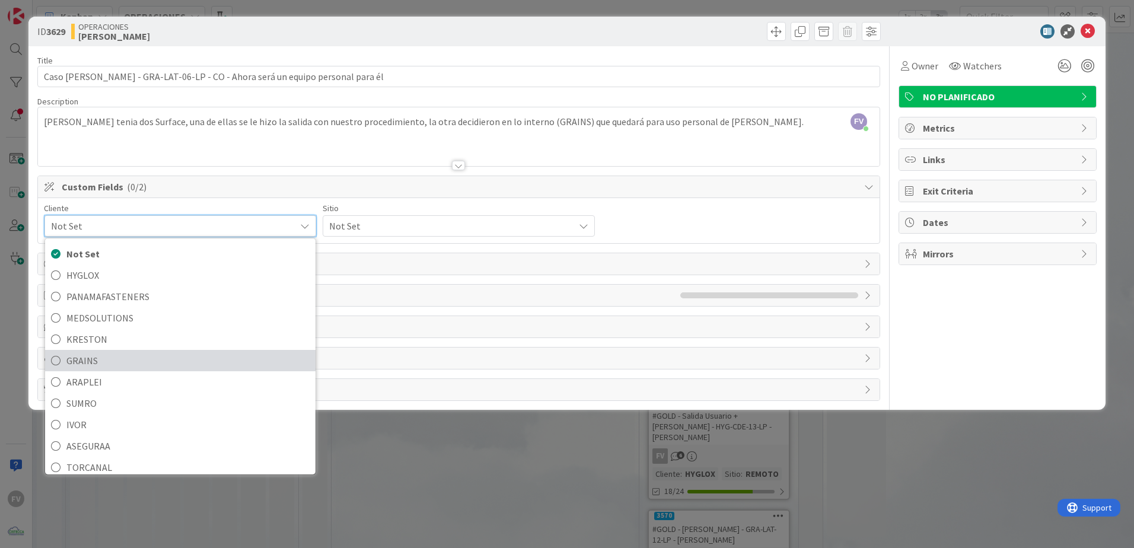
click at [111, 362] on span "GRAINS" at bounding box center [187, 361] width 243 height 18
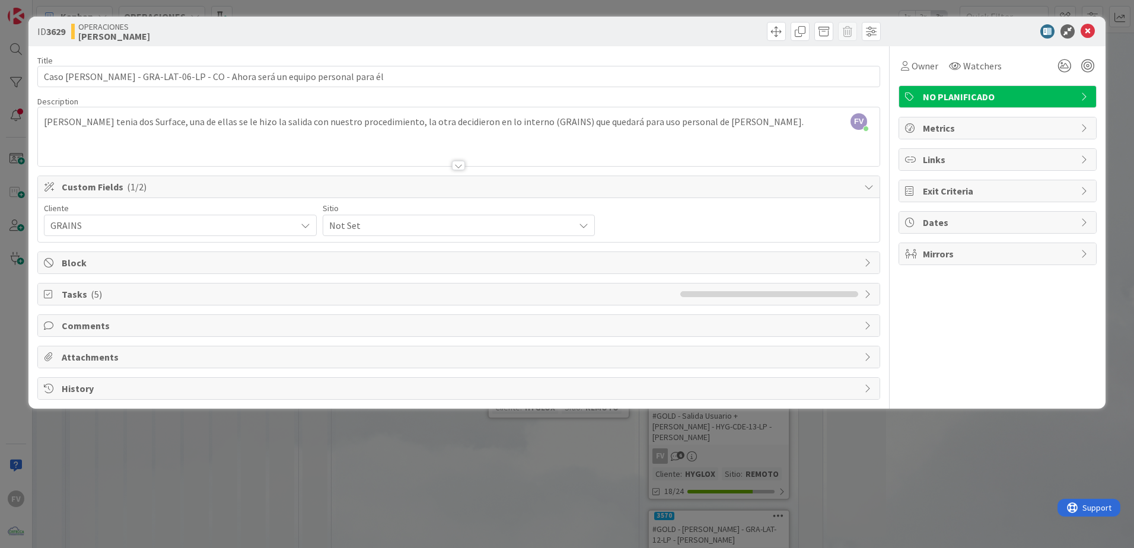
click at [290, 226] on span "Not Set" at bounding box center [170, 225] width 240 height 17
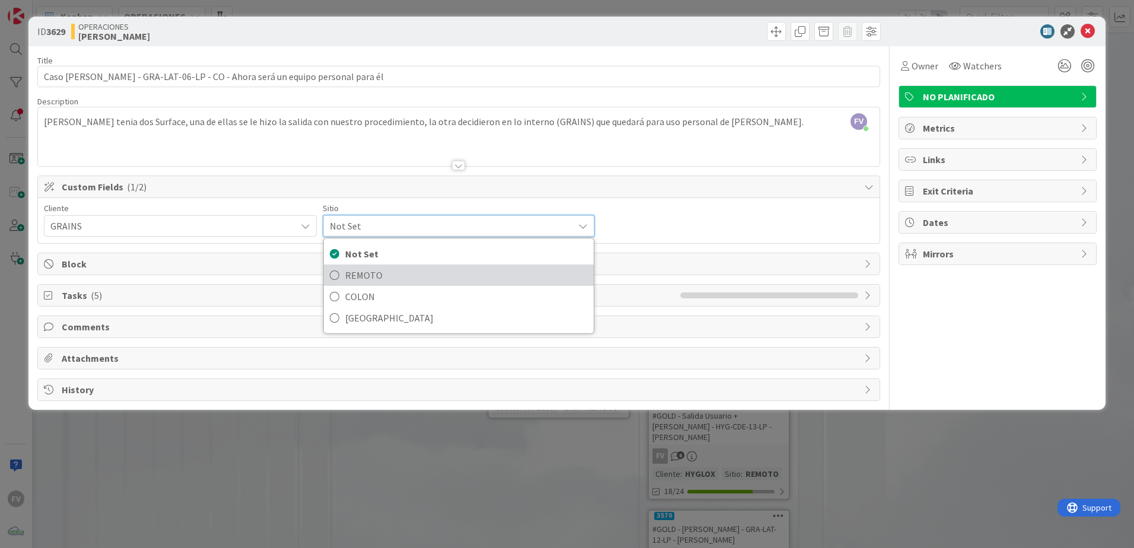
click at [421, 276] on span "REMOTO" at bounding box center [466, 275] width 243 height 18
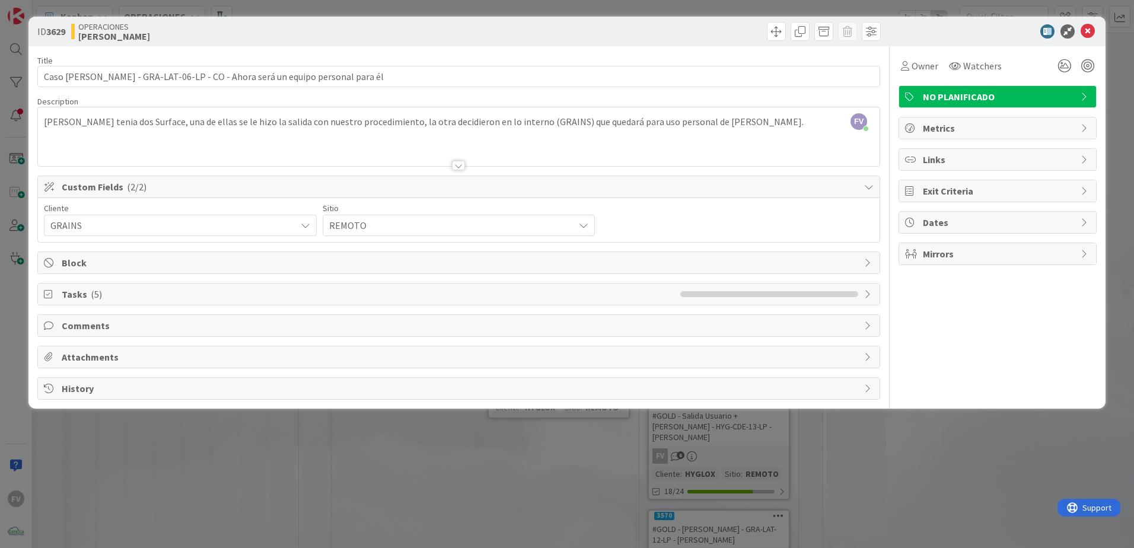
click at [652, 194] on div "Custom Fields ( 2/2 )" at bounding box center [458, 187] width 841 height 22
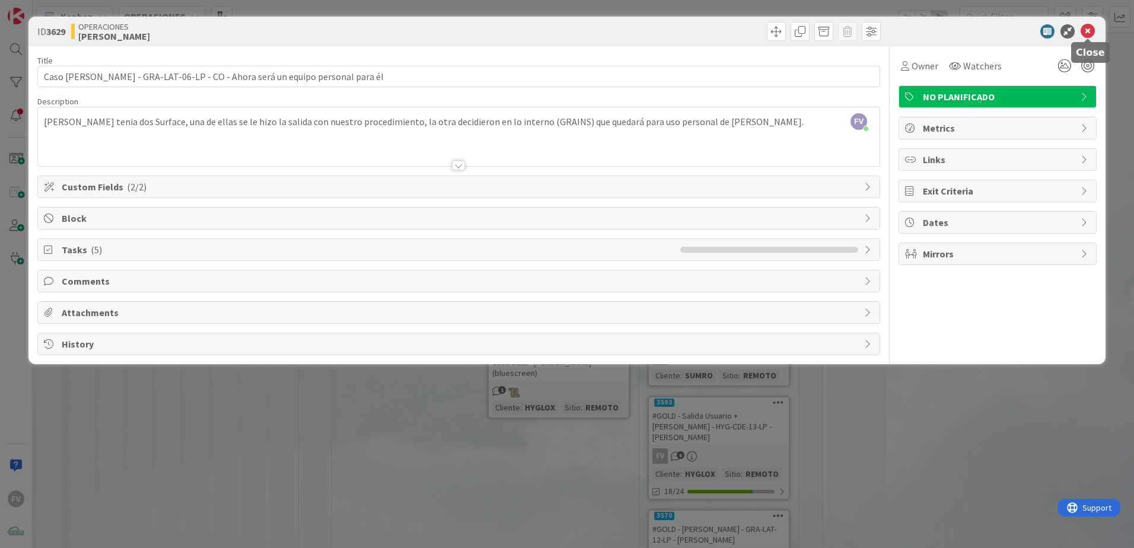
click at [805, 37] on icon at bounding box center [1087, 31] width 14 height 14
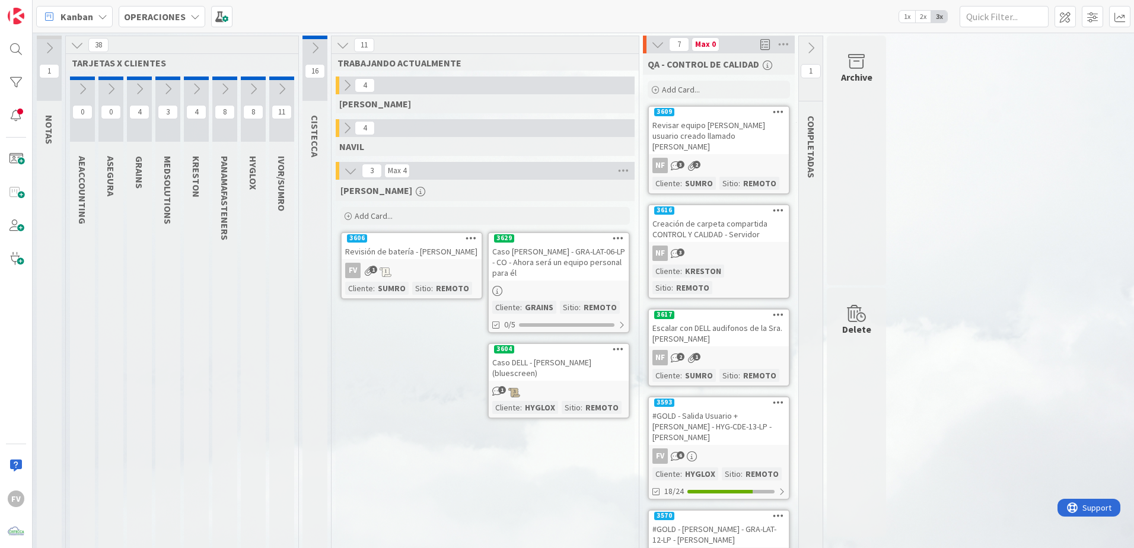
drag, startPoint x: 518, startPoint y: 193, endPoint x: 428, endPoint y: 398, distance: 224.9
click at [428, 362] on div "[PERSON_NAME] Add Card... Template Not Set Title 0 / 128 Label PLANIFICADO Show…" at bounding box center [485, 511] width 299 height 662
drag, startPoint x: 426, startPoint y: 479, endPoint x: 434, endPoint y: 463, distance: 18.0
click at [426, 362] on div "[PERSON_NAME] Add Card... Template Not Set Title 0 / 128 Label PLANIFICADO Show…" at bounding box center [485, 511] width 299 height 662
click at [84, 90] on icon at bounding box center [82, 88] width 13 height 13
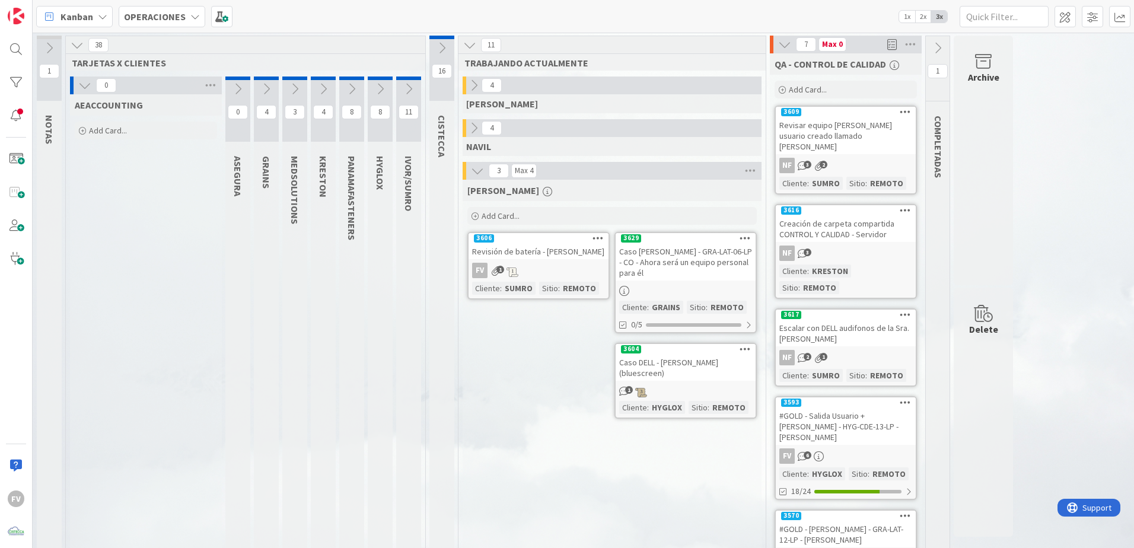
click at [81, 89] on icon at bounding box center [84, 85] width 13 height 13
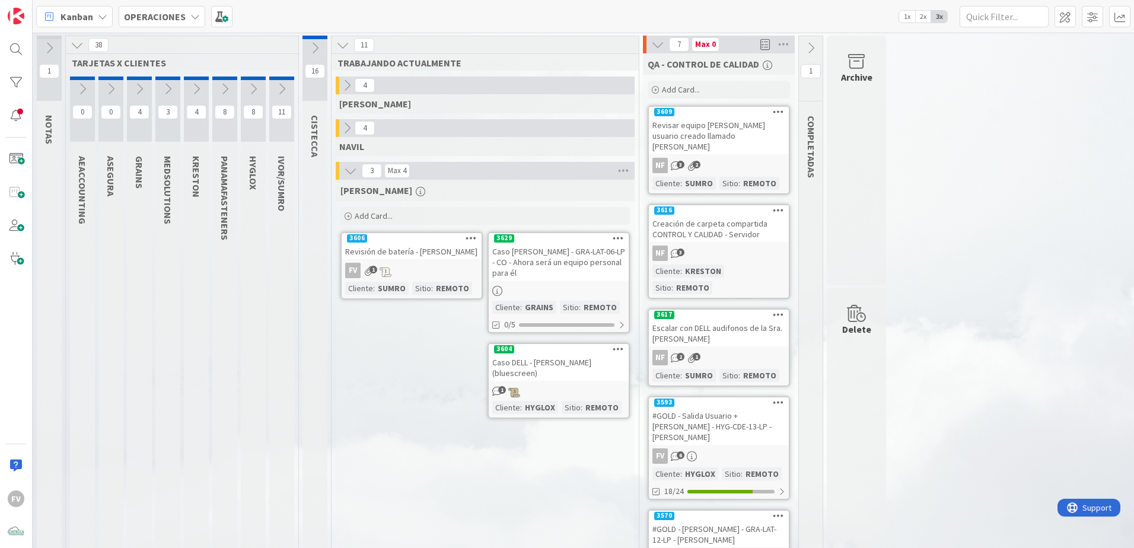
click at [252, 93] on icon at bounding box center [253, 88] width 13 height 13
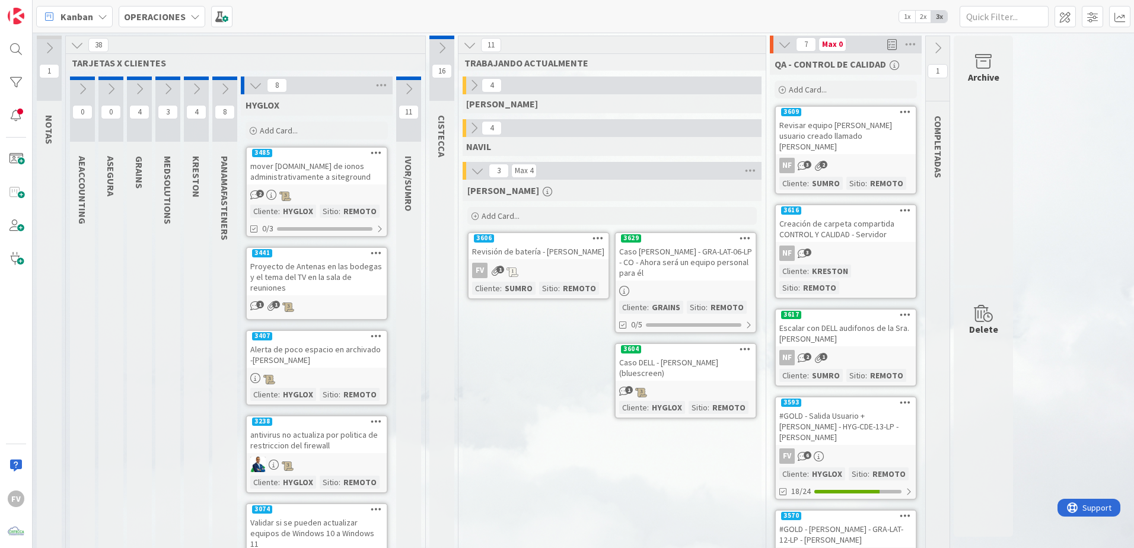
click at [403, 88] on icon at bounding box center [408, 88] width 13 height 13
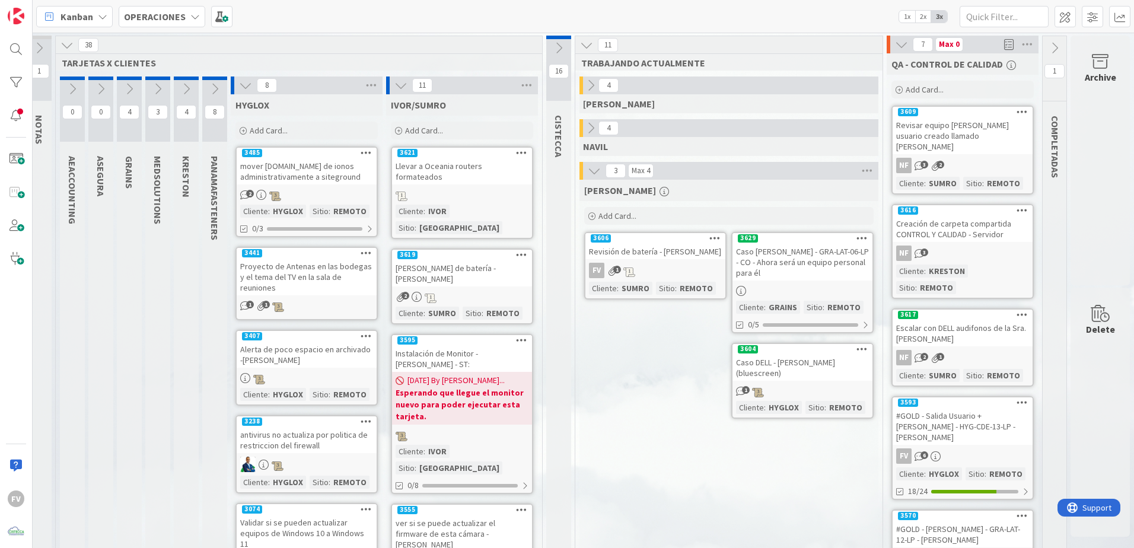
click at [552, 46] on icon at bounding box center [558, 48] width 13 height 13
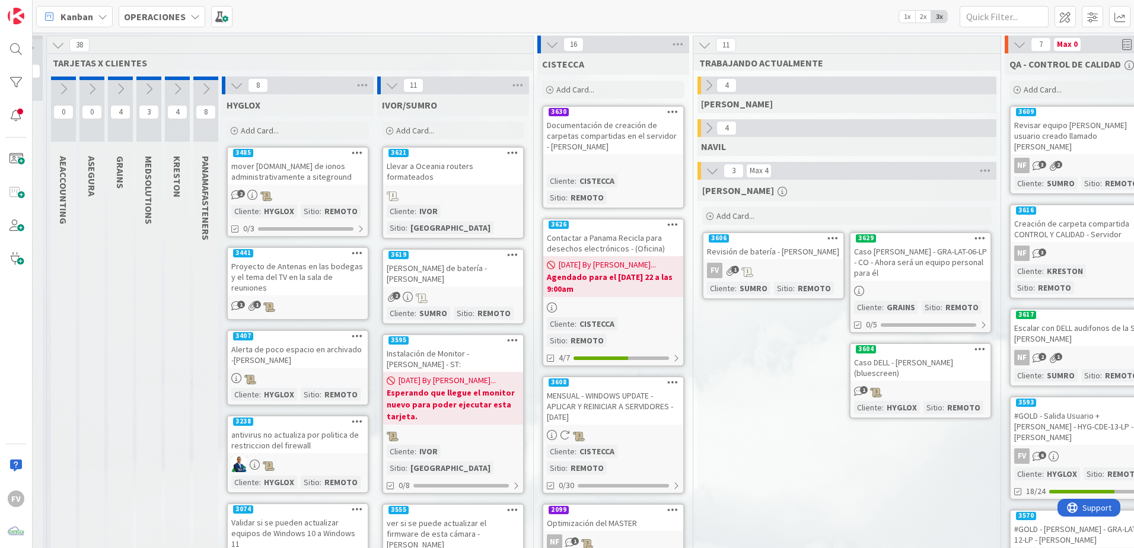
scroll to position [0, 146]
